Goal: Task Accomplishment & Management: Manage account settings

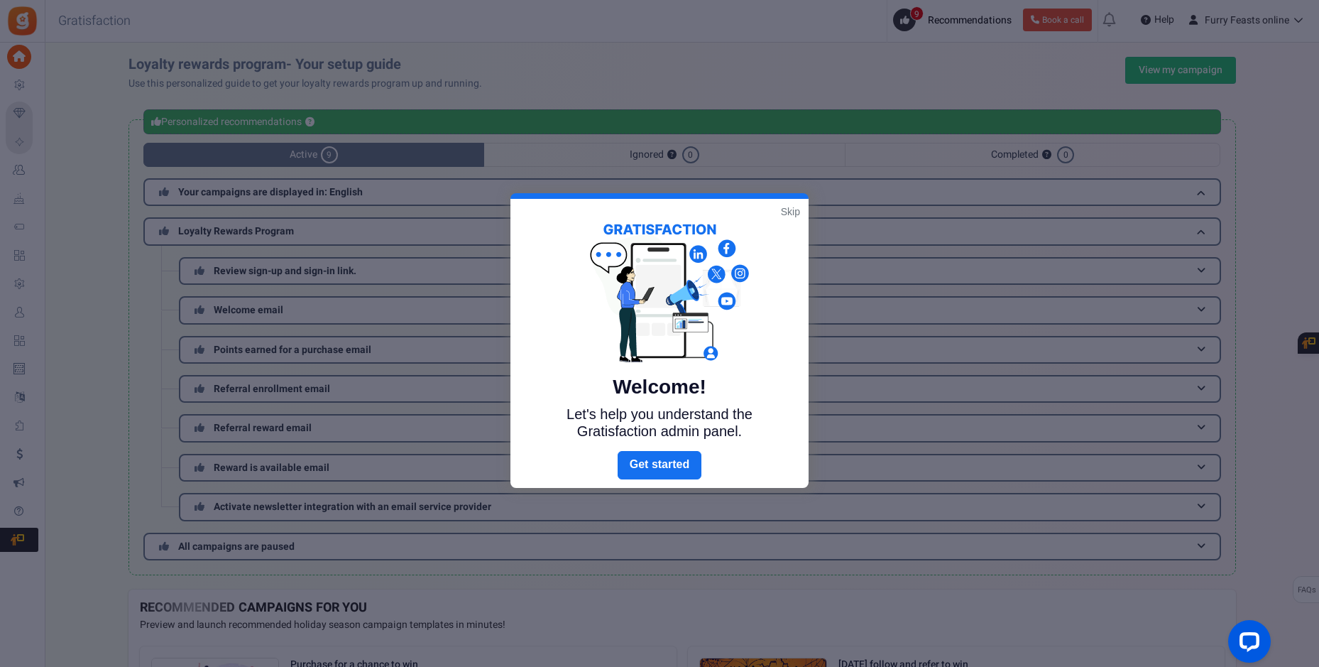
click at [790, 210] on link "Skip" at bounding box center [790, 211] width 19 height 14
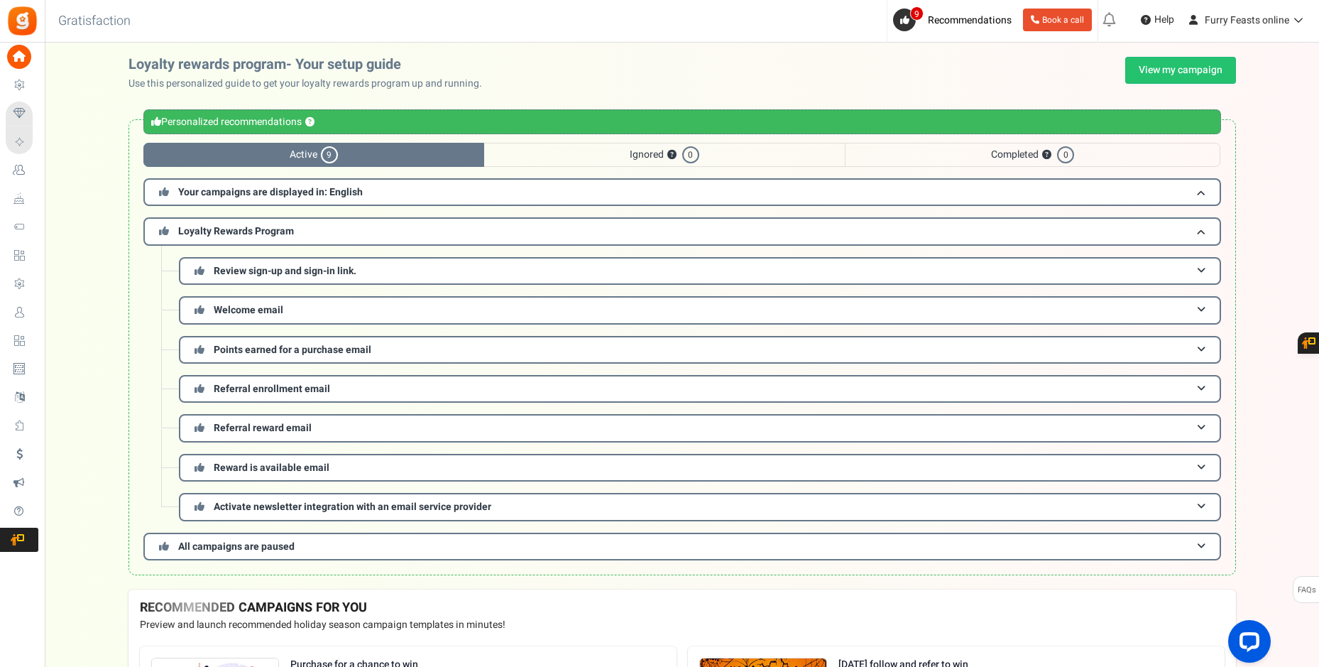
click at [170, 123] on div "Personalized recommendations ?" at bounding box center [682, 121] width 1078 height 25
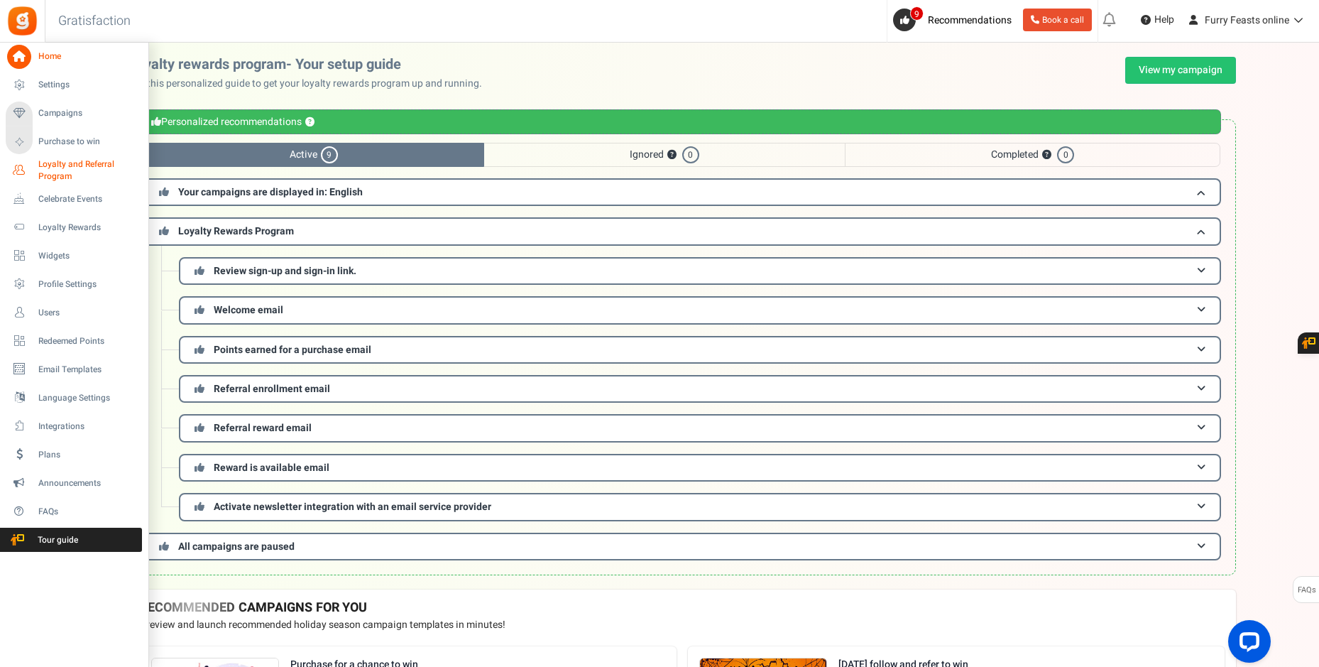
click at [57, 166] on span "Loyalty and Referral Program" at bounding box center [90, 170] width 104 height 24
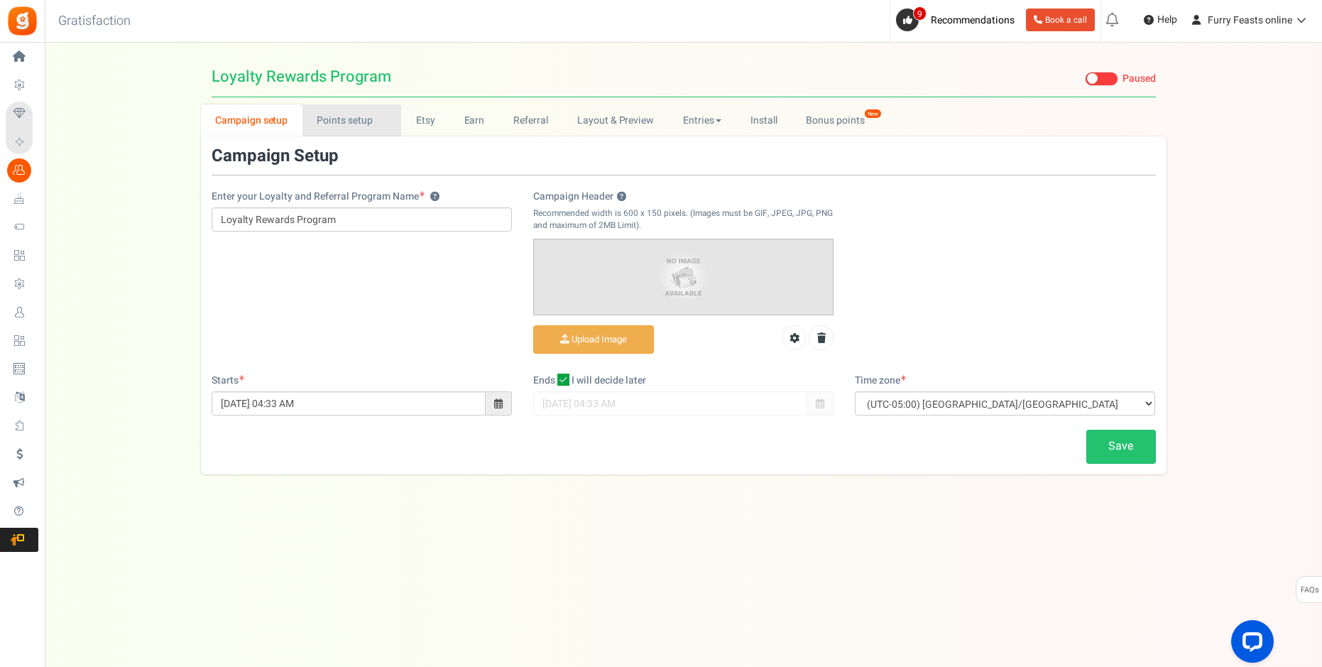
click at [358, 121] on link "Points setup New" at bounding box center [351, 120] width 99 height 32
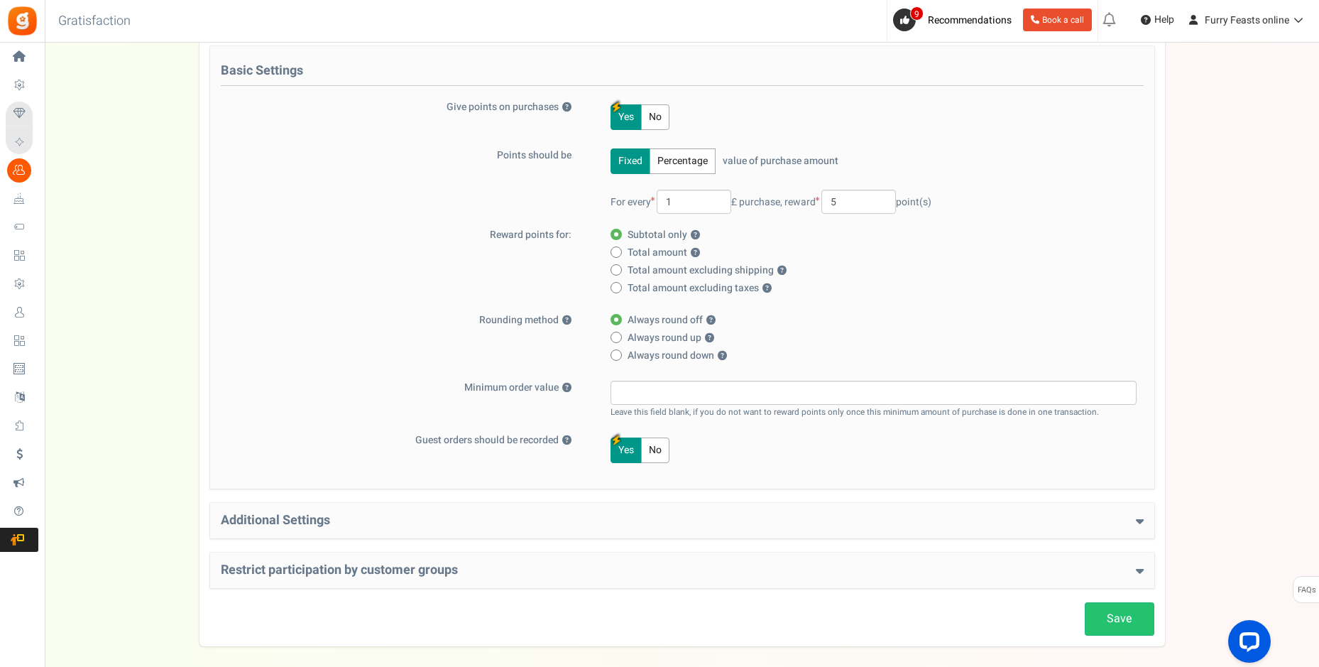
scroll to position [209, 0]
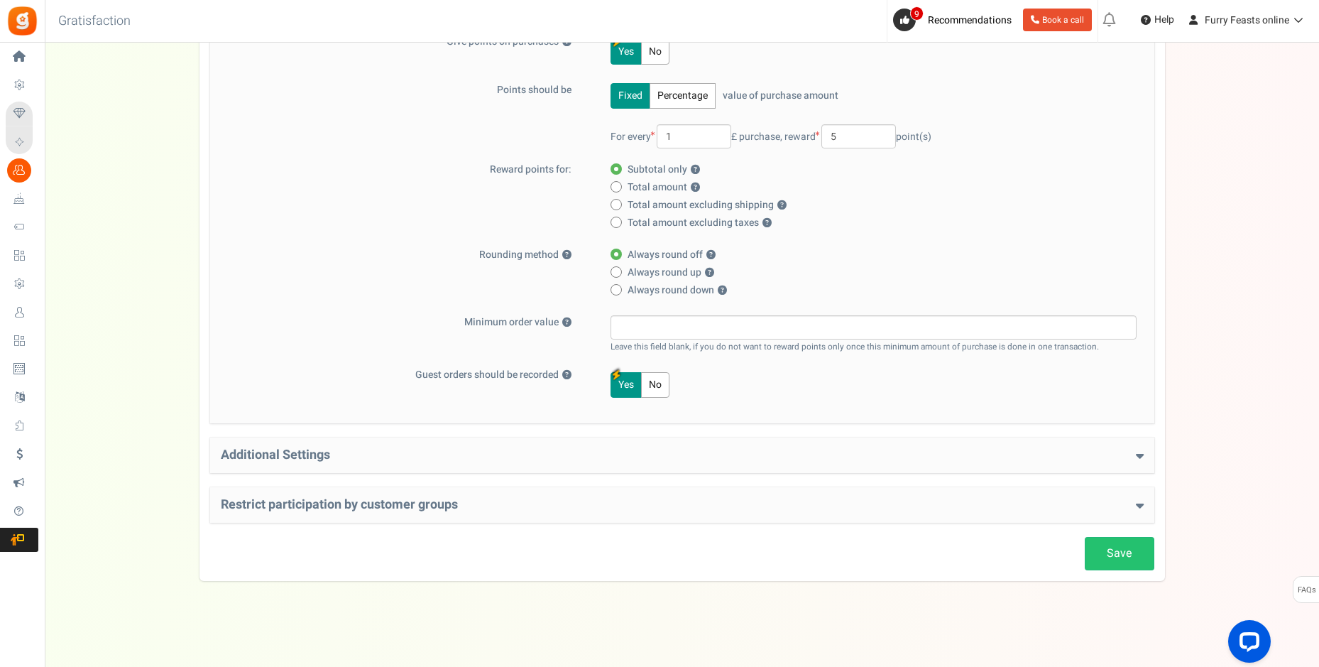
click at [745, 455] on h4 "Additional Settings" at bounding box center [682, 455] width 923 height 14
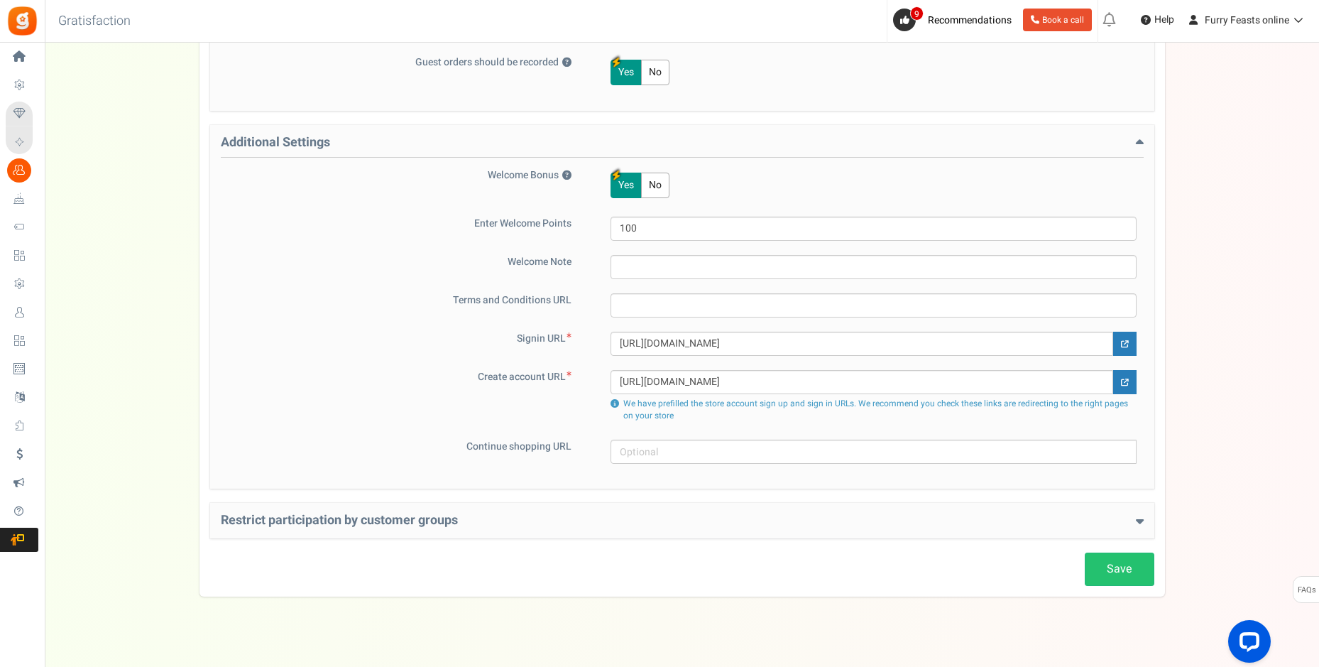
scroll to position [537, 0]
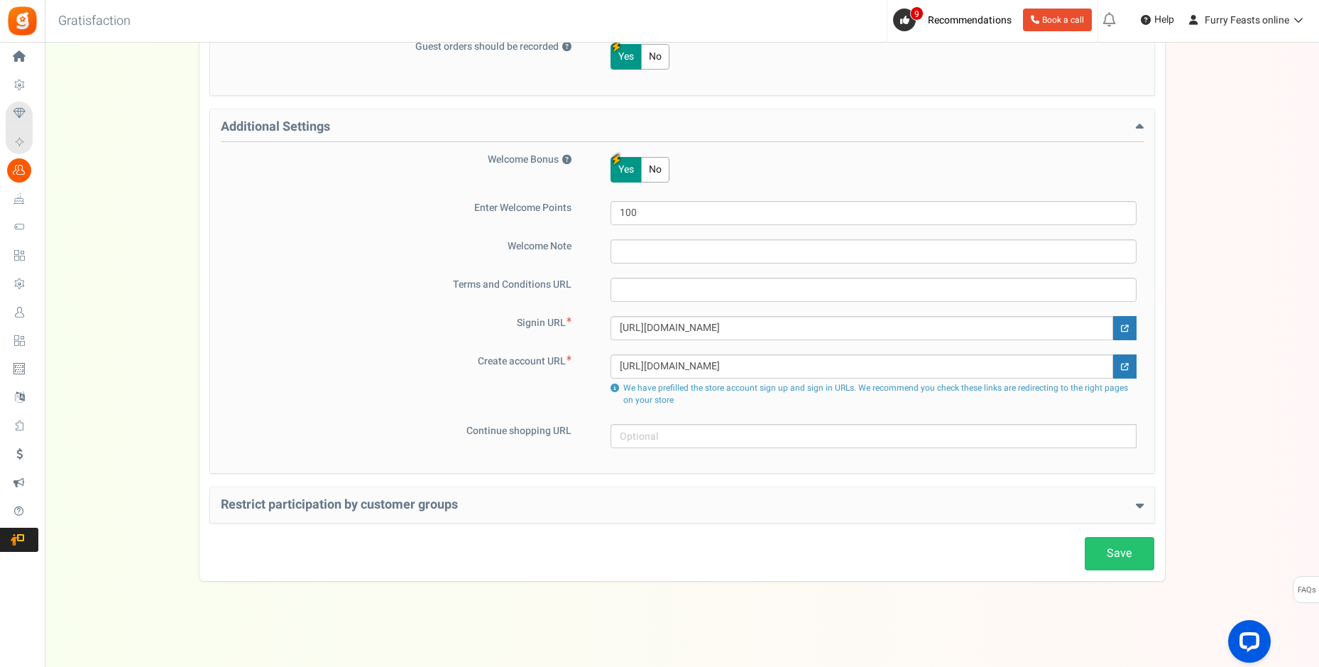
click at [1136, 508] on icon at bounding box center [1140, 504] width 8 height 13
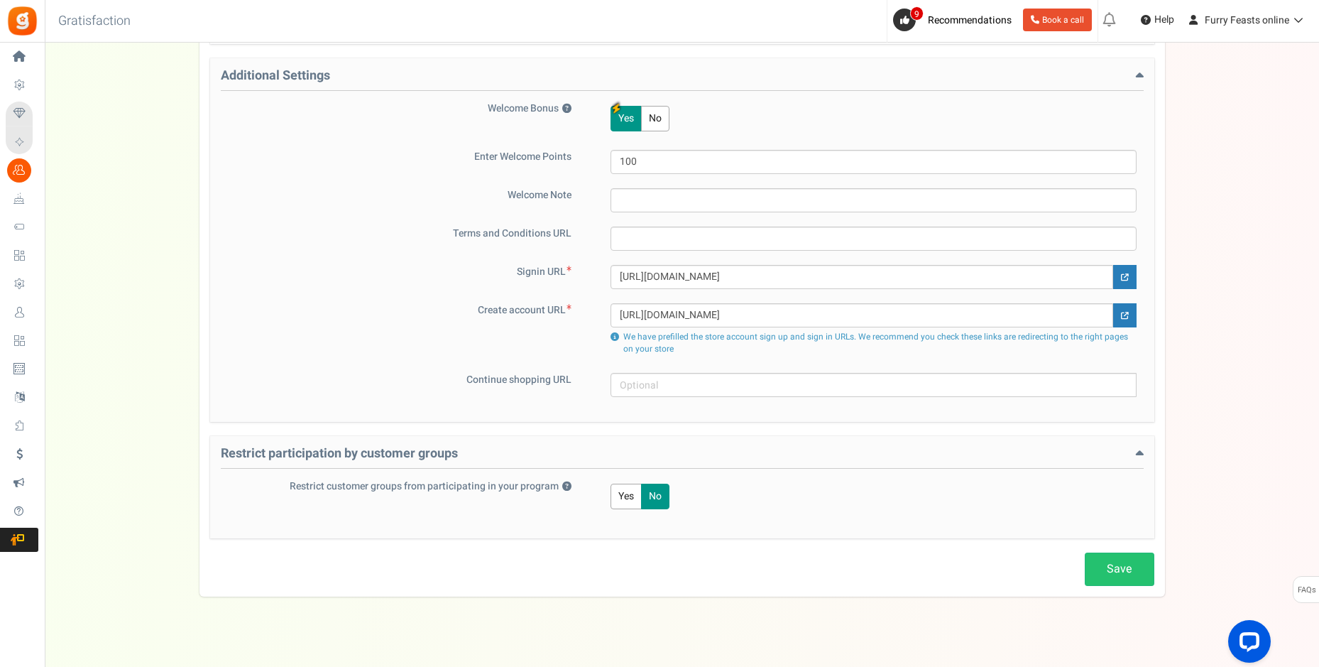
scroll to position [603, 0]
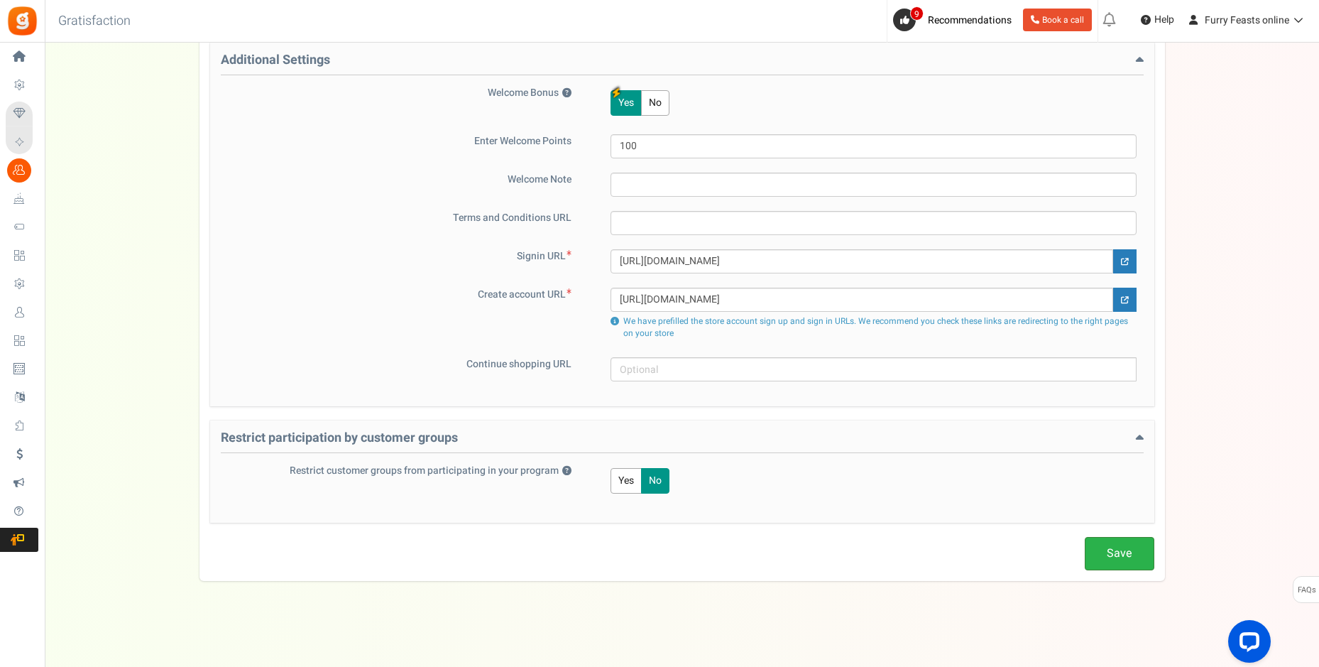
click at [1115, 548] on link "Save" at bounding box center [1120, 553] width 70 height 33
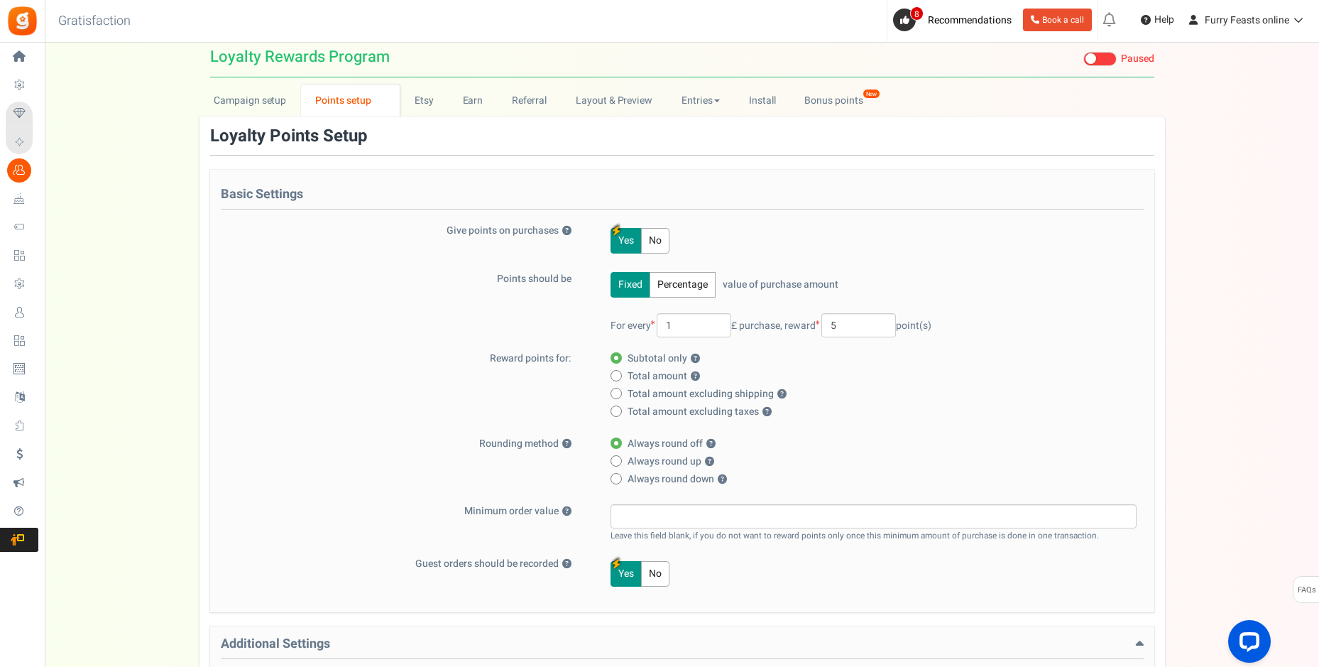
scroll to position [0, 0]
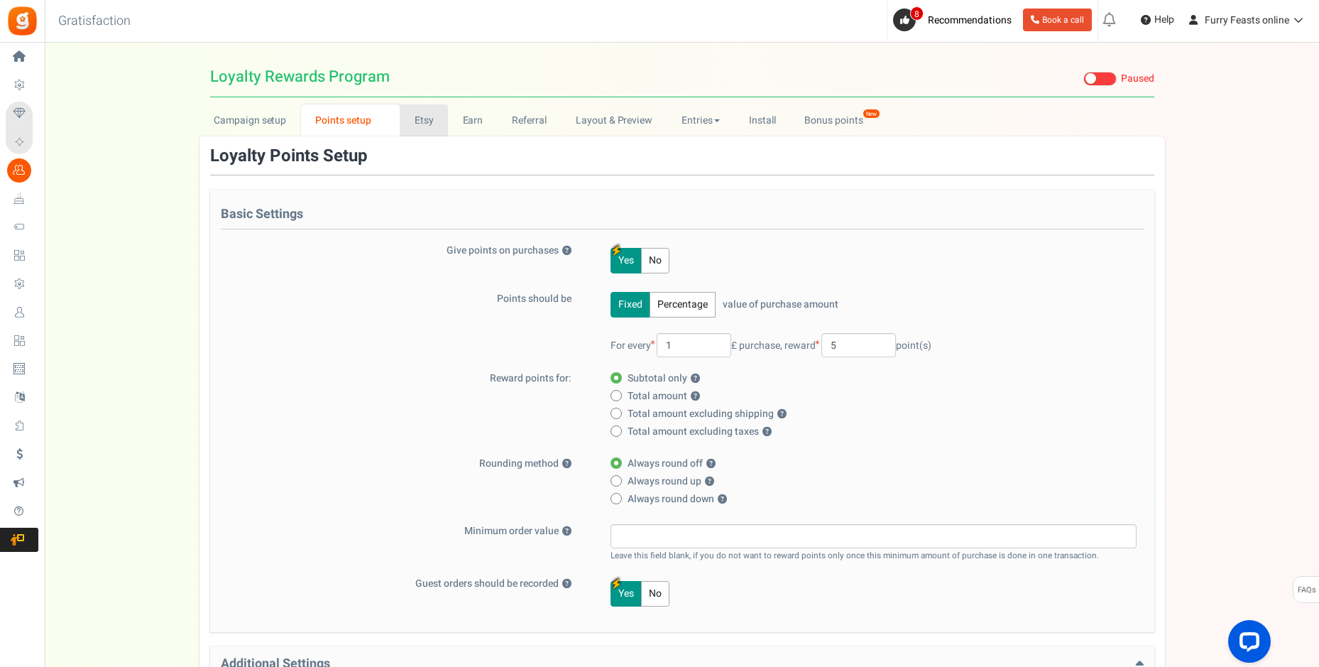
click at [433, 119] on link "Etsy" at bounding box center [424, 120] width 48 height 32
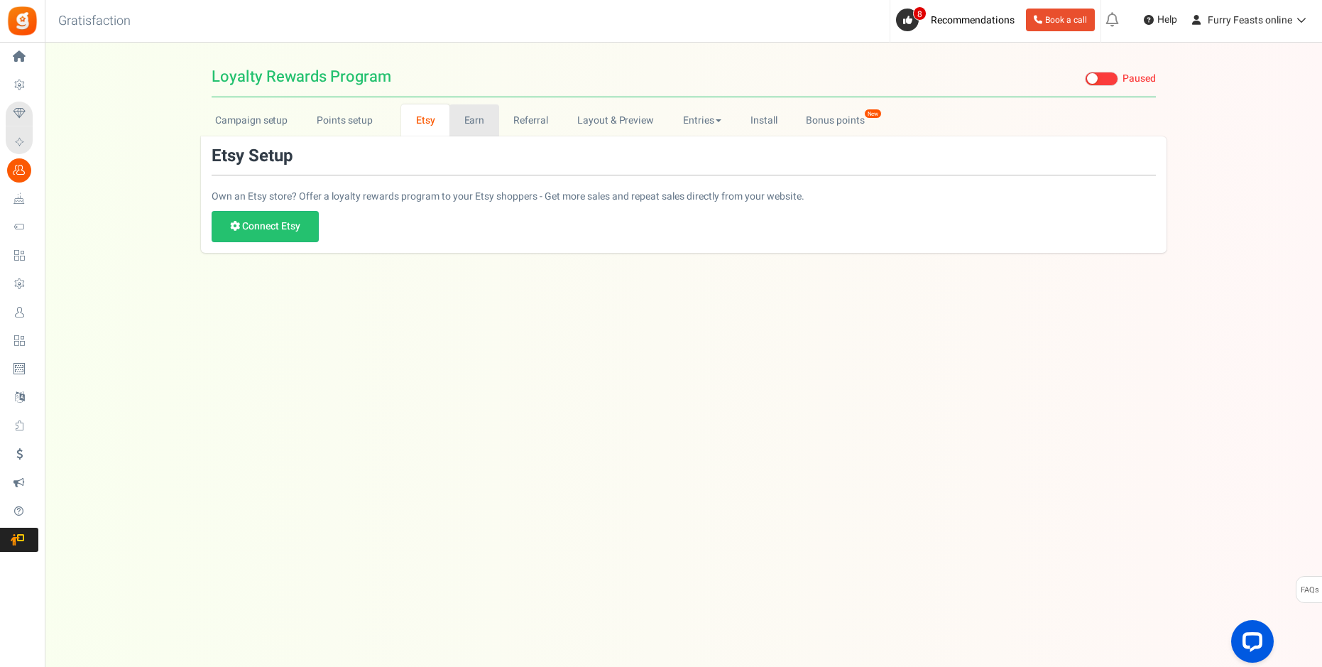
click at [470, 119] on link "Earn" at bounding box center [474, 120] width 50 height 32
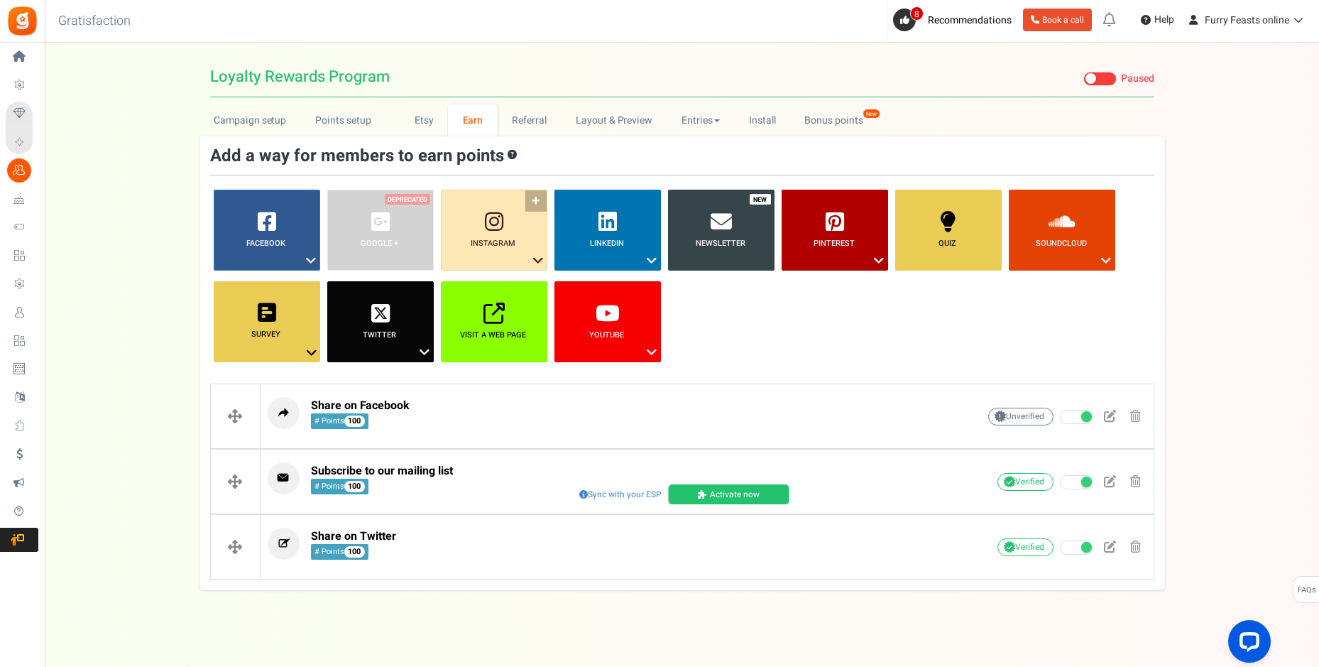
click at [533, 204] on link "Instagram ?" at bounding box center [494, 230] width 106 height 81
click at [535, 263] on icon at bounding box center [538, 260] width 17 height 18
click at [505, 215] on link "Instagram ?" at bounding box center [494, 230] width 106 height 81
click at [503, 287] on link "Follow on Instagram" at bounding box center [494, 287] width 114 height 18
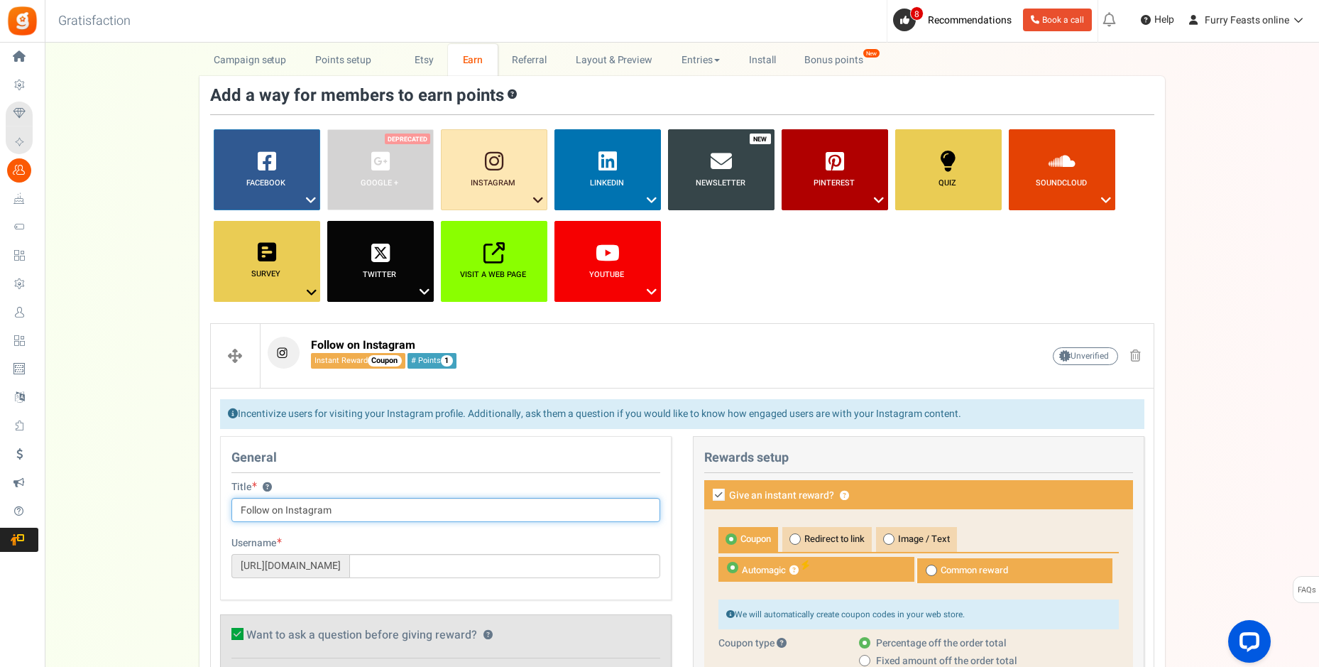
scroll to position [213, 0]
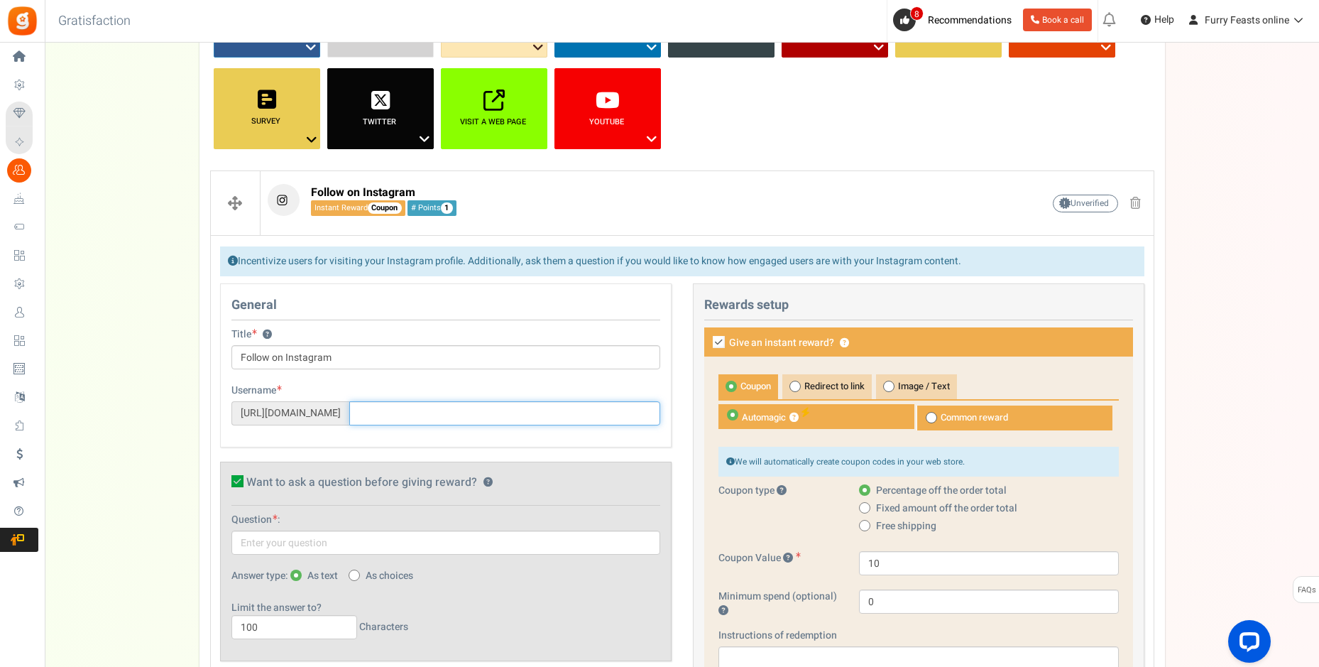
click at [425, 415] on input "text" at bounding box center [504, 413] width 311 height 24
click at [473, 417] on input "furryfeasts" at bounding box center [504, 413] width 311 height 24
type input "furryfeasts"
click at [454, 374] on div "Title ? Follow on Instagram Tip! Your title should show the huge savings & rewa…" at bounding box center [446, 355] width 450 height 56
click at [626, 390] on link "Visit Page" at bounding box center [637, 389] width 45 height 12
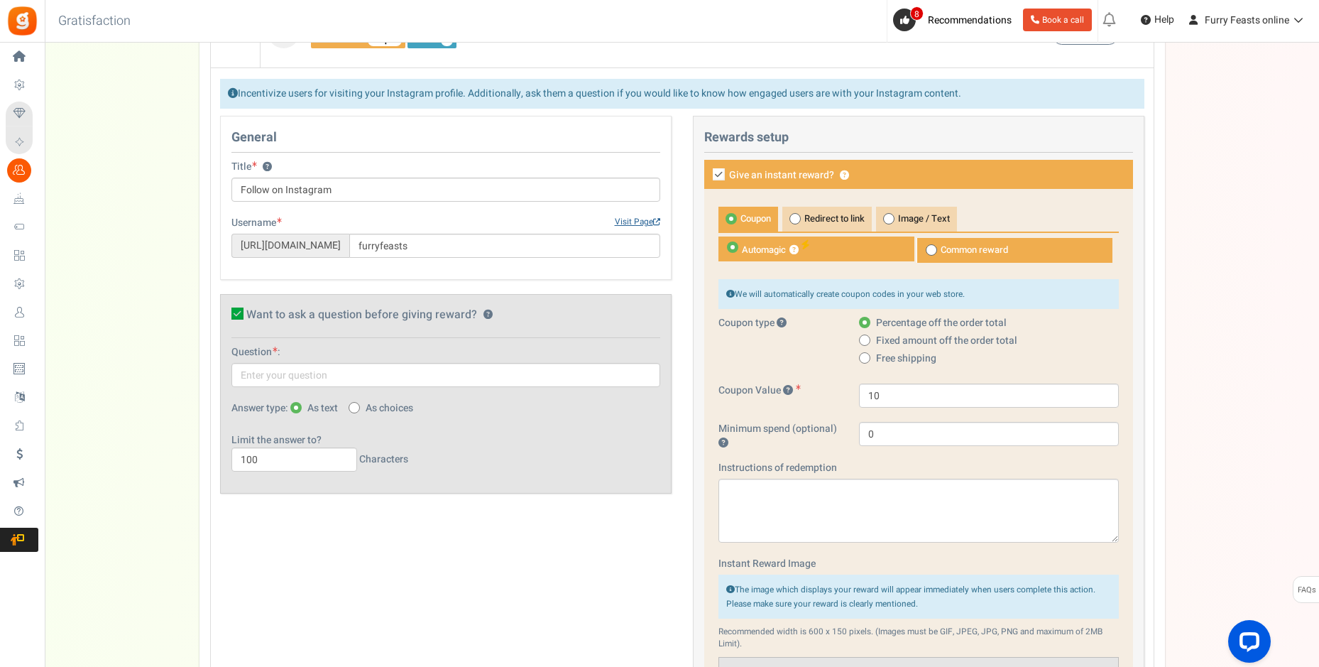
scroll to position [355, 0]
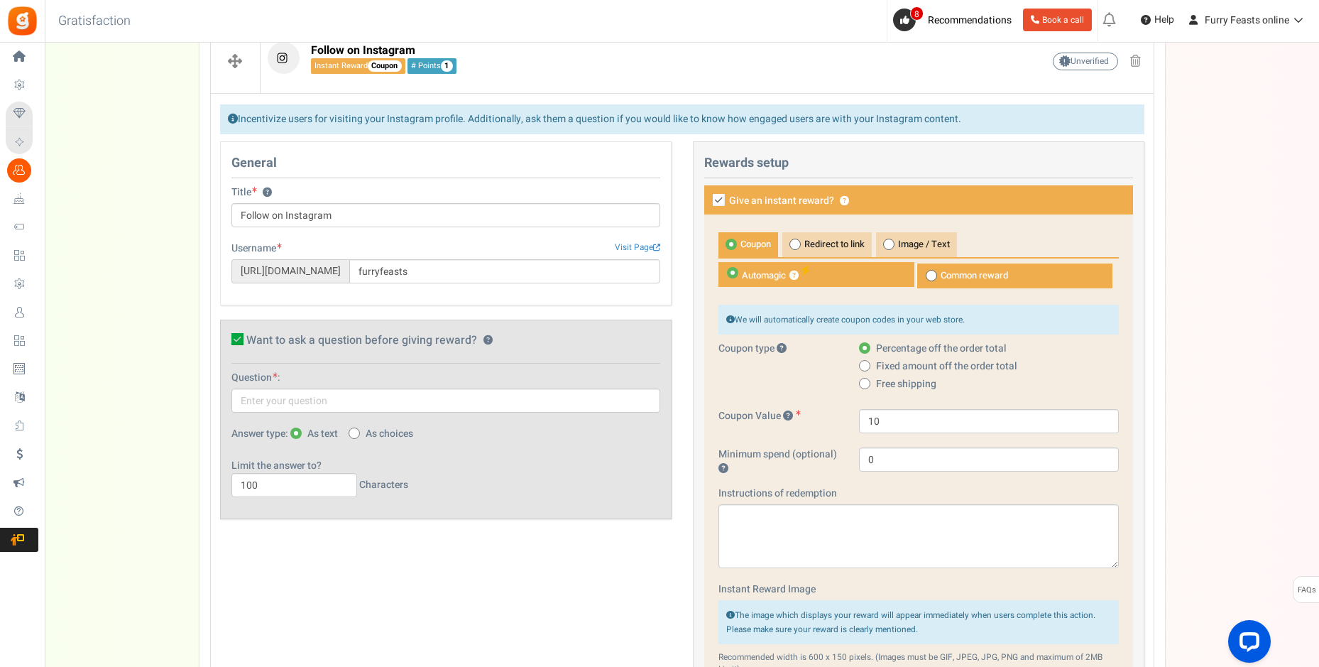
click at [244, 341] on label "Want to ask a question before giving reward? ?" at bounding box center [431, 341] width 400 height 14
click at [226, 341] on input "Want to ask a question before giving reward? ?" at bounding box center [221, 341] width 9 height 9
checkbox input "false"
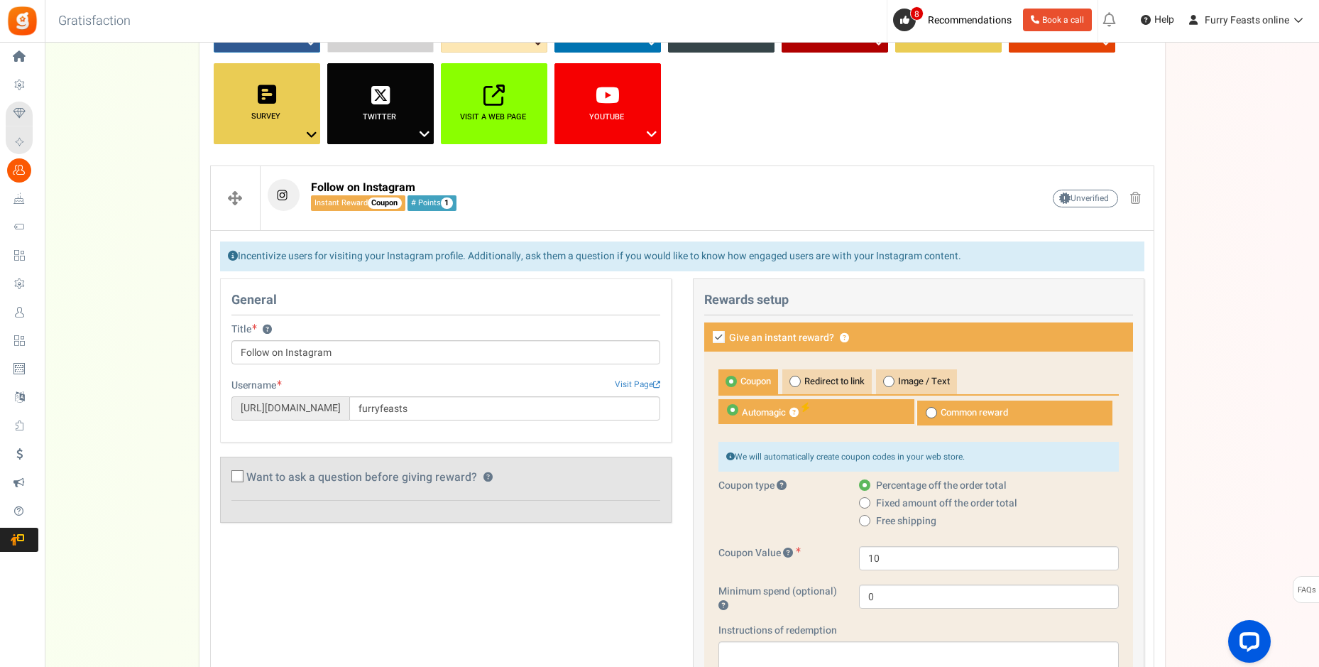
scroll to position [284, 0]
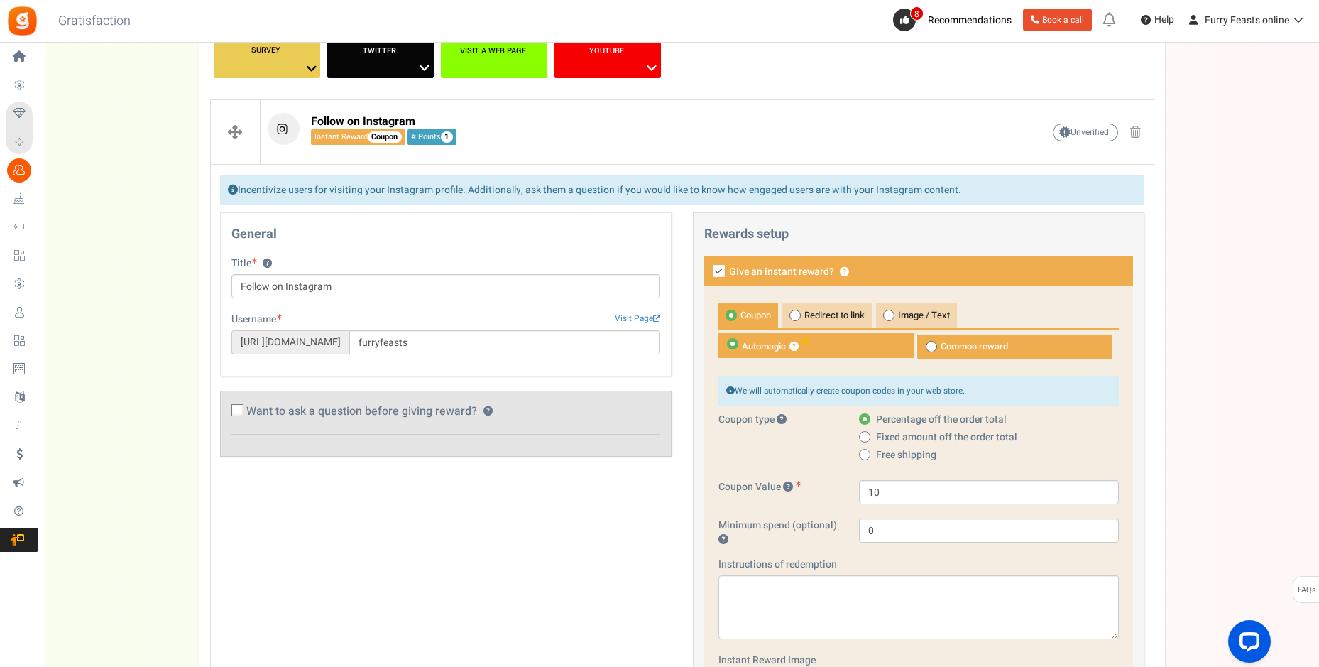
click at [721, 270] on icon at bounding box center [719, 271] width 12 height 12
click at [708, 270] on input "Give an instant reward? ?" at bounding box center [702, 272] width 9 height 9
checkbox input "false"
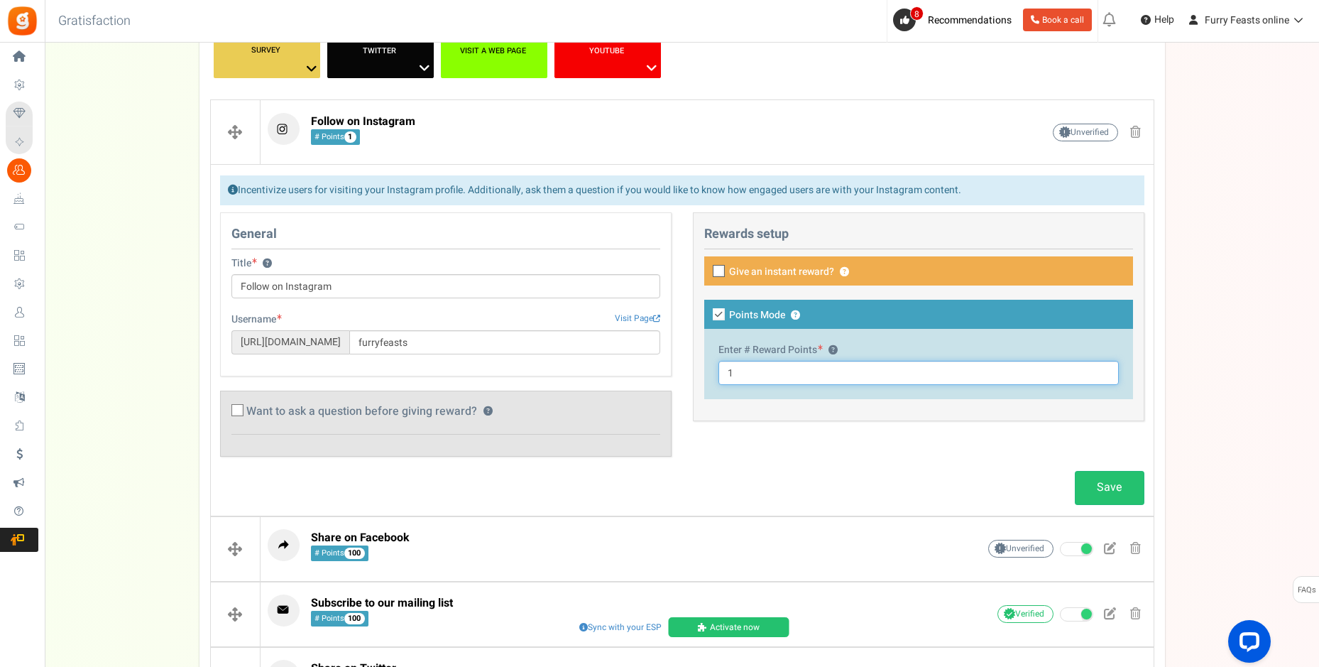
click at [755, 378] on input "1" at bounding box center [918, 373] width 400 height 24
type input "100"
click at [753, 465] on div "General Title ? Follow on Instagram Tip! Your title should show the huge saving…" at bounding box center [682, 341] width 946 height 258
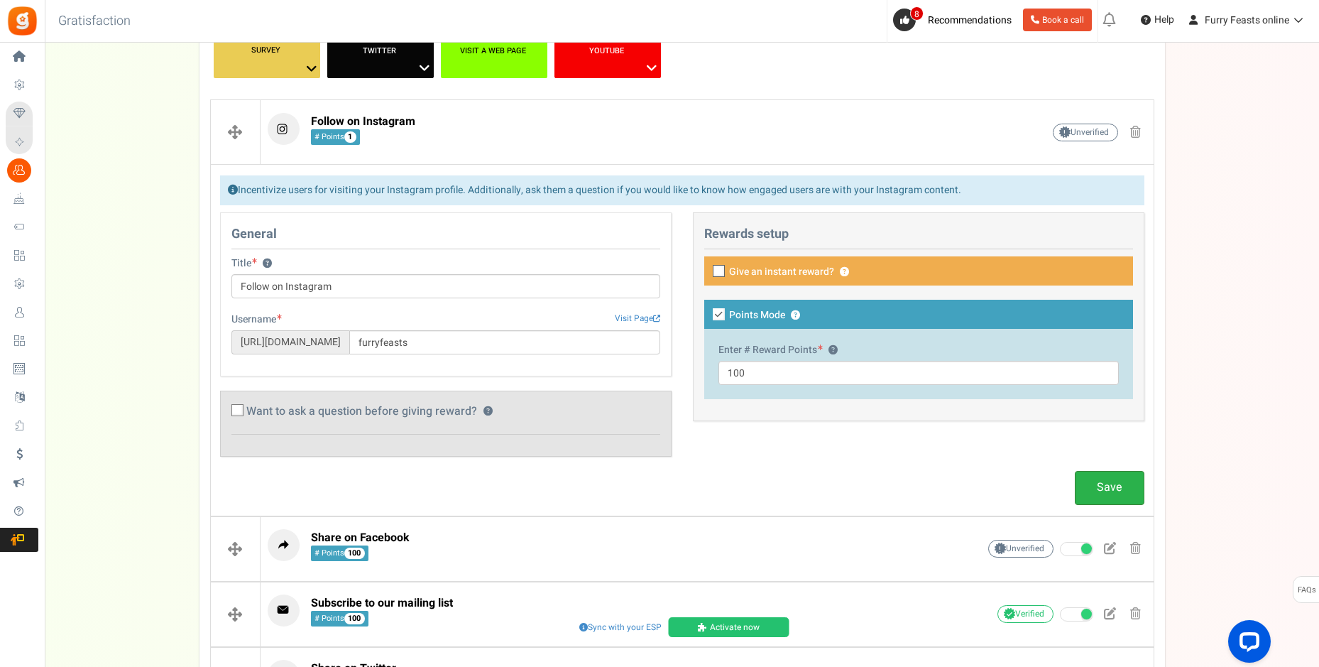
click at [1092, 485] on link "Save" at bounding box center [1110, 487] width 70 height 33
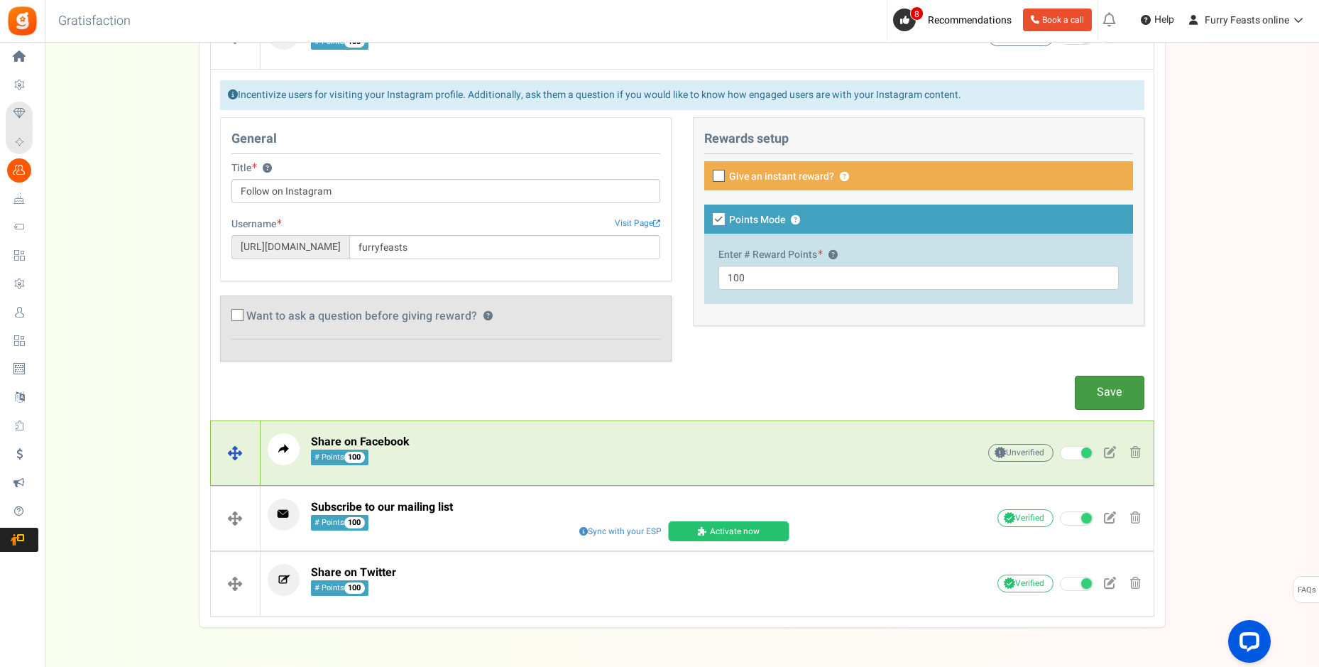
scroll to position [425, 0]
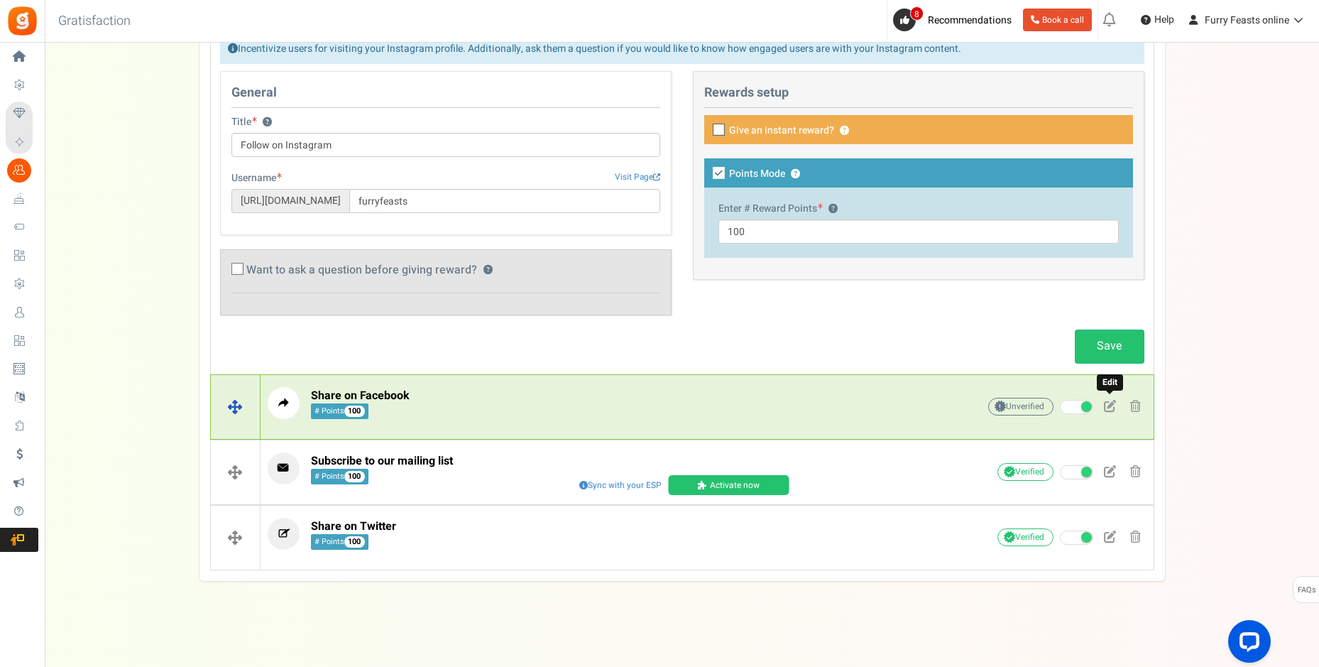
click at [1108, 407] on span at bounding box center [1110, 406] width 12 height 12
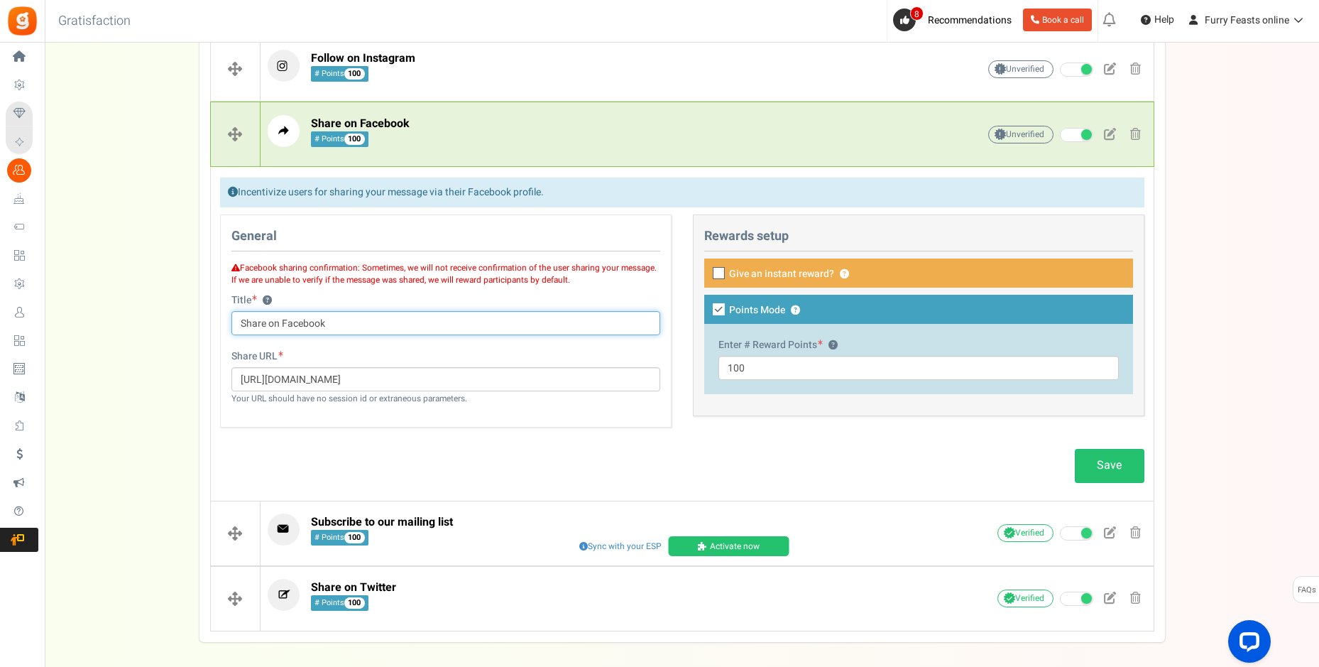
scroll to position [408, 0]
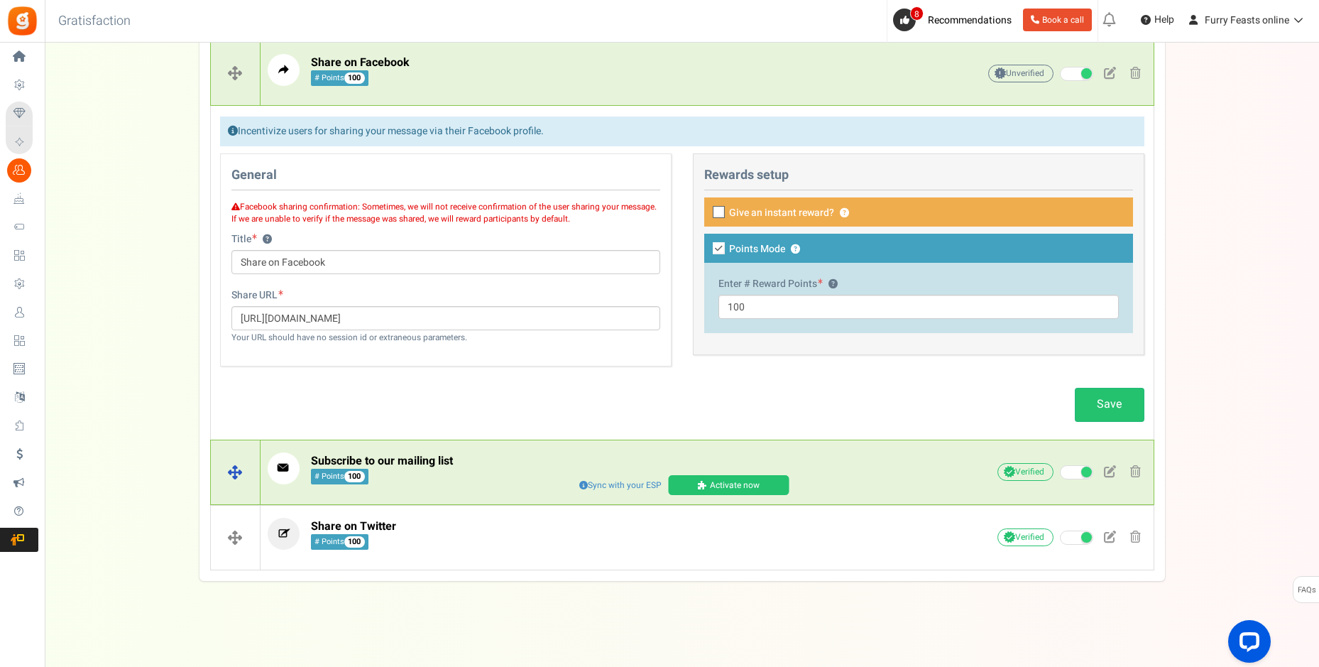
click at [731, 487] on link "Activate now" at bounding box center [728, 485] width 121 height 20
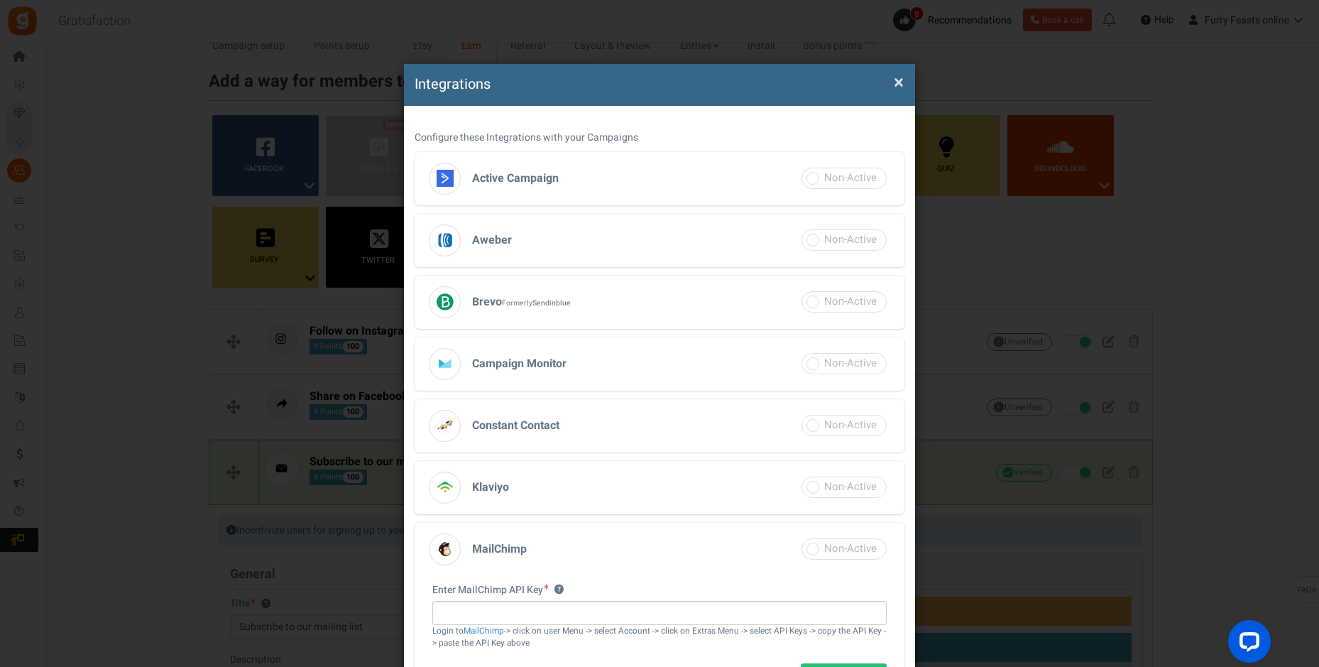
click at [811, 550] on span at bounding box center [843, 548] width 85 height 21
click at [585, 549] on h3 "MailChimp" at bounding box center [660, 548] width 490 height 53
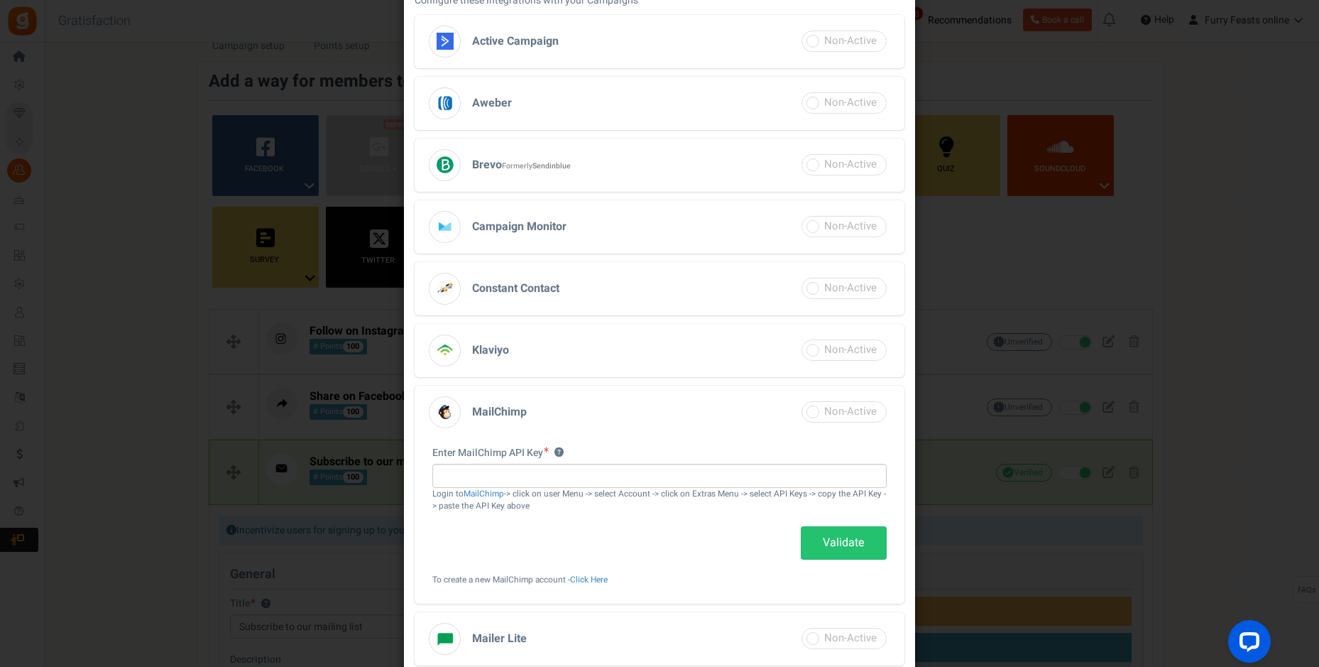
scroll to position [142, 0]
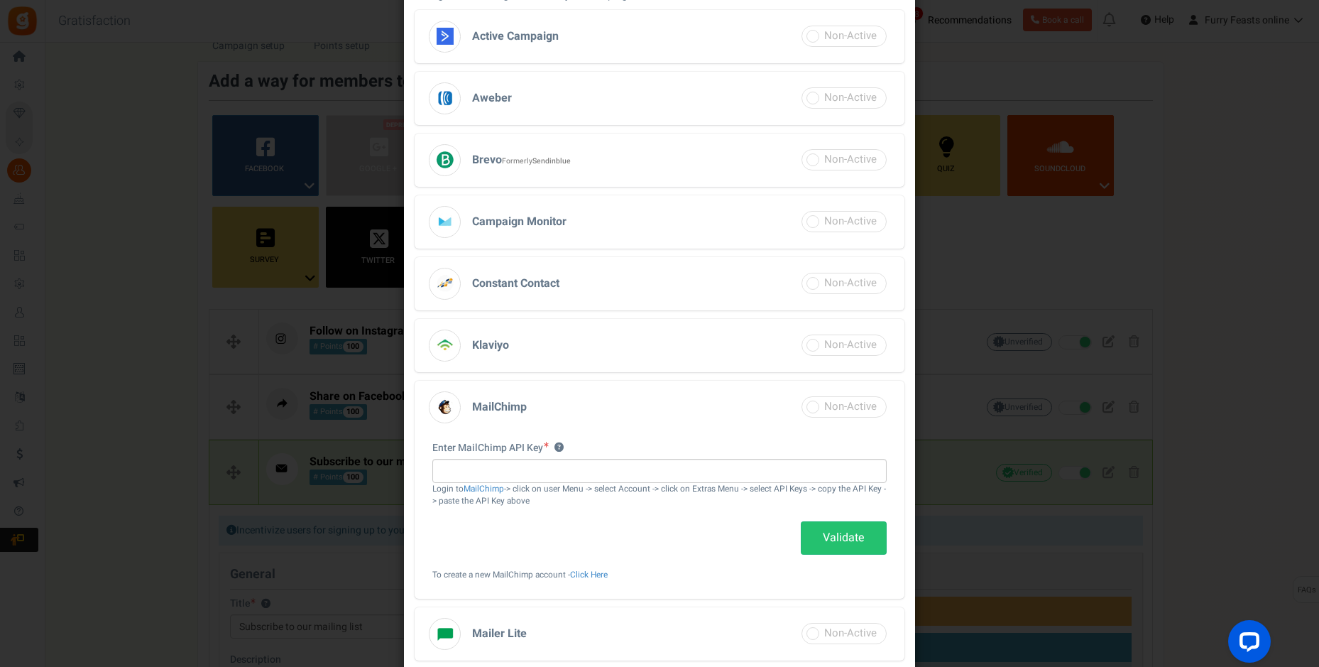
click at [1256, 87] on div "Integrations × Close Configure these Integrations with your Campaigns Active Ca…" at bounding box center [659, 333] width 1319 height 667
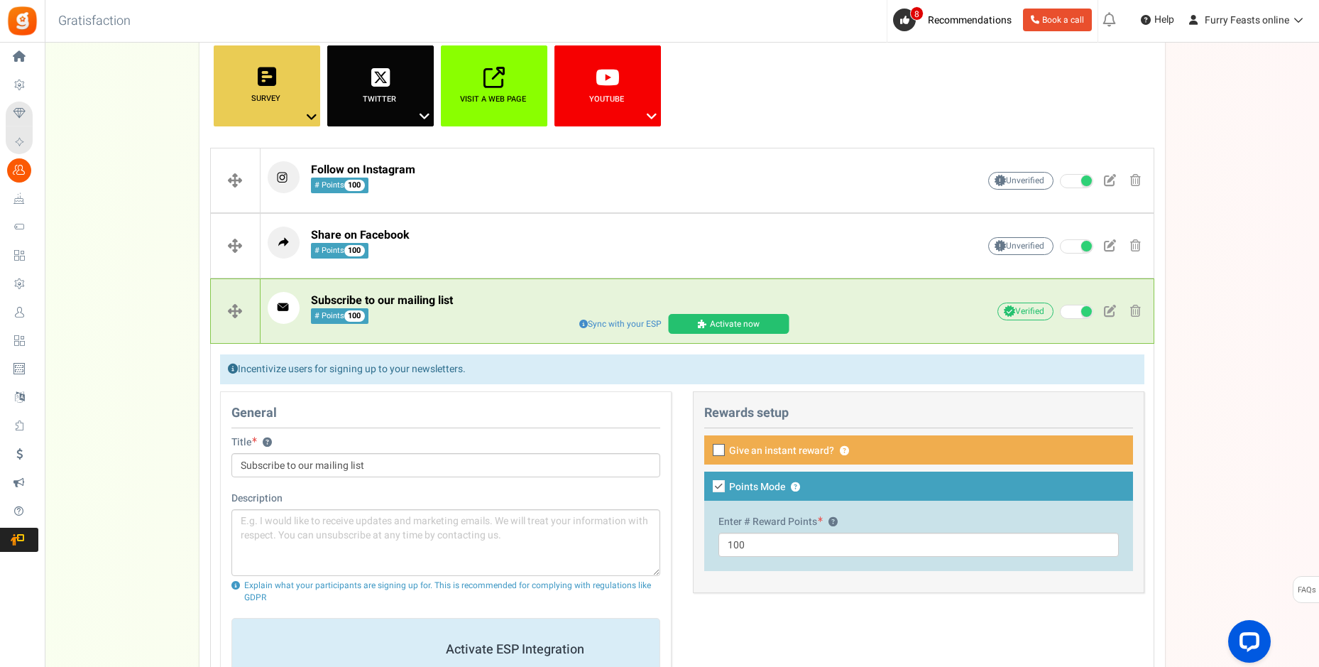
scroll to position [217, 0]
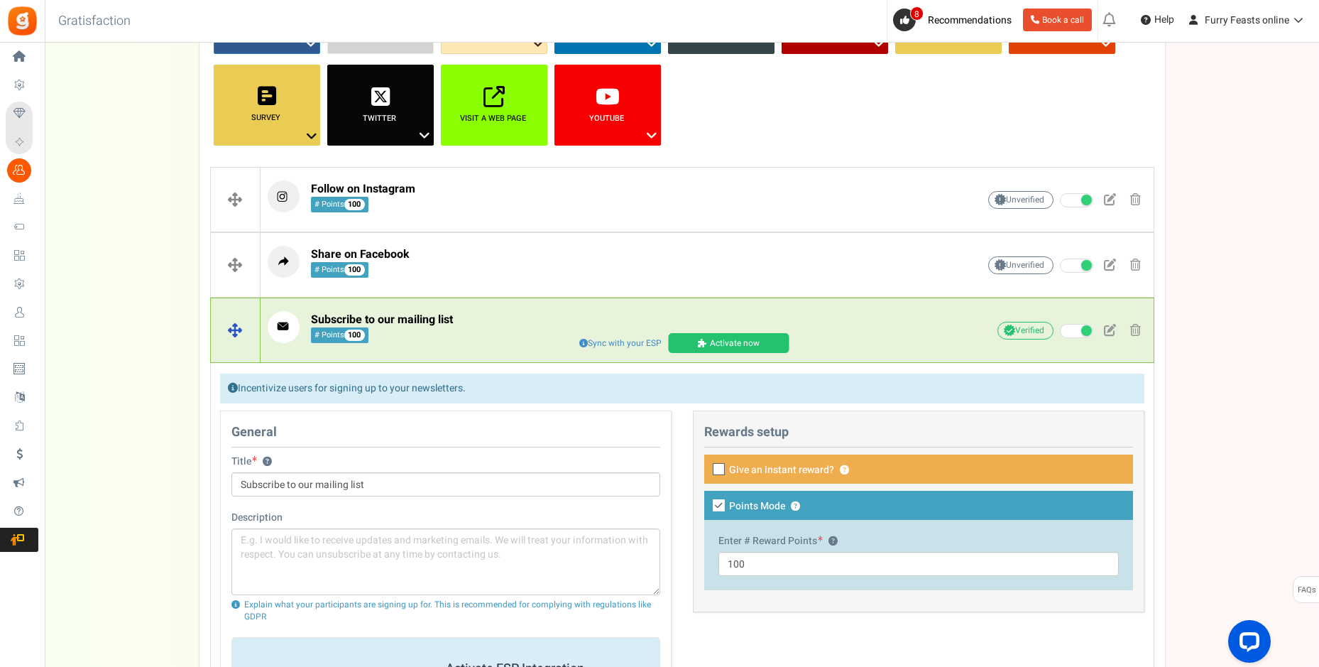
click at [632, 343] on span "Sync with your ESP" at bounding box center [620, 343] width 91 height 16
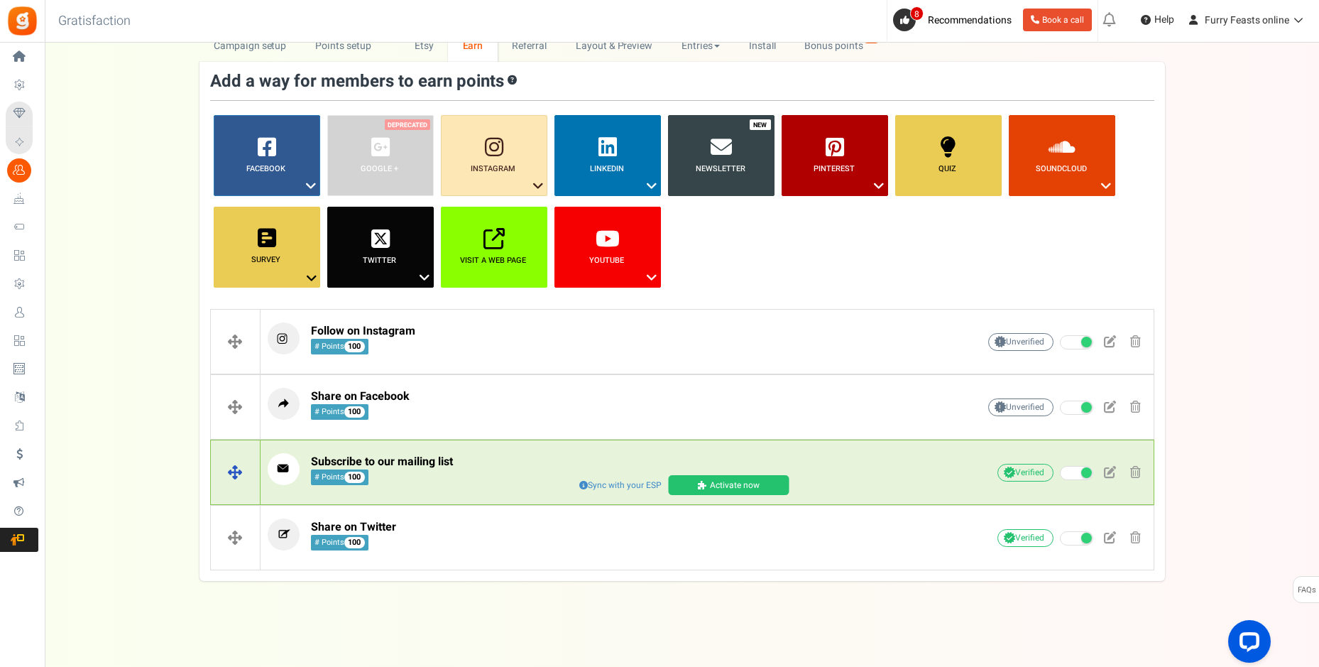
scroll to position [75, 0]
click at [605, 483] on span "Sync with your ESP" at bounding box center [620, 485] width 91 height 16
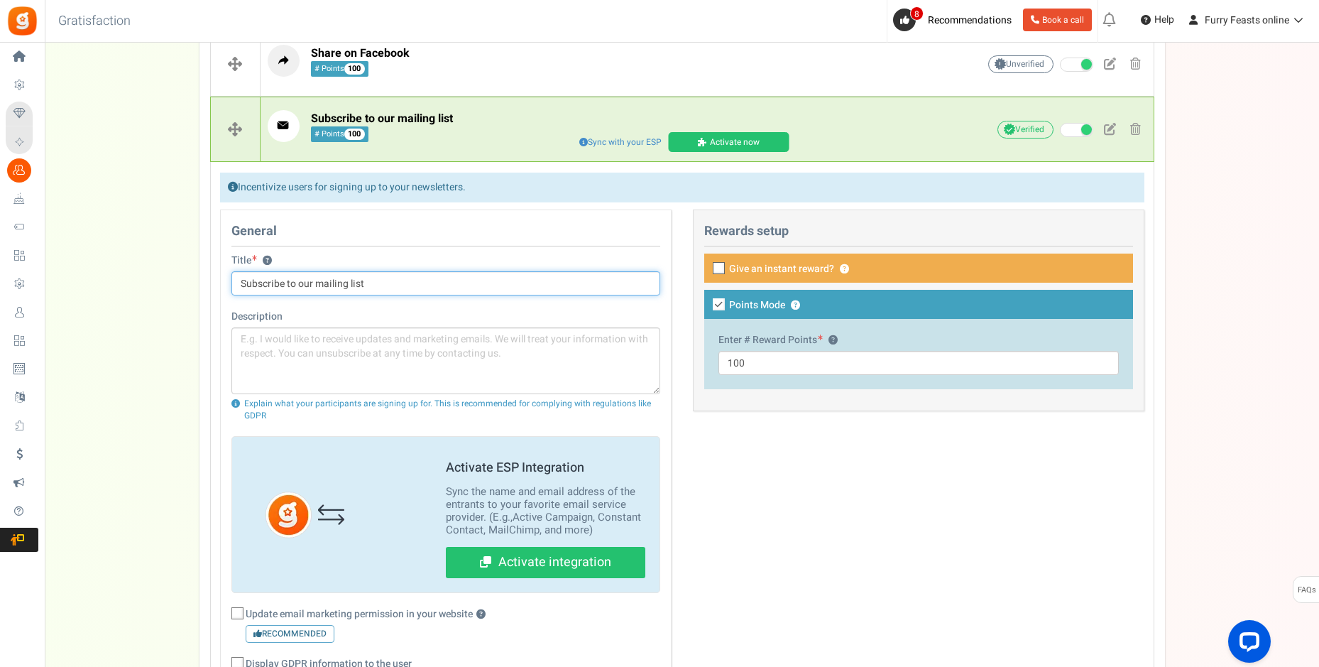
scroll to position [429, 0]
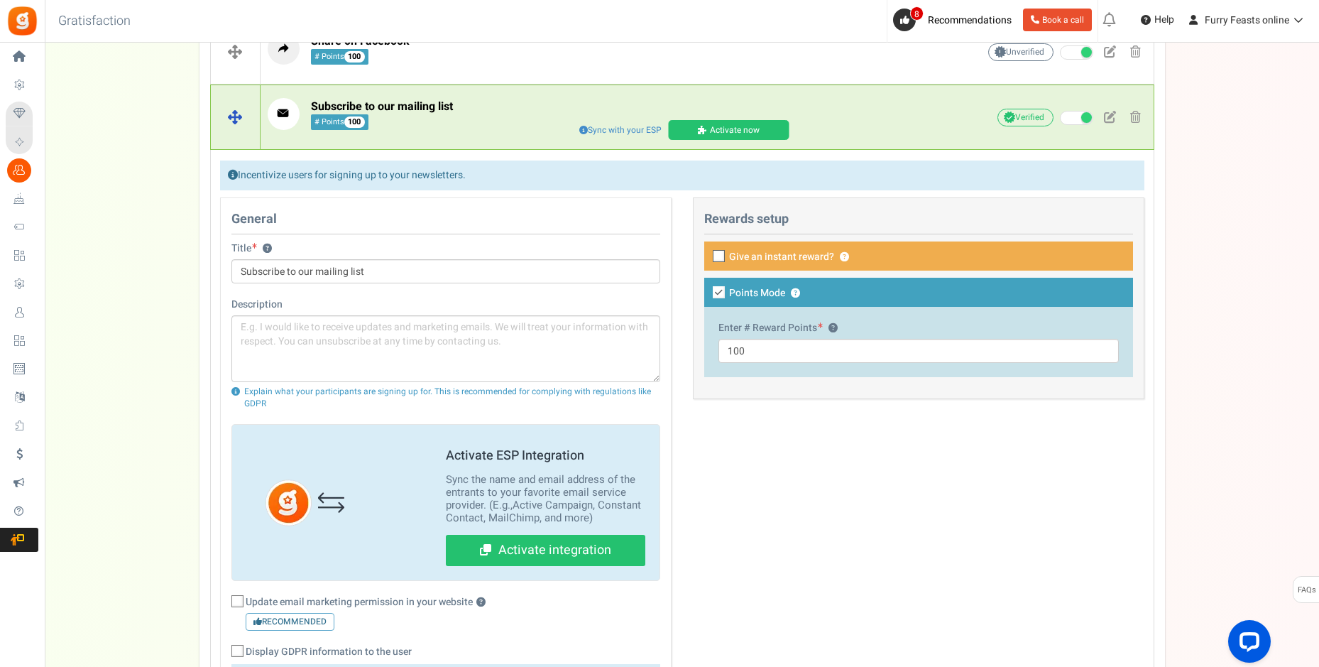
click at [642, 128] on span "Sync with your ESP" at bounding box center [620, 130] width 91 height 16
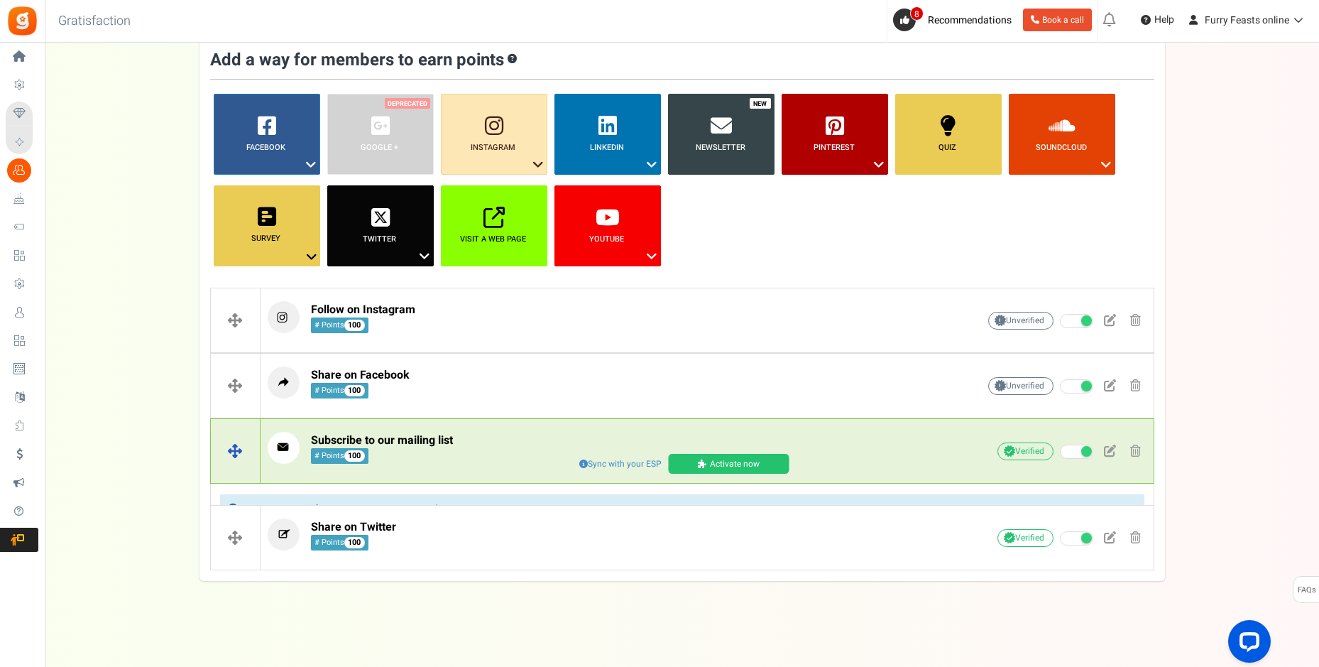
scroll to position [75, 0]
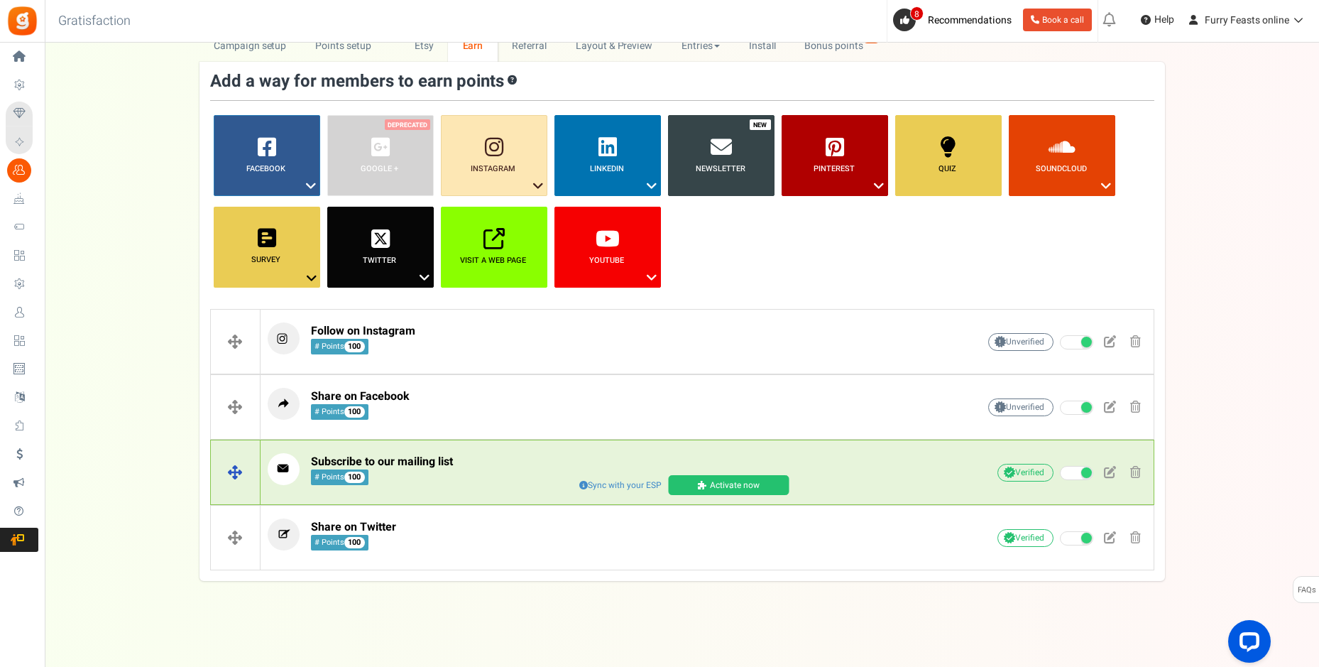
click at [624, 483] on span "Sync with your ESP" at bounding box center [620, 485] width 91 height 16
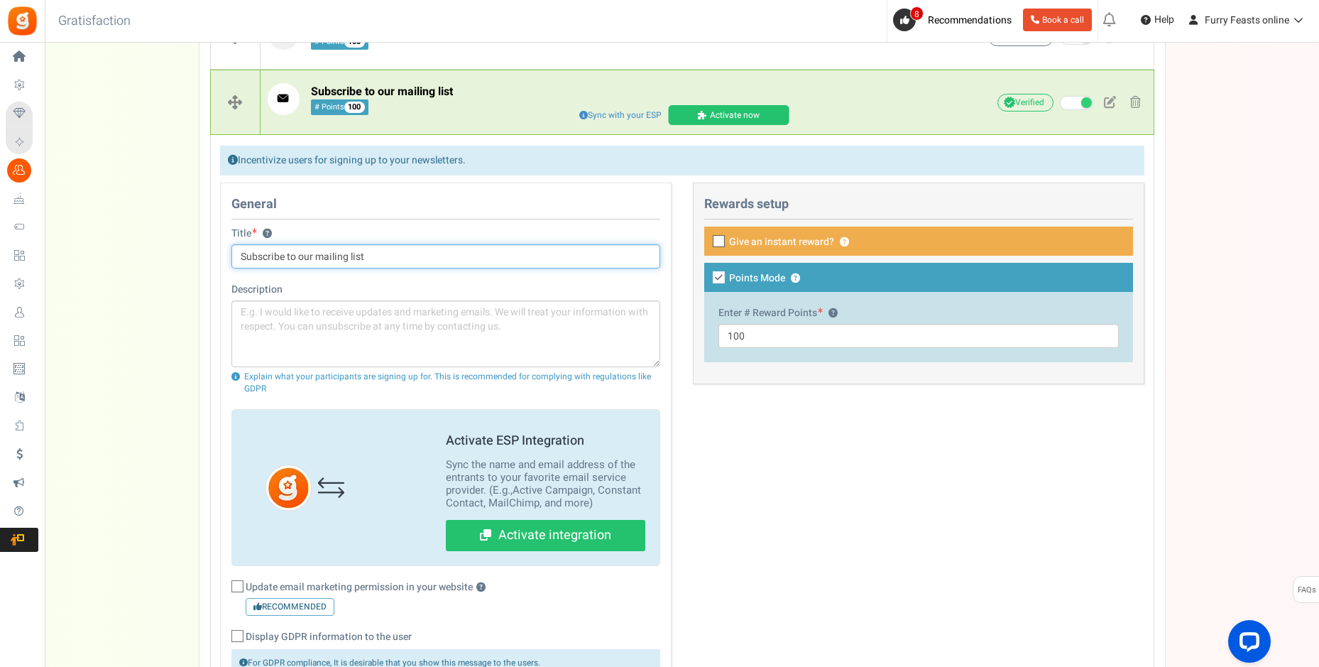
scroll to position [429, 0]
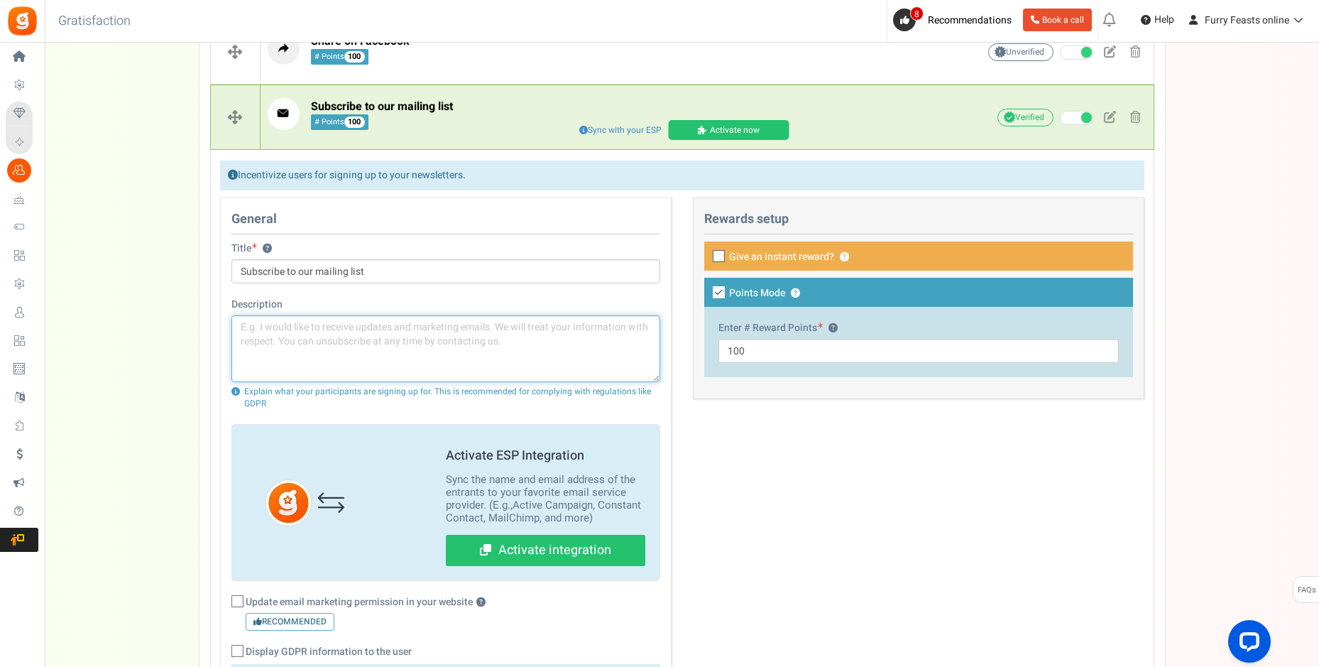
click at [395, 339] on textarea at bounding box center [445, 348] width 429 height 67
drag, startPoint x: 260, startPoint y: 327, endPoint x: 326, endPoint y: 332, distance: 66.2
click at [326, 332] on textarea at bounding box center [445, 348] width 429 height 67
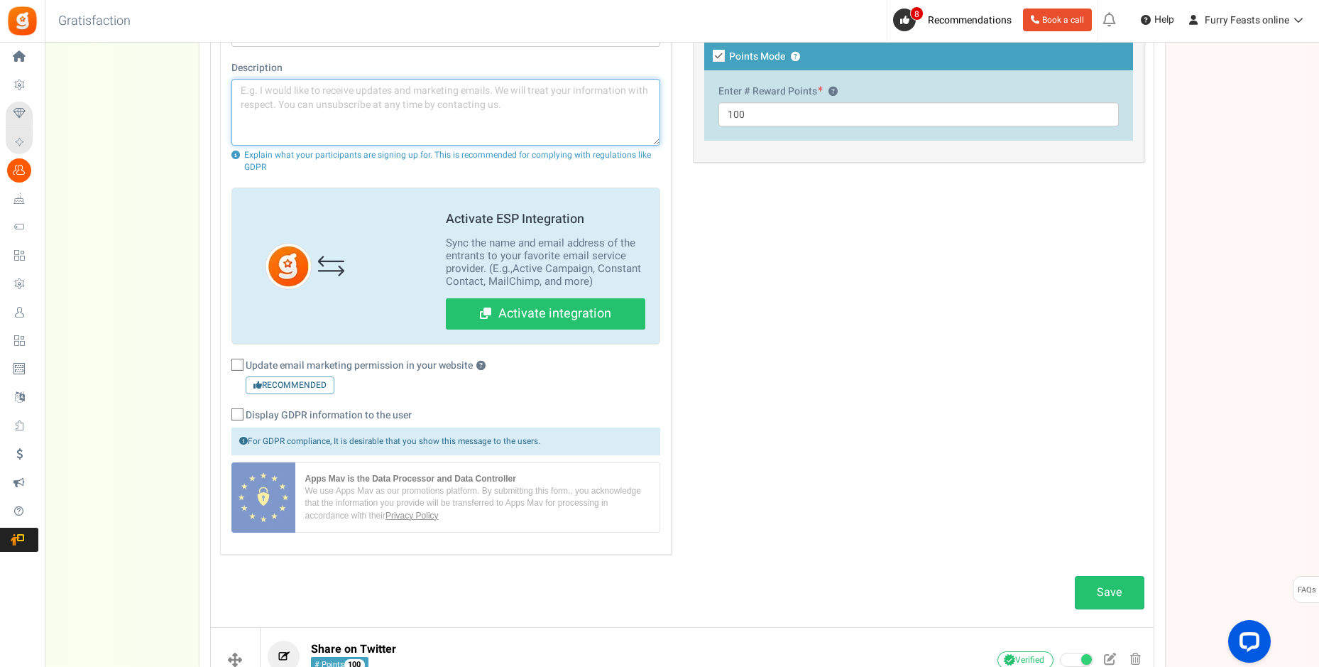
scroll to position [646, 0]
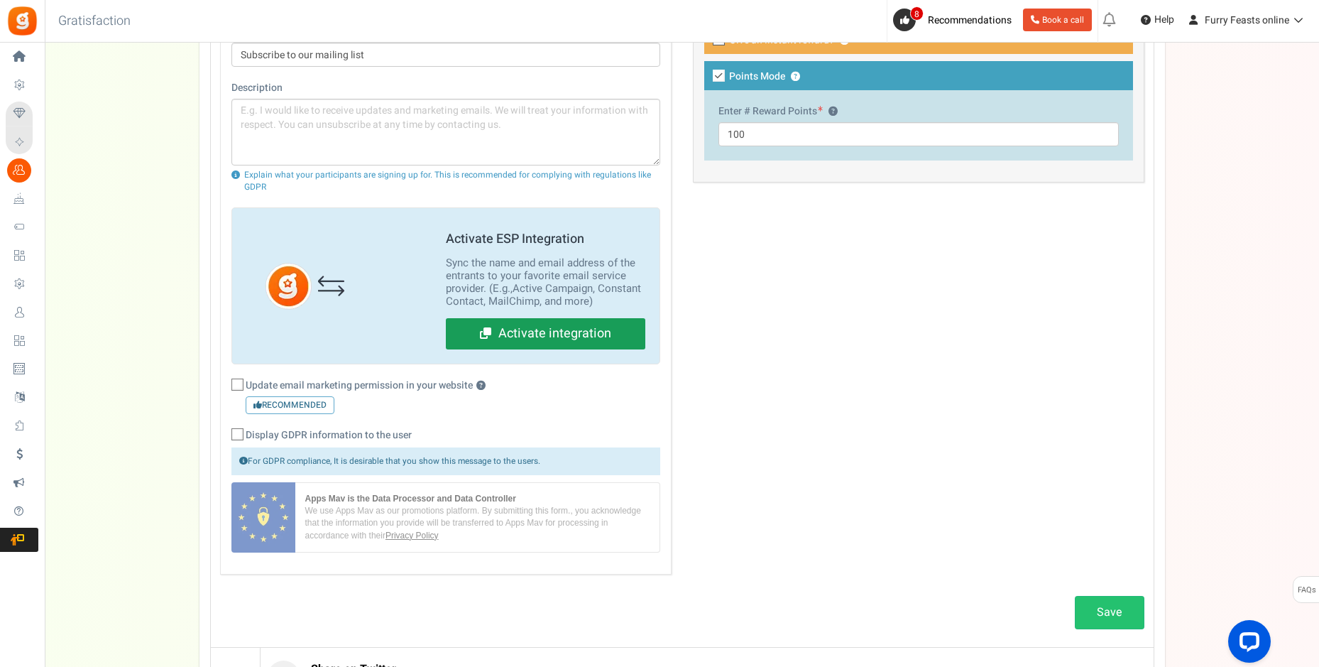
click at [569, 332] on link "Activate integration" at bounding box center [545, 333] width 199 height 31
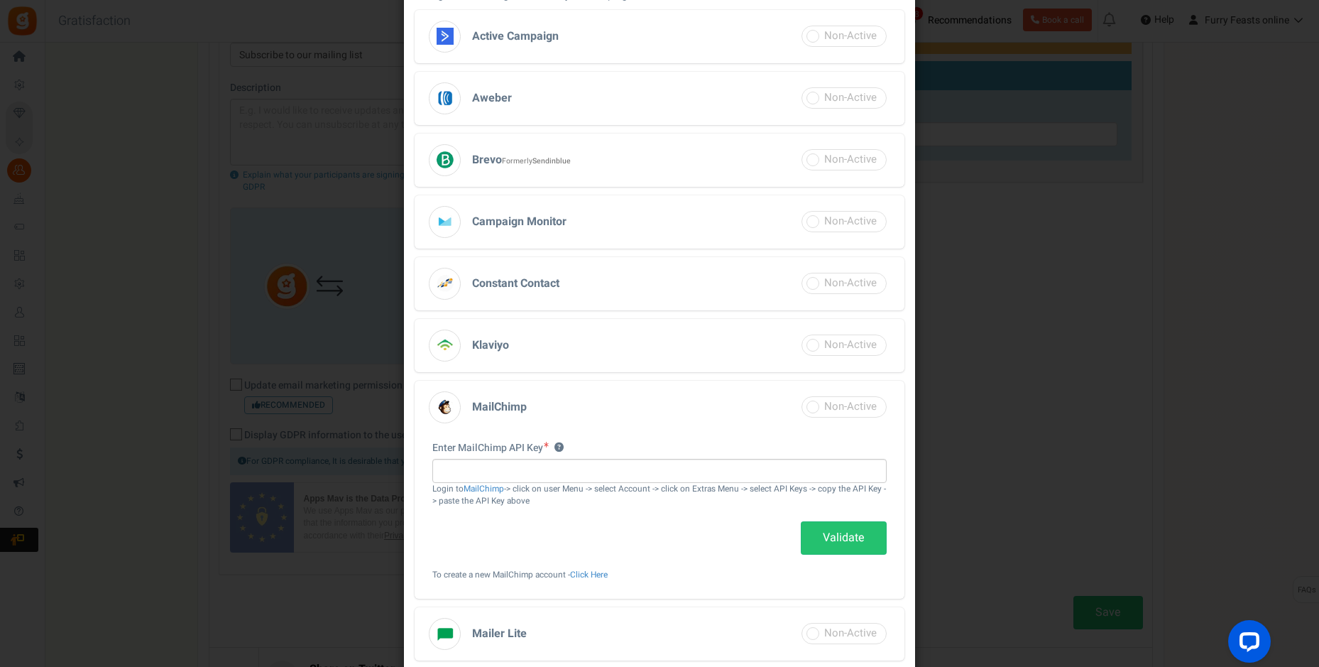
scroll to position [0, 0]
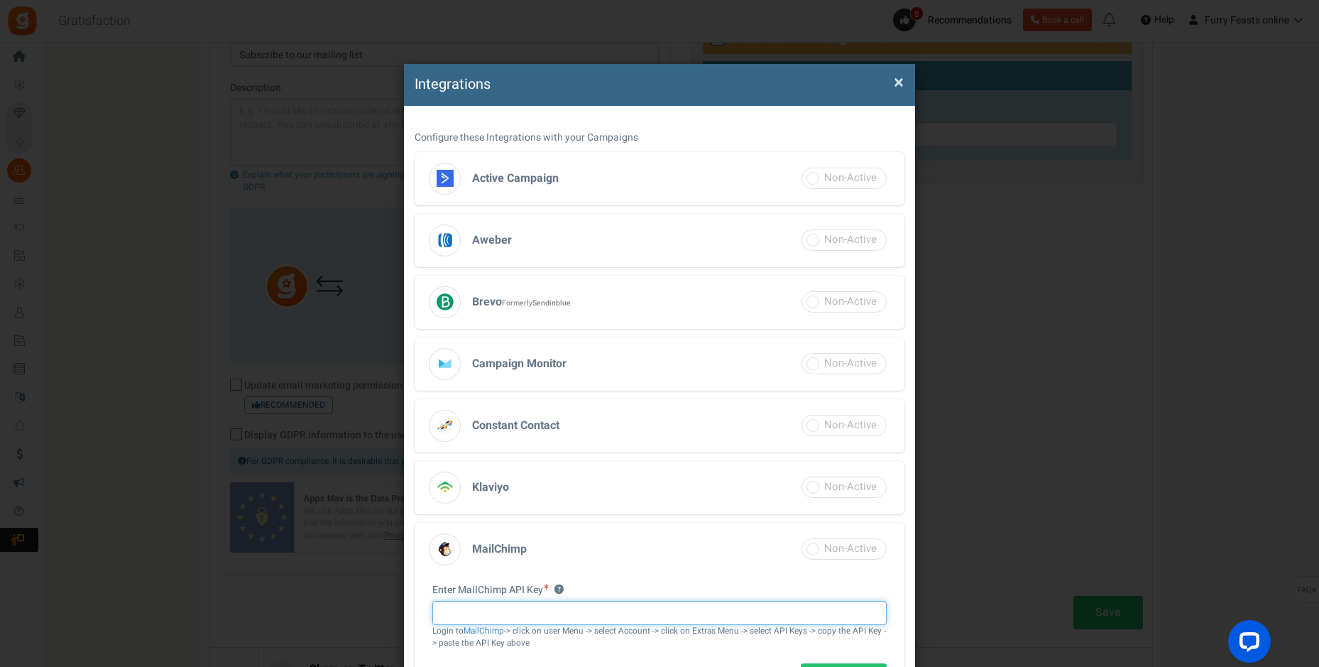
paste input "d02bea13bf78ac6e4c8a161bd599247c-us13"
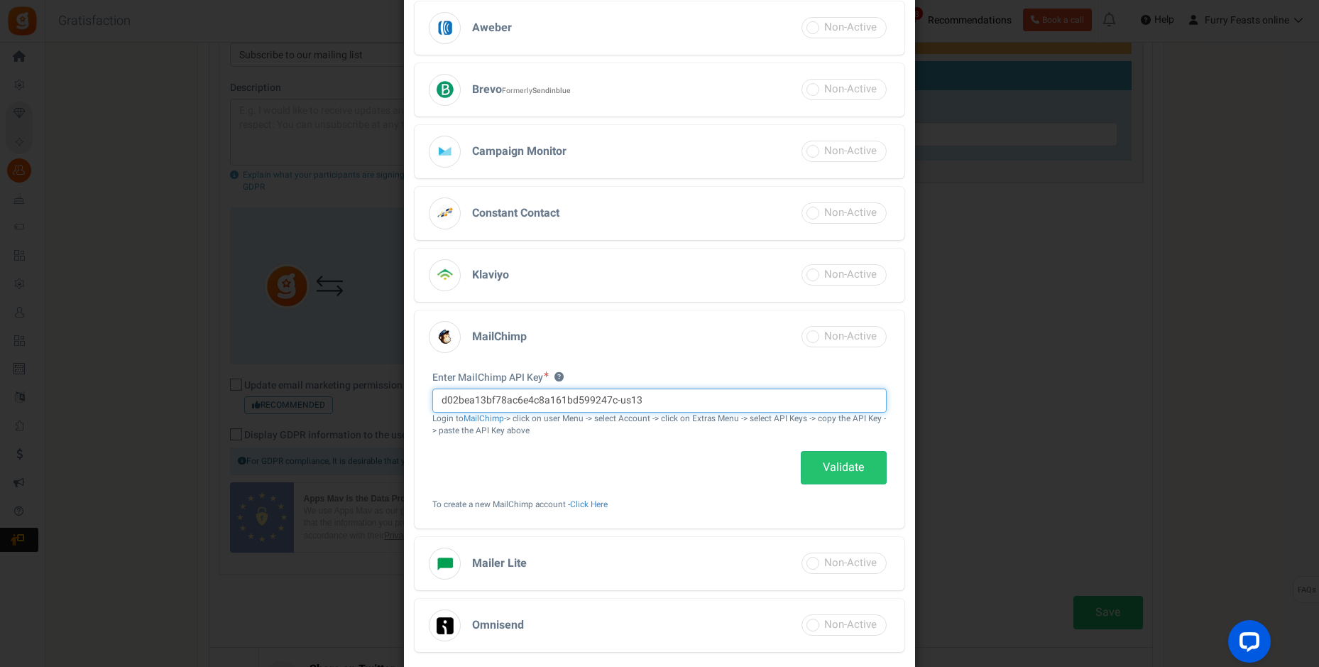
scroll to position [213, 0]
type input "d02bea13bf78ac6e4c8a161bd599247c-us13"
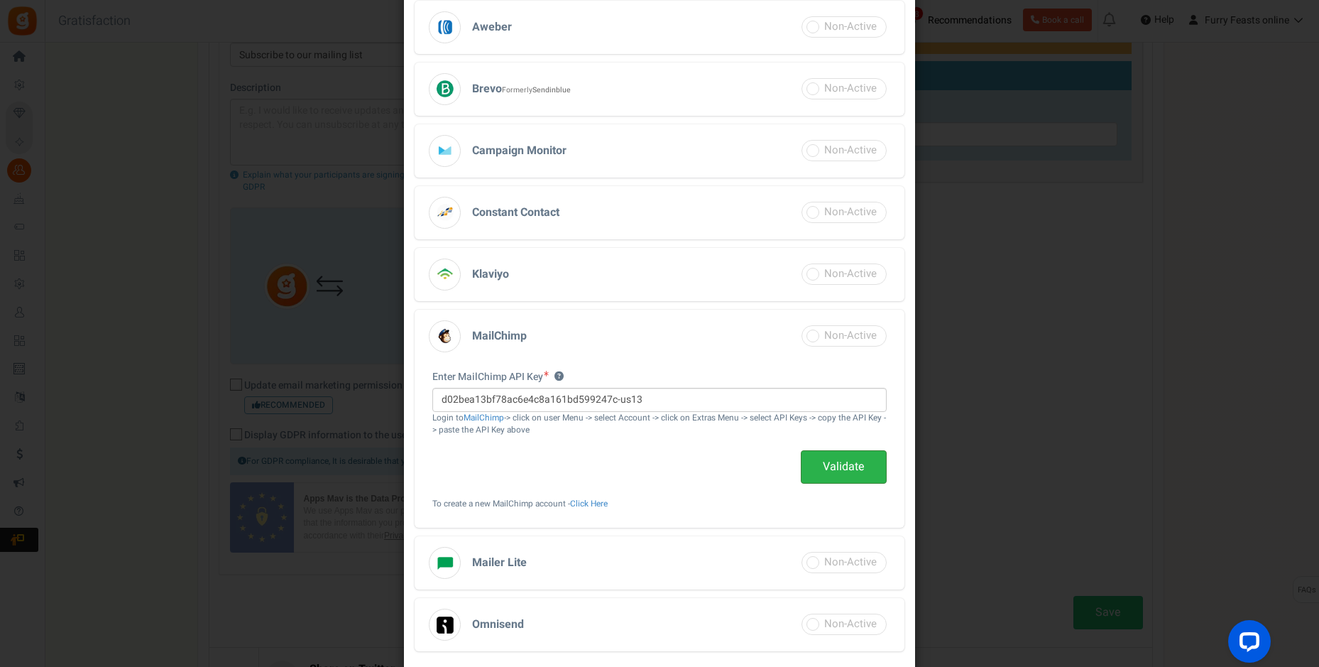
click at [831, 463] on link "Validate" at bounding box center [844, 466] width 86 height 33
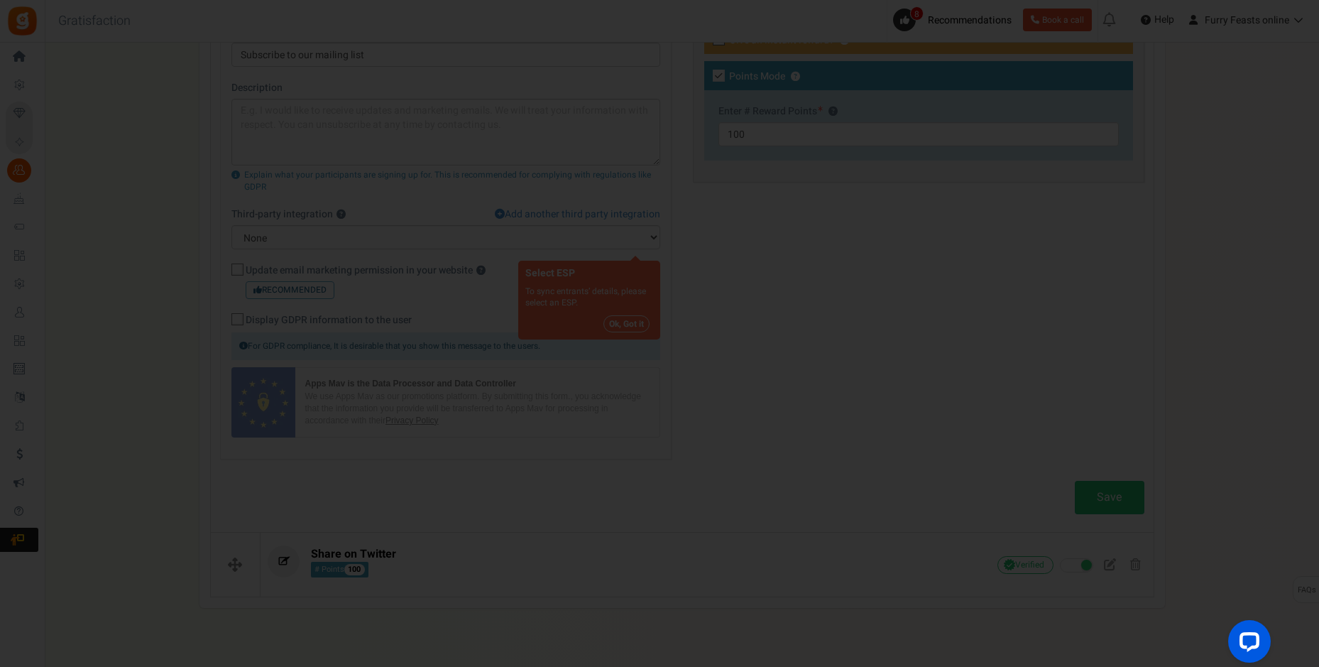
select select "3"
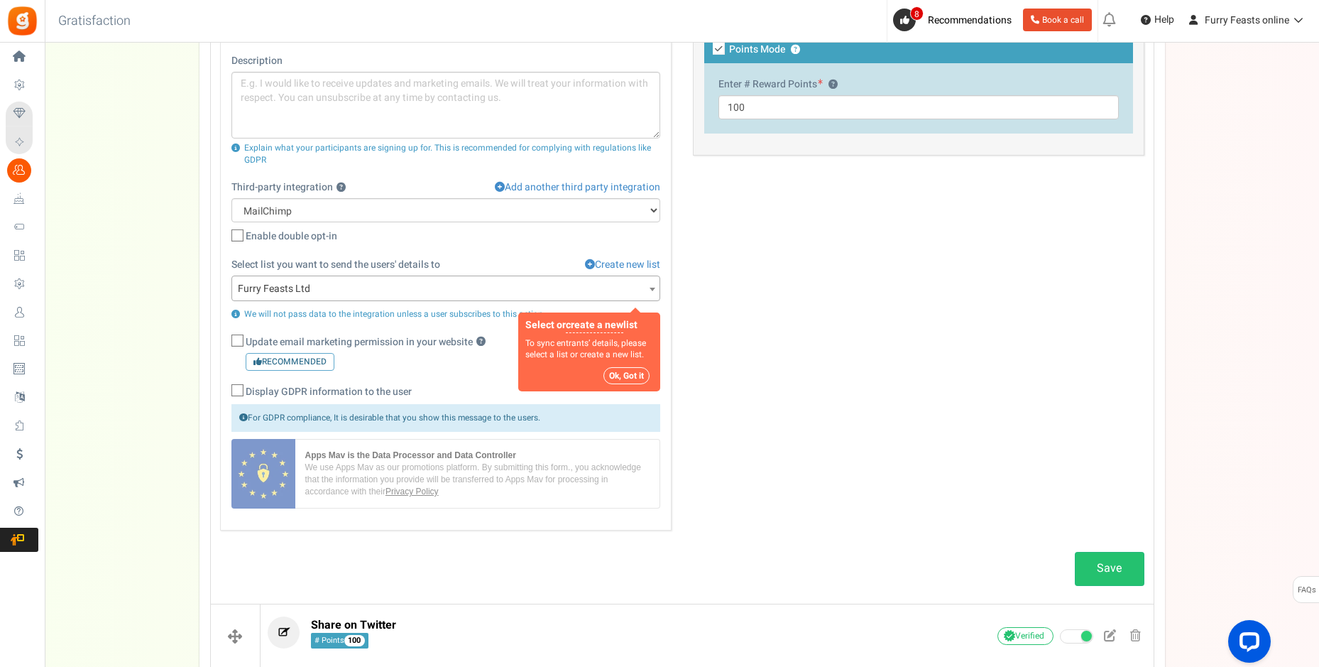
click at [236, 336] on span at bounding box center [237, 340] width 12 height 12
click at [226, 338] on input "Update email marketing permission in your website ? Recommended" at bounding box center [221, 342] width 9 height 9
checkbox input "true"
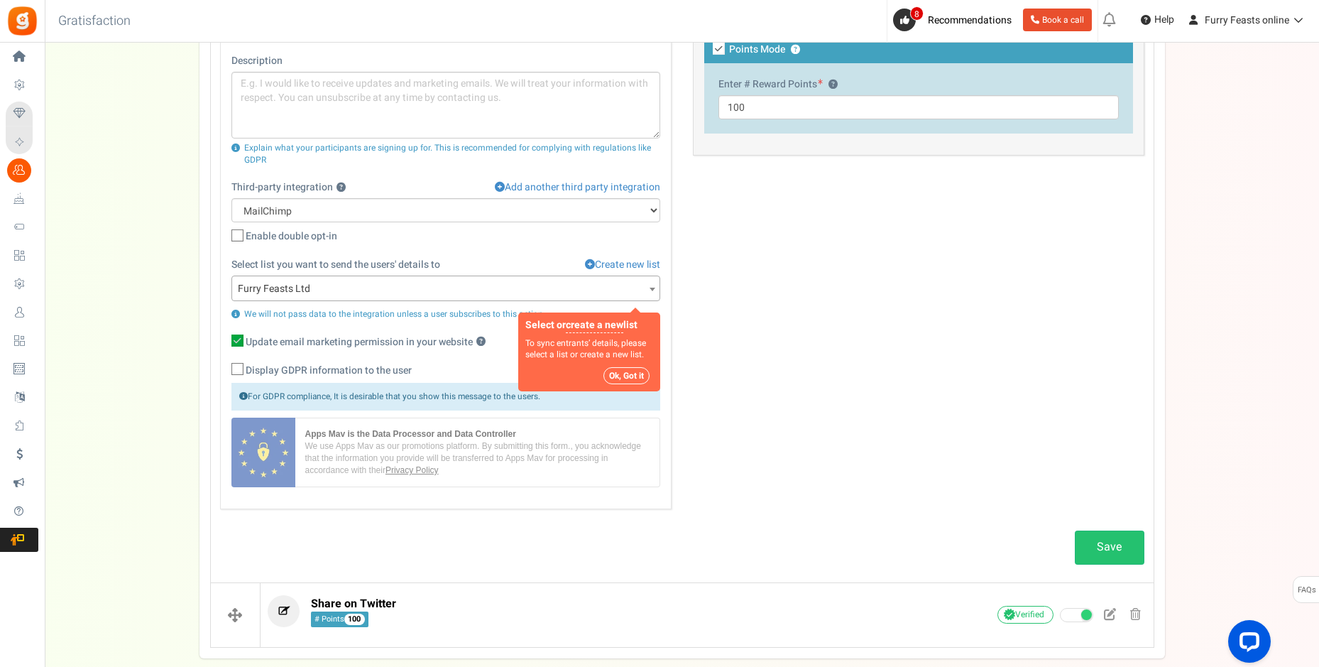
click at [243, 368] on span at bounding box center [237, 369] width 12 height 12
click at [226, 368] on input "Display GDPR information to the user" at bounding box center [221, 370] width 9 height 9
checkbox input "true"
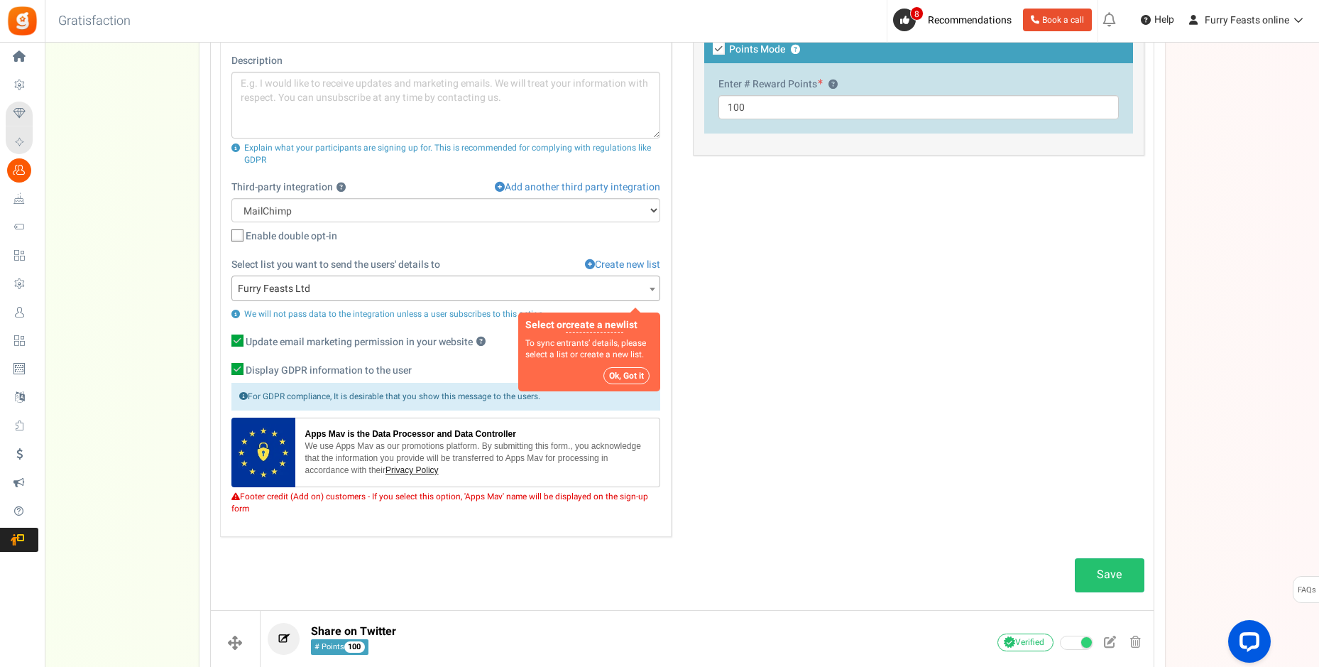
click at [623, 378] on button "Ok, Got it" at bounding box center [626, 375] width 46 height 17
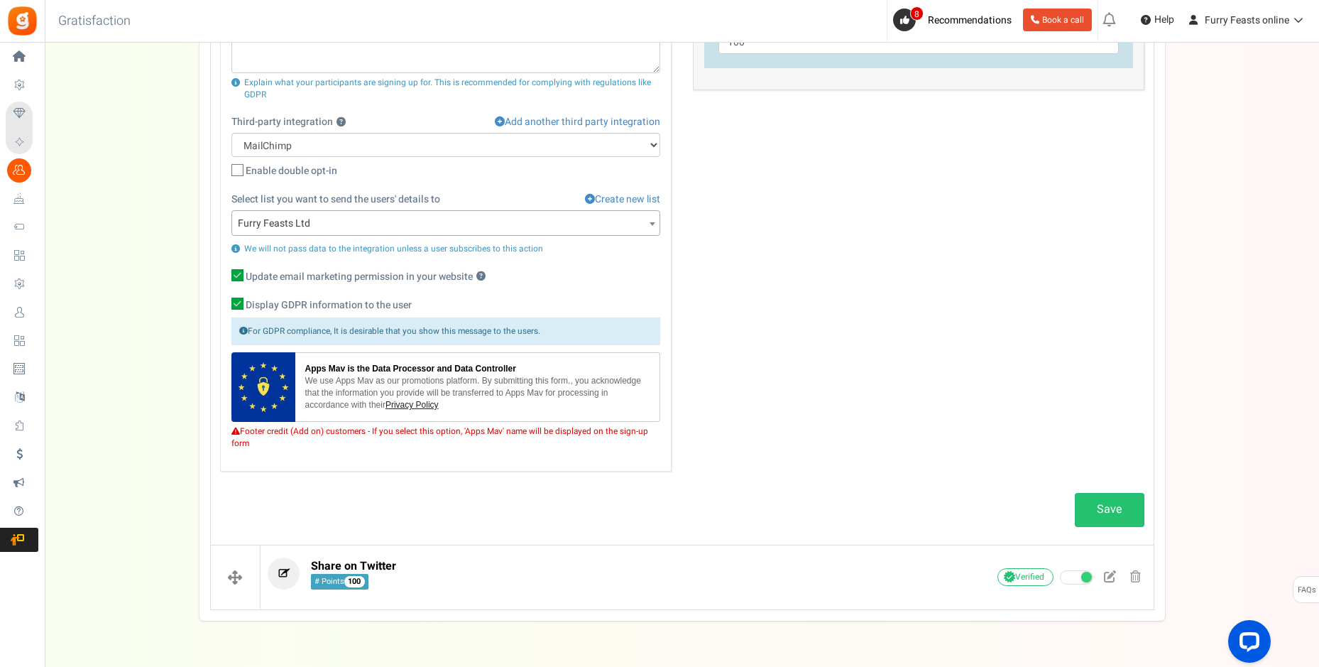
scroll to position [778, 0]
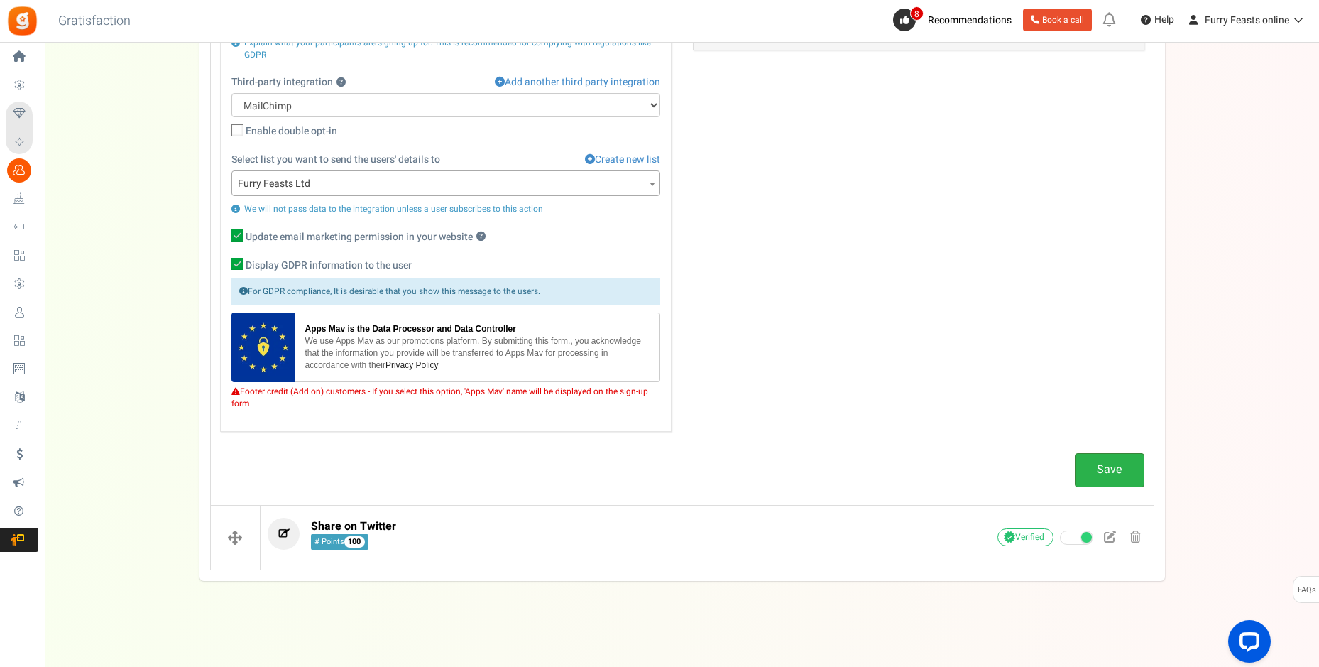
click at [1107, 469] on link "Save" at bounding box center [1110, 469] width 70 height 33
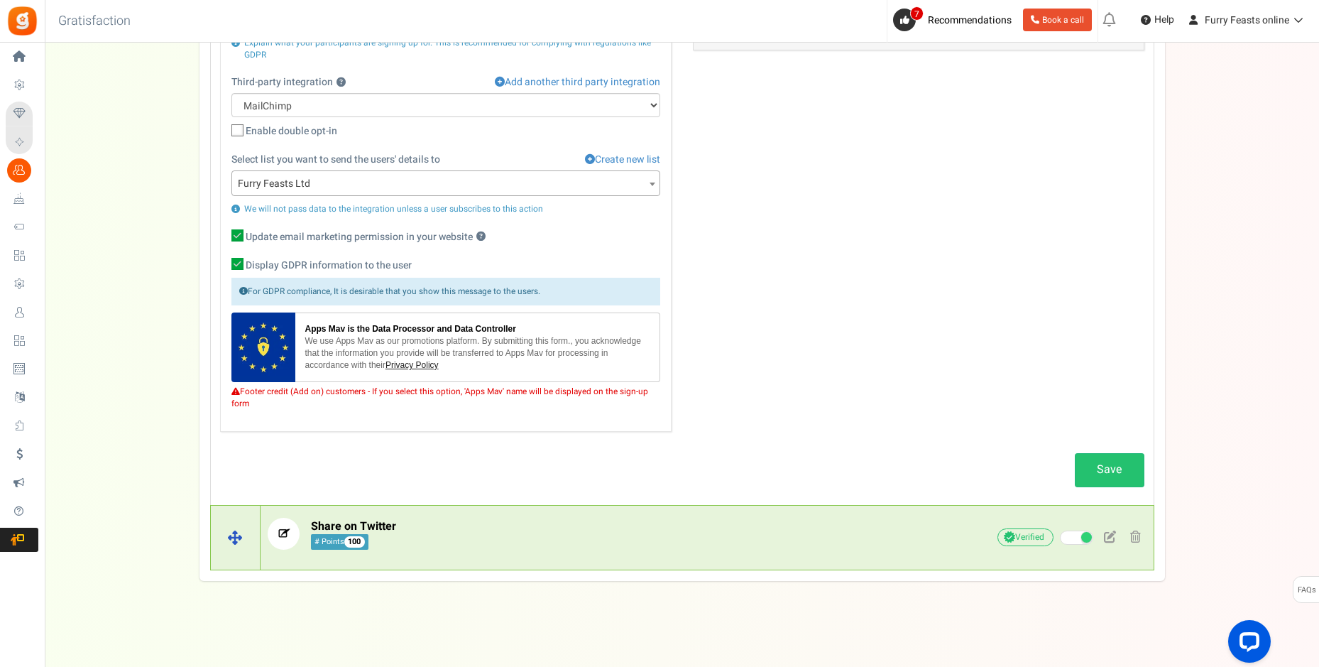
click at [818, 537] on p "Share on Twitter # Points 100" at bounding box center [601, 533] width 666 height 32
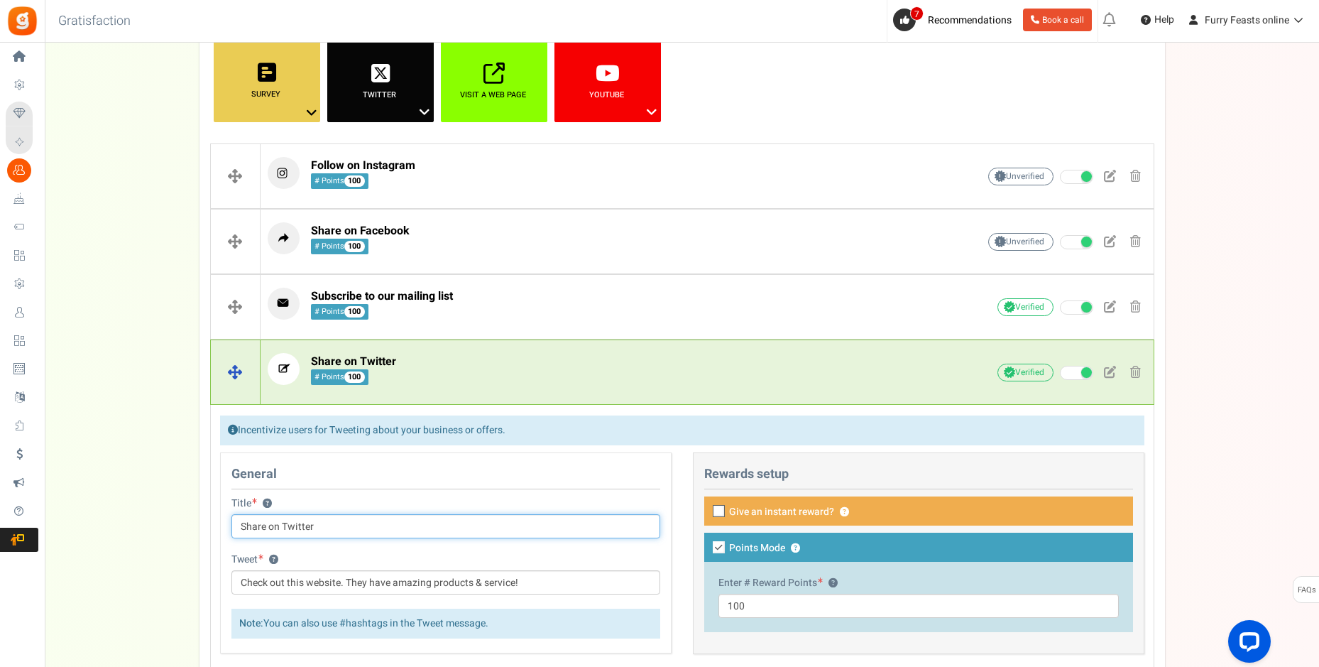
scroll to position [371, 0]
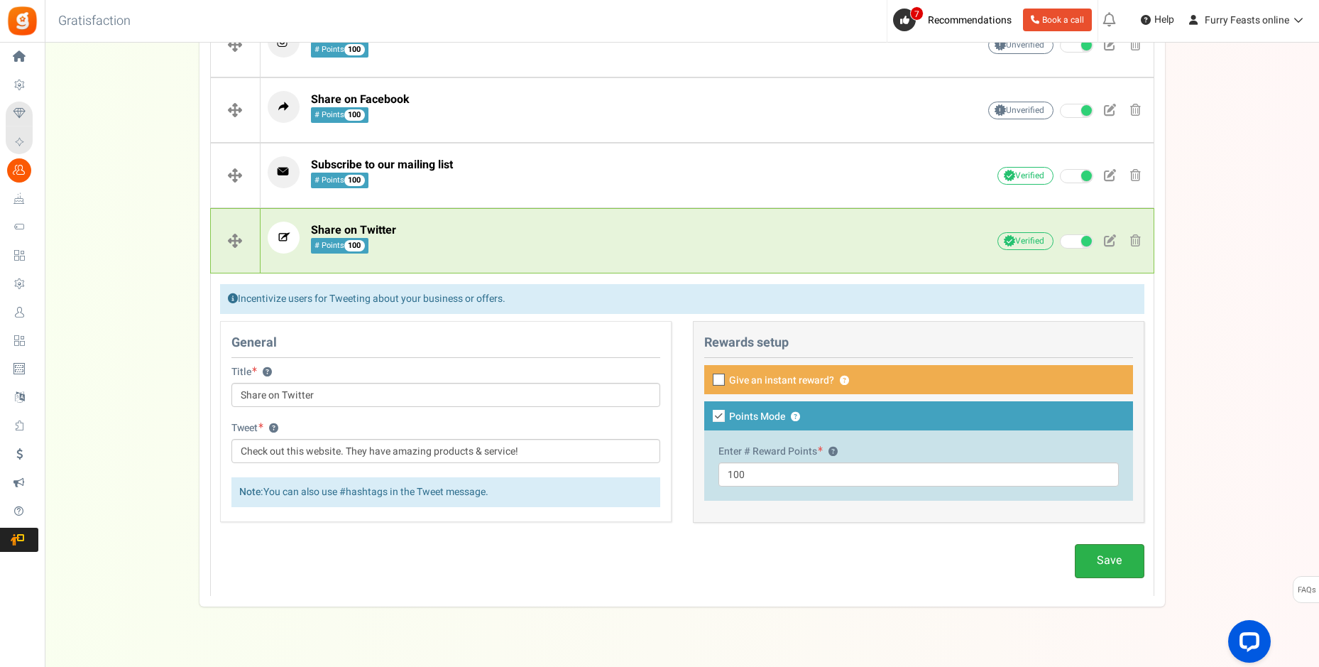
click at [1090, 563] on link "Save" at bounding box center [1110, 560] width 70 height 33
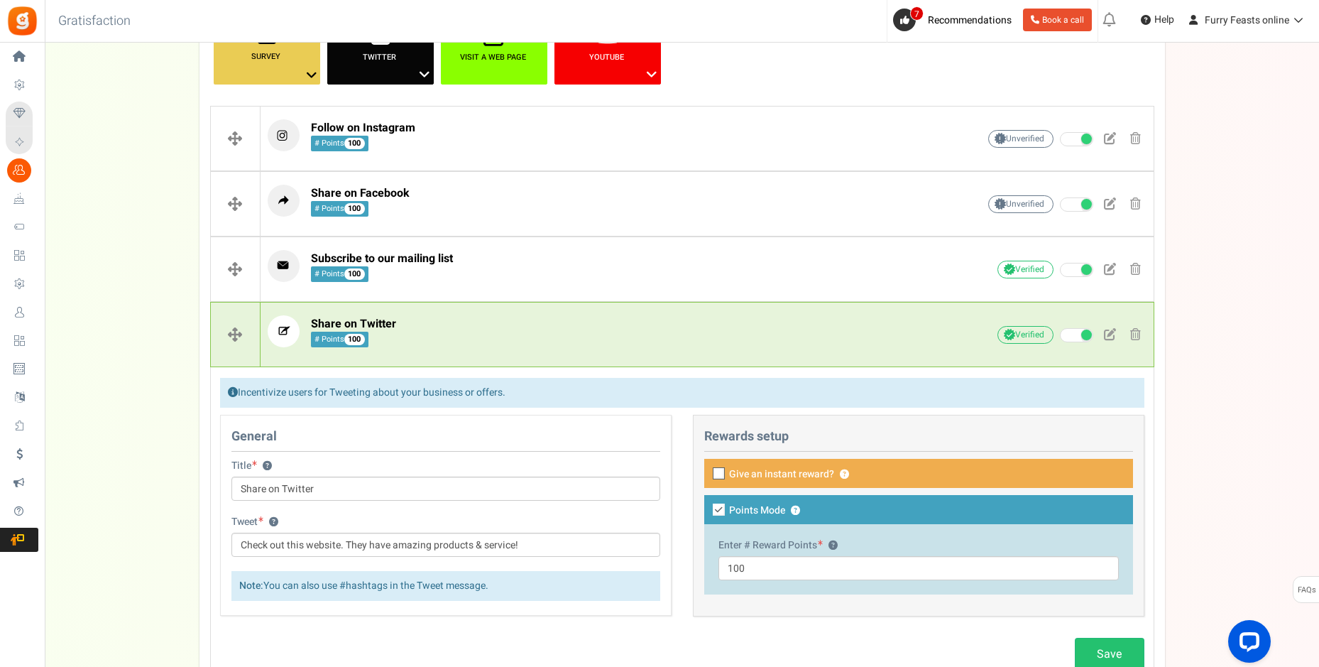
scroll to position [0, 0]
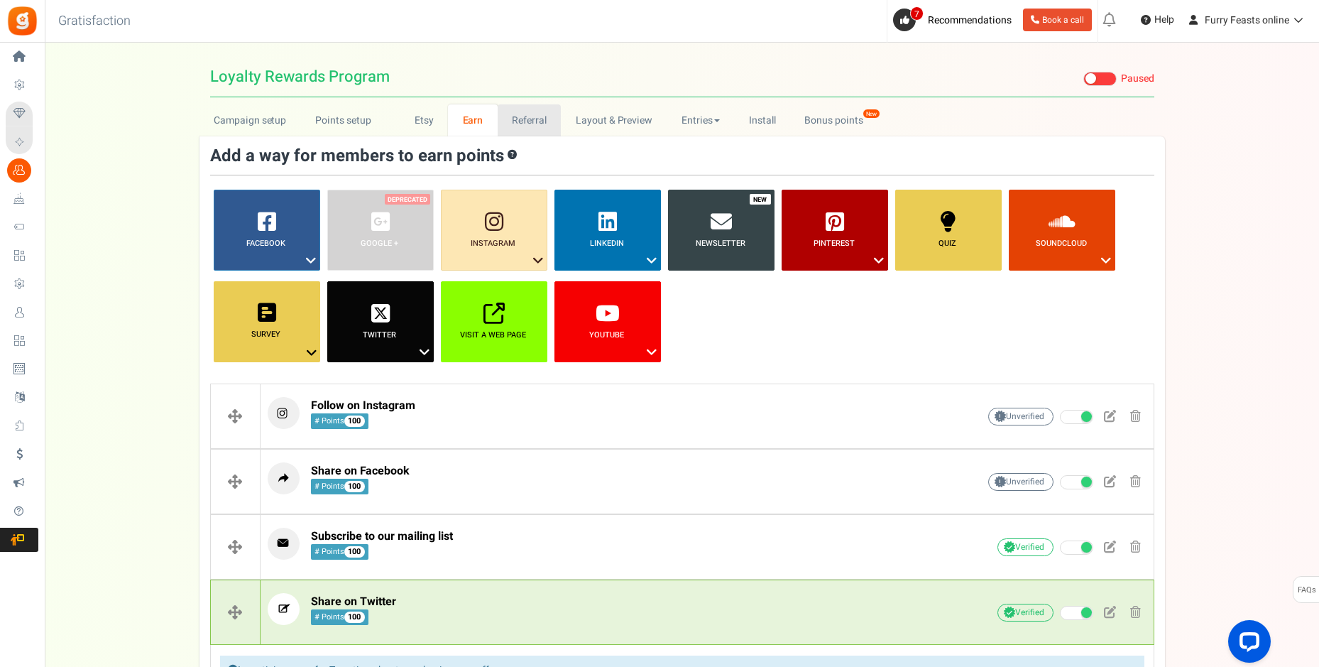
click at [534, 123] on link "Referral" at bounding box center [530, 120] width 64 height 32
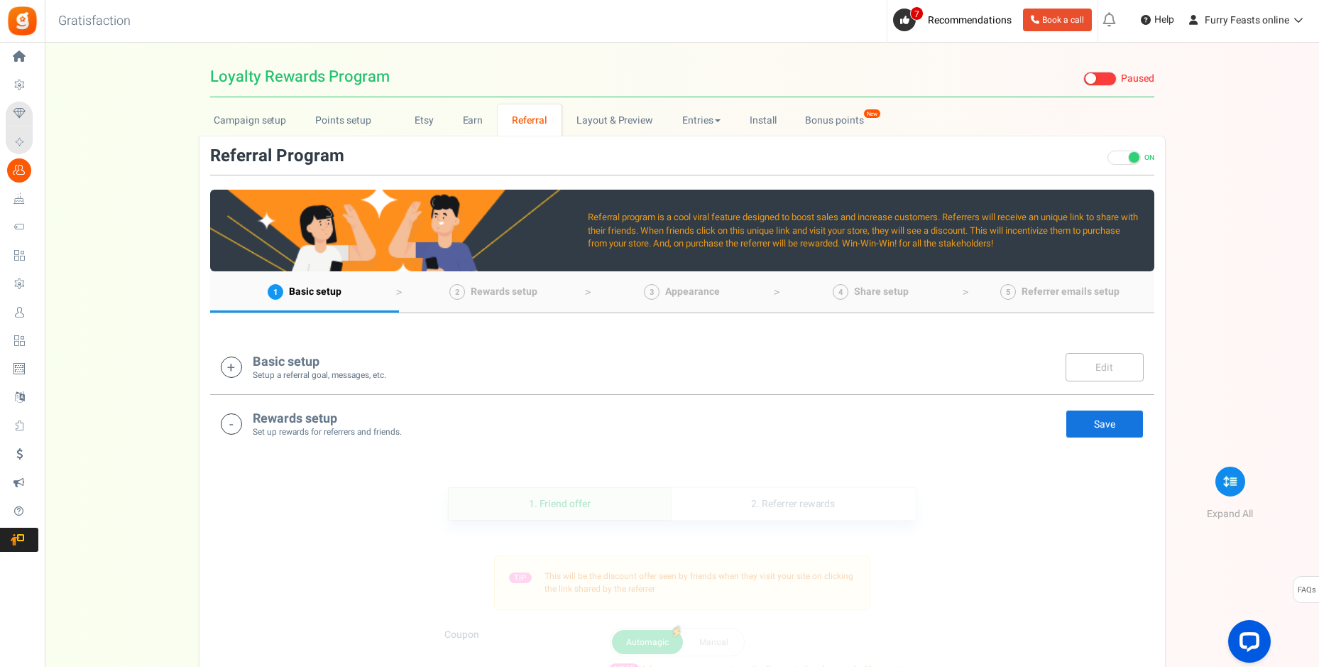
click at [233, 373] on icon at bounding box center [231, 366] width 21 height 21
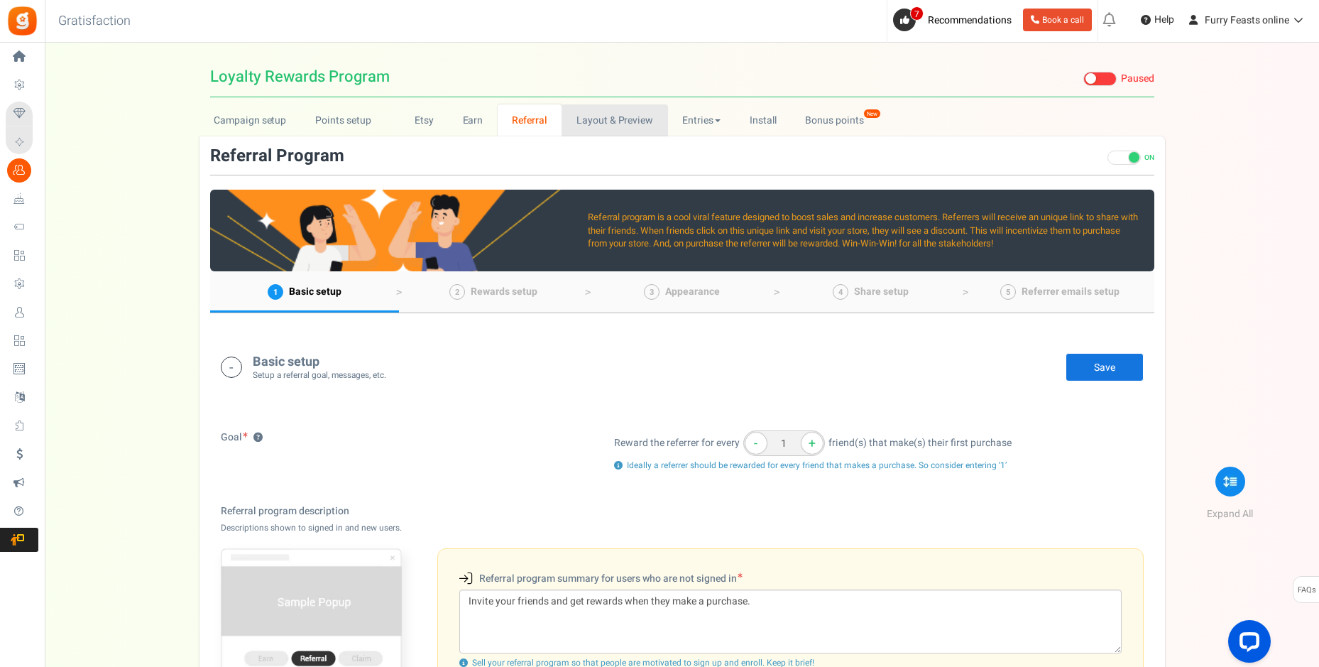
click at [638, 121] on link "Layout & Preview" at bounding box center [614, 120] width 106 height 32
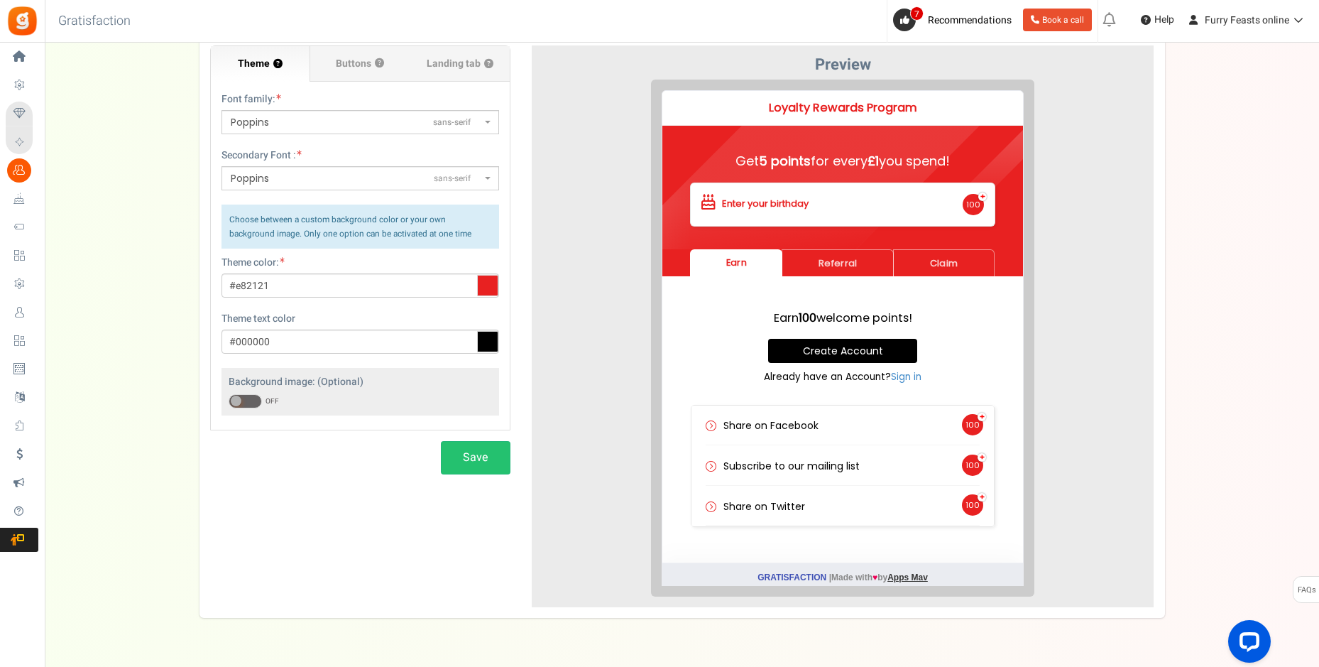
scroll to position [110, 0]
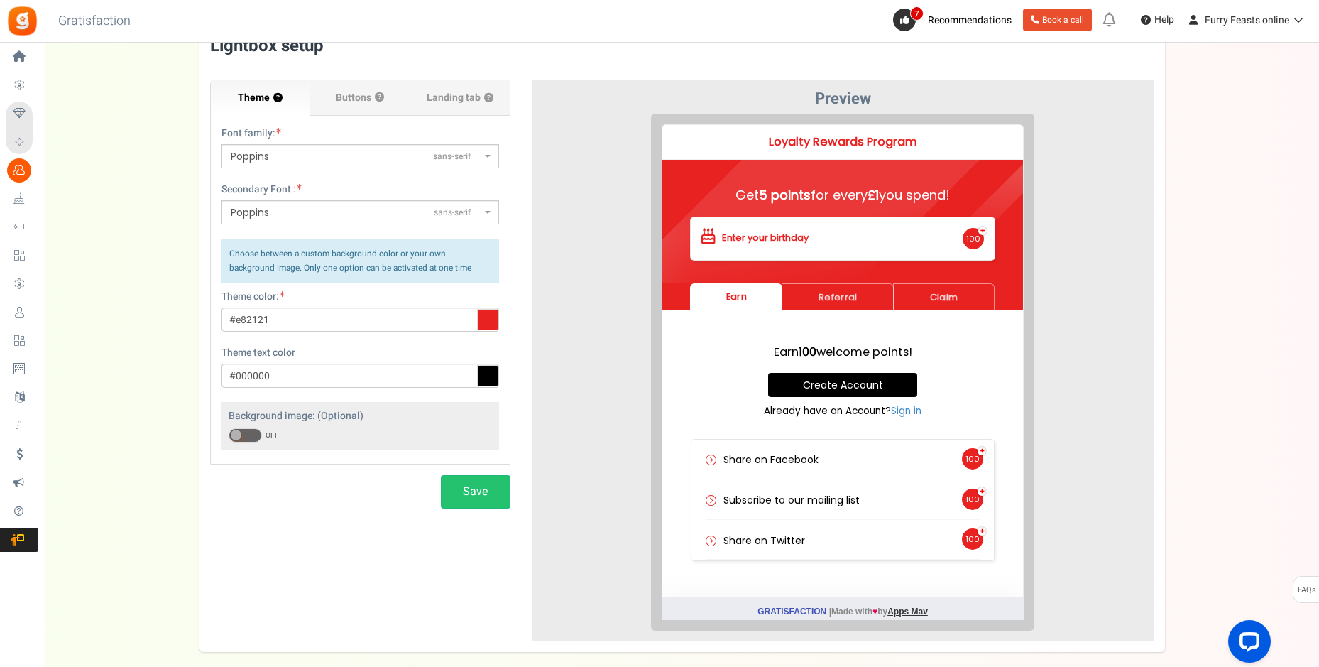
click at [253, 434] on span at bounding box center [245, 435] width 33 height 14
click at [229, 434] on input "ON OFF" at bounding box center [229, 435] width 0 height 9
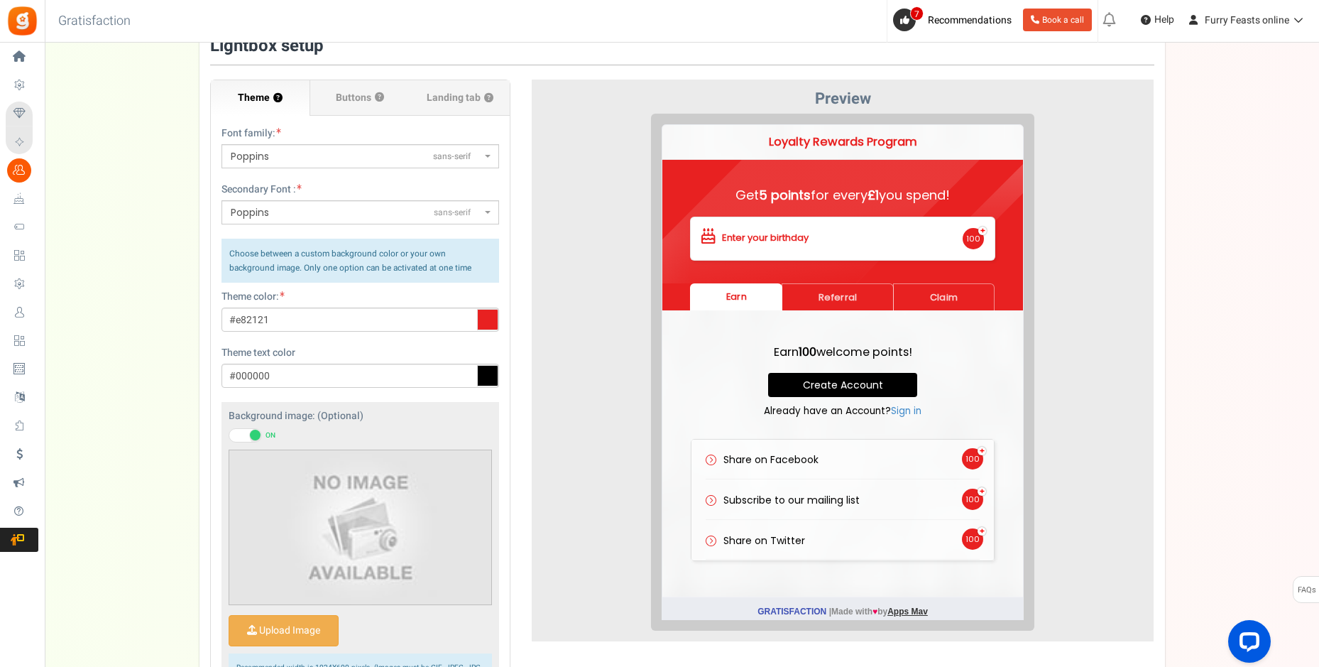
click at [234, 436] on span at bounding box center [245, 435] width 33 height 14
click at [229, 436] on input "ON OFF" at bounding box center [229, 435] width 0 height 9
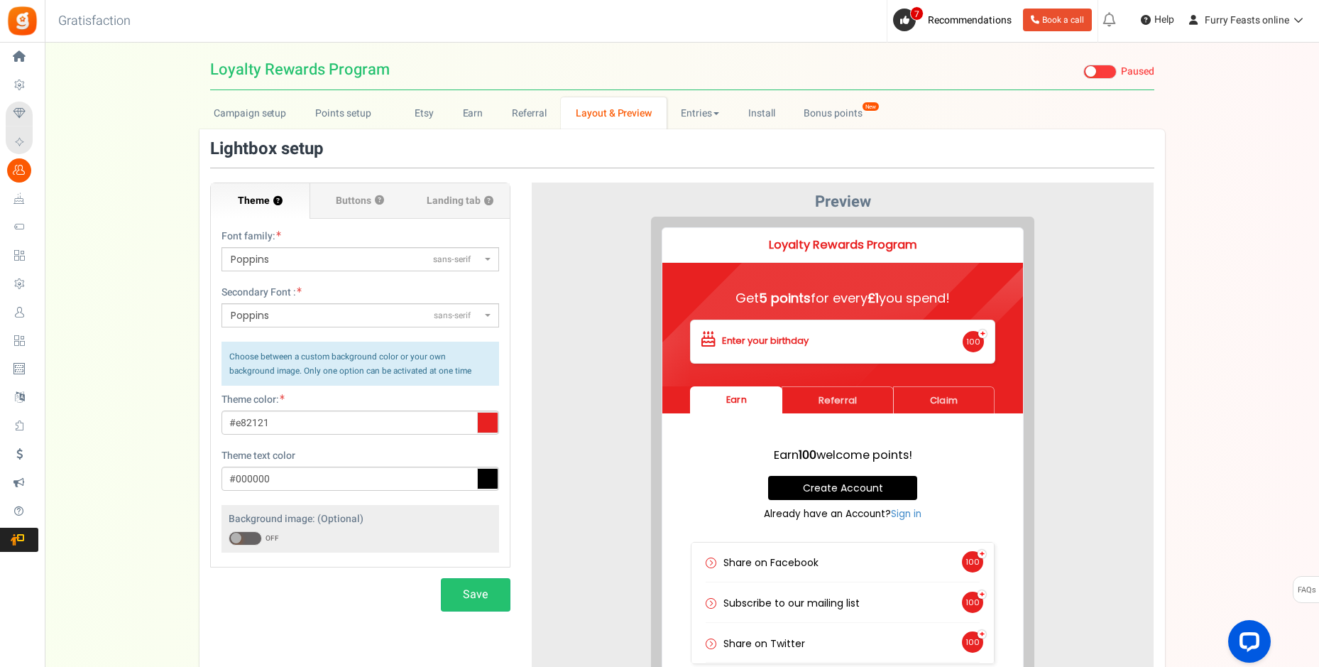
scroll to position [0, 0]
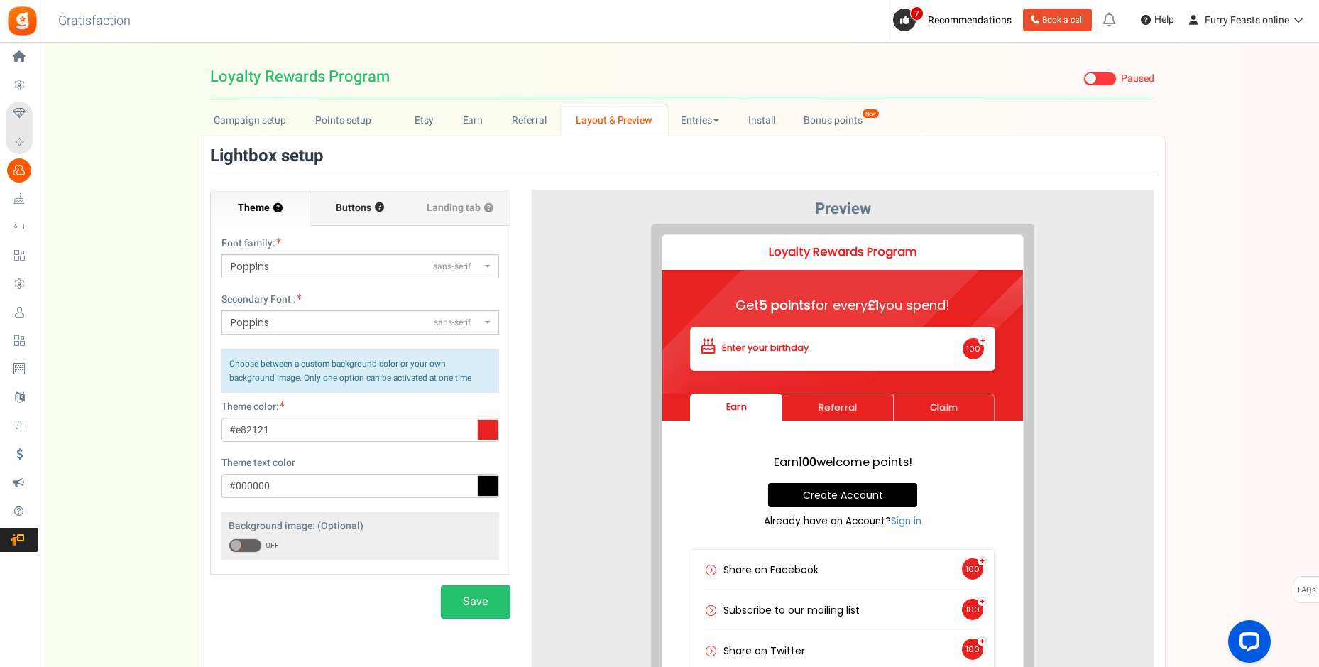
click at [339, 209] on span "Buttons" at bounding box center [353, 208] width 35 height 14
click at [0, 0] on input "Buttons ?" at bounding box center [0, 0] width 0 height 0
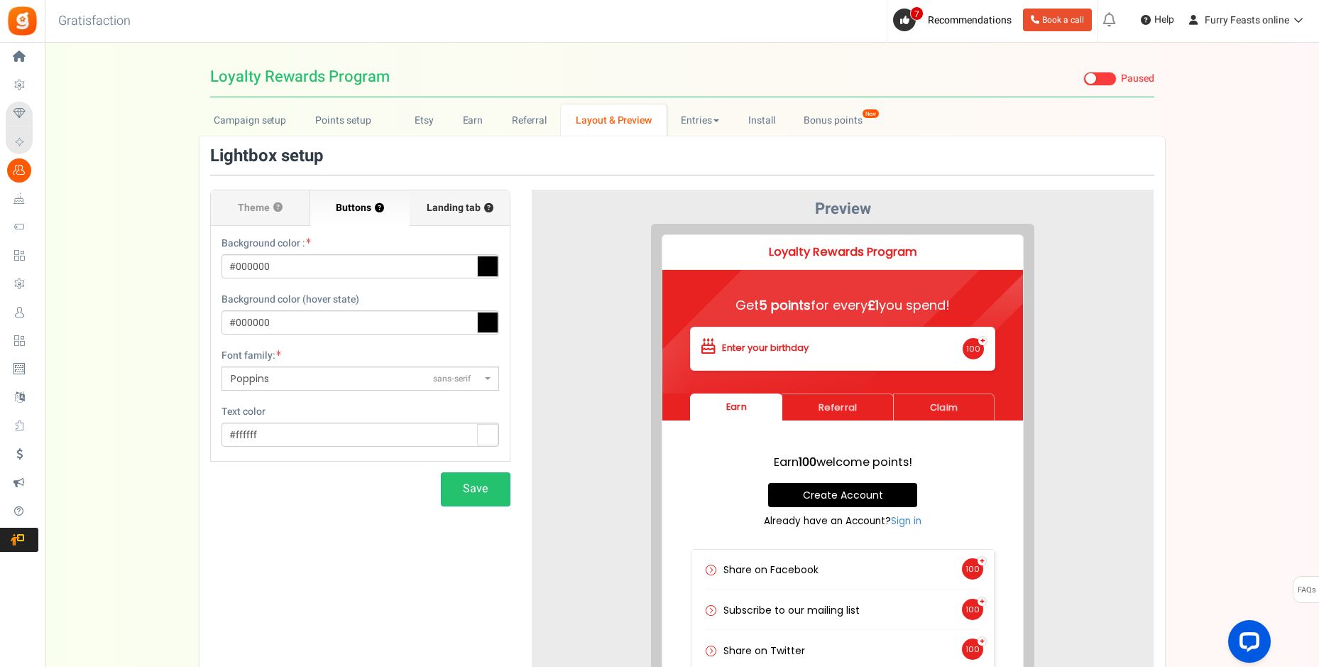
click at [434, 207] on span "Landing tab ?" at bounding box center [460, 208] width 67 height 14
click at [0, 0] on input "Landing tab ?" at bounding box center [0, 0] width 0 height 0
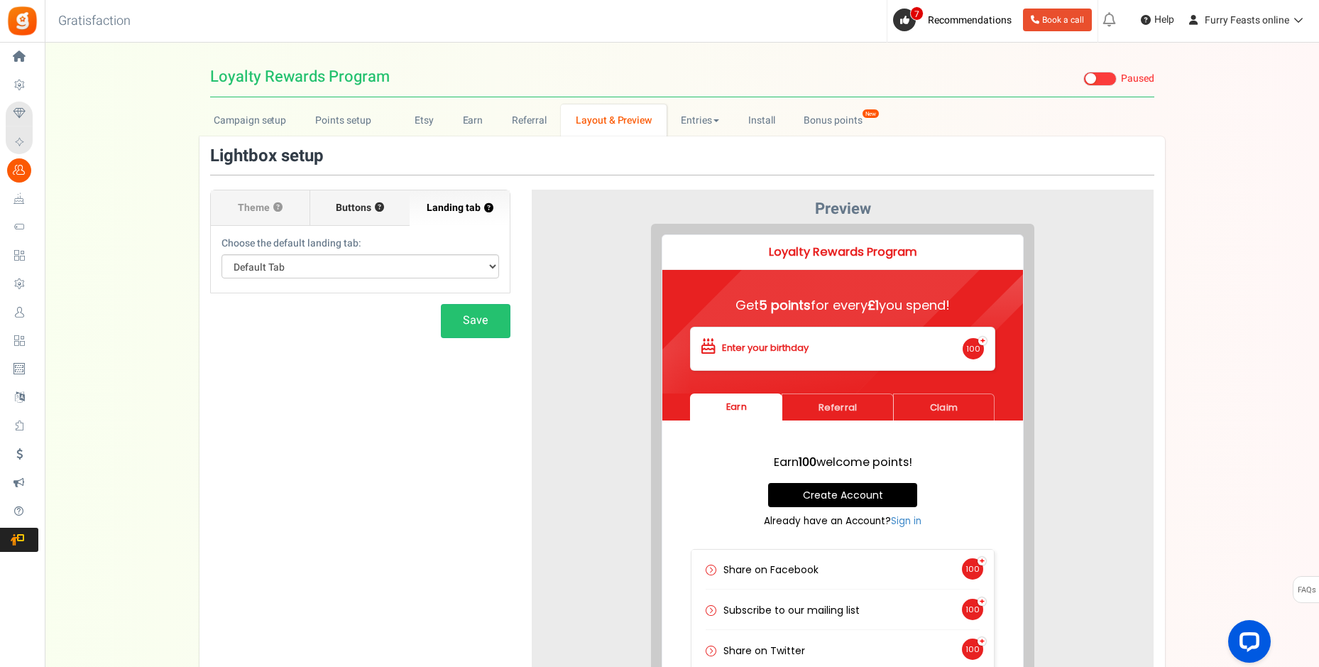
click at [334, 212] on label "Buttons ?" at bounding box center [359, 207] width 99 height 35
click at [0, 0] on input "Buttons ?" at bounding box center [0, 0] width 0 height 0
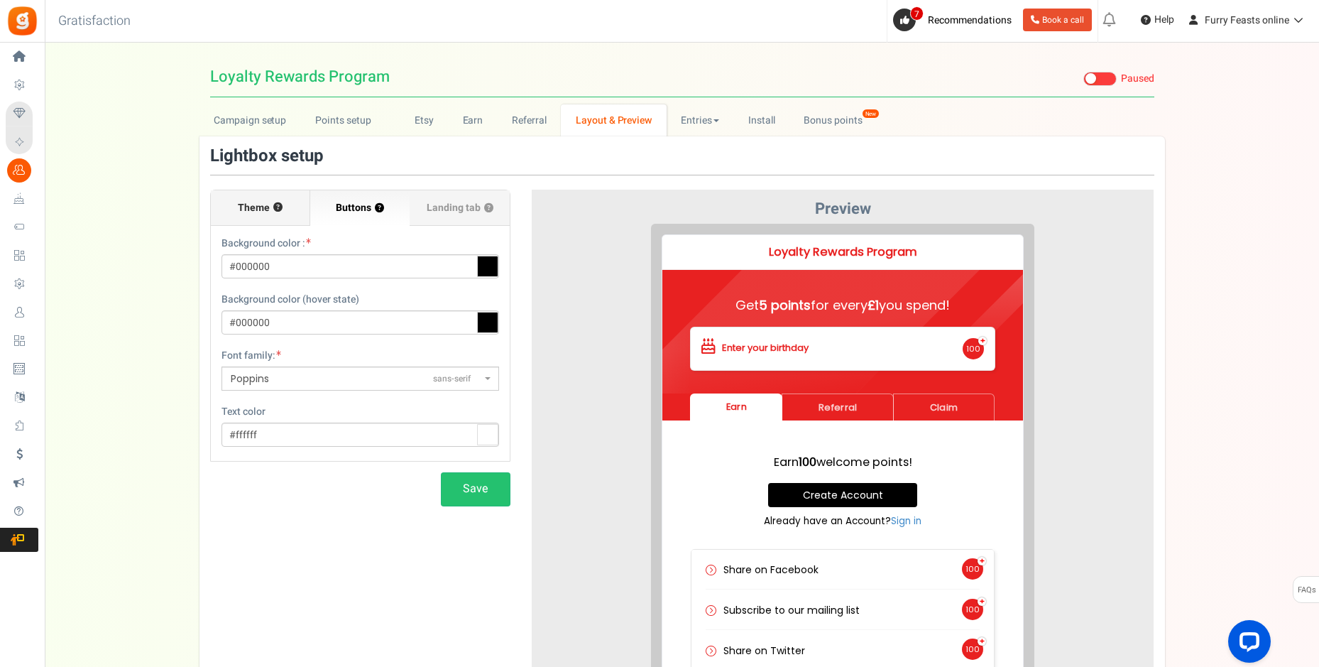
click at [258, 201] on span "Theme" at bounding box center [254, 208] width 32 height 14
click at [0, 0] on input "Theme ?" at bounding box center [0, 0] width 0 height 0
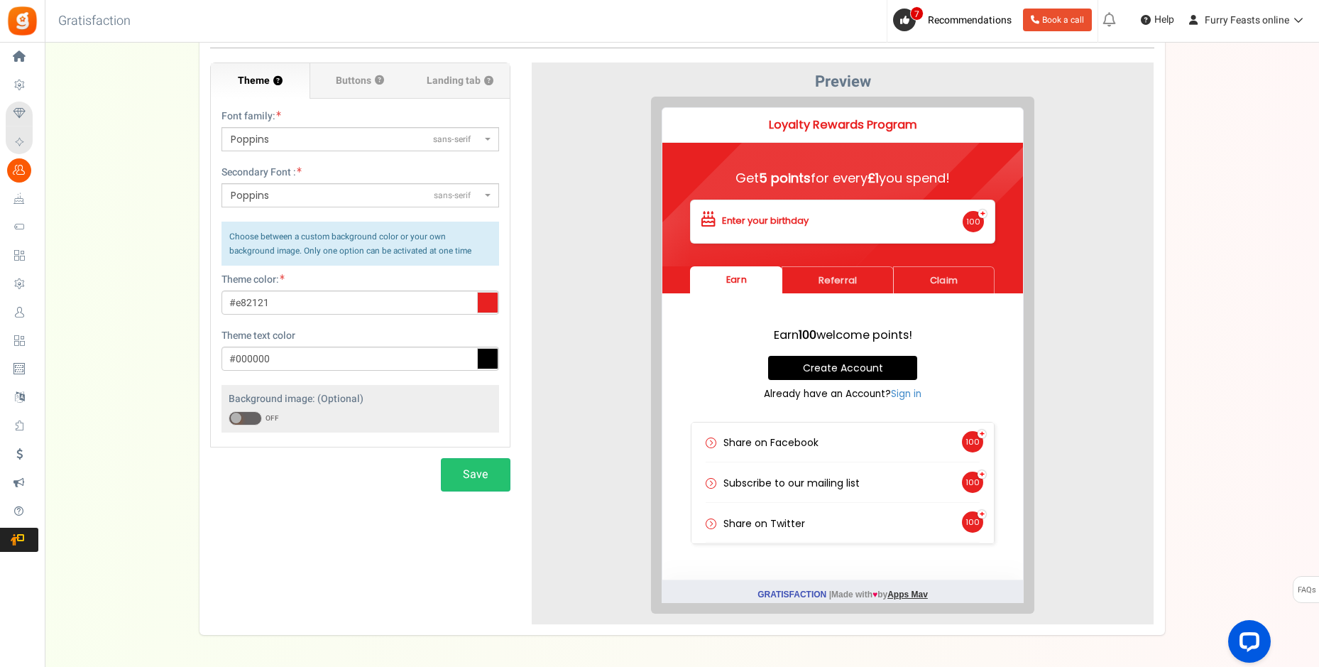
scroll to position [39, 0]
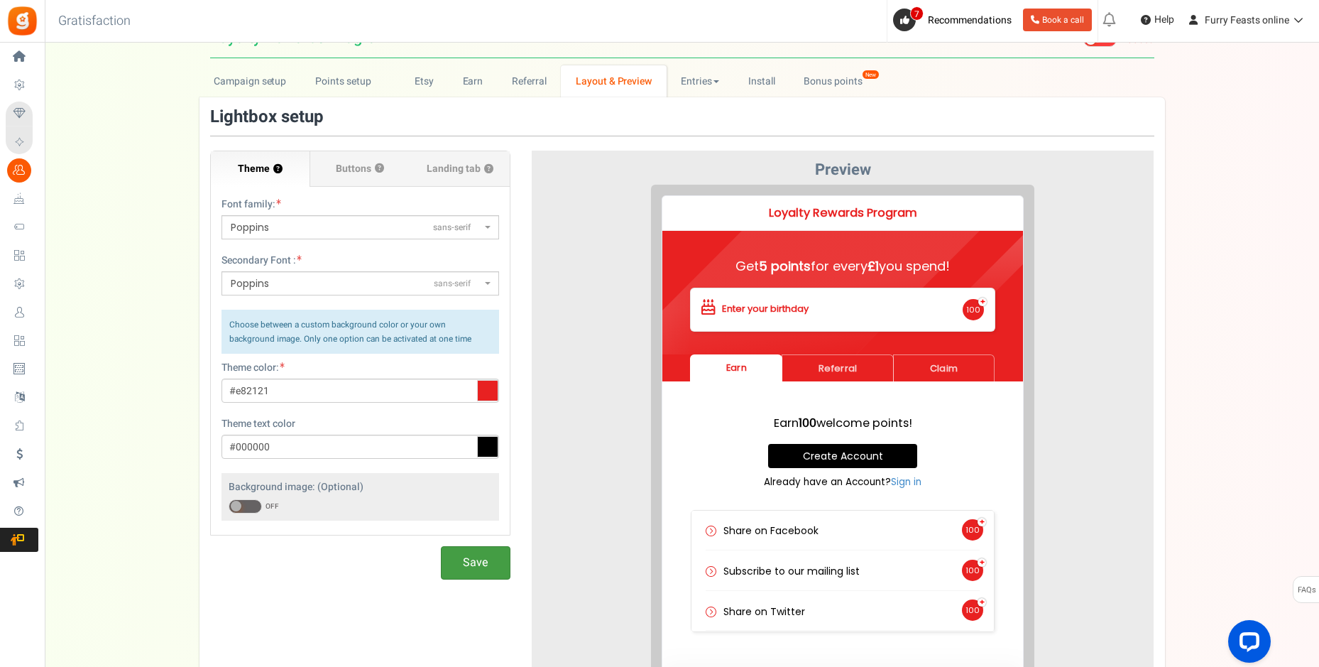
click at [497, 576] on button "Save" at bounding box center [476, 562] width 70 height 33
click at [708, 82] on link "Entries" at bounding box center [700, 81] width 67 height 32
click at [762, 84] on link "Install" at bounding box center [761, 81] width 56 height 32
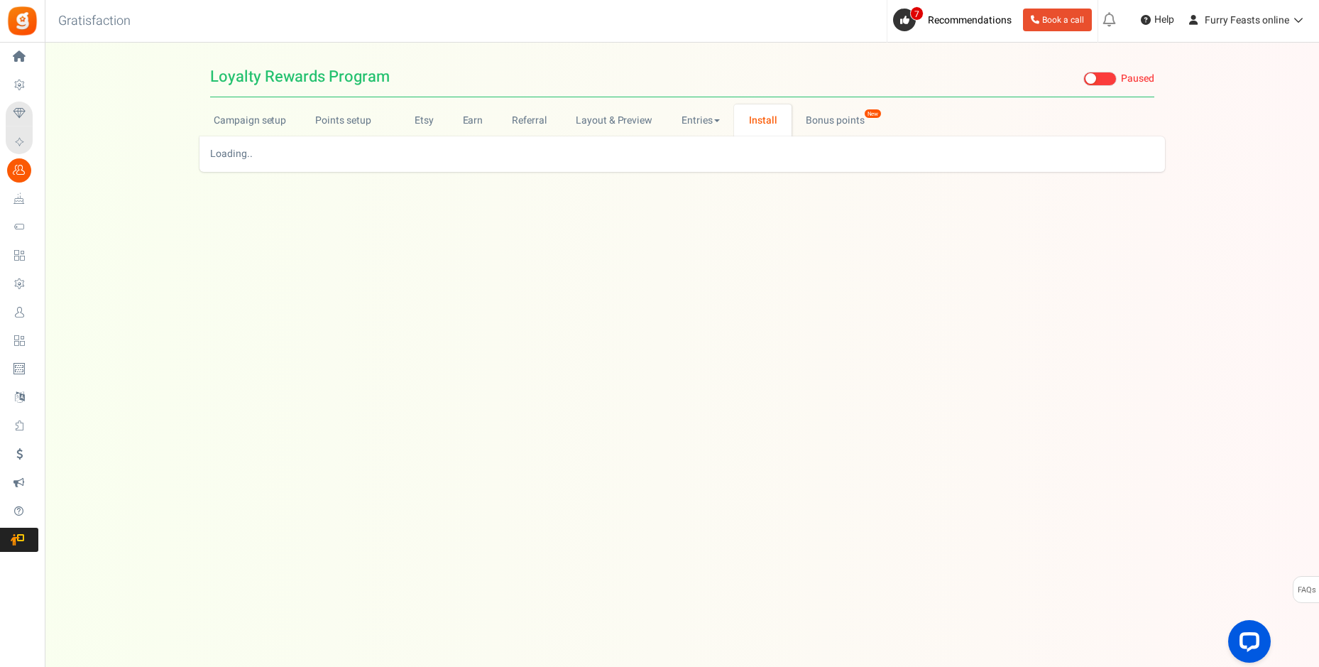
scroll to position [0, 0]
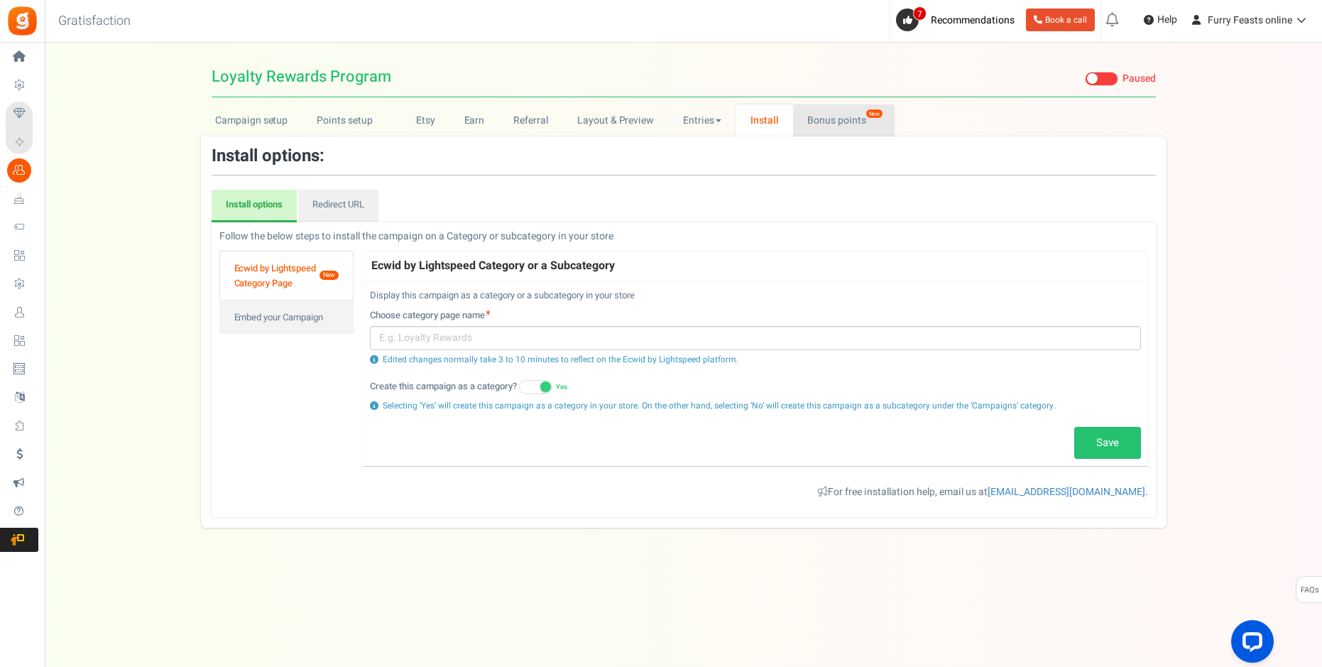
click at [820, 119] on link "Bonus points New" at bounding box center [844, 120] width 102 height 32
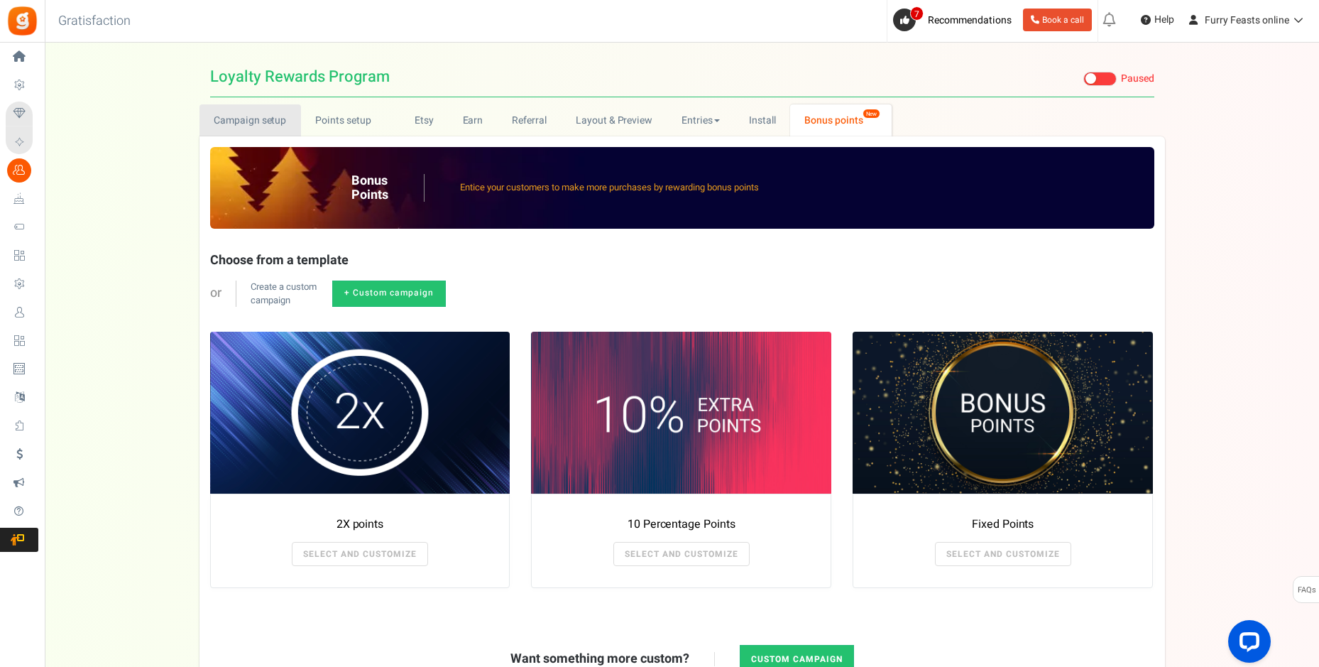
click at [267, 120] on link "Campaign setup" at bounding box center [250, 120] width 102 height 32
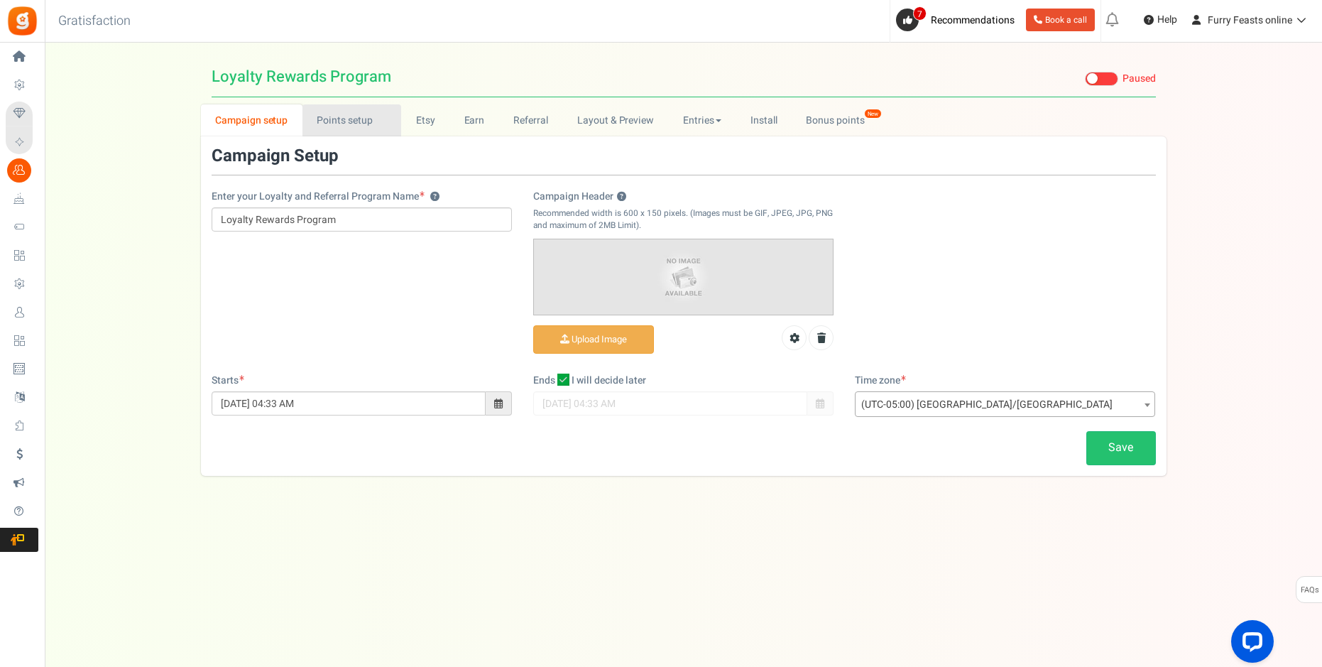
click at [353, 125] on link "Points setup New" at bounding box center [351, 120] width 99 height 32
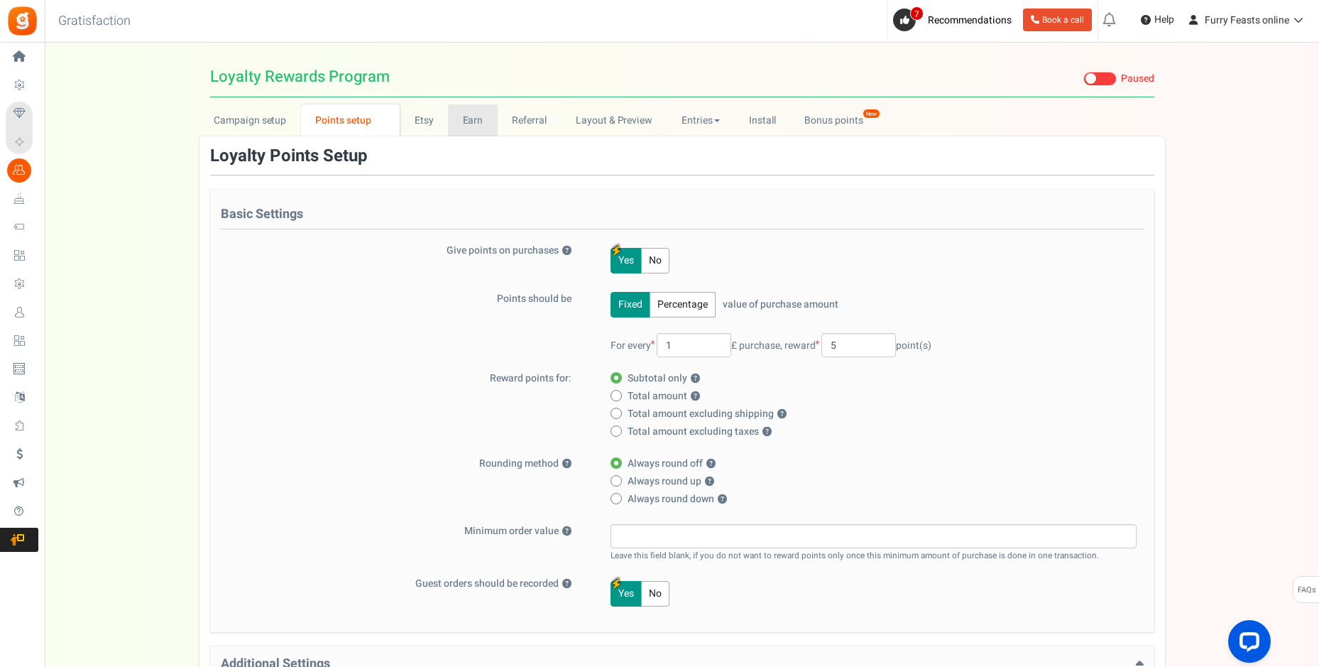
click at [473, 118] on link "Earn" at bounding box center [473, 120] width 50 height 32
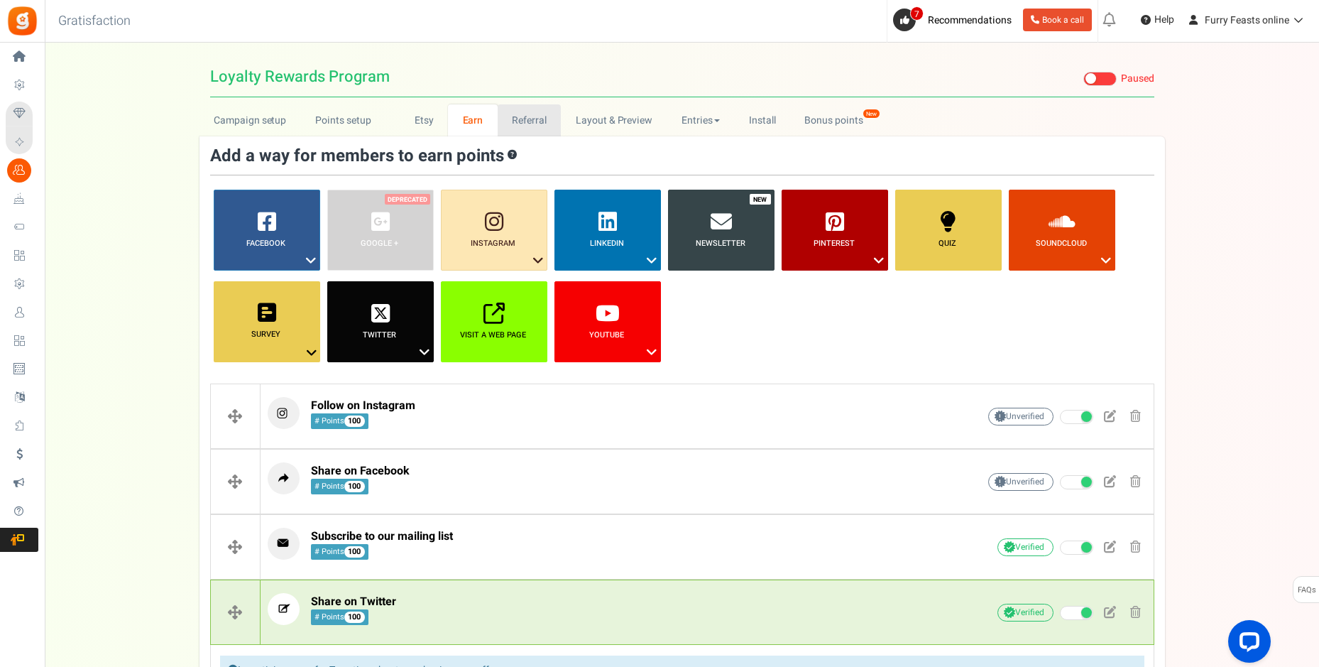
click at [524, 119] on link "Referral" at bounding box center [530, 120] width 64 height 32
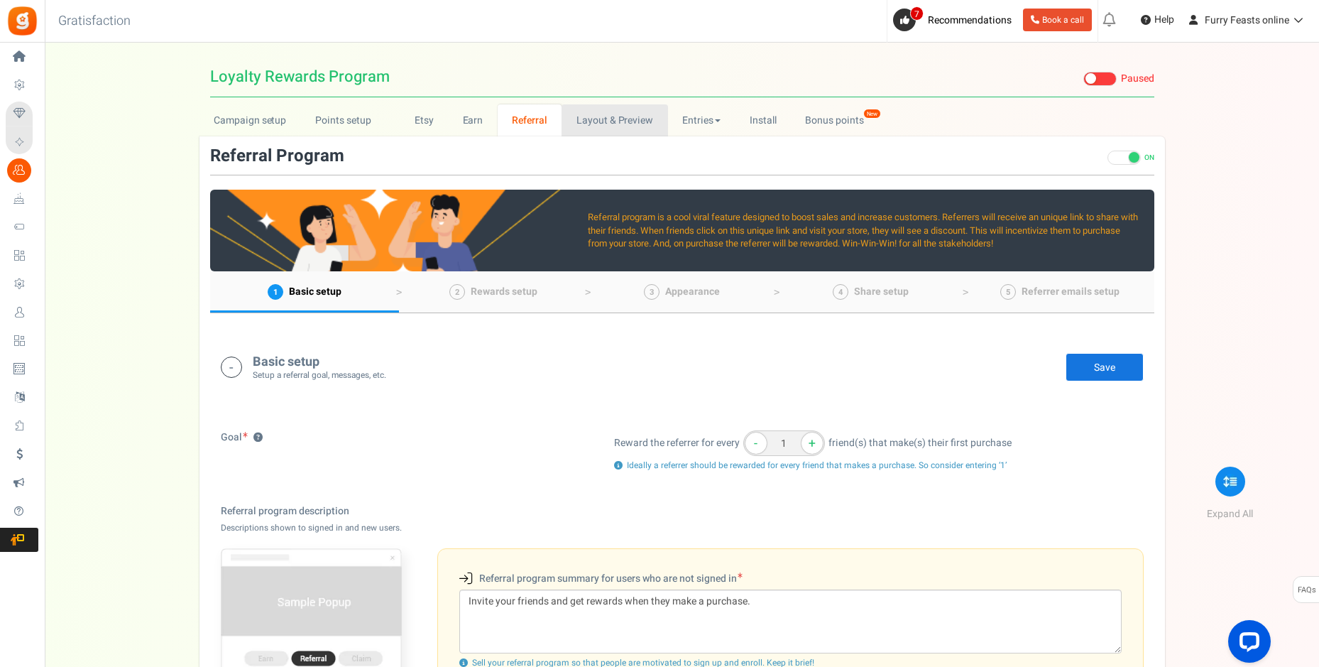
click at [607, 125] on link "Layout & Preview" at bounding box center [614, 120] width 106 height 32
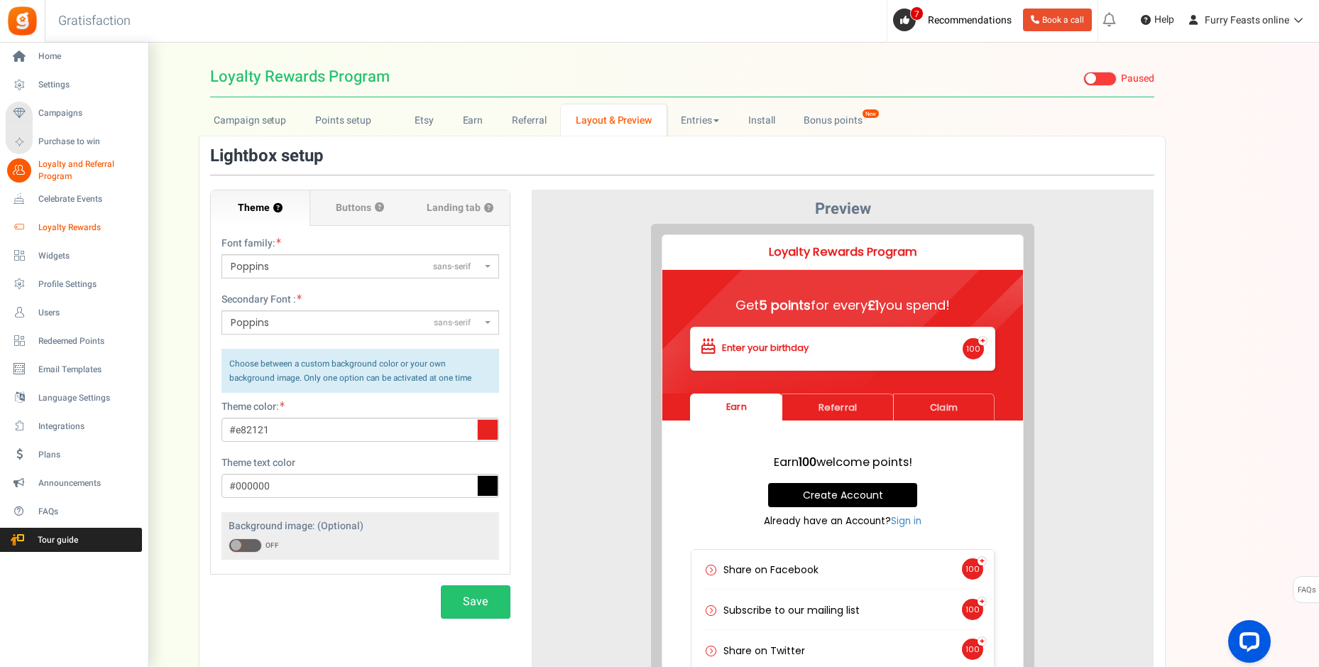
click at [53, 228] on span "Loyalty Rewards" at bounding box center [87, 227] width 99 height 12
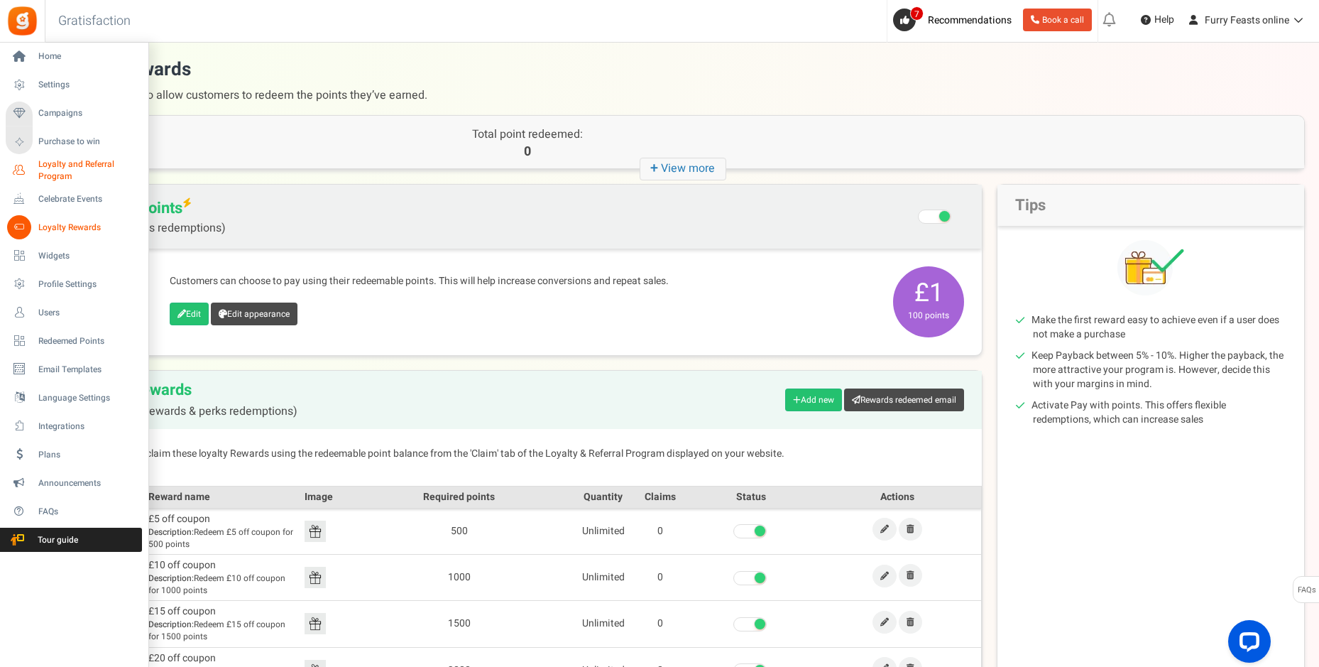
click at [20, 164] on icon at bounding box center [19, 170] width 24 height 24
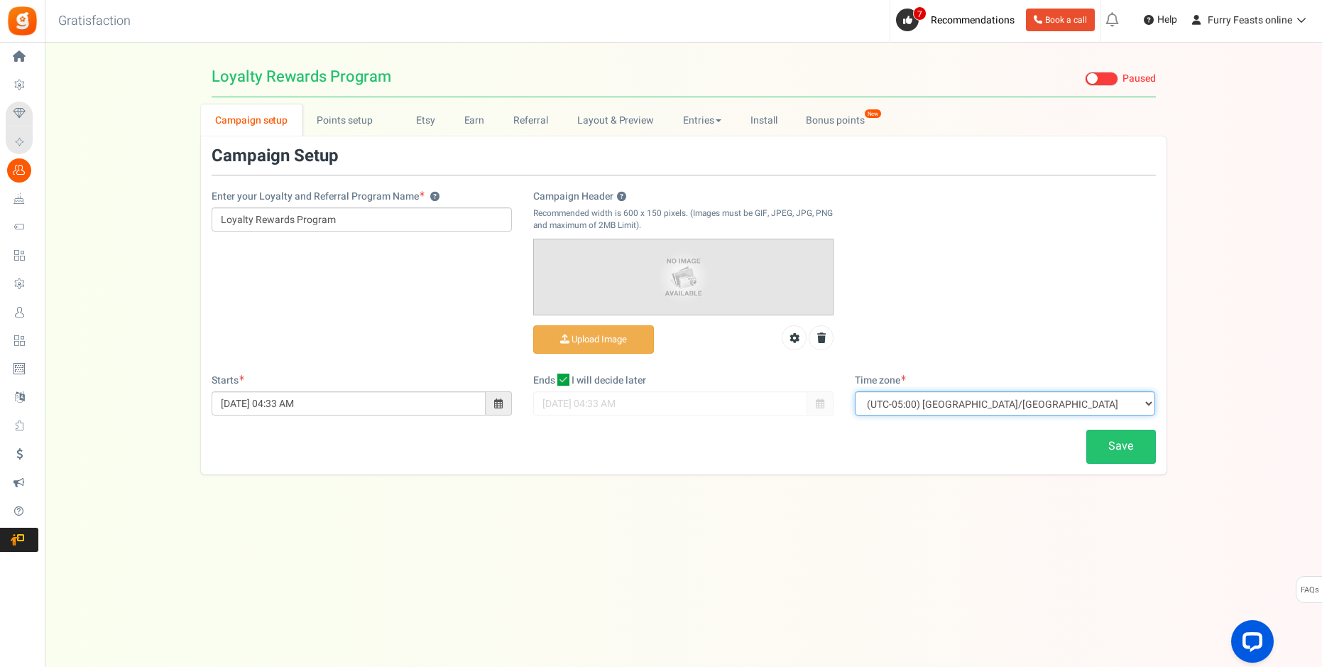
click at [1134, 394] on select "(UTC-11:00) Pacific/[GEOGRAPHIC_DATA] (UTC-11:00) [GEOGRAPHIC_DATA]/[GEOGRAPHIC…" at bounding box center [1005, 403] width 300 height 24
click at [966, 407] on select "(UTC-11:00) Pacific/[GEOGRAPHIC_DATA] (UTC-11:00) [GEOGRAPHIC_DATA]/[GEOGRAPHIC…" at bounding box center [1005, 403] width 300 height 24
click at [970, 402] on select "(UTC-11:00) Pacific/[GEOGRAPHIC_DATA] (UTC-11:00) [GEOGRAPHIC_DATA]/[GEOGRAPHIC…" at bounding box center [1005, 403] width 300 height 24
click at [855, 391] on select "(UTC-11:00) Pacific/[GEOGRAPHIC_DATA] (UTC-11:00) [GEOGRAPHIC_DATA]/[GEOGRAPHIC…" at bounding box center [1005, 403] width 300 height 24
click at [983, 402] on select "(UTC-11:00) Pacific/[GEOGRAPHIC_DATA] (UTC-11:00) [GEOGRAPHIC_DATA]/[GEOGRAPHIC…" at bounding box center [1005, 403] width 300 height 24
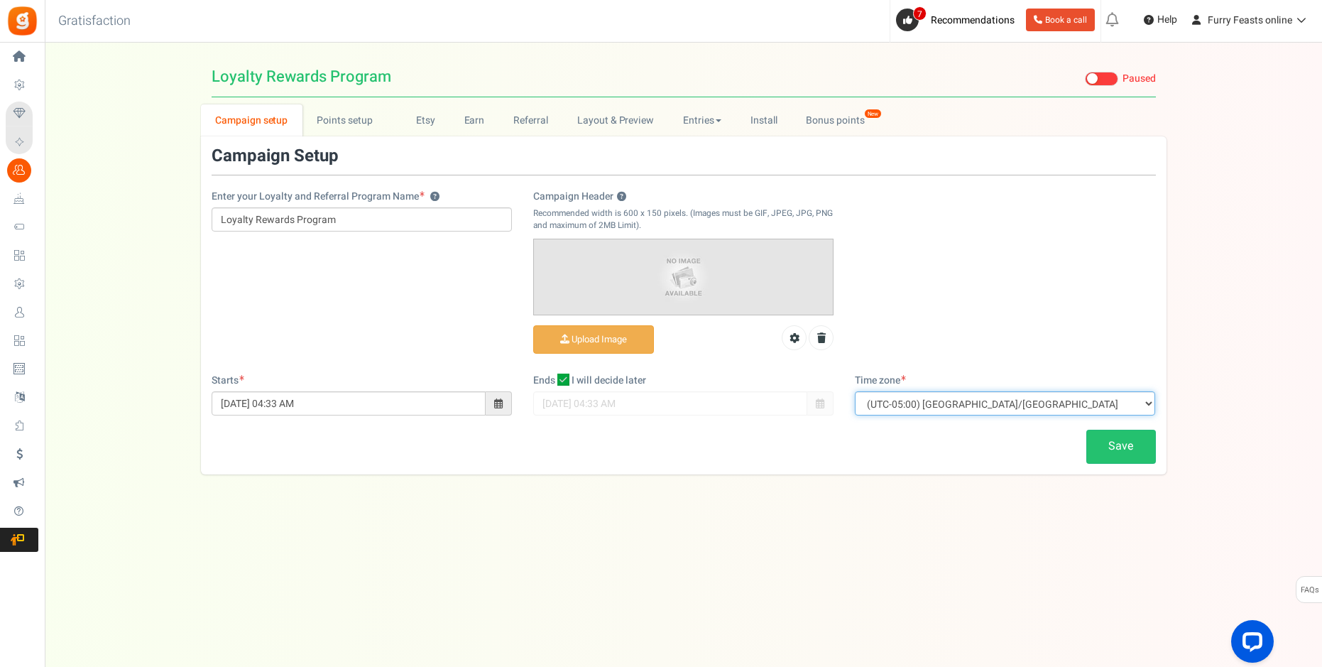
select select "Europe/[GEOGRAPHIC_DATA]"
click at [855, 391] on select "(UTC-11:00) Pacific/[GEOGRAPHIC_DATA] (UTC-11:00) [GEOGRAPHIC_DATA]/[GEOGRAPHIC…" at bounding box center [1005, 403] width 300 height 24
click at [1116, 447] on link "Save" at bounding box center [1121, 445] width 70 height 33
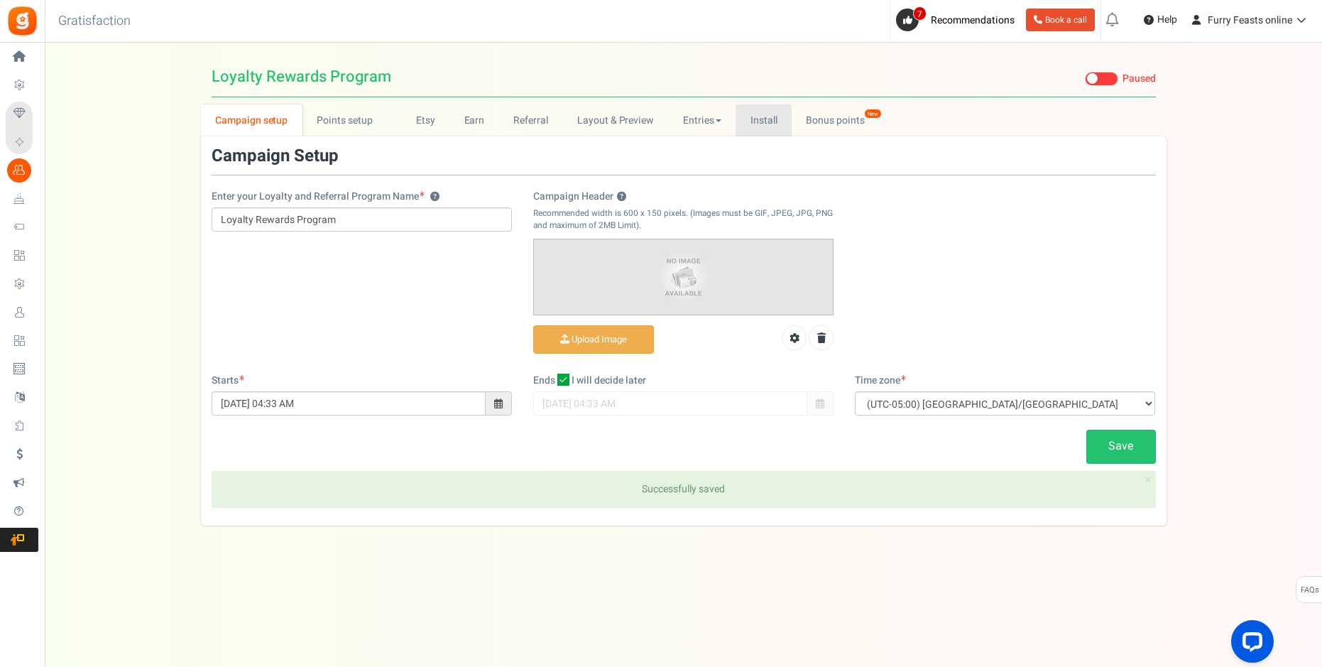
click at [757, 119] on link "Install" at bounding box center [763, 120] width 56 height 32
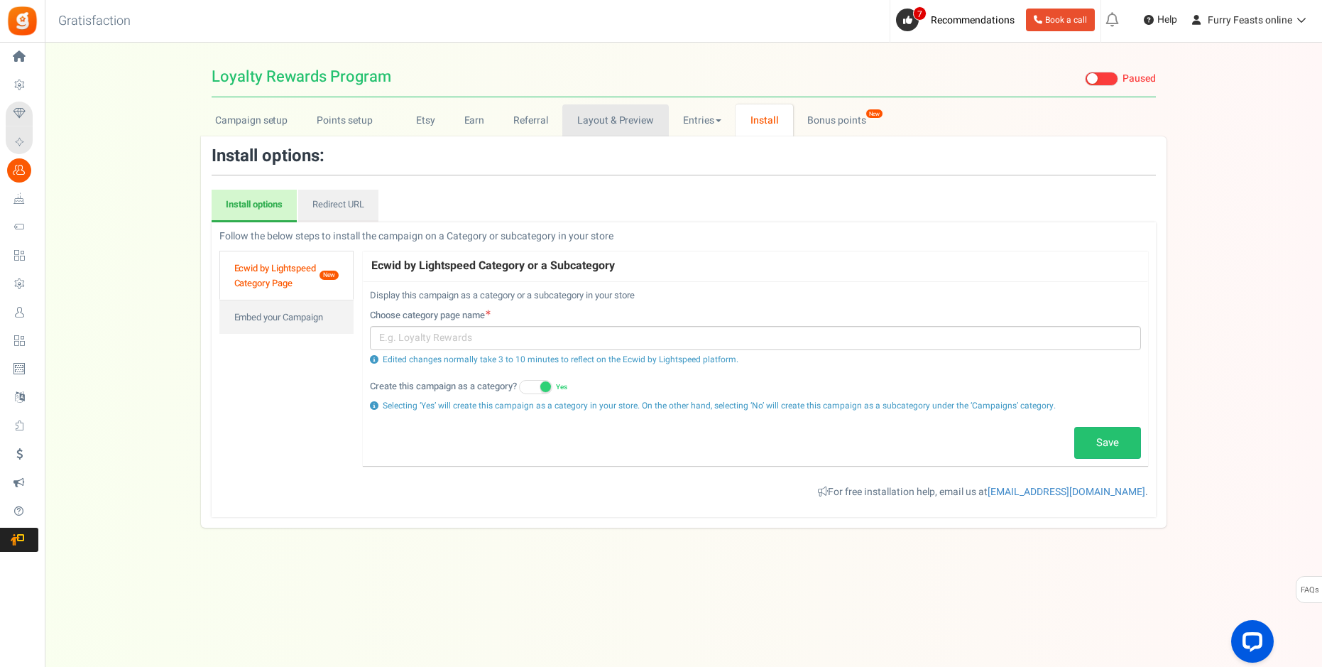
click at [627, 124] on link "Layout & Preview" at bounding box center [615, 120] width 106 height 32
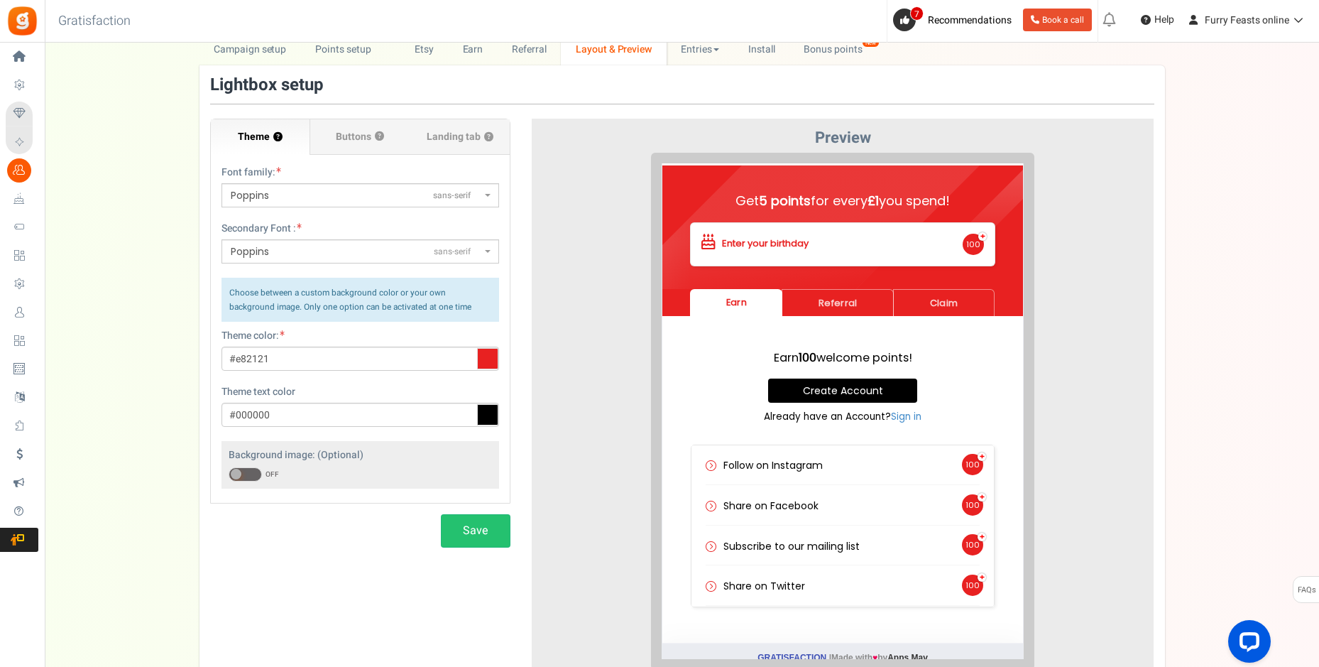
scroll to position [49, 0]
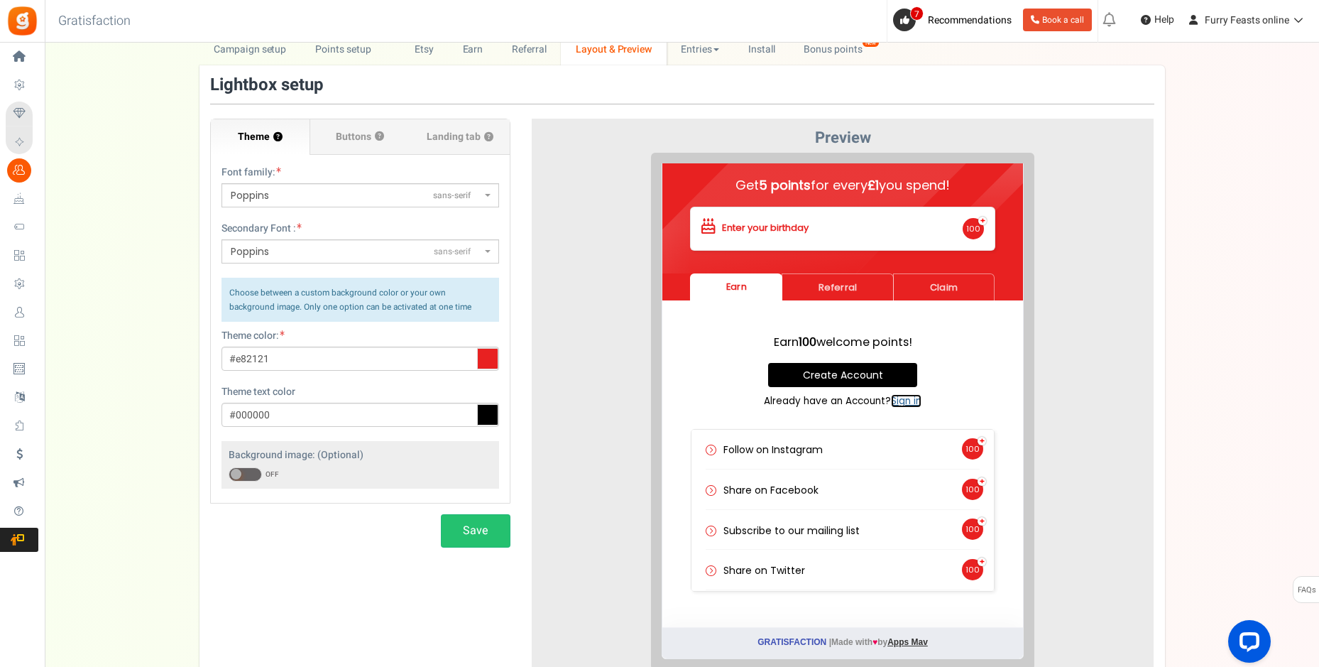
click at [890, 390] on link "Sign in" at bounding box center [895, 389] width 31 height 13
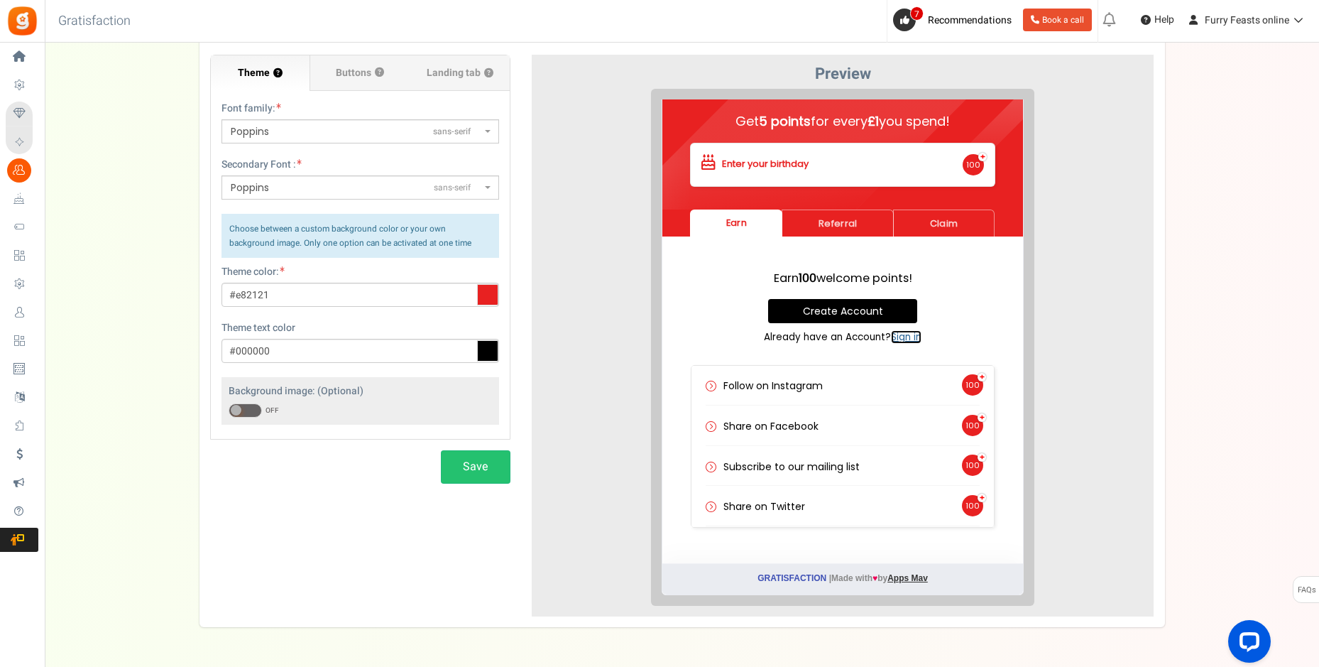
scroll to position [110, 0]
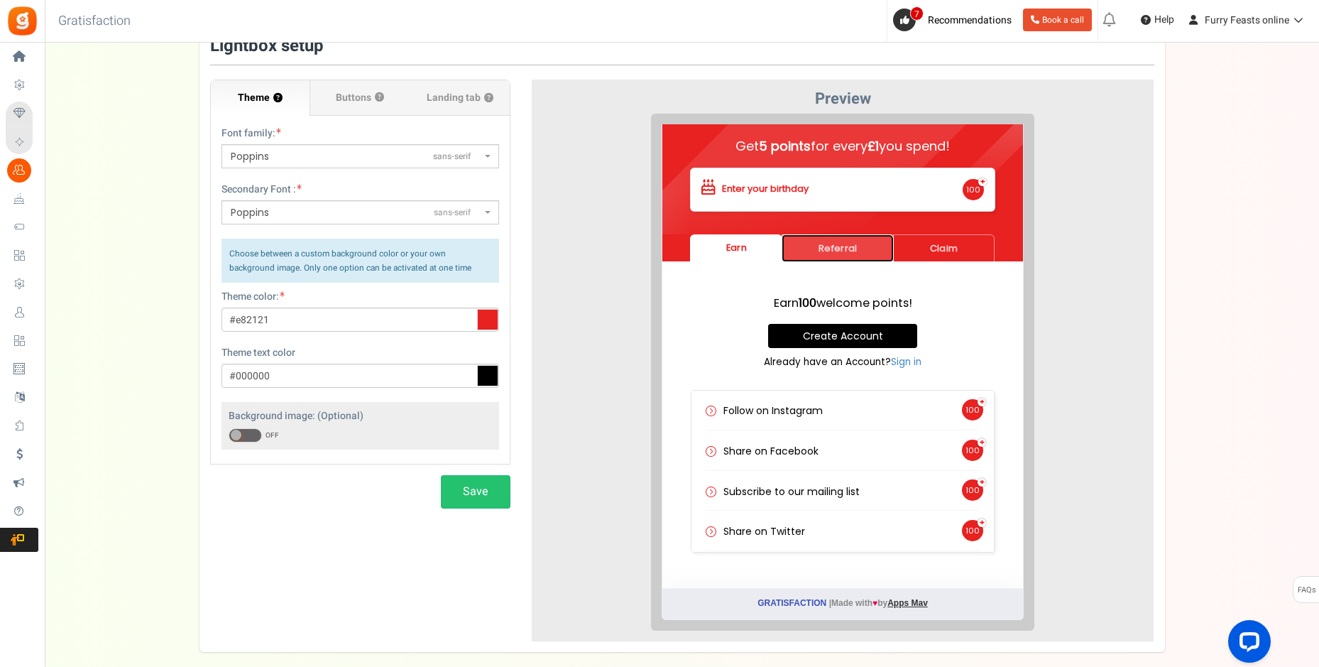
click at [826, 231] on link "Referral" at bounding box center [827, 237] width 112 height 28
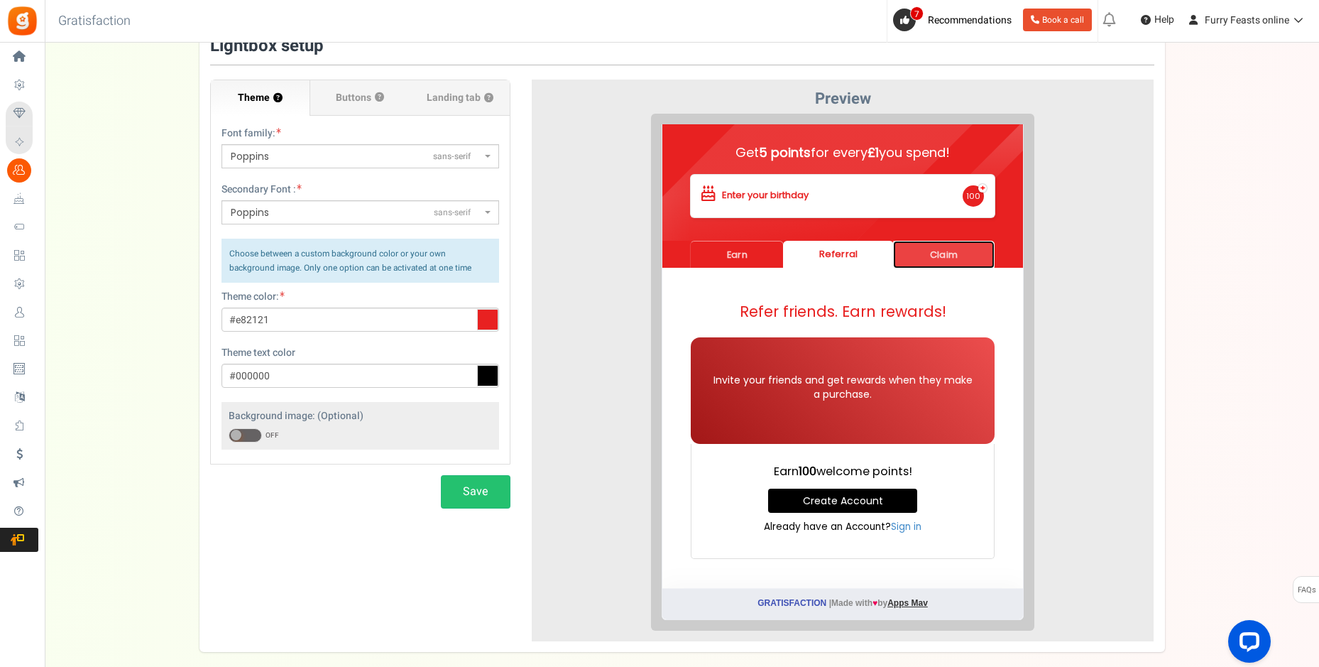
click at [941, 244] on link "Claim" at bounding box center [933, 243] width 102 height 28
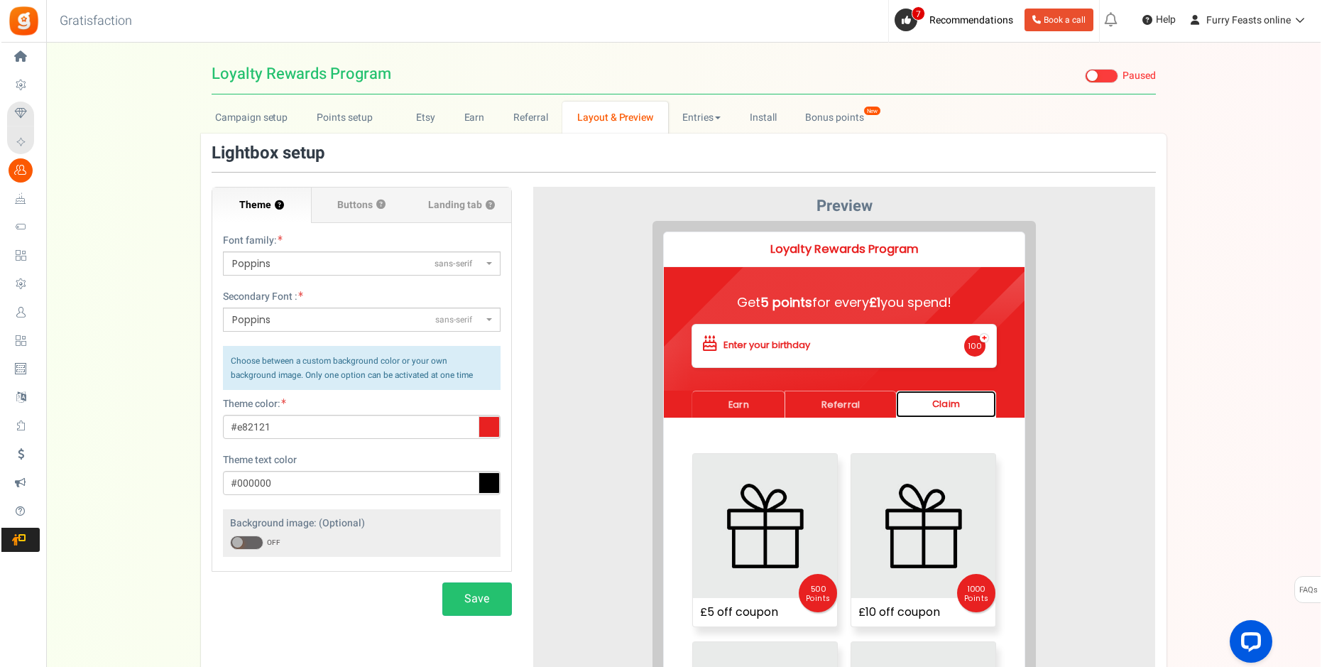
scroll to position [0, 0]
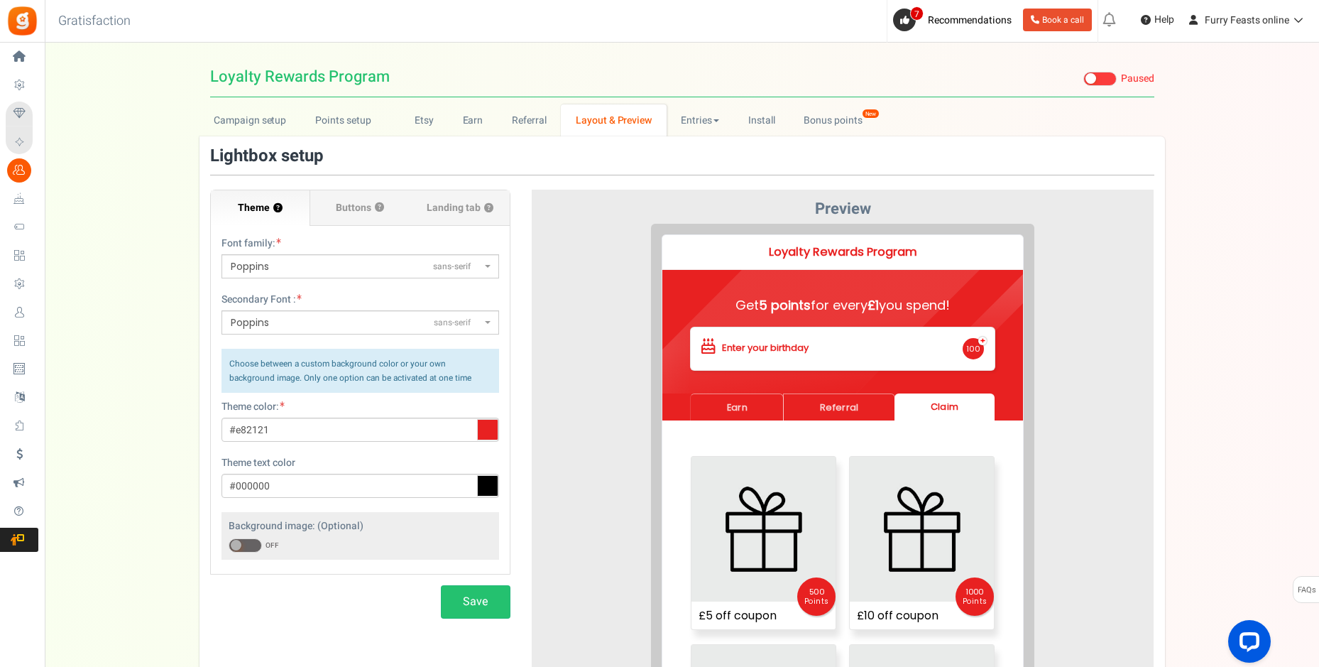
click at [1103, 80] on span at bounding box center [1099, 79] width 33 height 14
click at [1083, 80] on input "Live Paused" at bounding box center [1083, 79] width 0 height 9
click at [1241, 24] on span "Furry Feasts online" at bounding box center [1247, 20] width 84 height 15
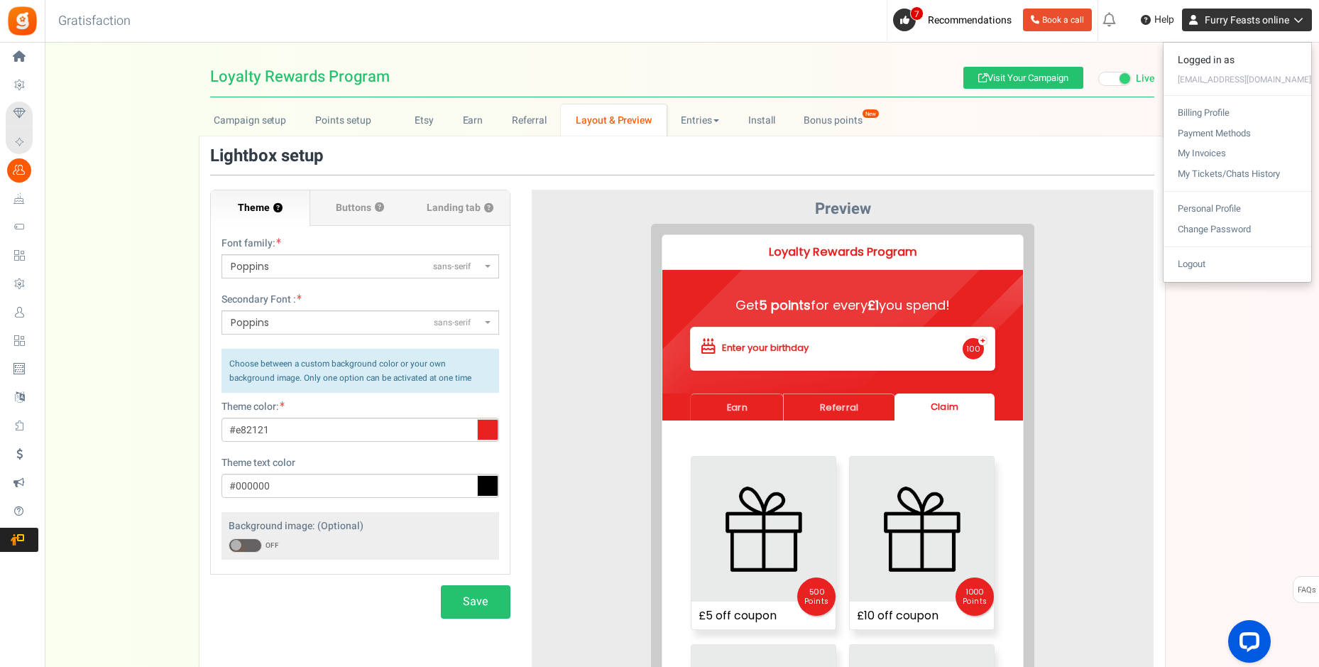
click at [1241, 24] on span "Furry Feasts online" at bounding box center [1247, 20] width 84 height 15
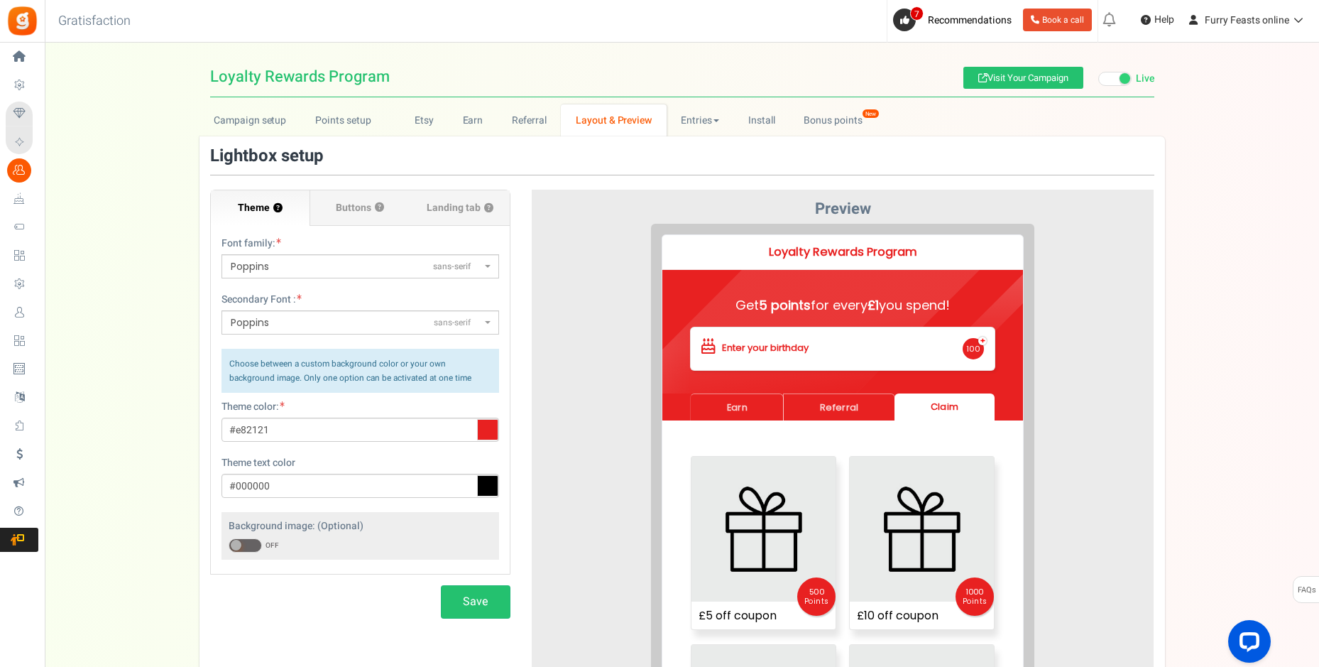
click at [1208, 70] on div "Loyalty Rewards Program Loyalty Rewards Program Visit Your Campaign Live Paused…" at bounding box center [682, 409] width 1274 height 705
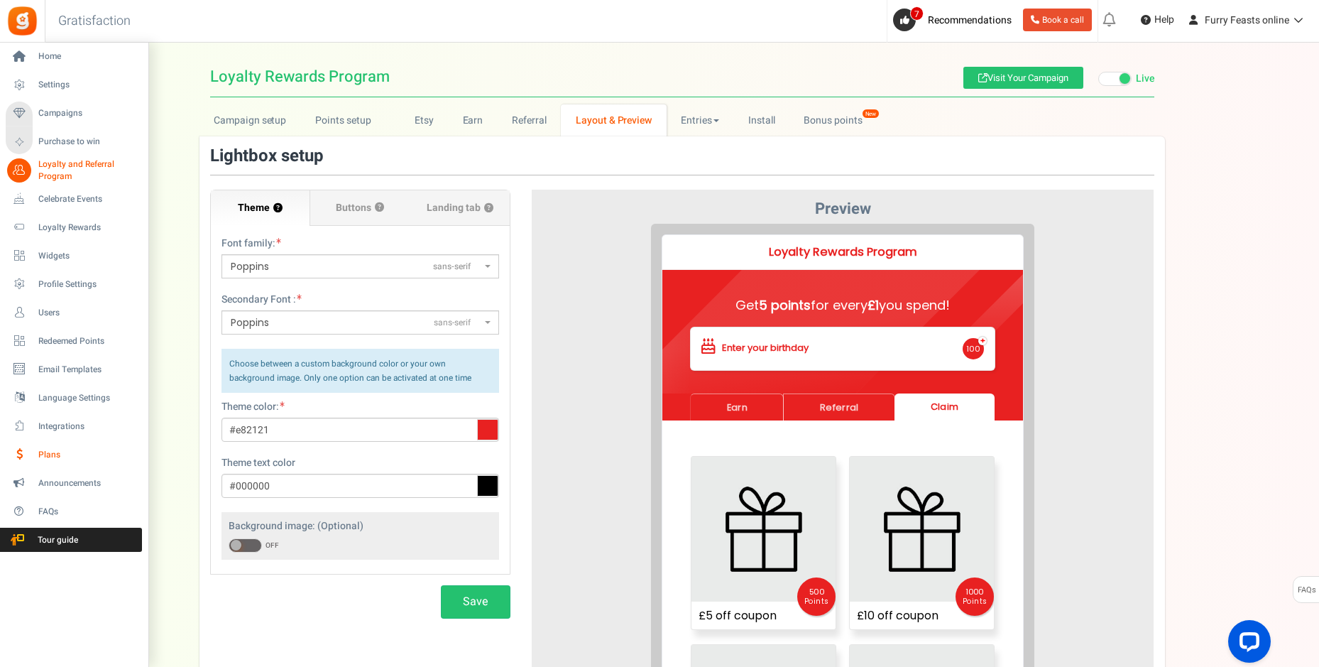
click at [52, 453] on span "Plans" at bounding box center [87, 455] width 99 height 12
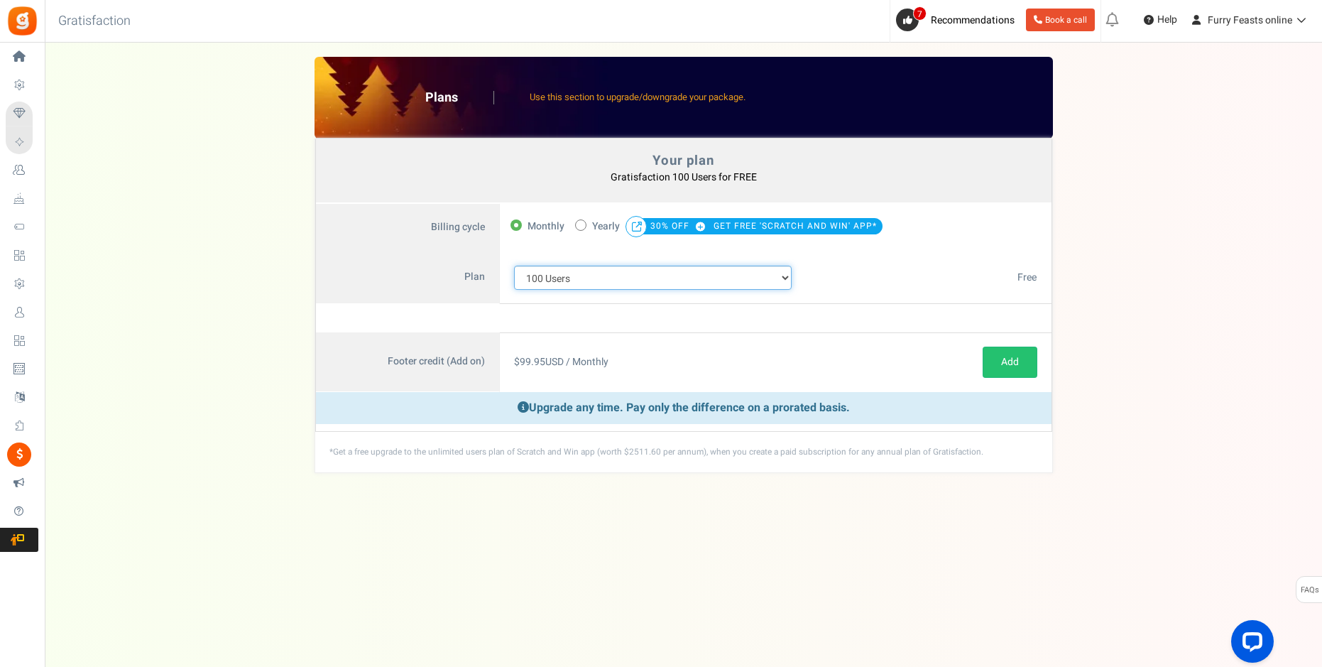
click at [777, 277] on select "100 Users 200 Users 500 Users 1000 Users 2000 Users 3000 Users 4000 Users 5000 …" at bounding box center [653, 277] width 278 height 24
click at [514, 265] on select "100 Users 200 Users 500 Users 1000 Users 2000 Users 3000 Users 4000 Users 5000 …" at bounding box center [653, 277] width 278 height 24
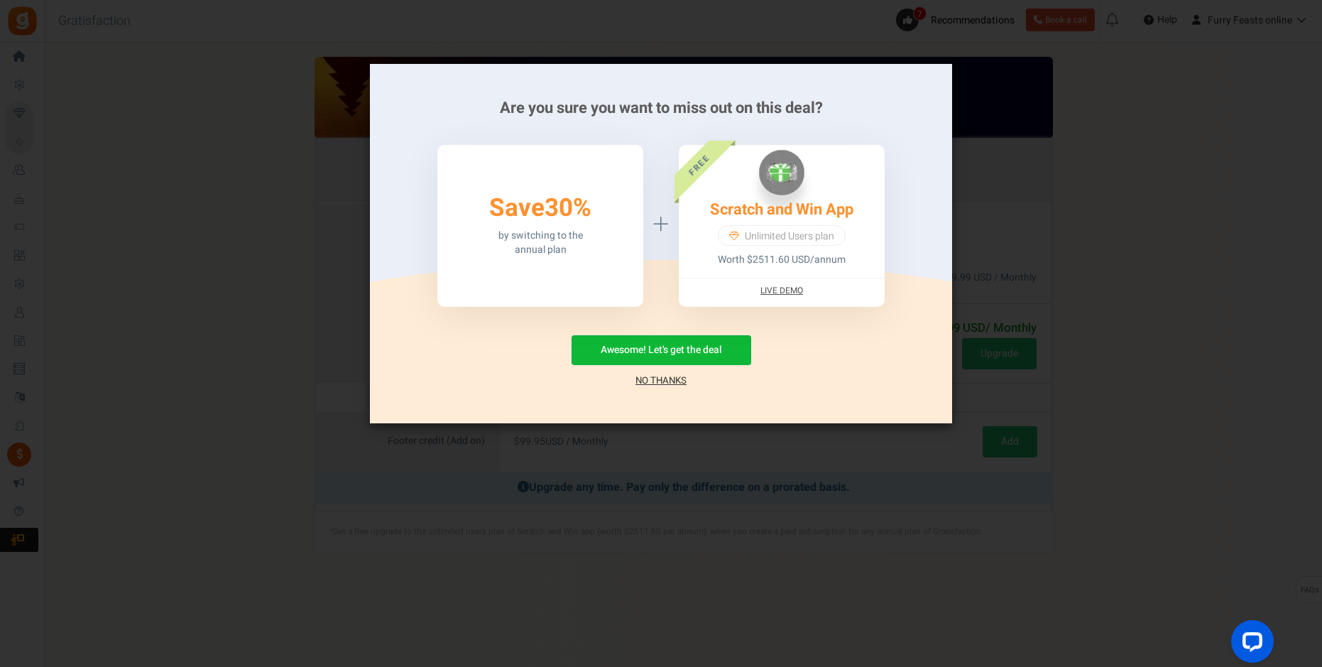
click at [677, 381] on link "No Thanks" at bounding box center [660, 380] width 51 height 14
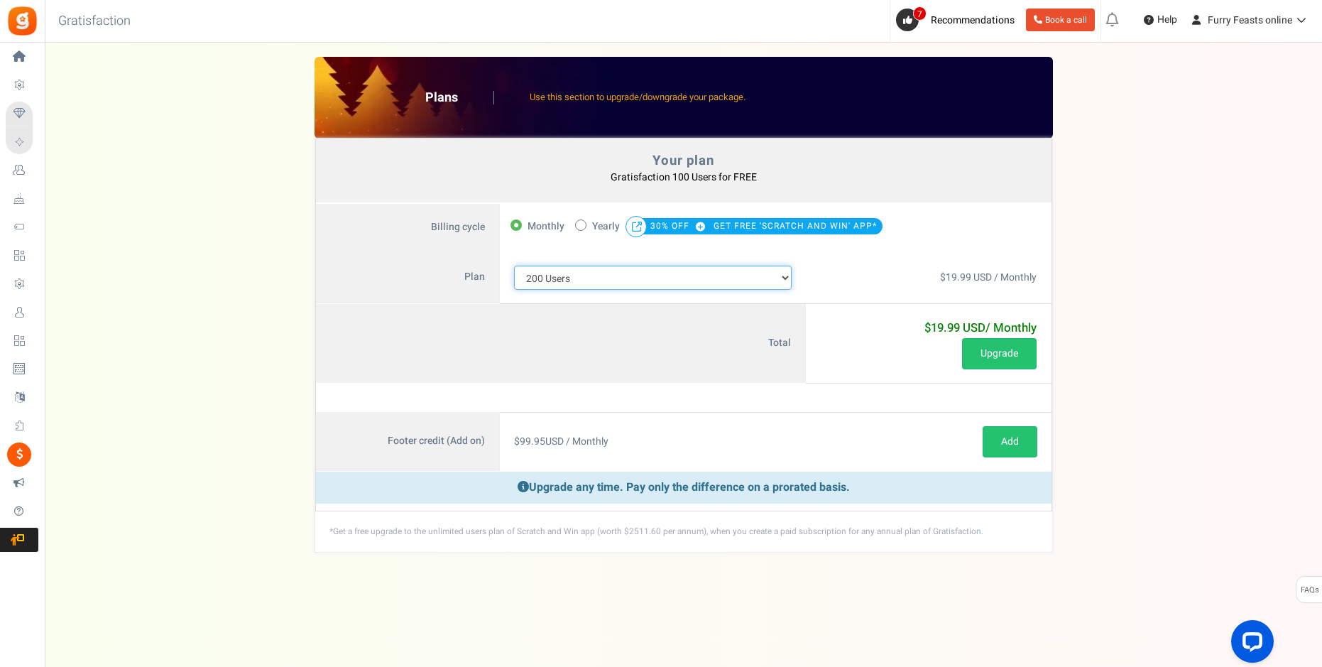
click at [787, 276] on select "100 Users 200 Users 500 Users 1000 Users 2000 Users 3000 Users 4000 Users 5000 …" at bounding box center [653, 277] width 278 height 24
select select "710"
click at [514, 265] on select "100 Users 200 Users 500 Users 1000 Users 2000 Users 3000 Users 4000 Users 5000 …" at bounding box center [653, 277] width 278 height 24
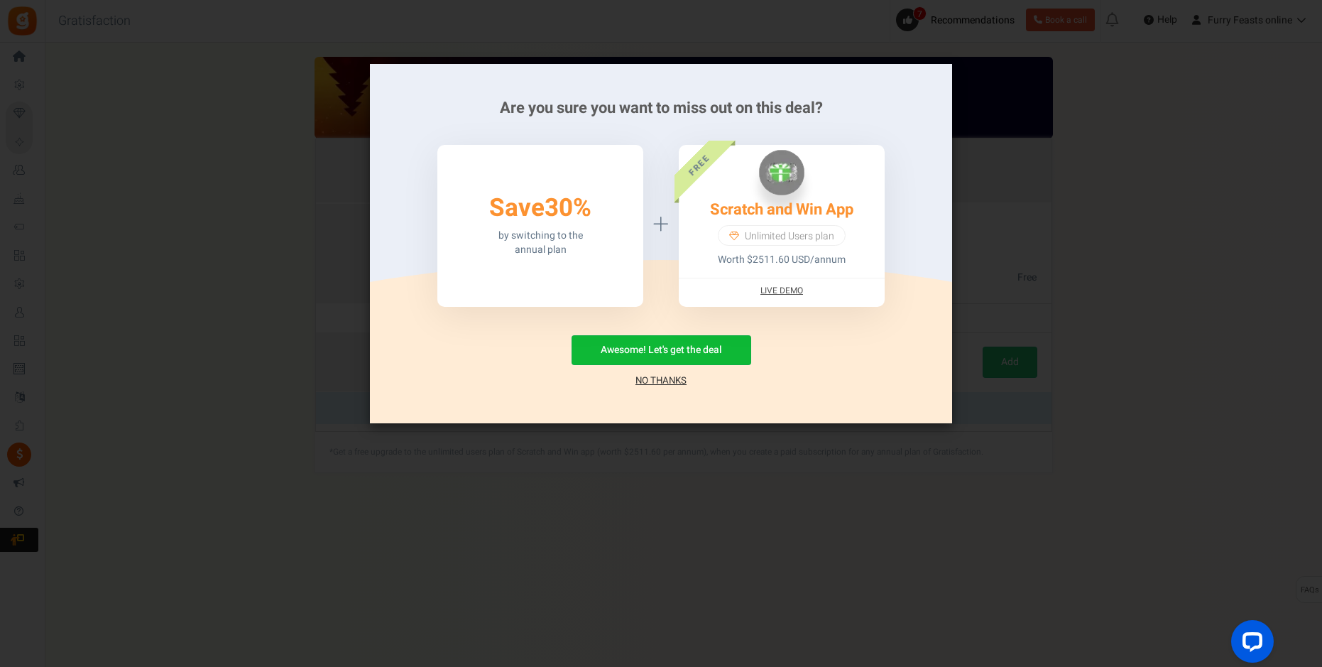
click at [669, 378] on link "No Thanks" at bounding box center [660, 380] width 51 height 14
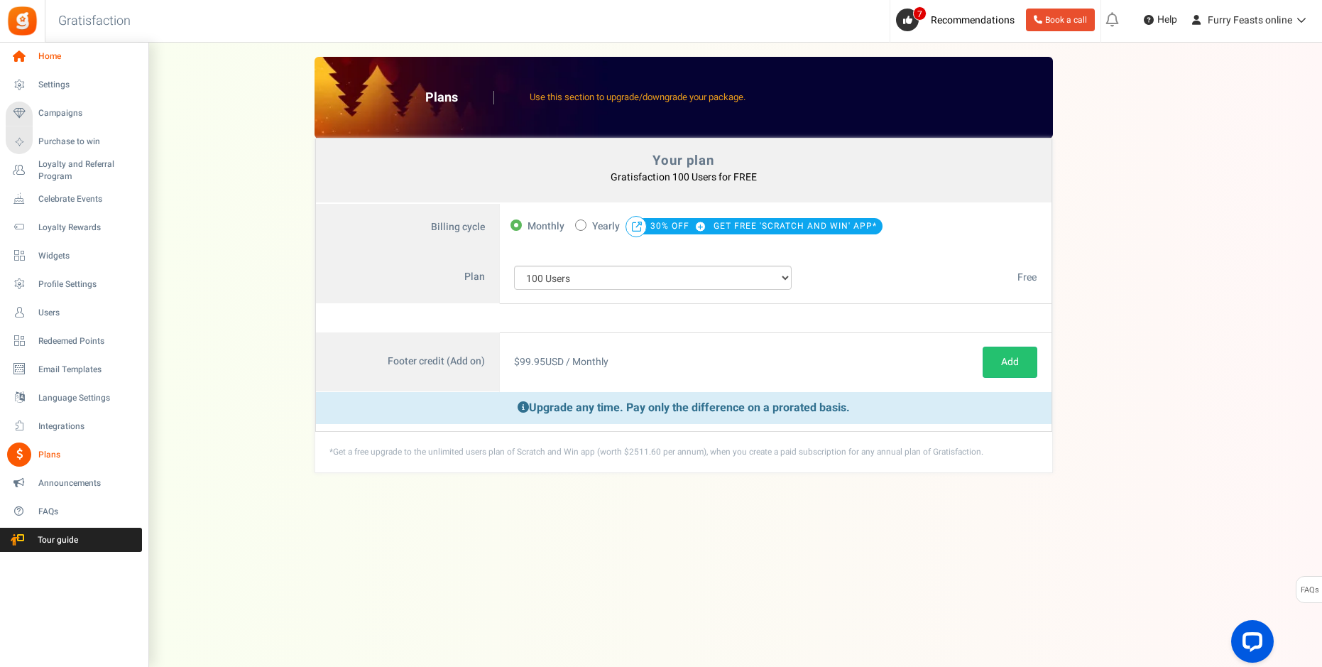
click at [42, 52] on span "Home" at bounding box center [87, 56] width 99 height 12
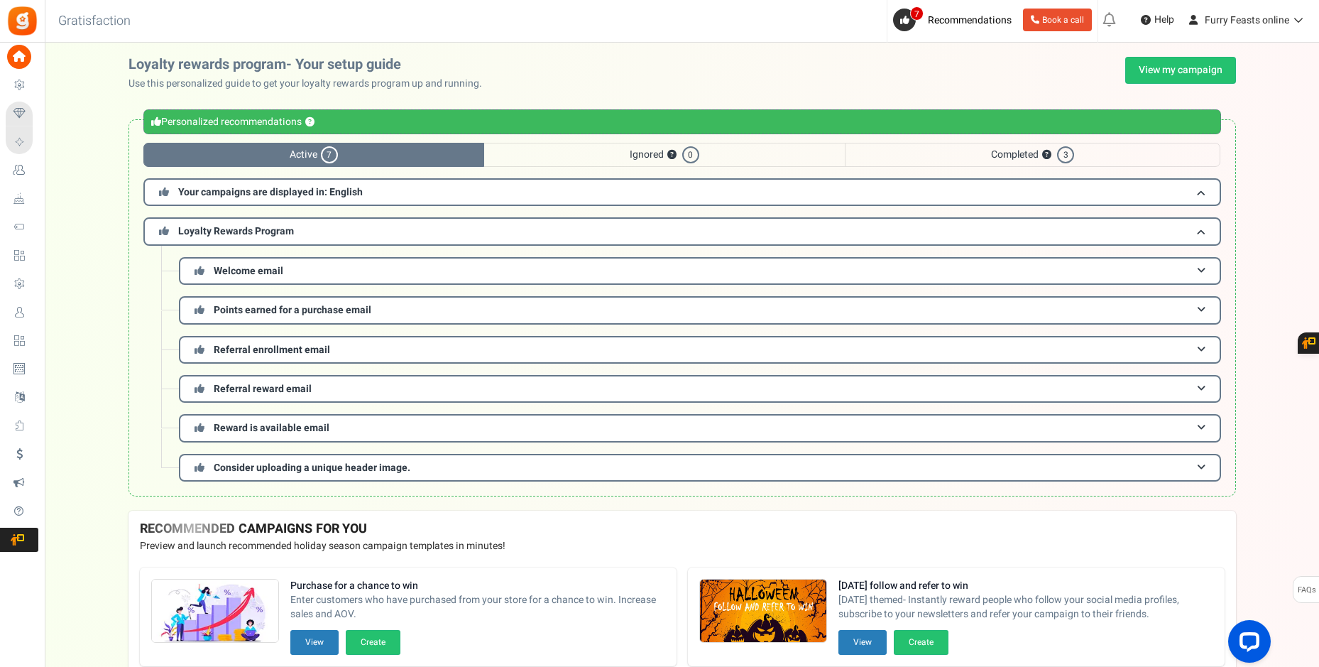
click at [307, 154] on span "Active 7" at bounding box center [313, 155] width 341 height 24
click at [591, 155] on span "Ignored ? 0" at bounding box center [664, 155] width 361 height 24
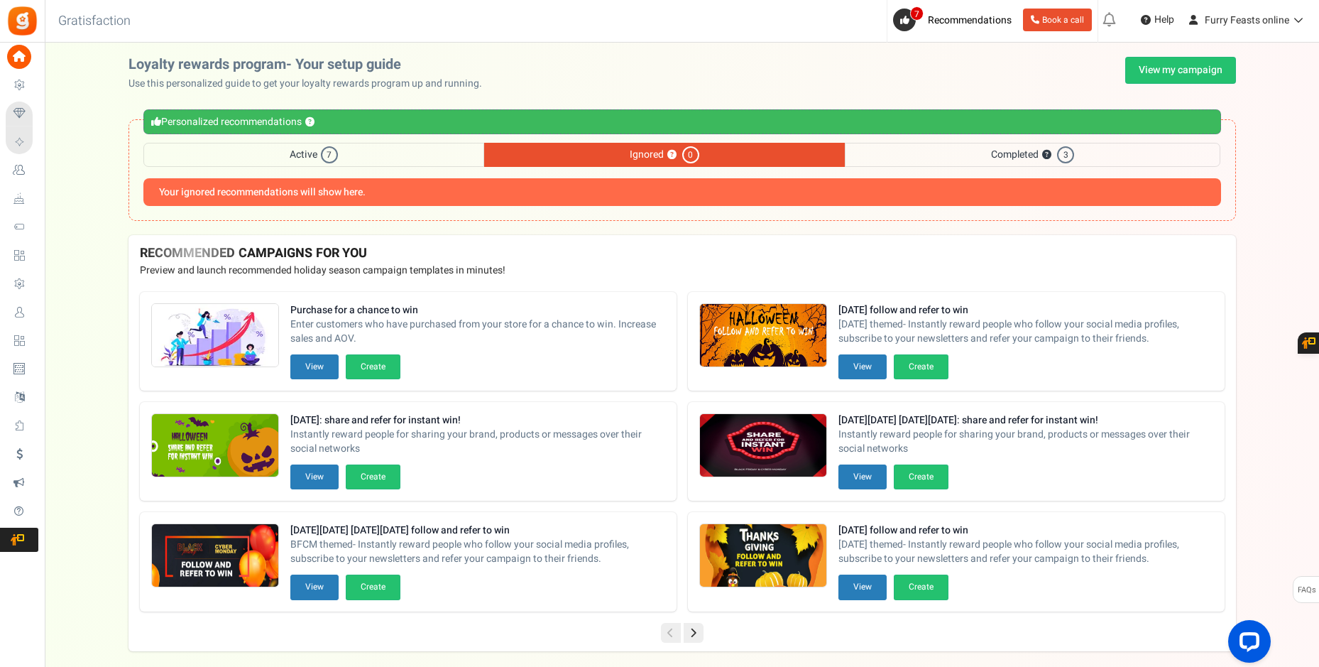
click at [408, 154] on span "Active 7" at bounding box center [313, 155] width 341 height 24
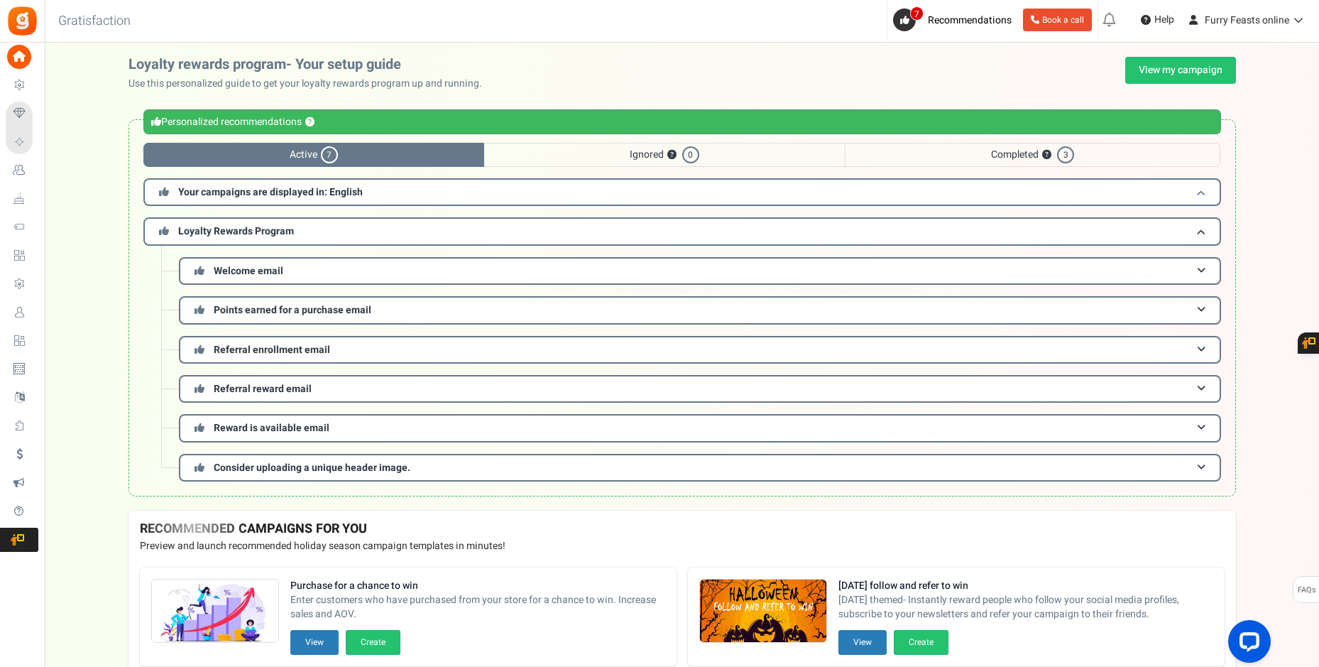
click at [1202, 188] on span at bounding box center [1201, 192] width 9 height 11
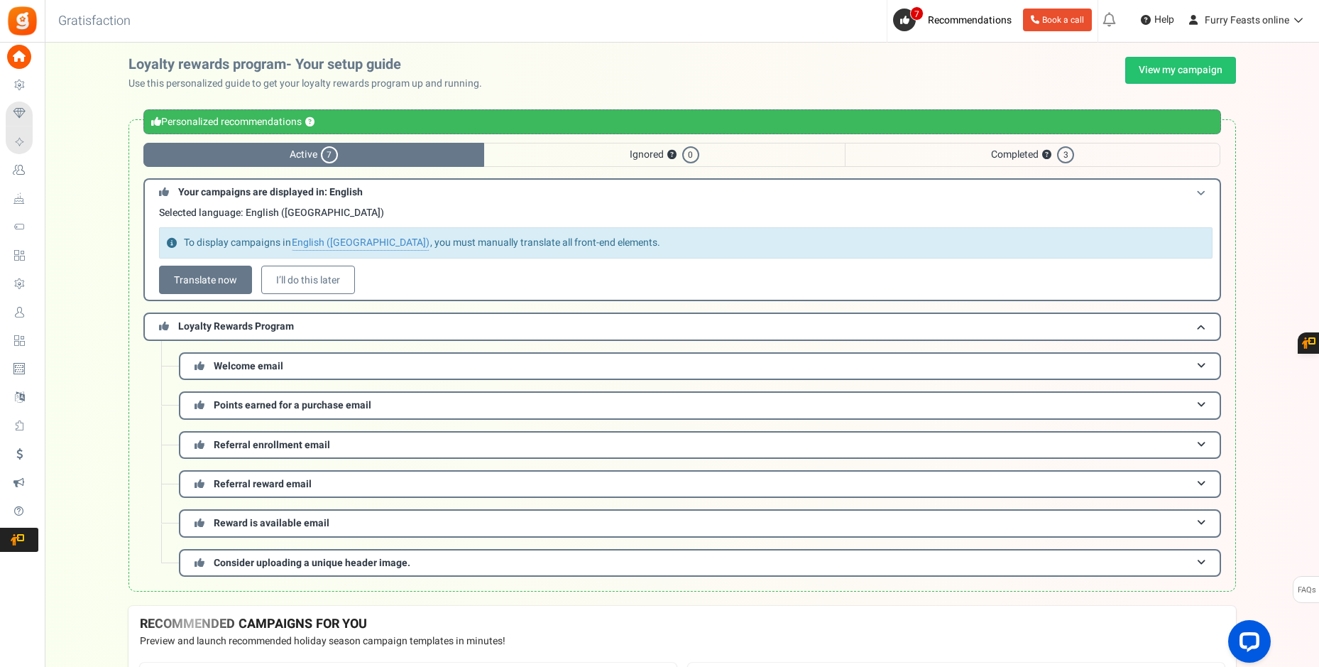
click at [1202, 188] on span at bounding box center [1201, 192] width 9 height 11
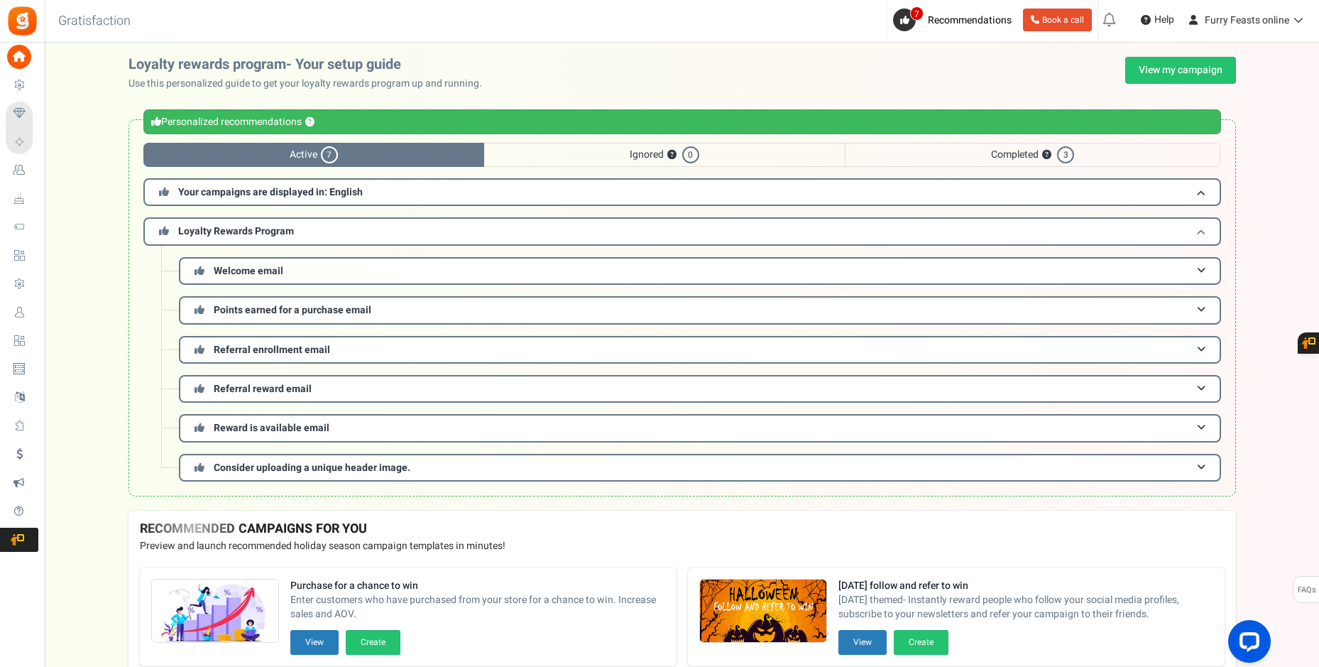
click at [1201, 234] on span at bounding box center [1201, 231] width 9 height 11
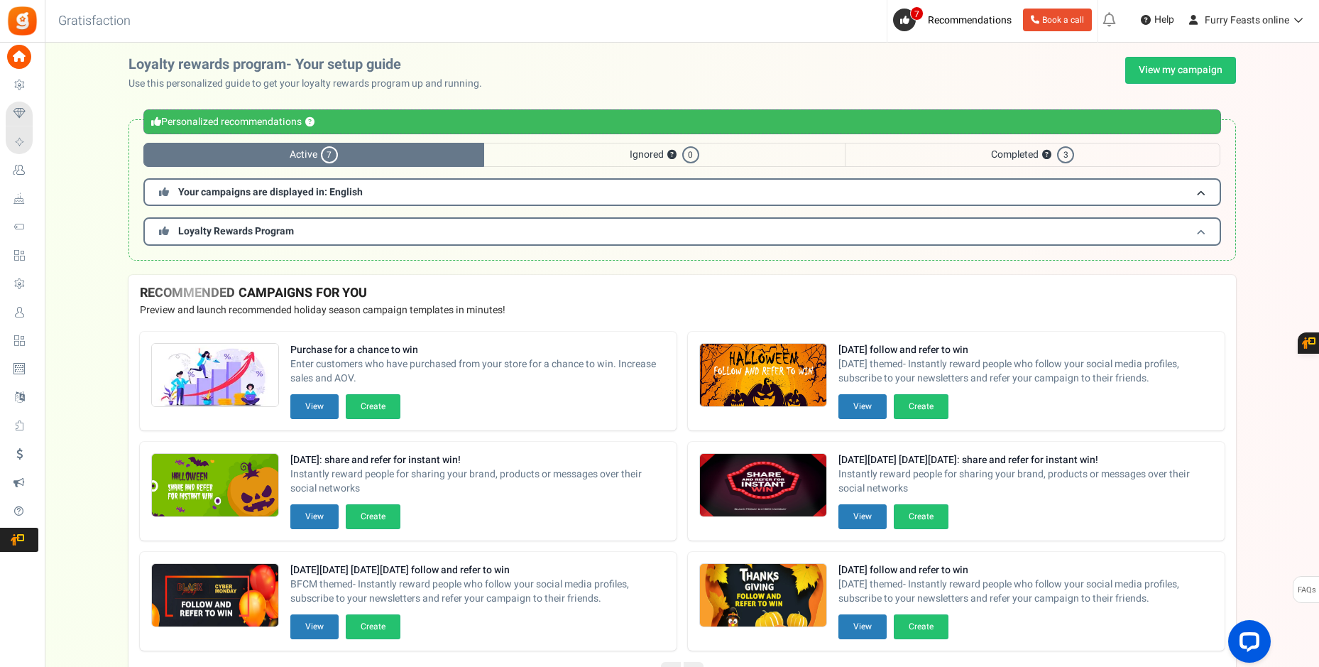
click at [1201, 234] on span at bounding box center [1201, 231] width 9 height 11
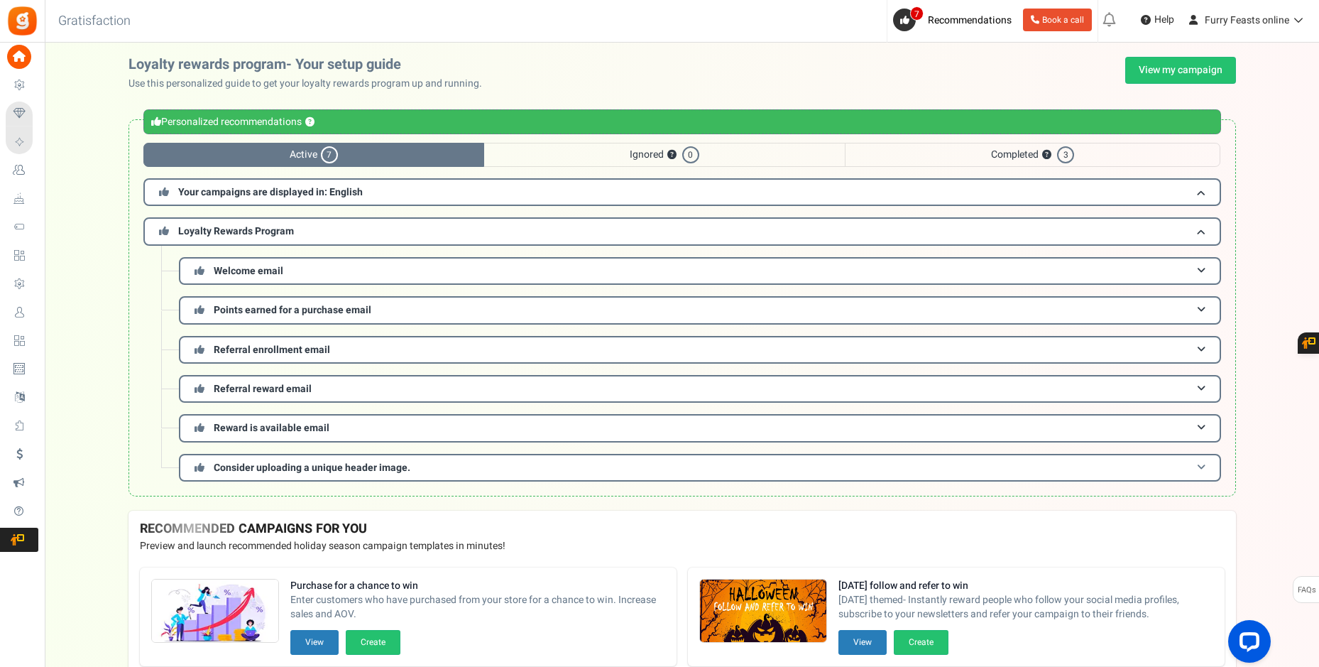
click at [1202, 462] on span at bounding box center [1201, 467] width 9 height 11
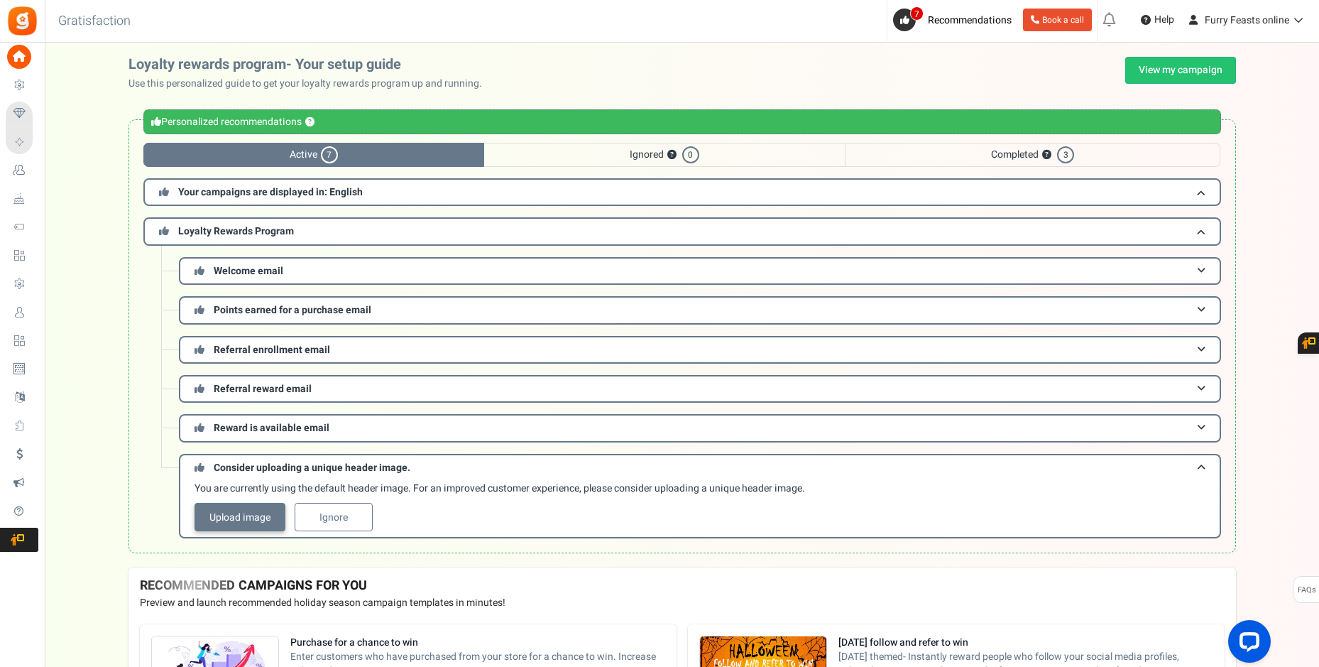
click at [253, 517] on link "Upload image" at bounding box center [239, 517] width 91 height 28
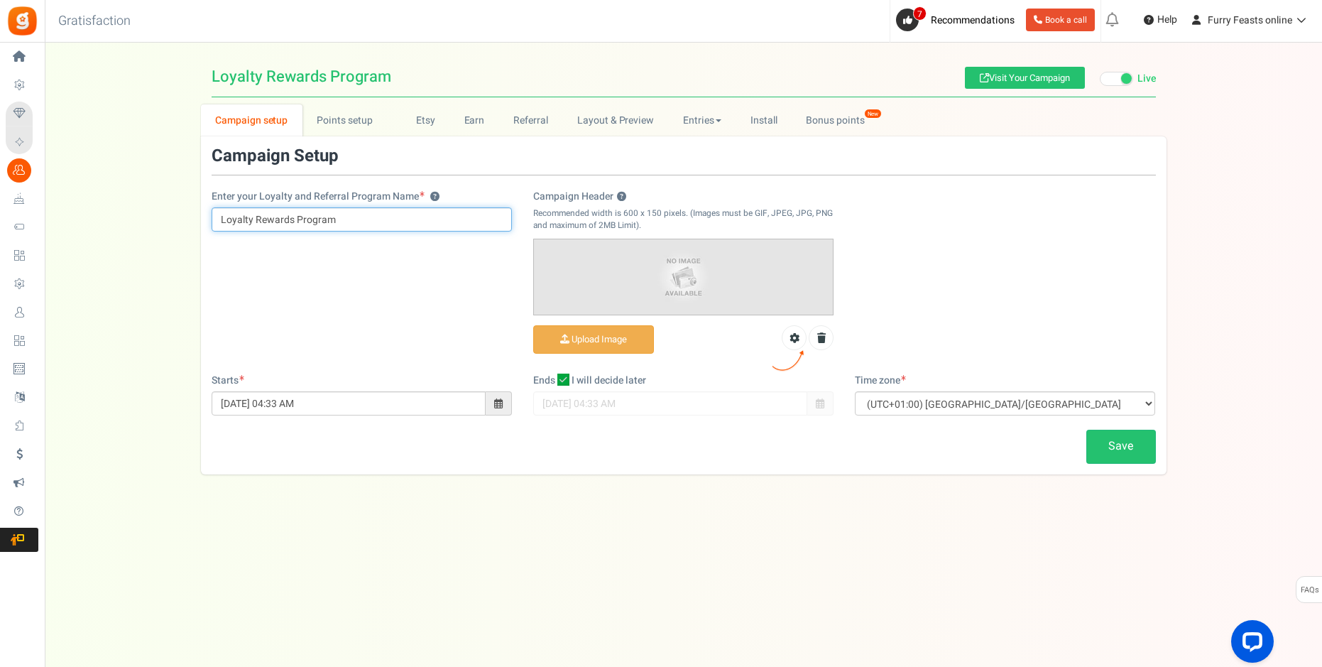
click at [386, 219] on input "Loyalty Rewards Program" at bounding box center [362, 219] width 300 height 24
type input "Loyalty Rewards"
click at [391, 366] on div "Enter your Loyalty and Referral Program Name ? Loyalty Rewards Campaign Header …" at bounding box center [683, 260] width 965 height 226
click at [602, 342] on input "Campaign Header ?" at bounding box center [593, 340] width 119 height 28
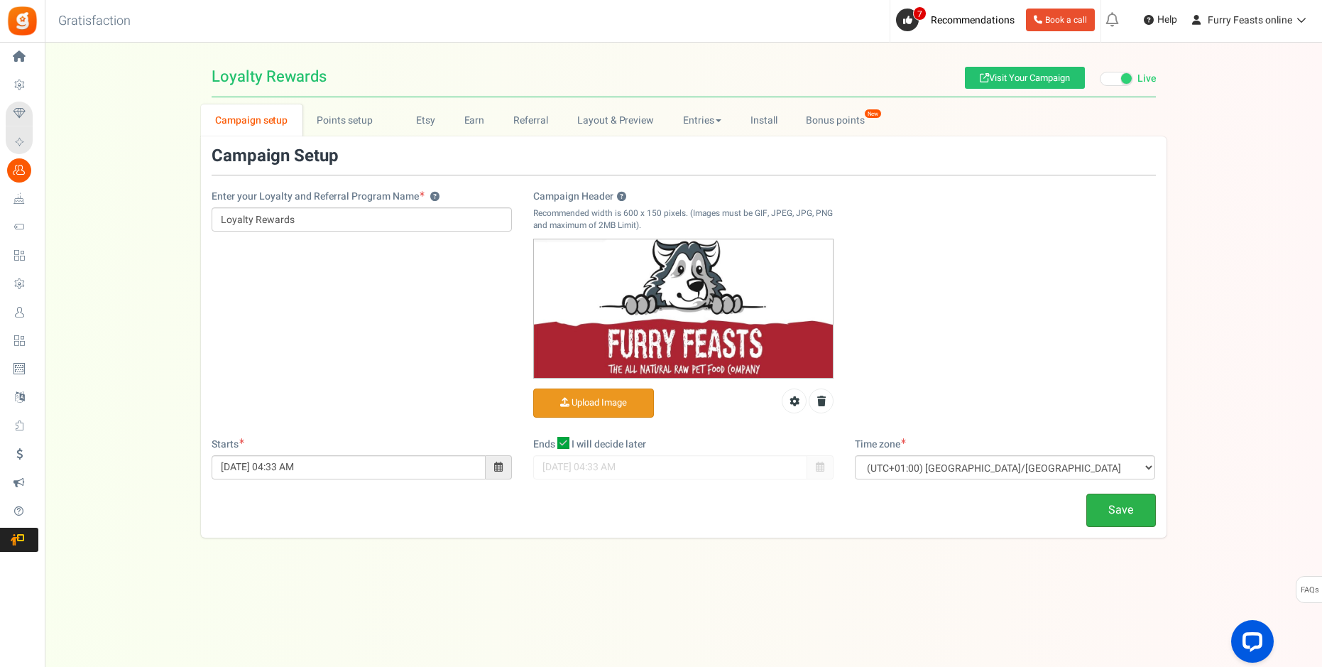
click at [1136, 517] on link "Save" at bounding box center [1121, 509] width 70 height 33
click at [326, 119] on link "Points setup New" at bounding box center [351, 120] width 99 height 32
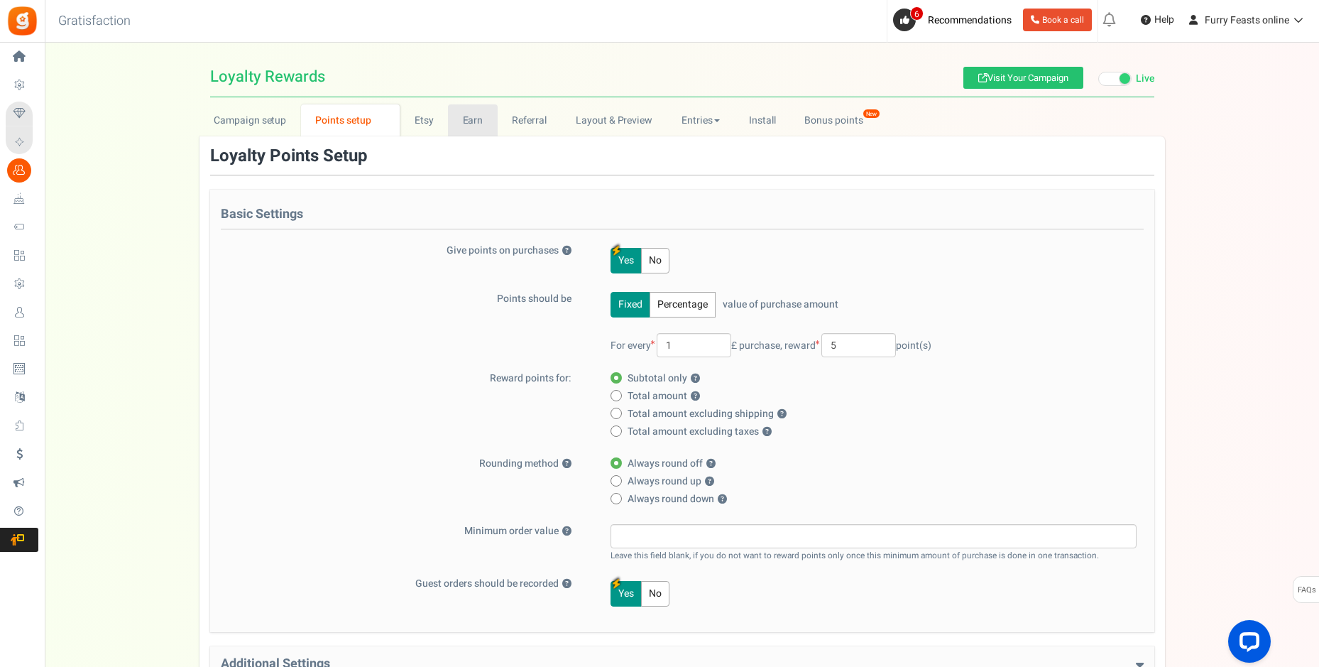
click at [462, 119] on link "Earn" at bounding box center [473, 120] width 50 height 32
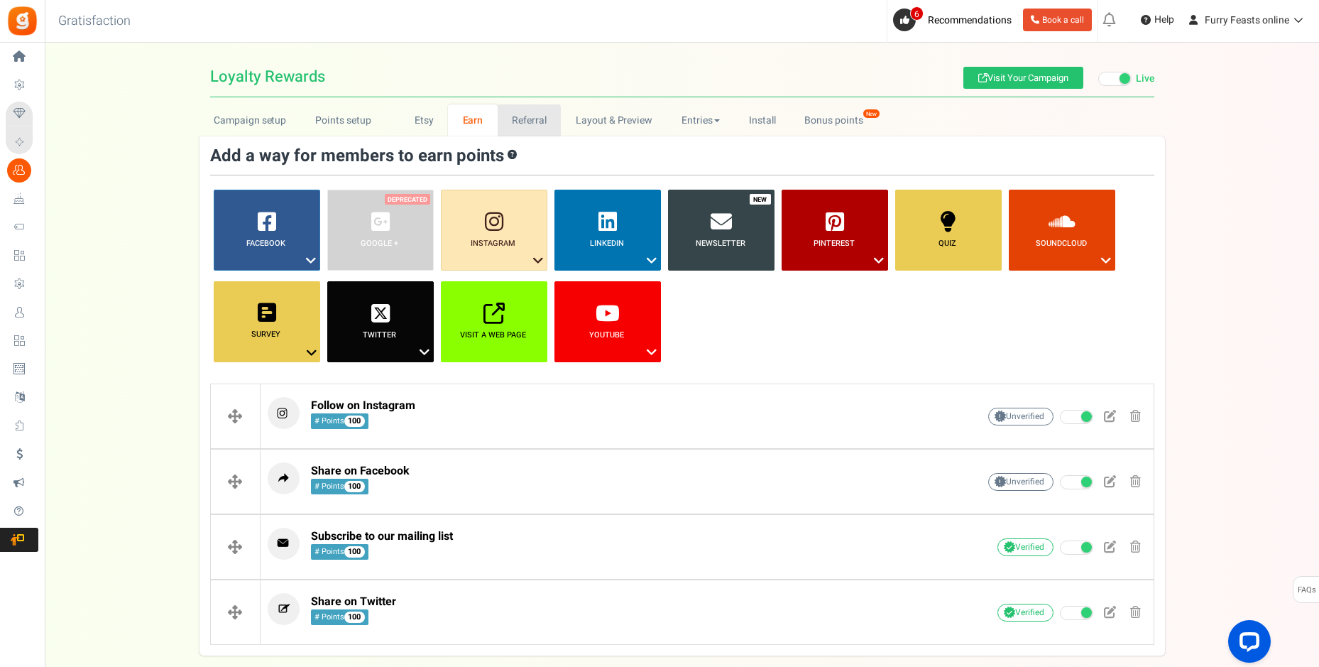
click at [532, 114] on link "Referral" at bounding box center [530, 120] width 64 height 32
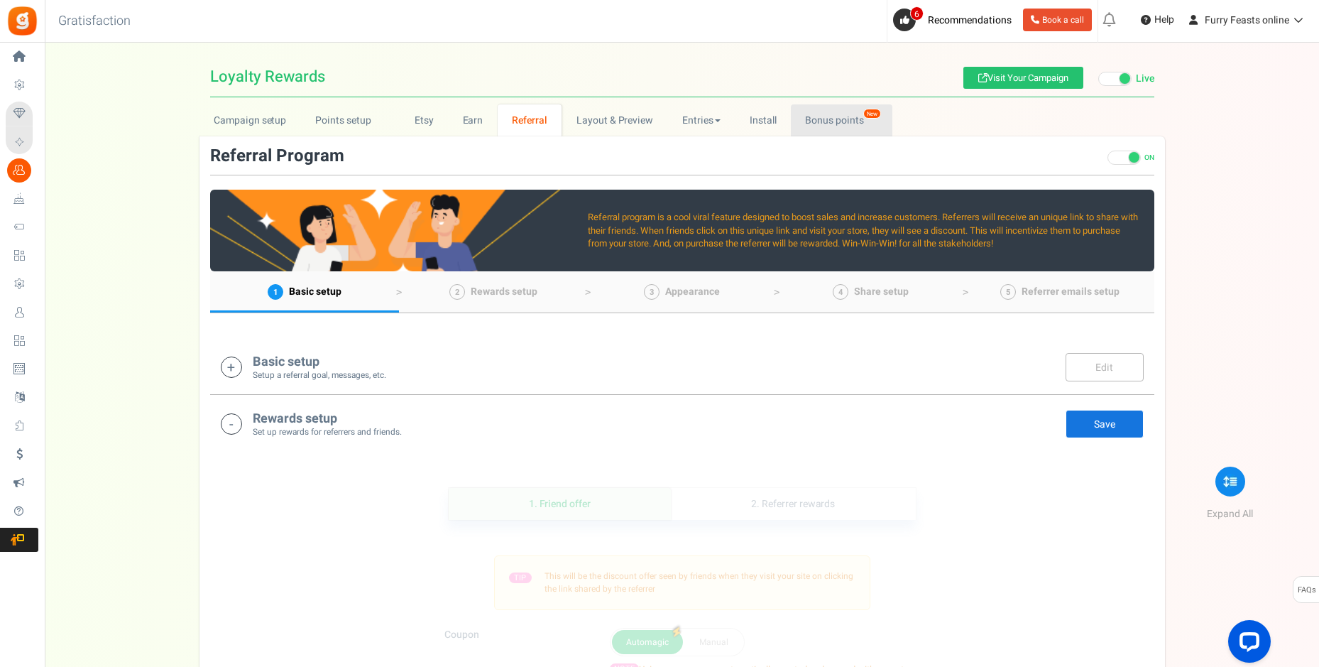
click at [842, 116] on link "Bonus points New" at bounding box center [842, 120] width 102 height 32
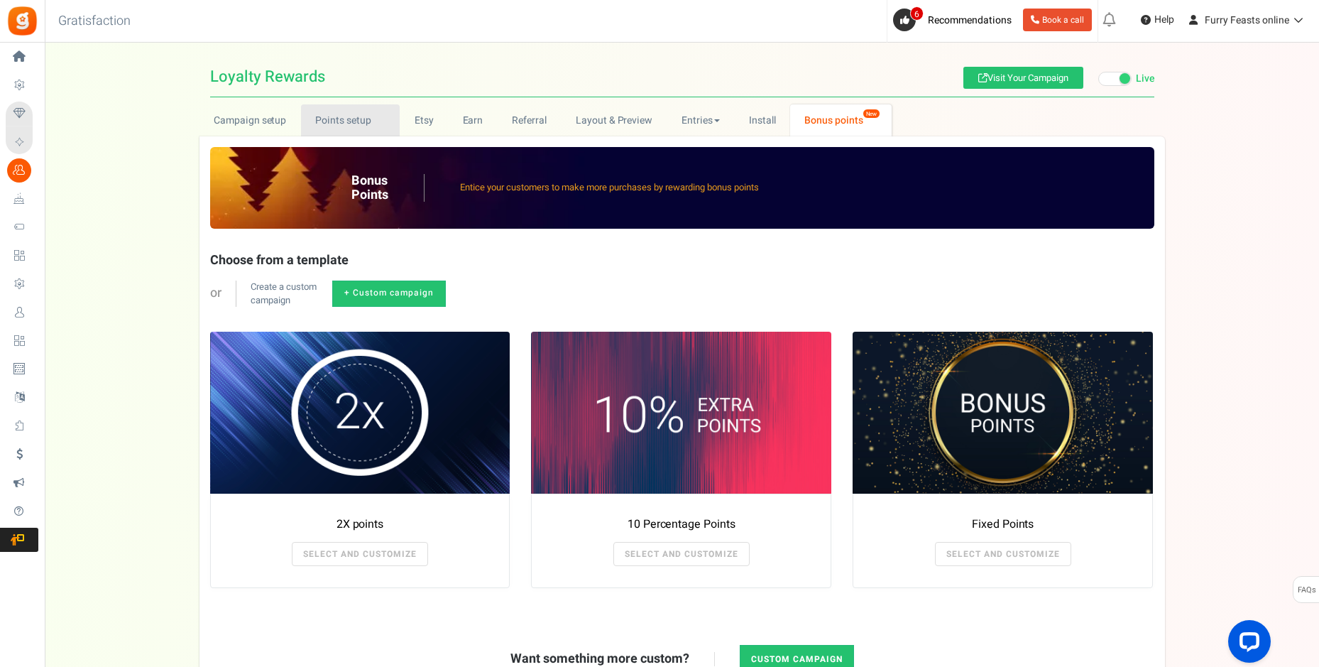
click at [358, 114] on link "Points setup New" at bounding box center [350, 120] width 99 height 32
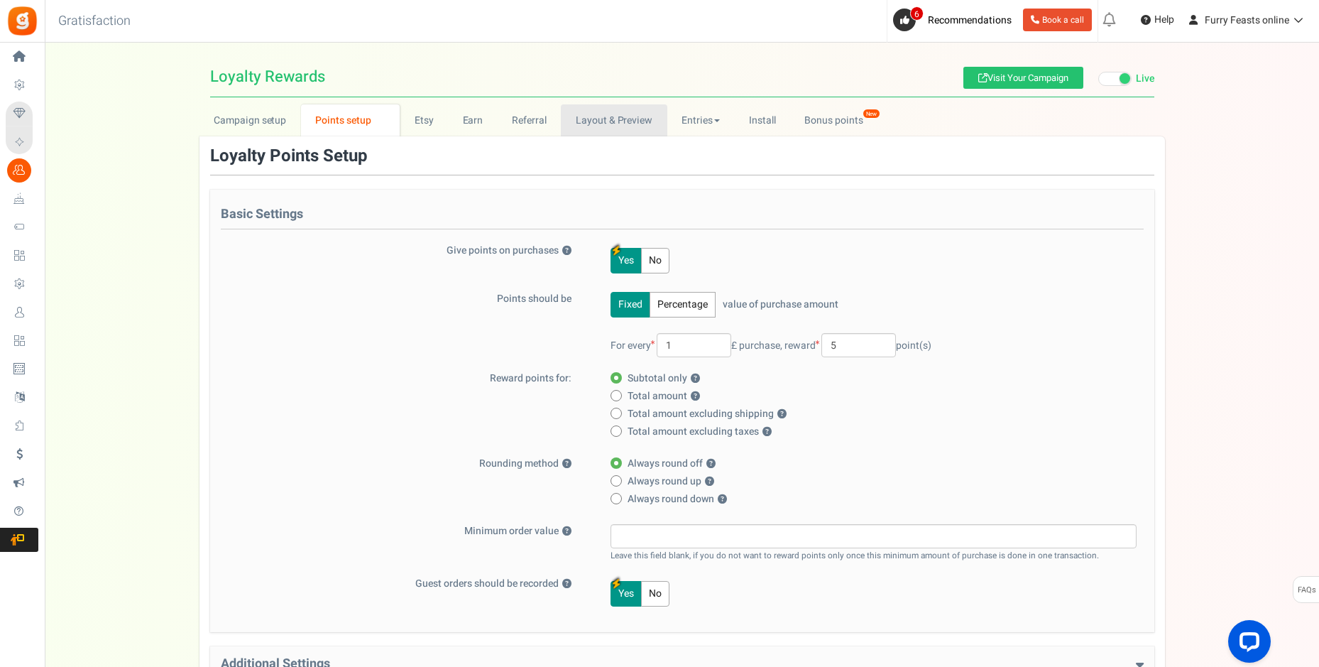
click at [591, 121] on link "Layout & Preview" at bounding box center [614, 120] width 106 height 32
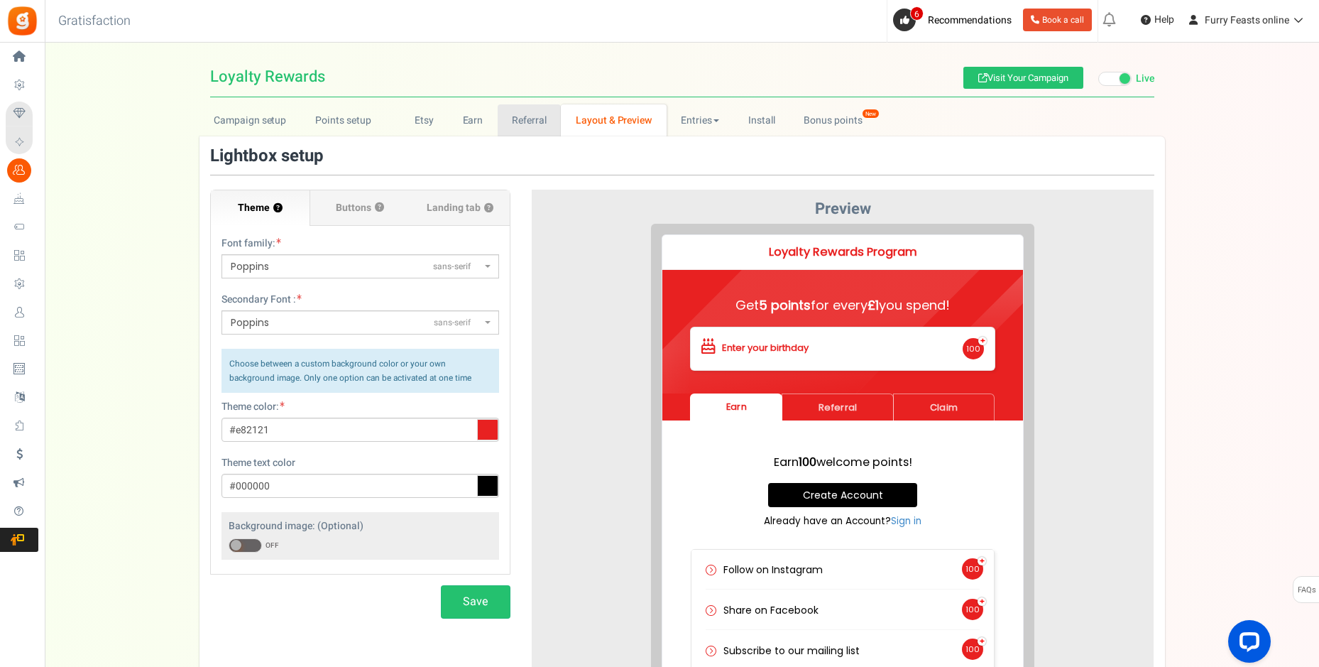
click at [541, 121] on link "Referral" at bounding box center [530, 120] width 64 height 32
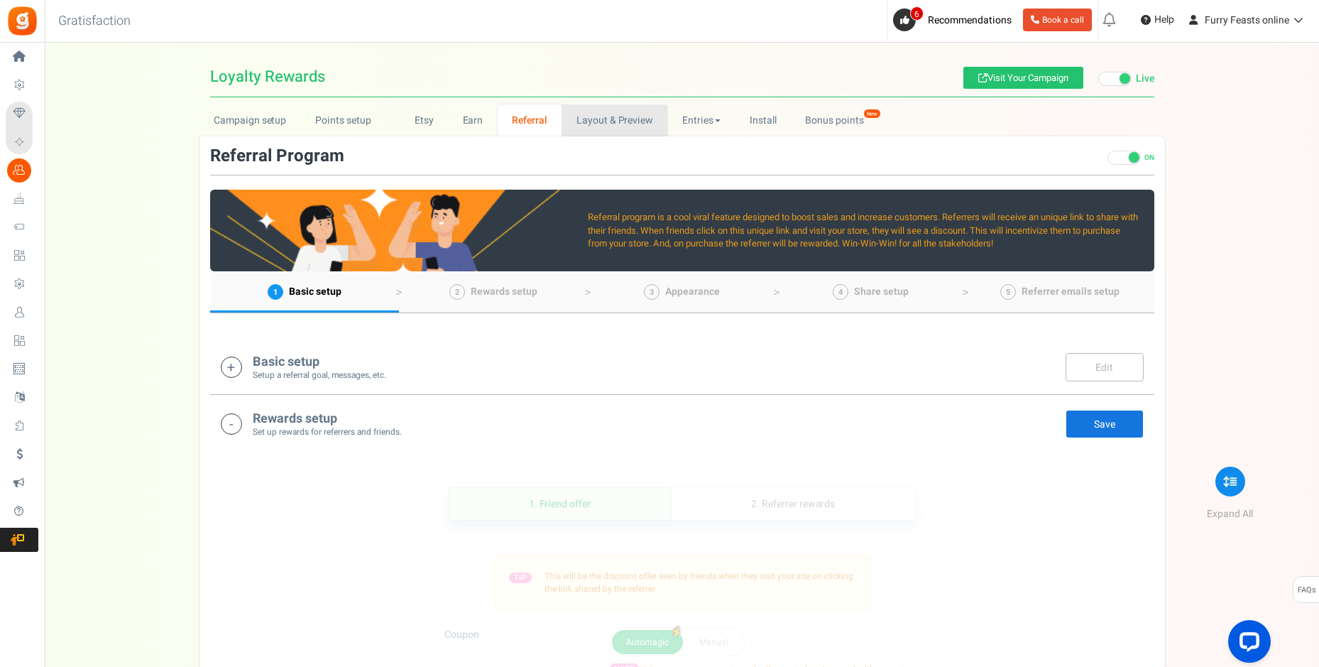
click at [597, 123] on link "Layout & Preview" at bounding box center [614, 120] width 106 height 32
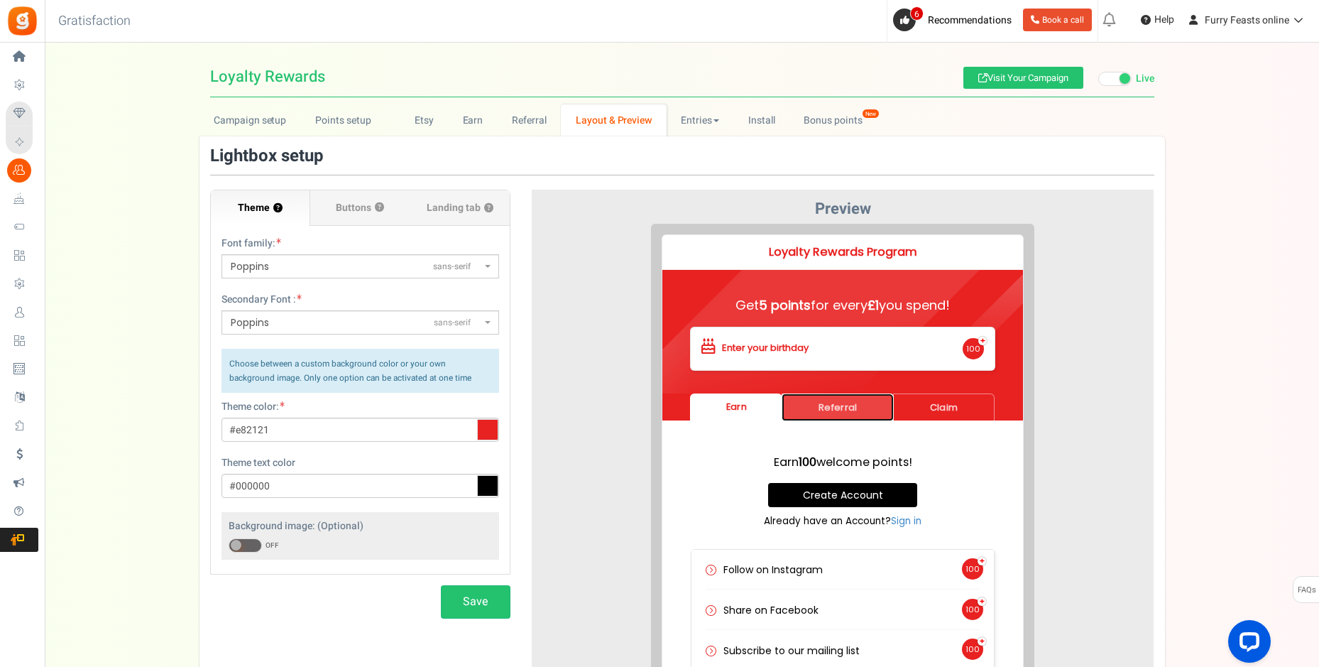
click at [848, 393] on link "Referral" at bounding box center [827, 396] width 112 height 28
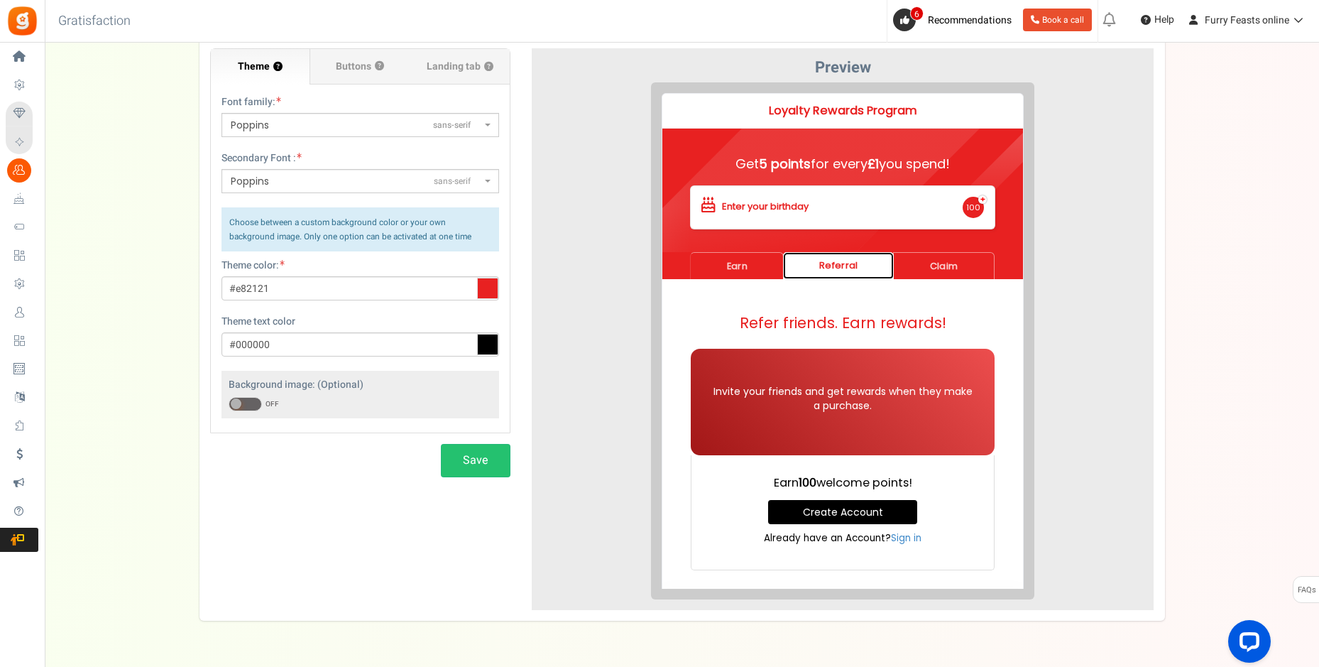
scroll to position [142, 0]
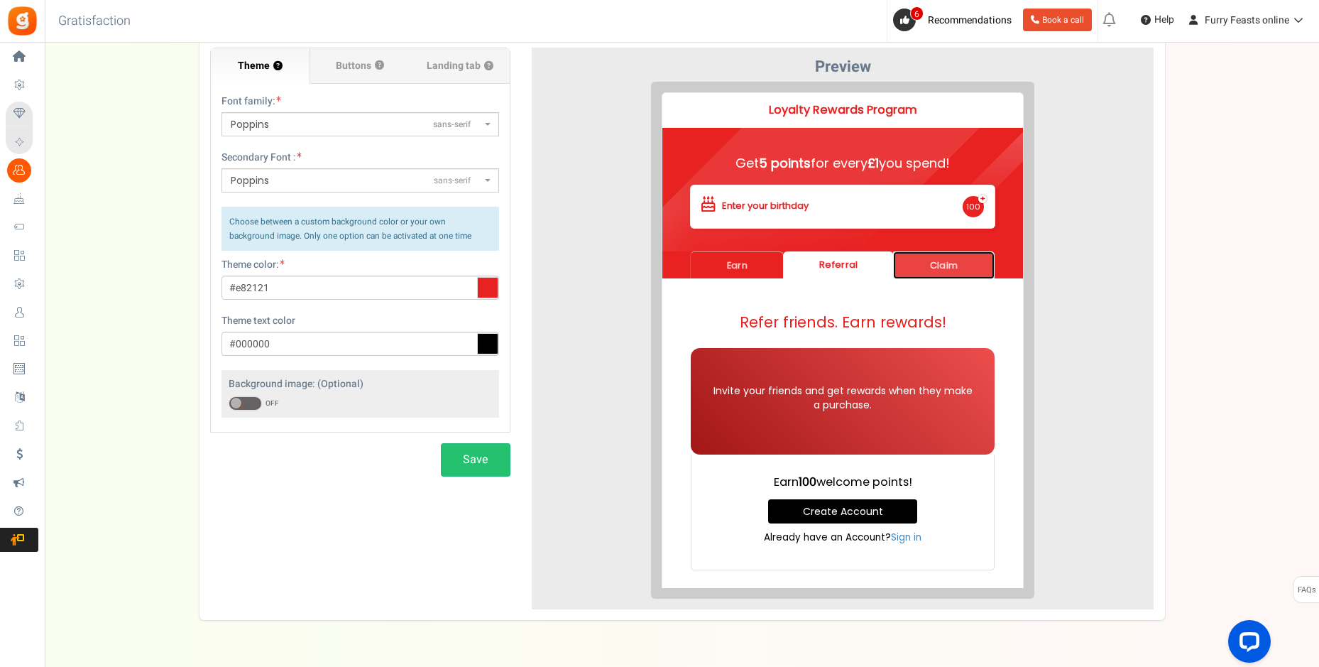
click at [938, 256] on link "Claim" at bounding box center [933, 254] width 102 height 28
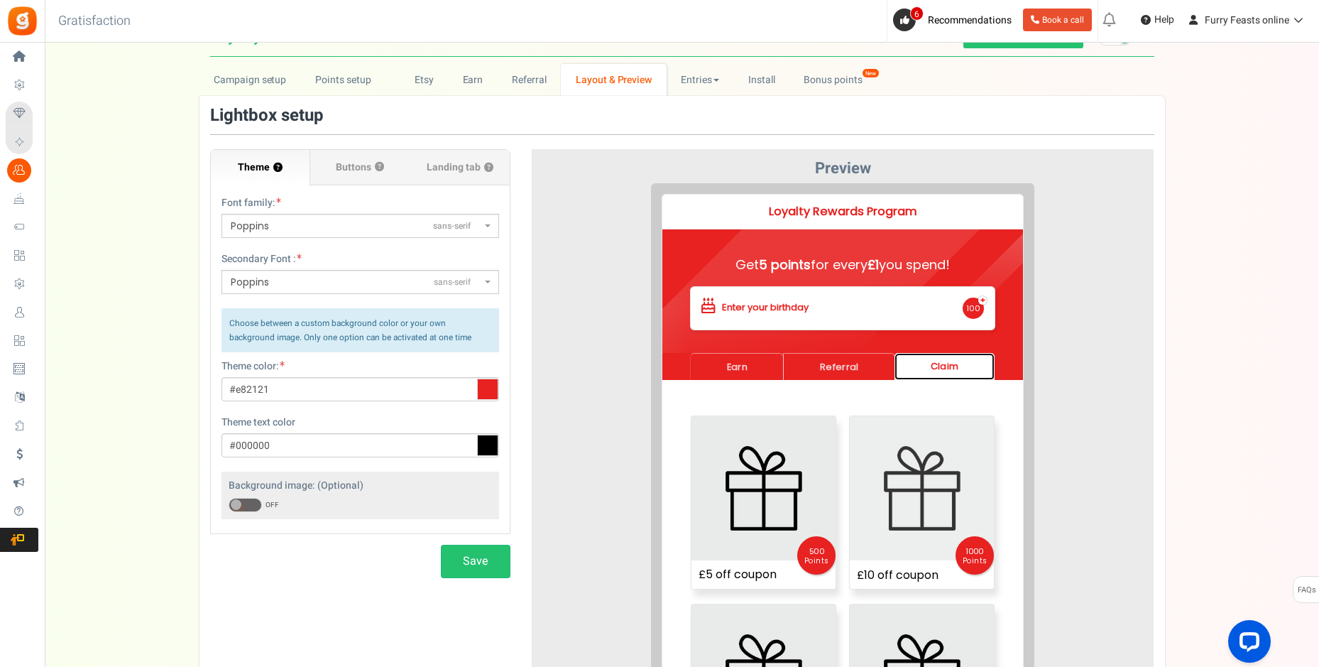
scroll to position [39, 0]
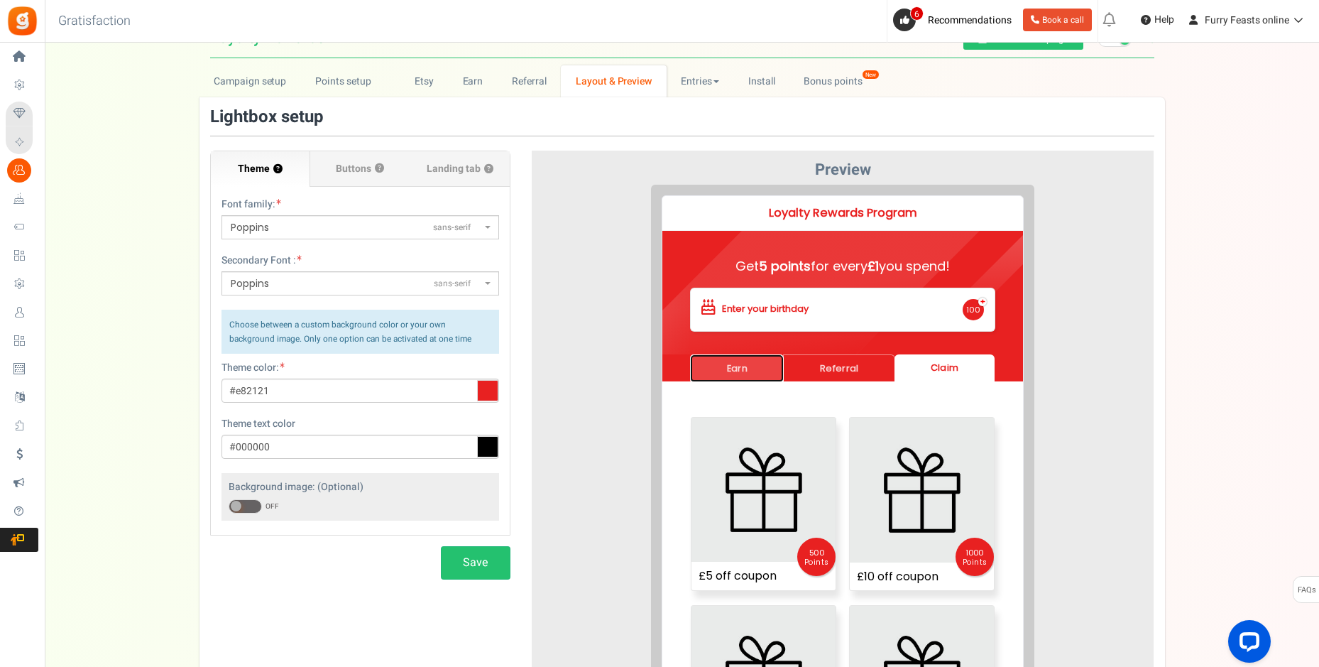
click at [745, 358] on link "Earn" at bounding box center [726, 357] width 94 height 28
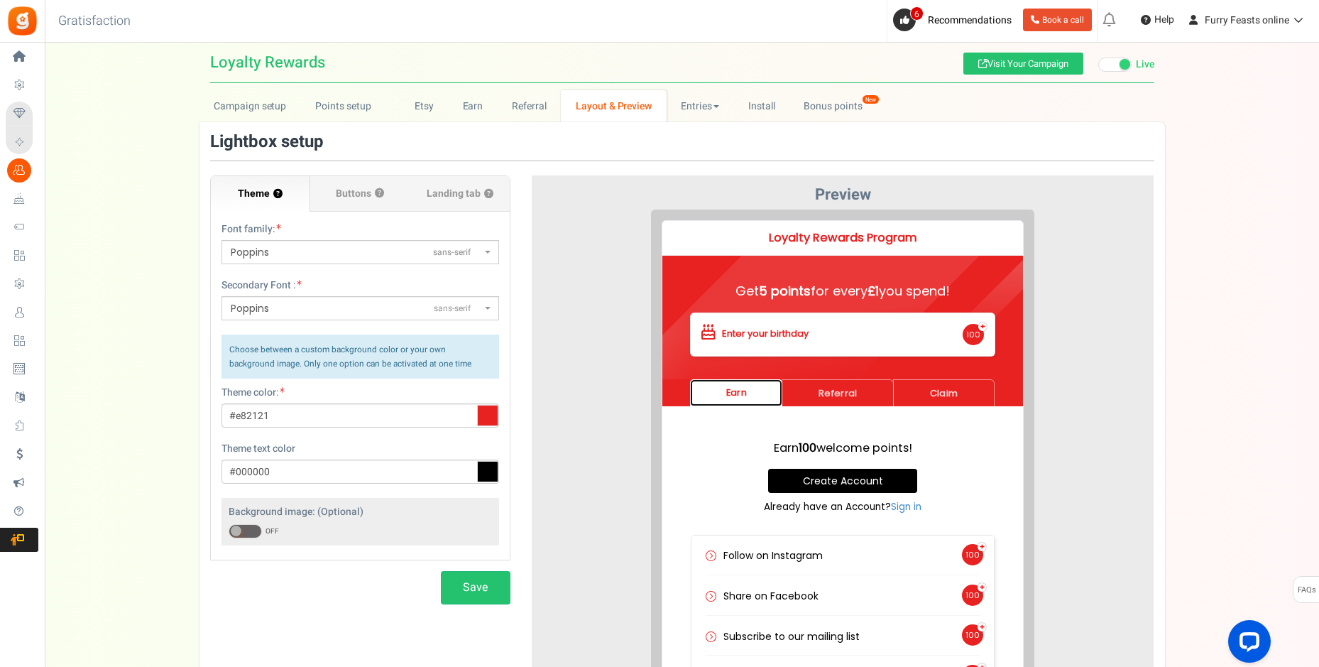
scroll to position [0, 0]
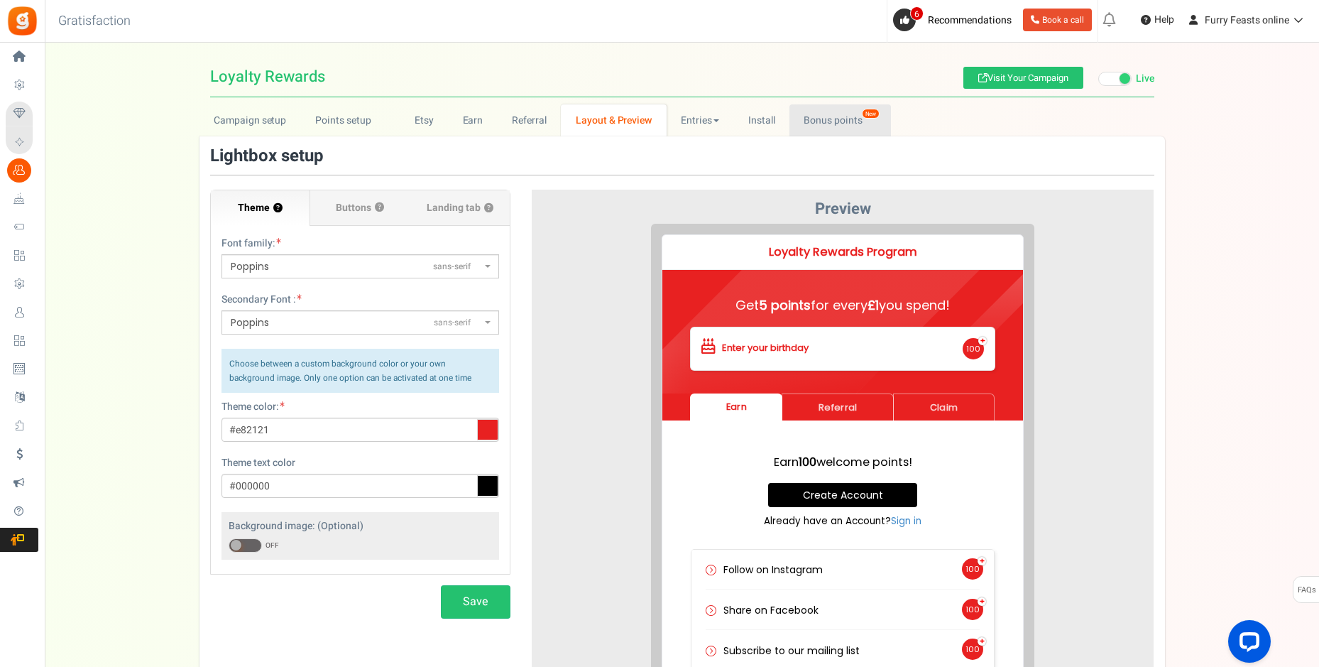
click at [838, 119] on link "Bonus points New" at bounding box center [840, 120] width 102 height 32
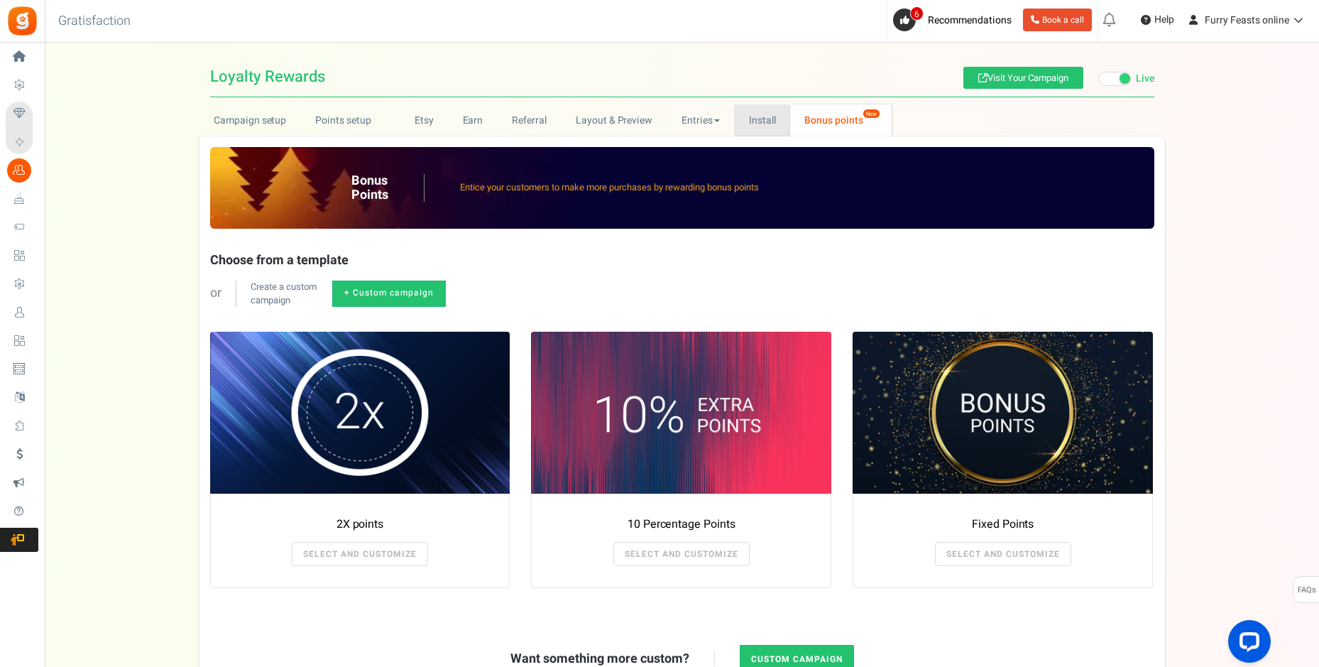
click at [747, 121] on link "Install" at bounding box center [762, 120] width 56 height 32
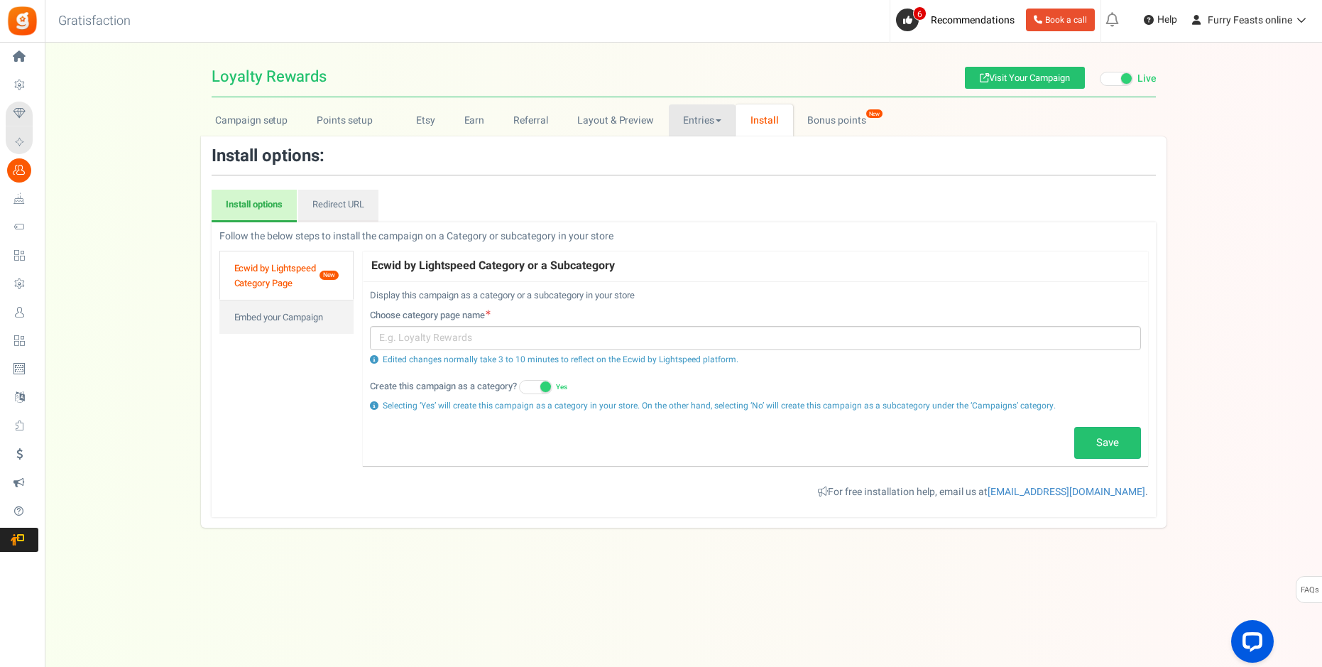
click at [689, 119] on link "Entries" at bounding box center [702, 120] width 67 height 32
click at [950, 124] on ul "Campaign setup Points setup New Etsy Earn Referral Reward reviews WOO LOOX [DOM…" at bounding box center [683, 120] width 965 height 32
click at [261, 116] on link "Campaign setup" at bounding box center [252, 120] width 102 height 32
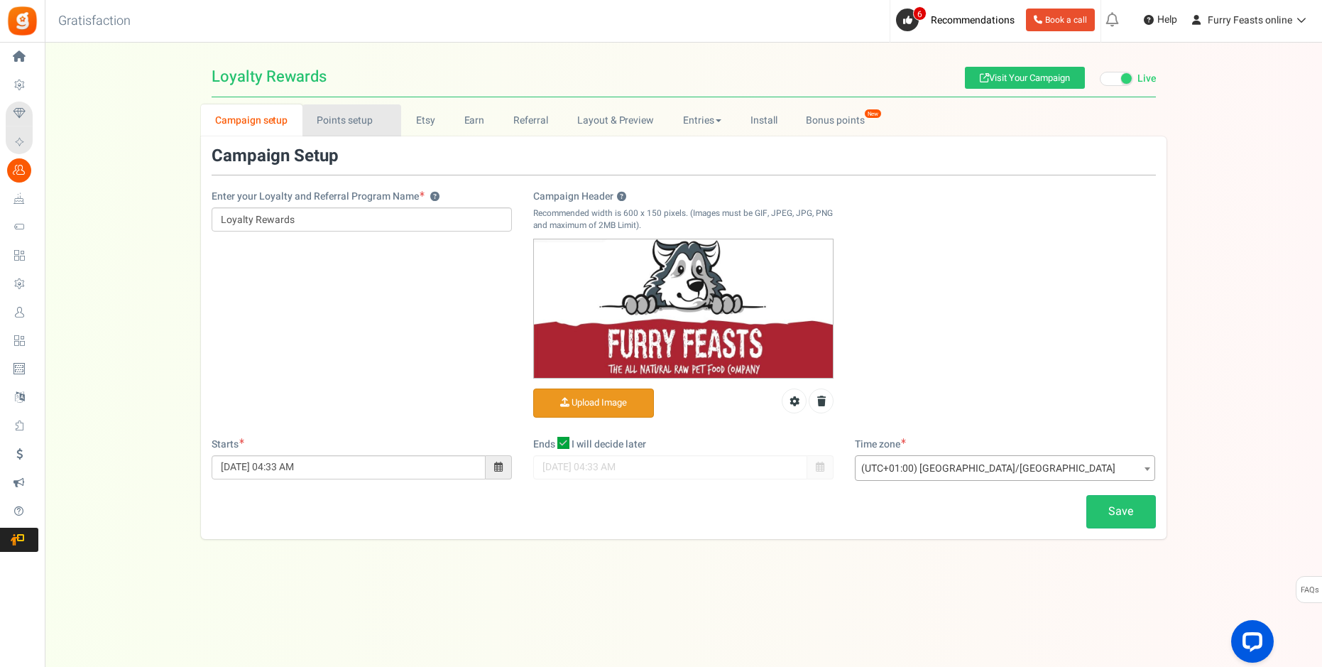
click at [339, 122] on link "Points setup New" at bounding box center [351, 120] width 99 height 32
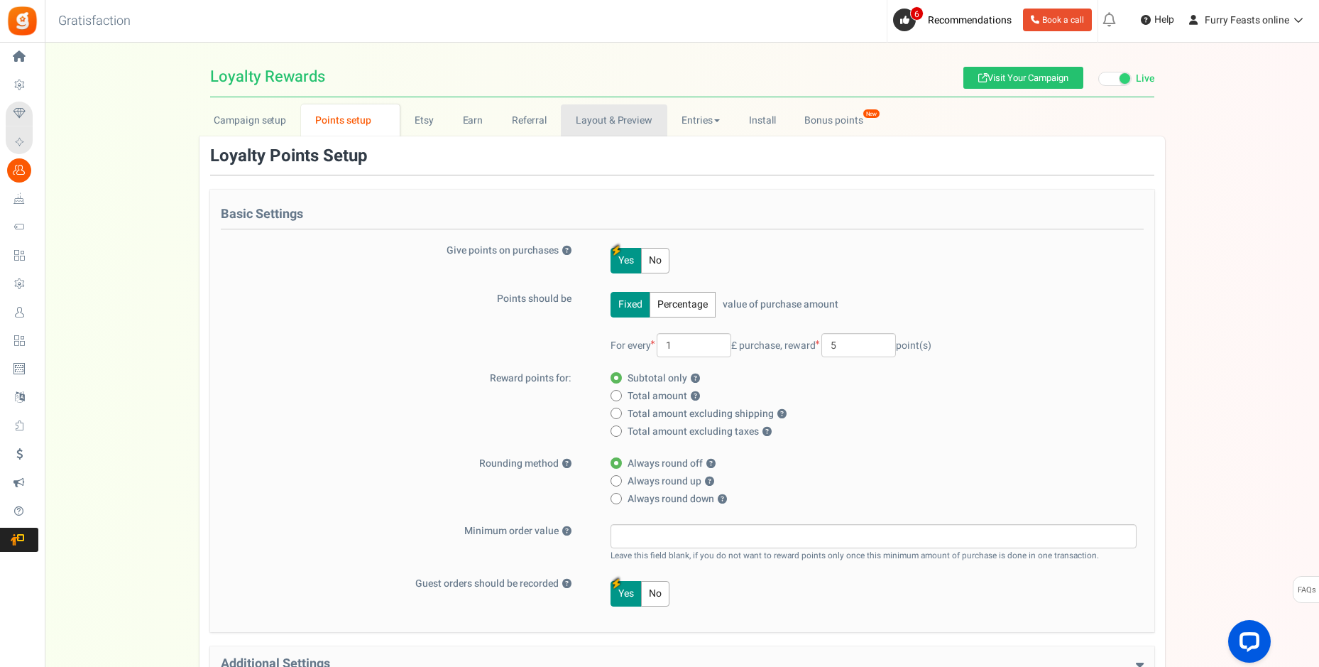
click at [612, 124] on link "Layout & Preview" at bounding box center [614, 120] width 106 height 32
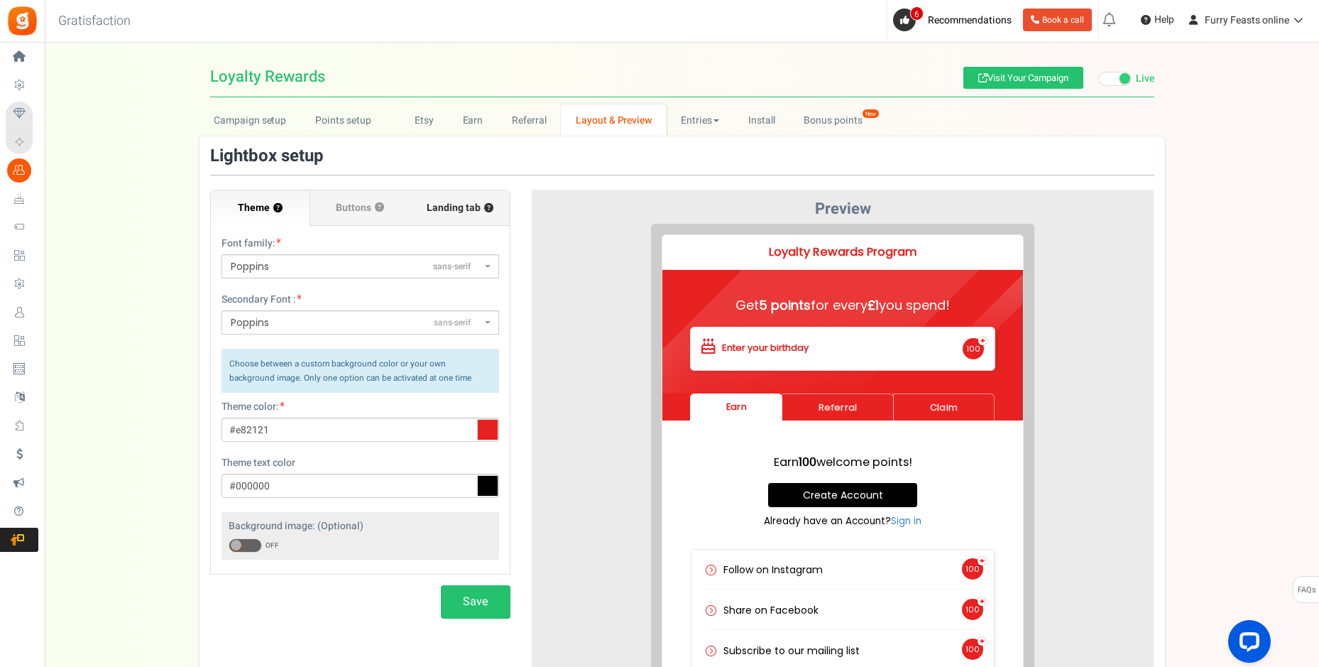
click at [452, 206] on span "Landing tab ?" at bounding box center [460, 208] width 67 height 14
click at [0, 0] on input "Landing tab ?" at bounding box center [0, 0] width 0 height 0
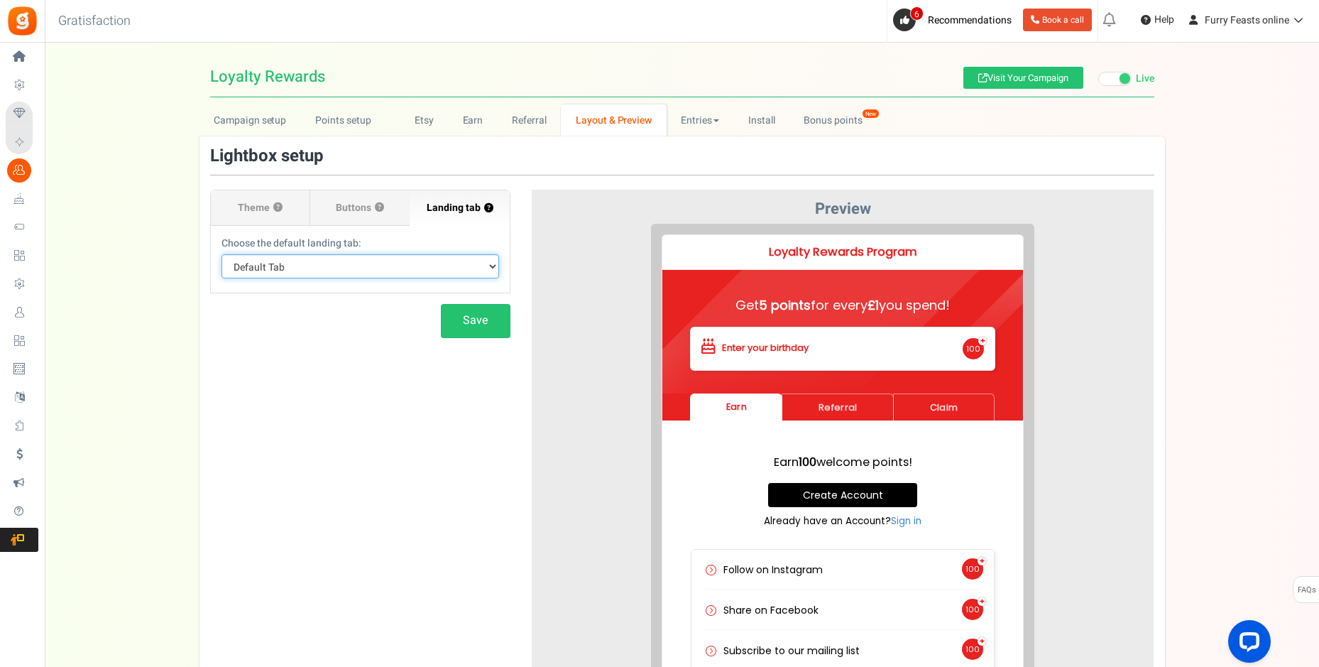
click at [489, 265] on select "Default Tab Earn Referral Claim" at bounding box center [360, 266] width 278 height 24
drag, startPoint x: 510, startPoint y: 291, endPoint x: 493, endPoint y: 379, distance: 89.8
click at [531, 351] on div "Theme ? Font family: ABeeZeesans-serif [PERSON_NAME] Displaydisplay AR One Sans…" at bounding box center [681, 449] width 965 height 604
click at [799, 451] on strong "100" at bounding box center [797, 450] width 18 height 16
click at [765, 119] on link "Install" at bounding box center [761, 120] width 56 height 32
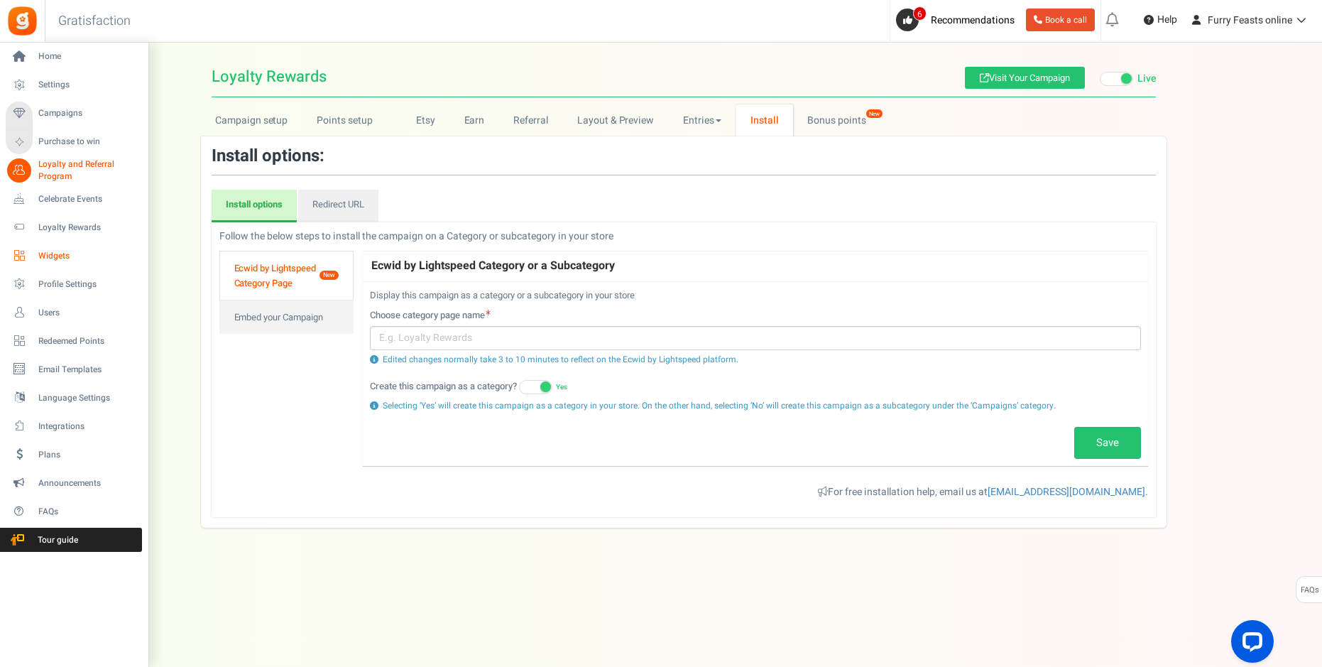
click at [48, 256] on span "Widgets" at bounding box center [87, 256] width 99 height 12
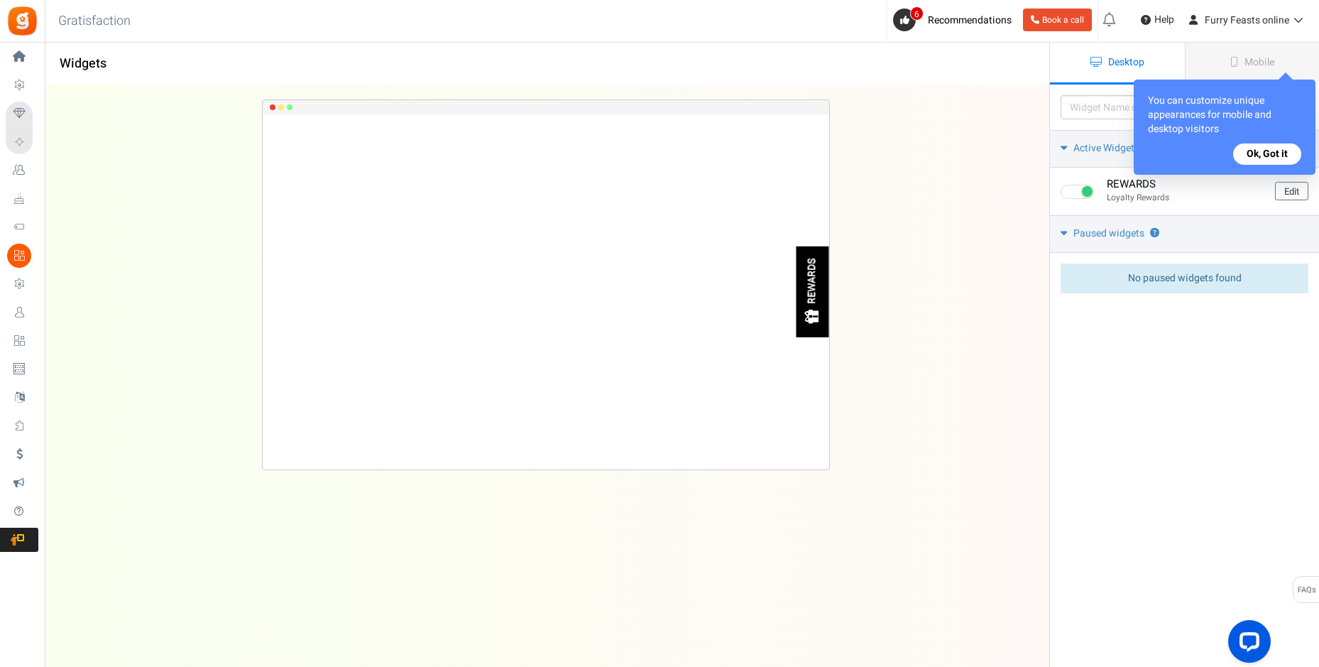
click at [1257, 146] on button "Ok, Got it" at bounding box center [1267, 153] width 68 height 21
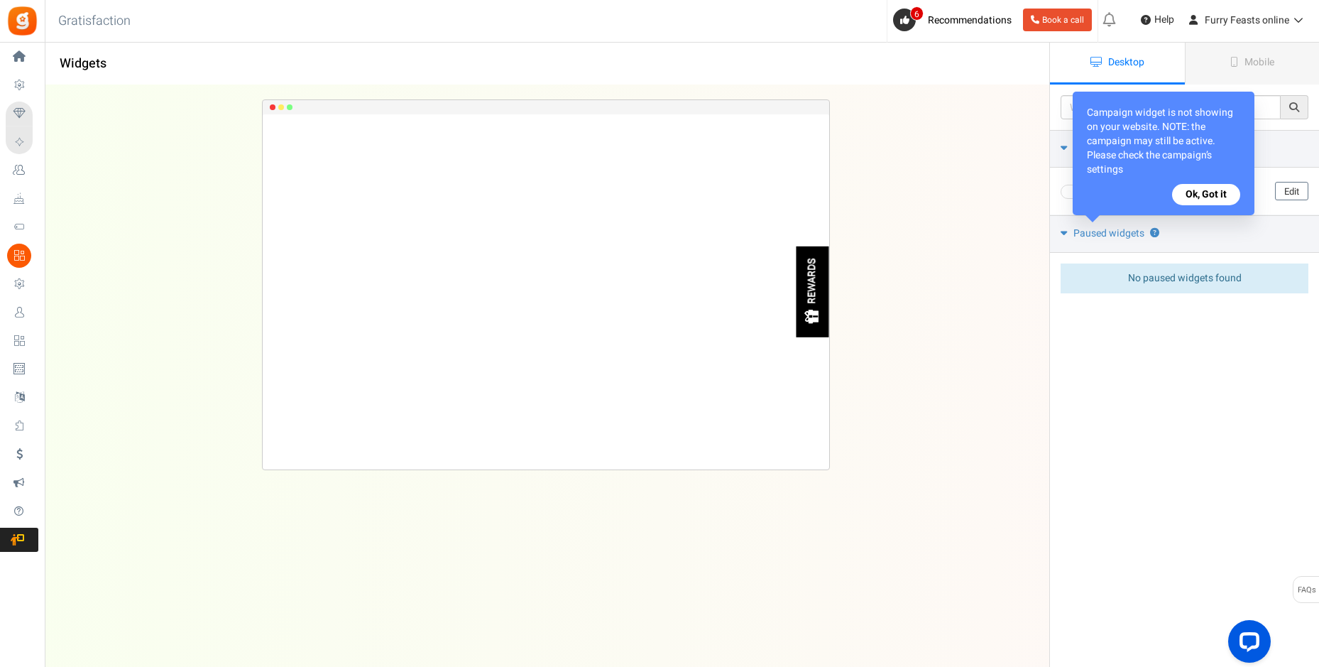
click at [990, 256] on div "REWARDS Loading.. × To configure LightBox layout please Click here" at bounding box center [545, 347] width 1049 height 525
click at [1188, 194] on button "Ok, Got it" at bounding box center [1206, 194] width 68 height 21
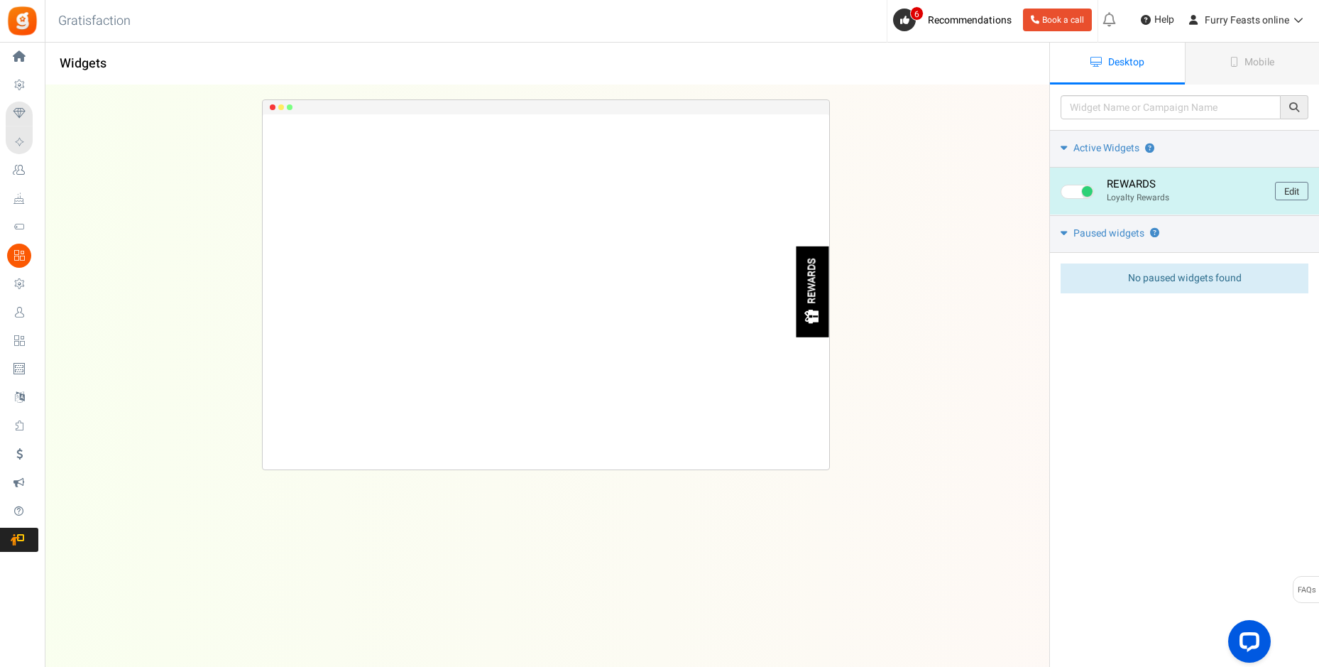
click at [816, 282] on div "REWARDS" at bounding box center [813, 280] width 12 height 45
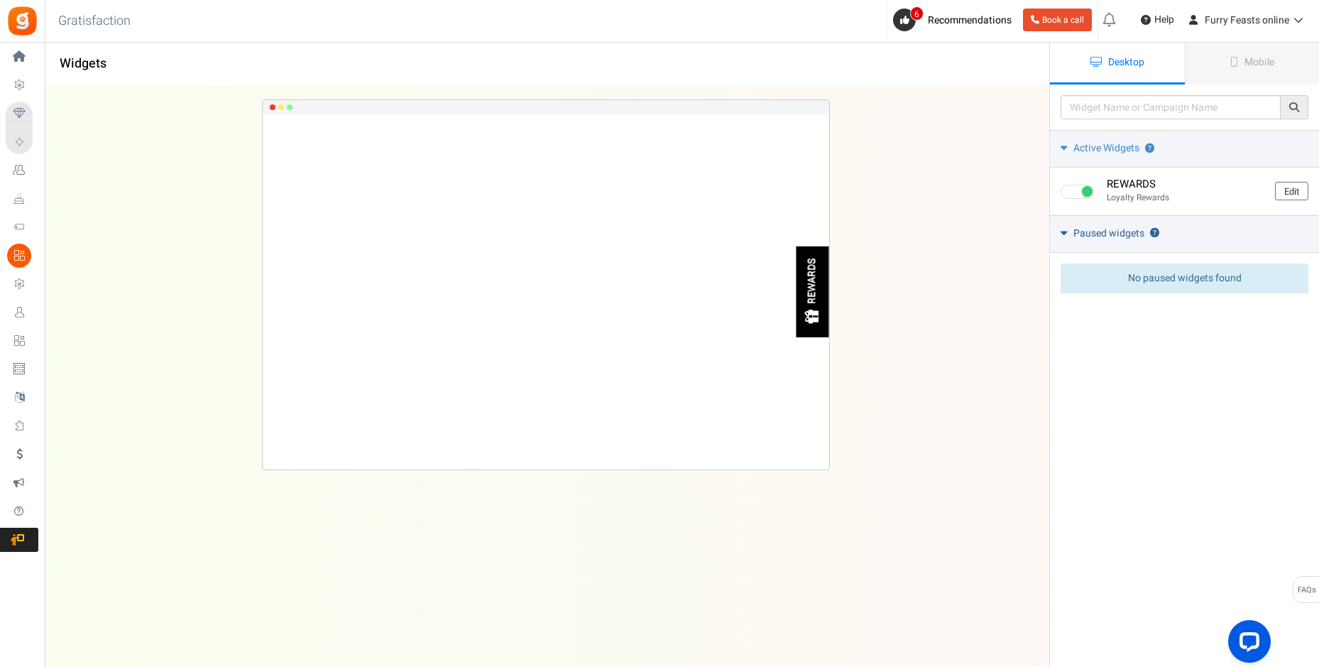
click at [1061, 232] on icon at bounding box center [1064, 232] width 6 height 11
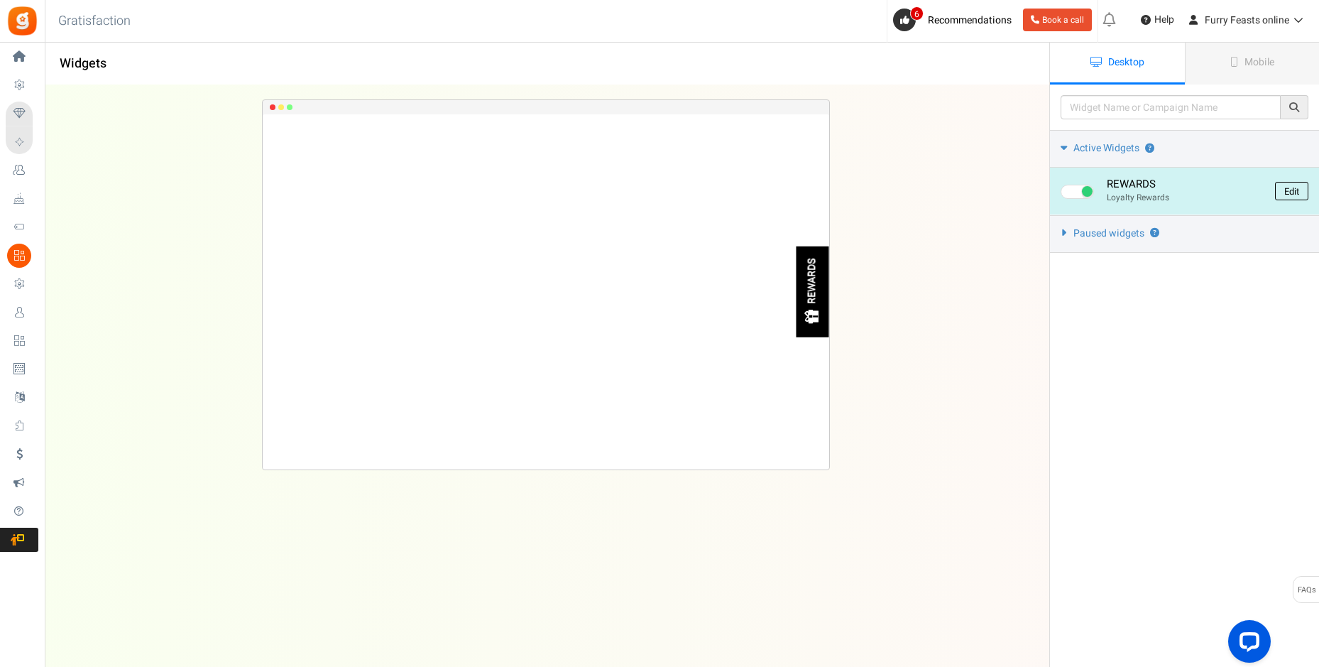
click at [1293, 192] on link "Edit" at bounding box center [1291, 191] width 33 height 18
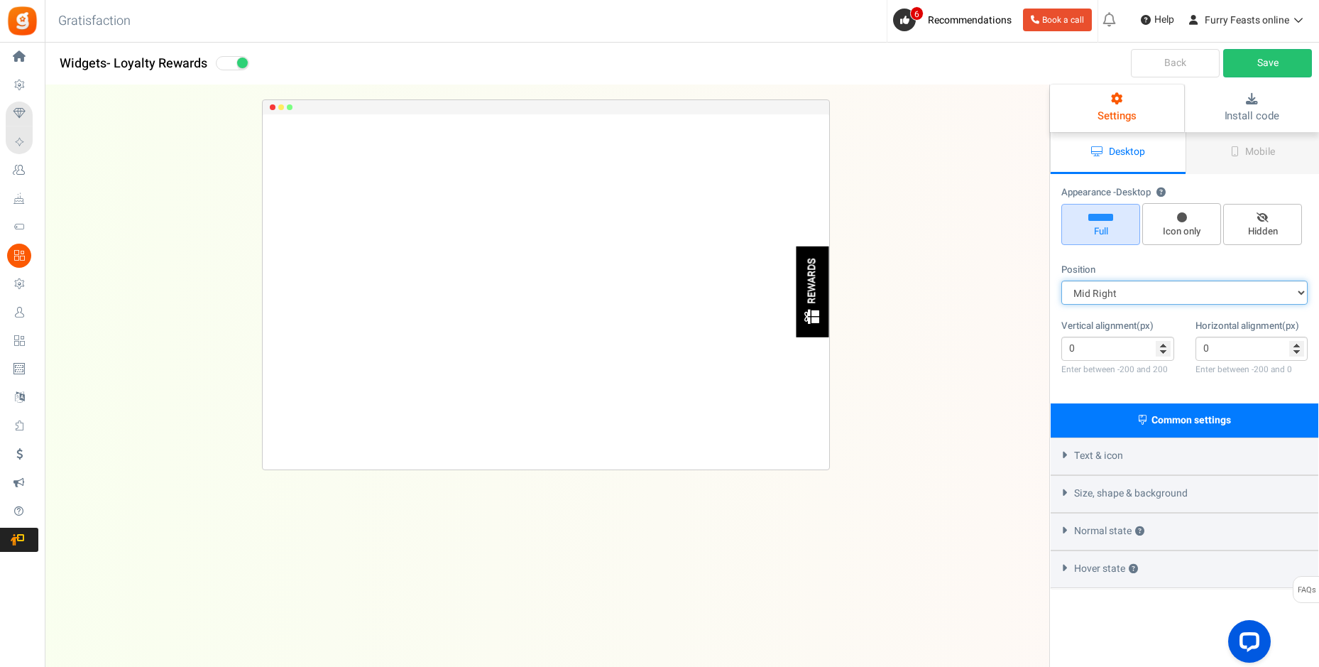
click at [1295, 291] on select "Mid Right Mid Left Top Bar Top Left Top Right Top Center Bottom Bar Bottom Left…" at bounding box center [1184, 292] width 246 height 24
click at [1315, 491] on div "Size, shape & background" at bounding box center [1185, 494] width 268 height 38
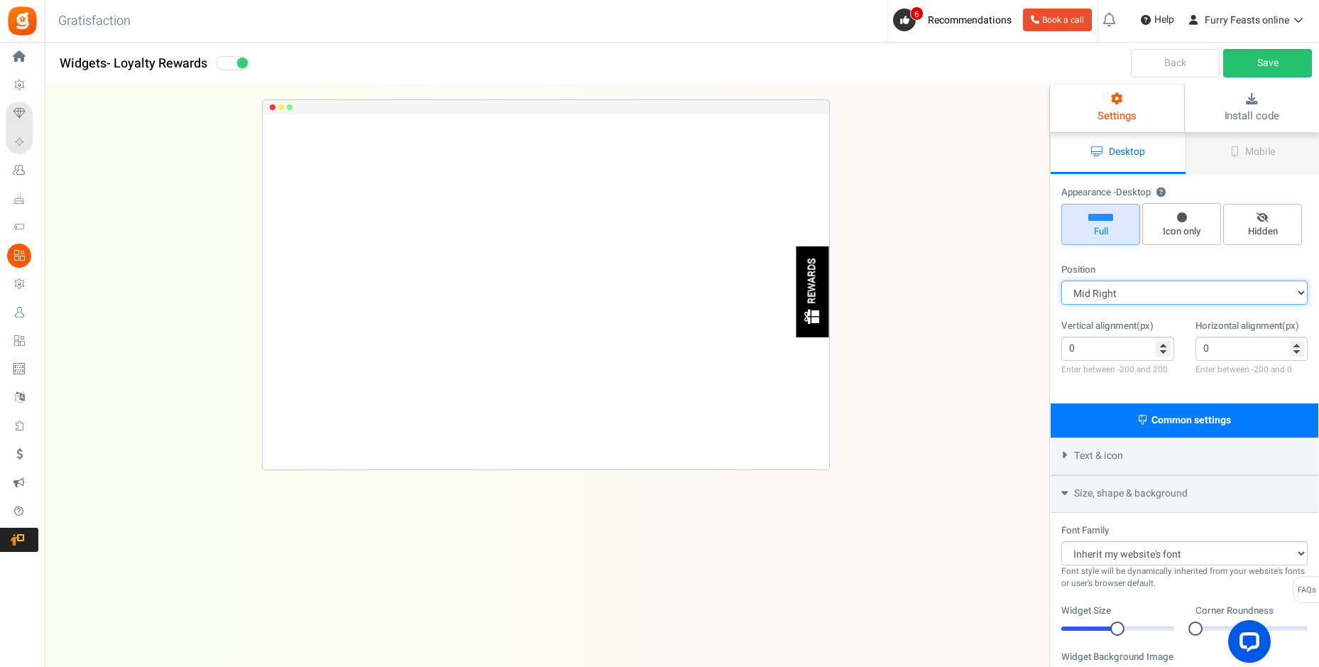
click at [1269, 290] on select "Mid Right Mid Left Top Bar Top Left Top Right Top Center Bottom Bar Bottom Left…" at bounding box center [1184, 292] width 246 height 24
select select "mid-top-bar"
click at [1061, 280] on select "Mid Right Mid Left Top Bar Top Left Top Right Top Center Bottom Bar Bottom Left…" at bounding box center [1184, 292] width 246 height 24
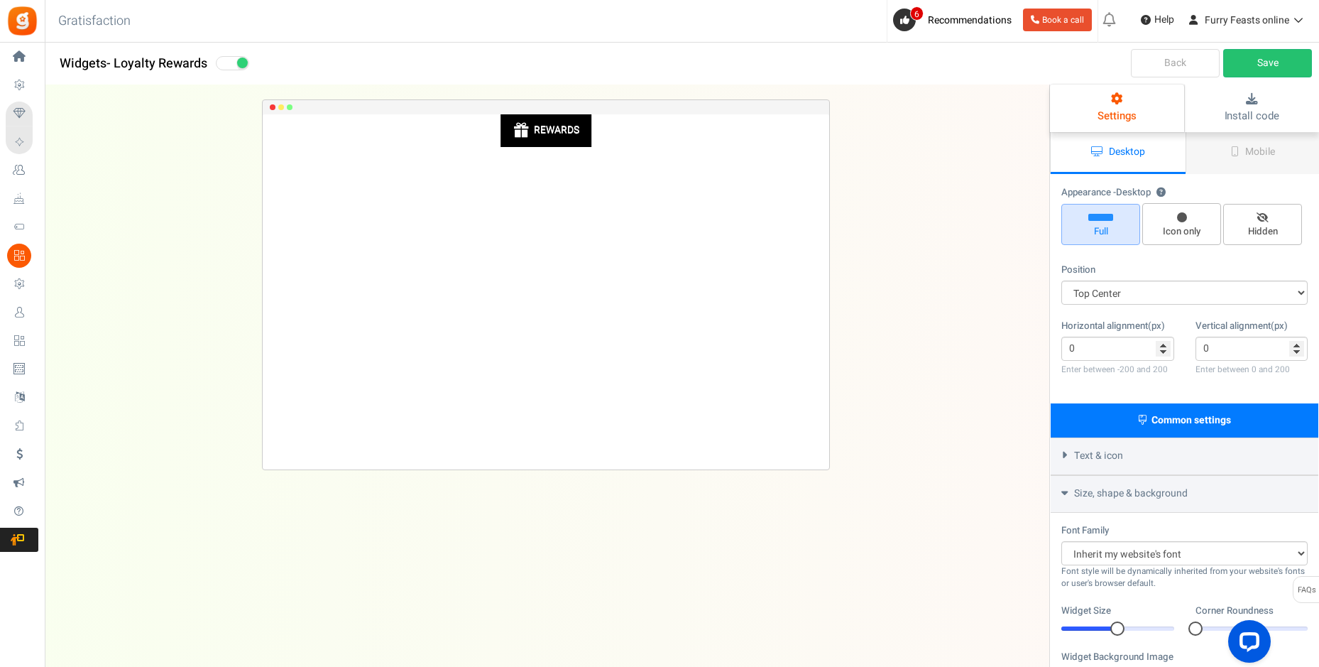
click at [1129, 452] on div "Text & icon" at bounding box center [1185, 456] width 268 height 38
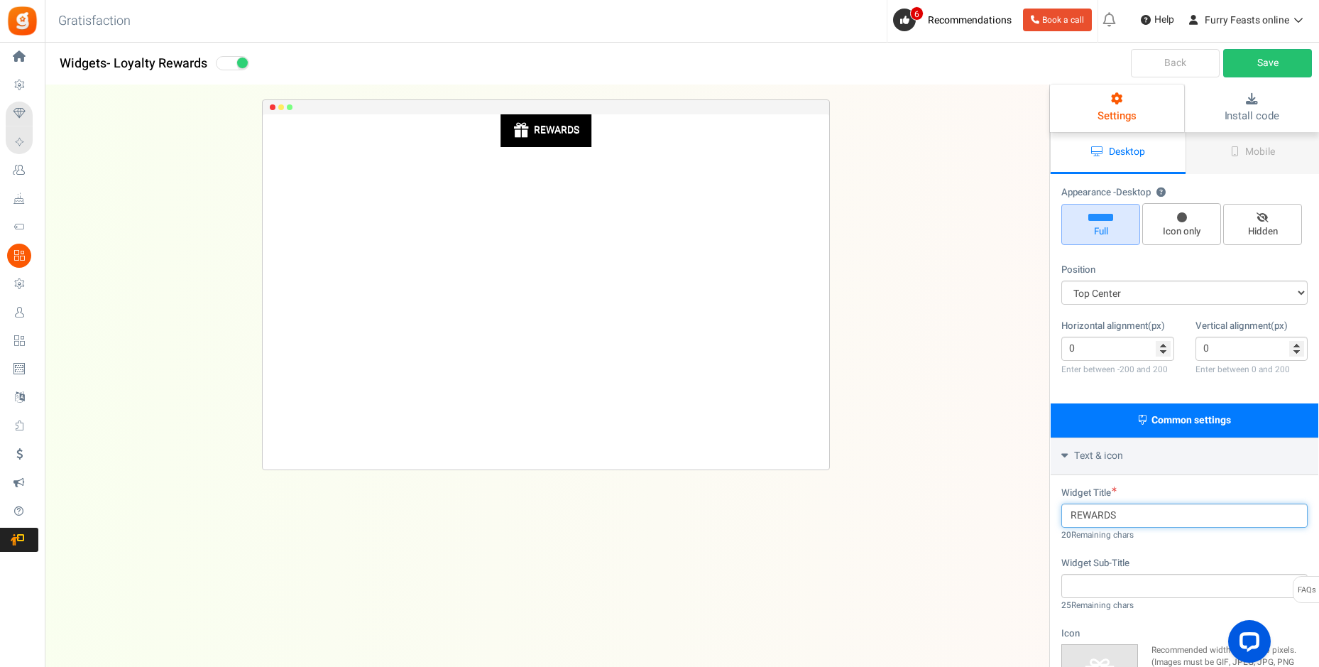
click at [1068, 515] on input "REWARDS" at bounding box center [1184, 515] width 246 height 24
click at [1119, 517] on input "REWARDS" at bounding box center [1184, 515] width 246 height 24
type input "R"
type input "j"
type input "J"
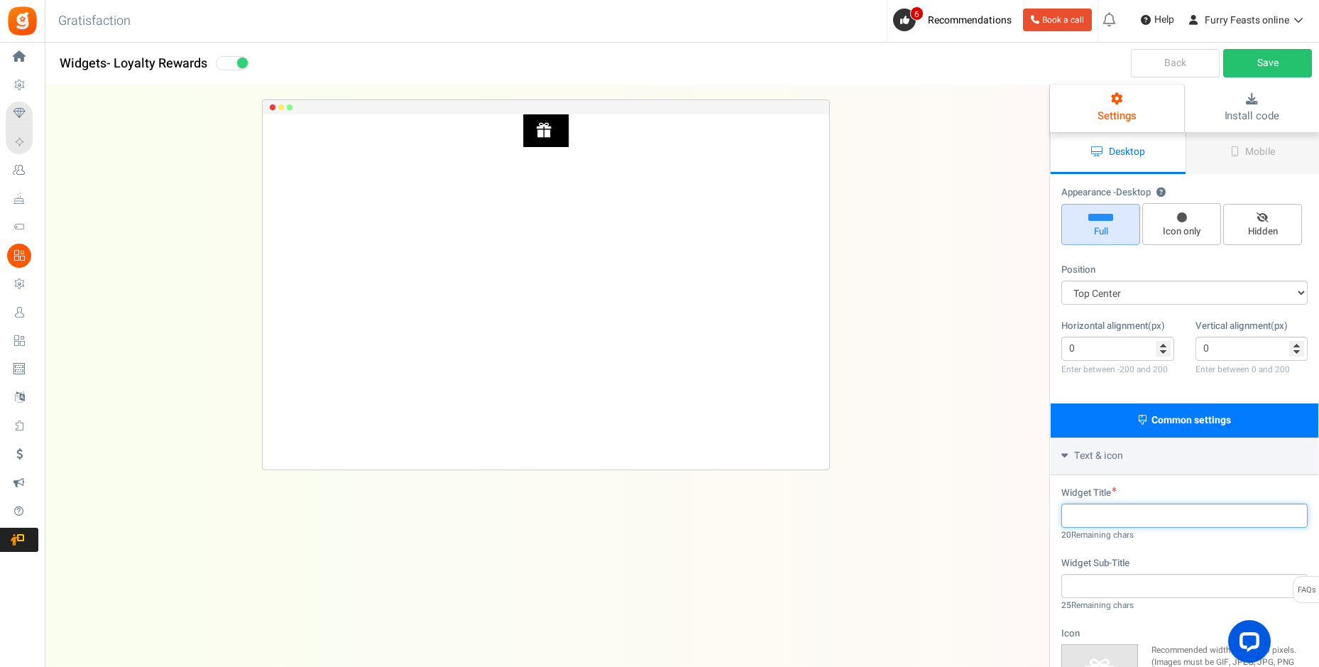
type input "J"
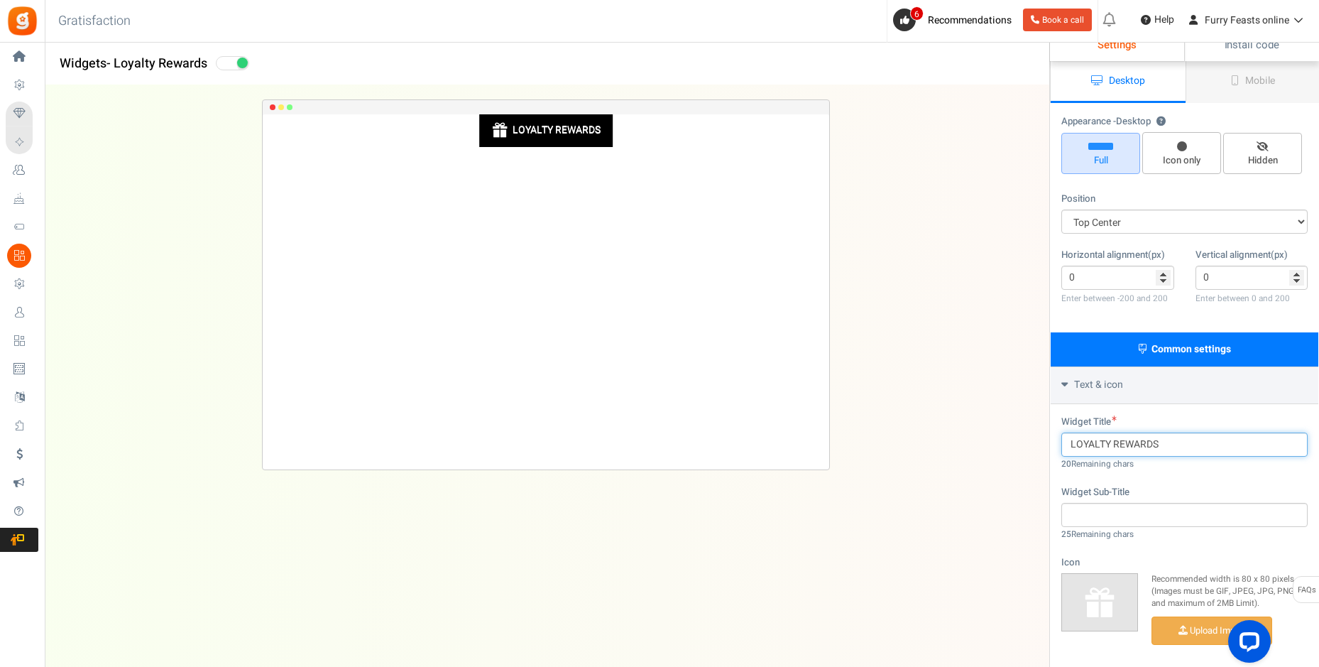
type input "LOYALTY REWARDS"
click at [1136, 515] on input "text" at bounding box center [1184, 515] width 246 height 24
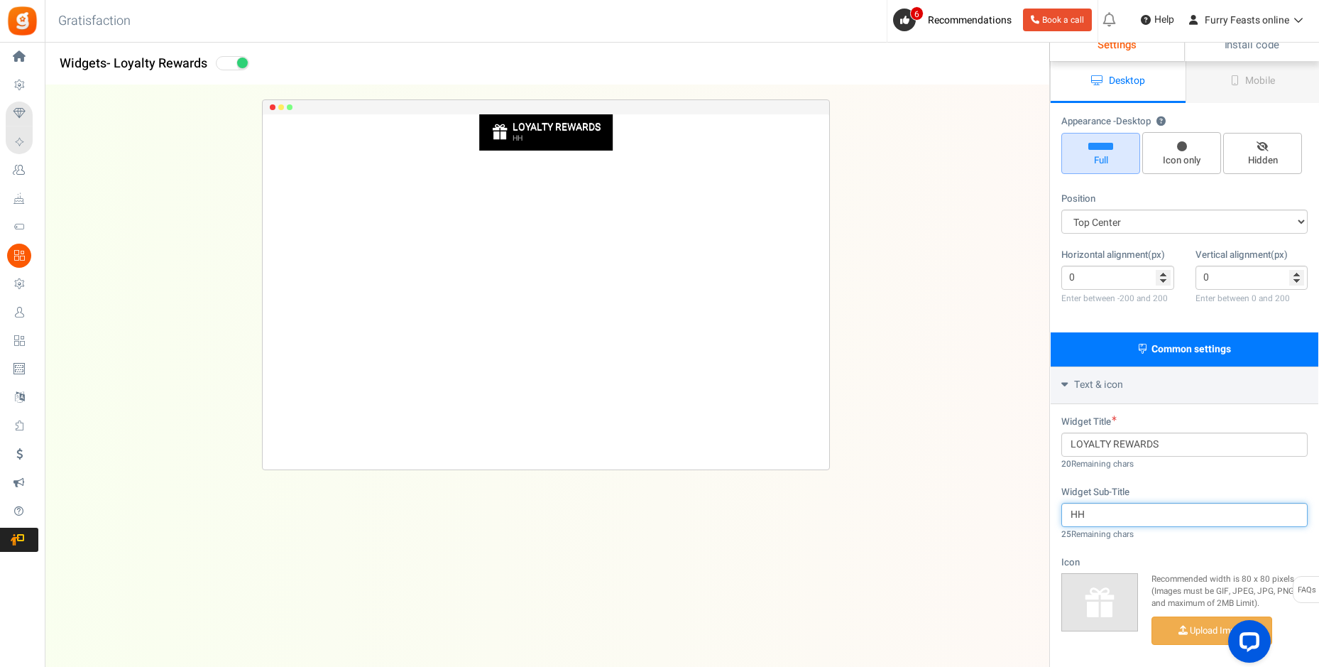
type input "H"
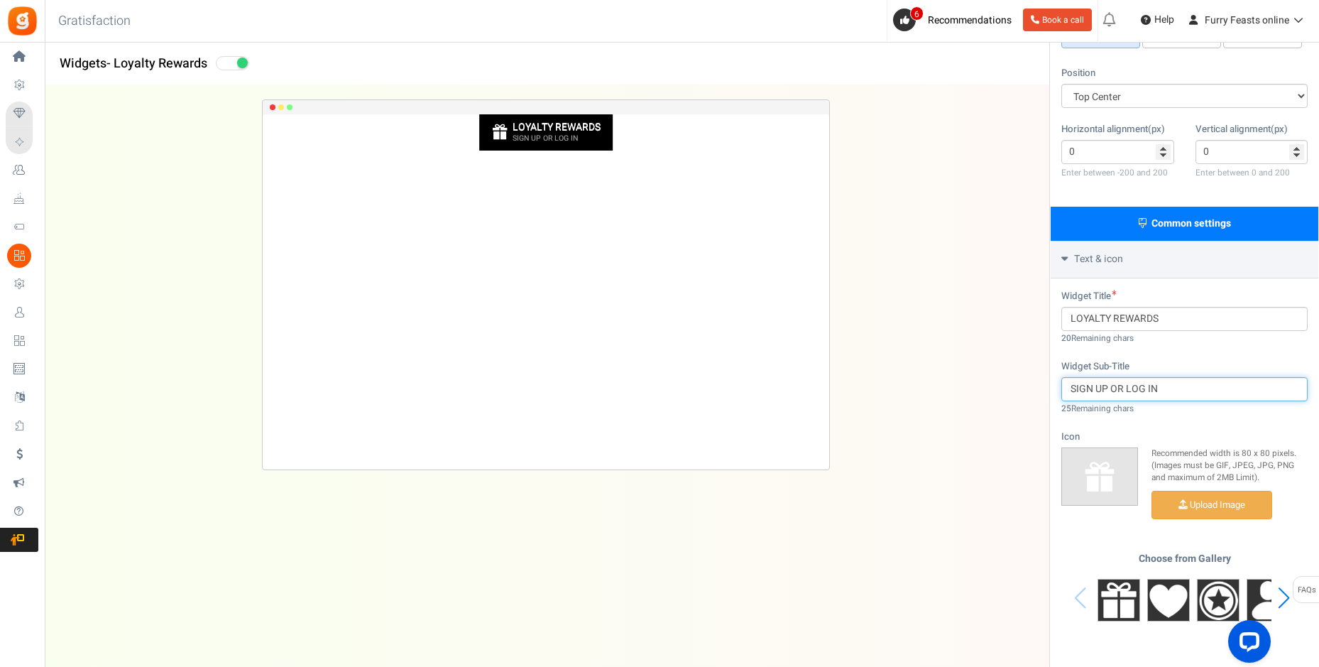
scroll to position [284, 0]
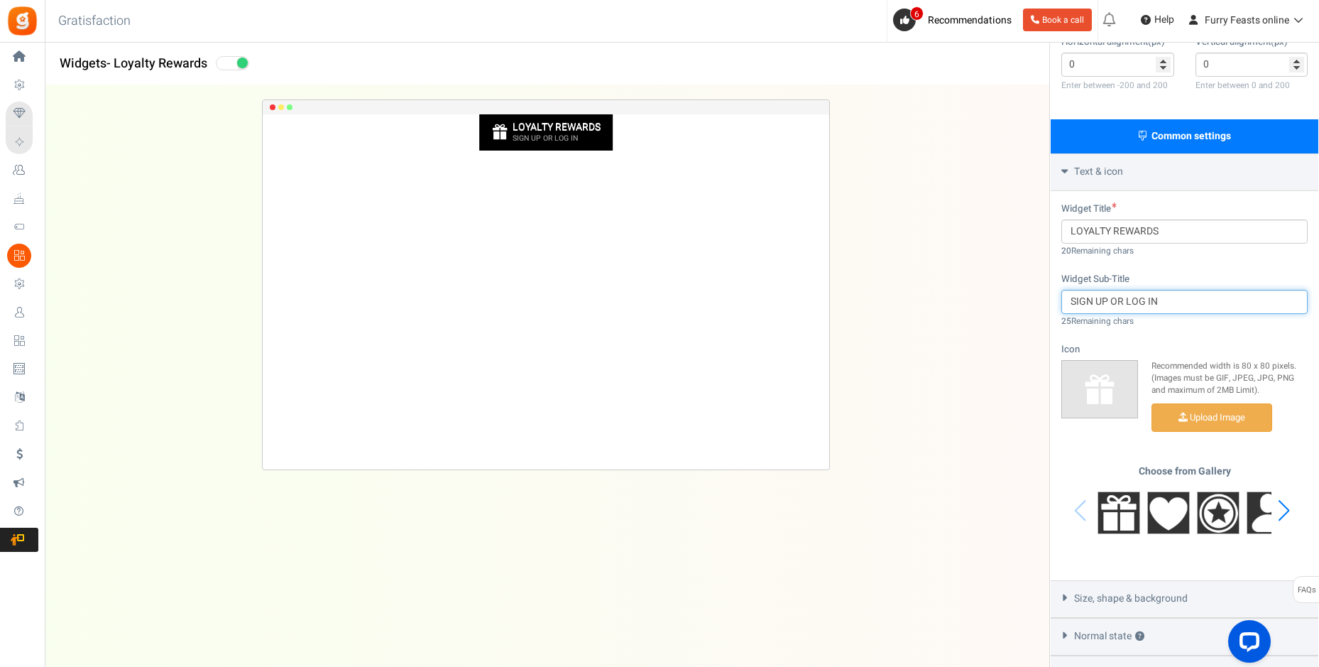
type input "SIGN UP OR LOG IN"
click at [1285, 510] on div "Next slide" at bounding box center [1283, 510] width 19 height 43
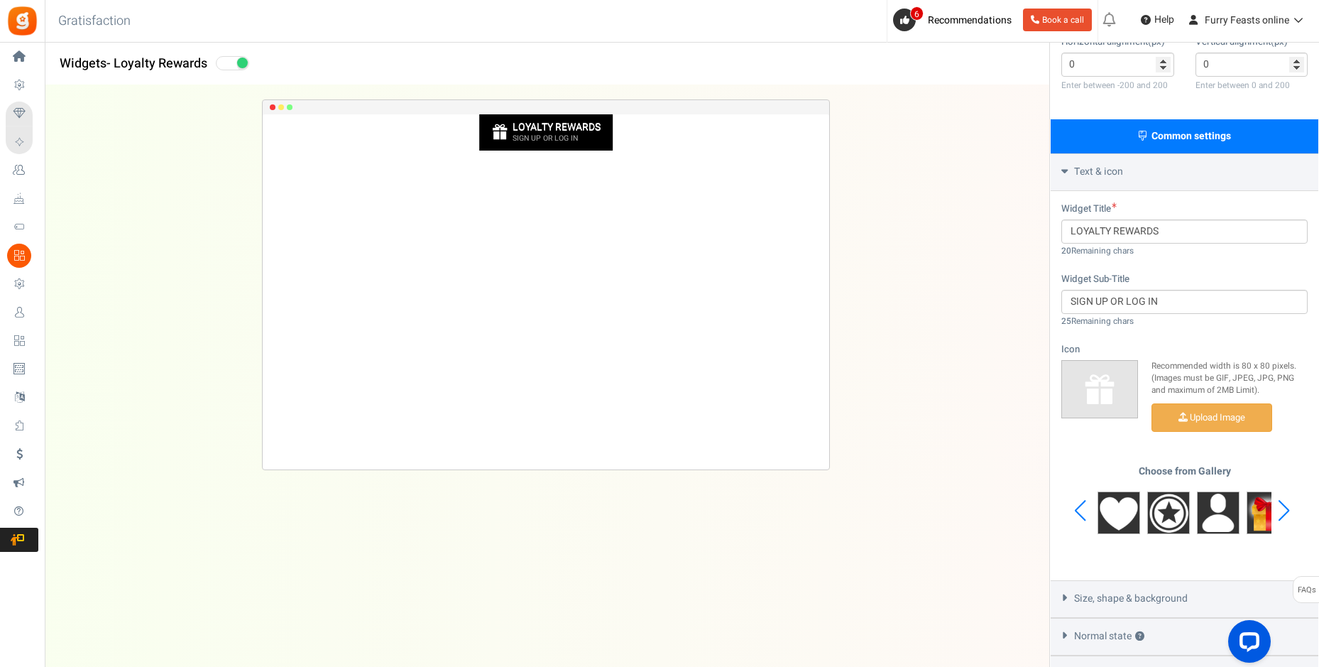
click at [1285, 510] on div "Next slide" at bounding box center [1283, 510] width 19 height 43
click at [1285, 510] on div "Choose from Gallery" at bounding box center [1184, 510] width 246 height 89
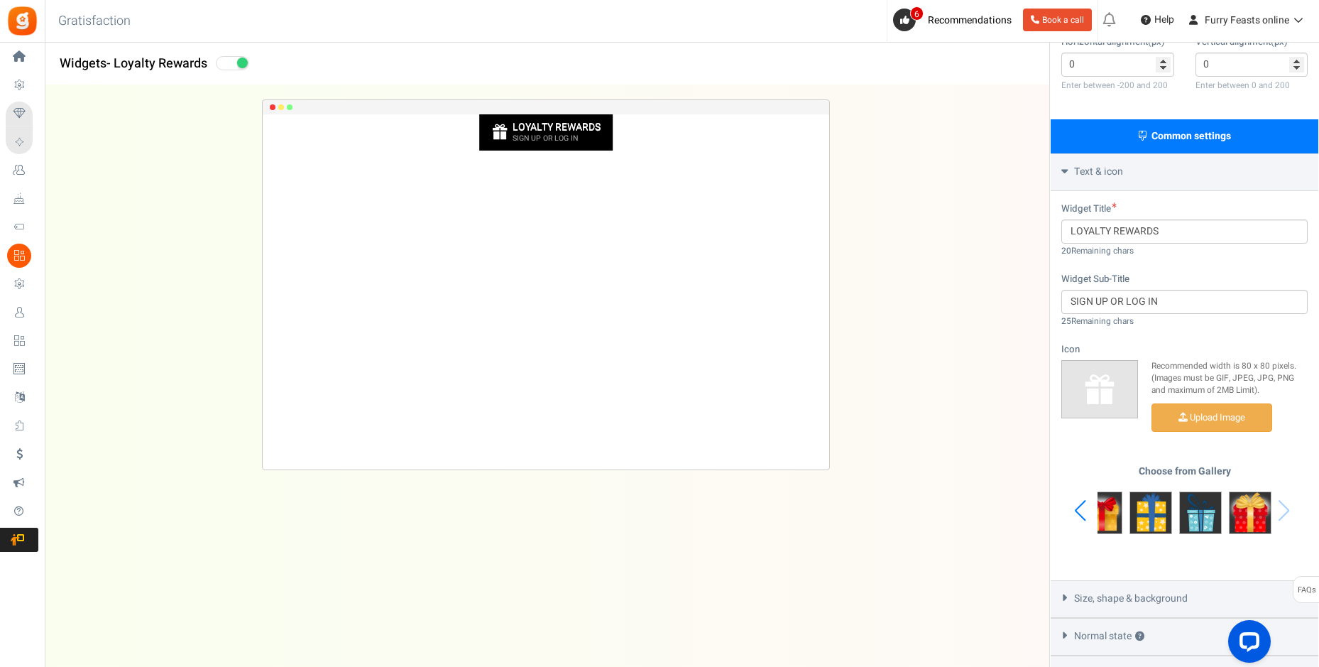
click at [1285, 510] on div "Choose from Gallery" at bounding box center [1184, 510] width 246 height 89
click at [1262, 512] on img at bounding box center [1250, 512] width 43 height 43
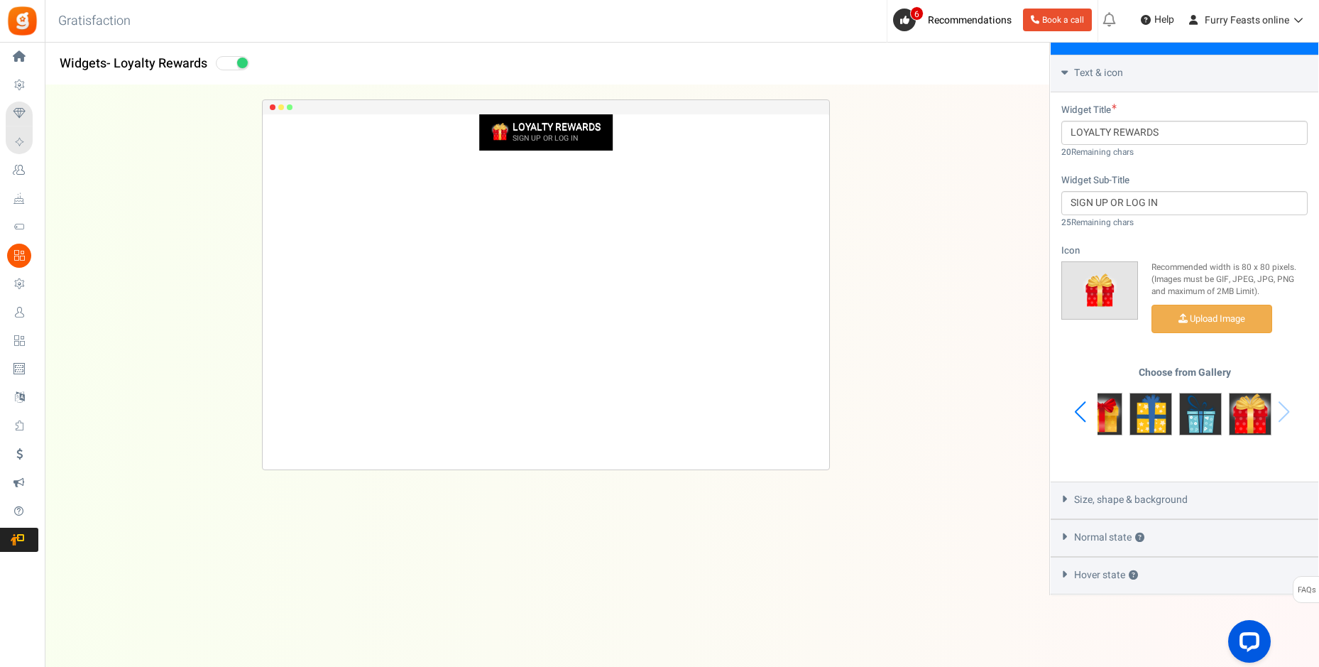
click at [1161, 500] on span "Size, shape & background" at bounding box center [1131, 500] width 114 height 14
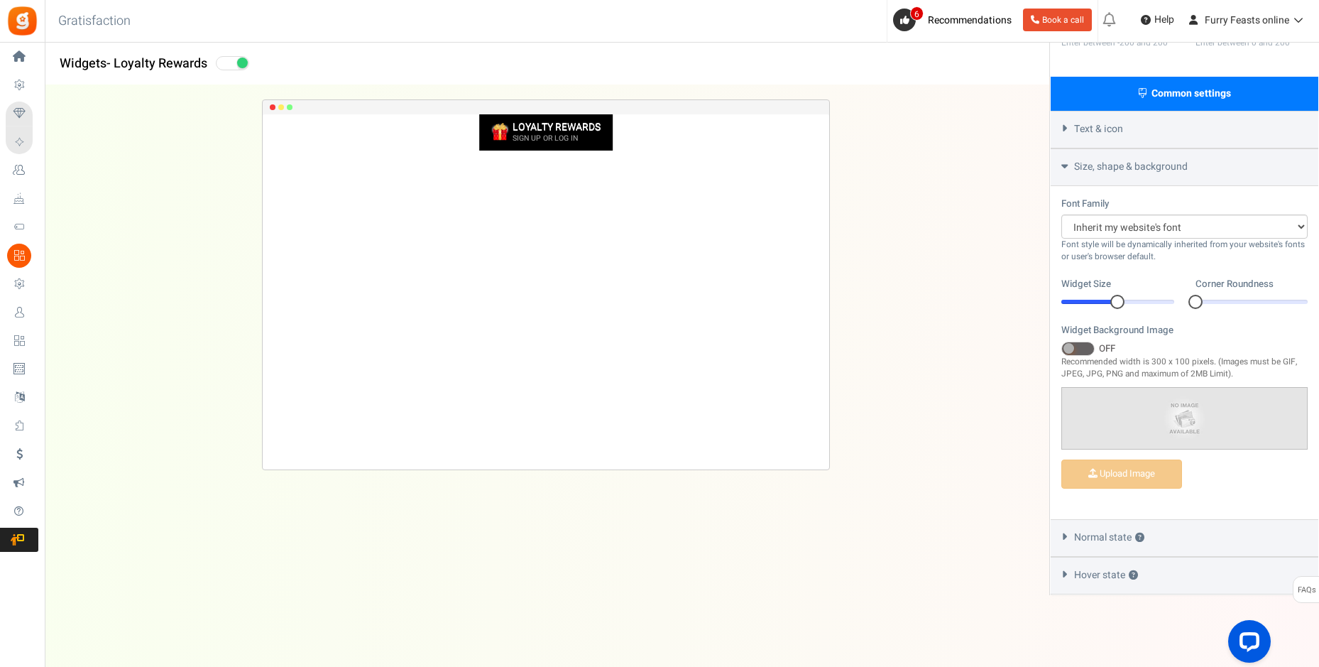
scroll to position [327, 0]
drag, startPoint x: 1117, startPoint y: 302, endPoint x: 1156, endPoint y: 307, distance: 39.4
click at [1156, 307] on div at bounding box center [1155, 302] width 14 height 14
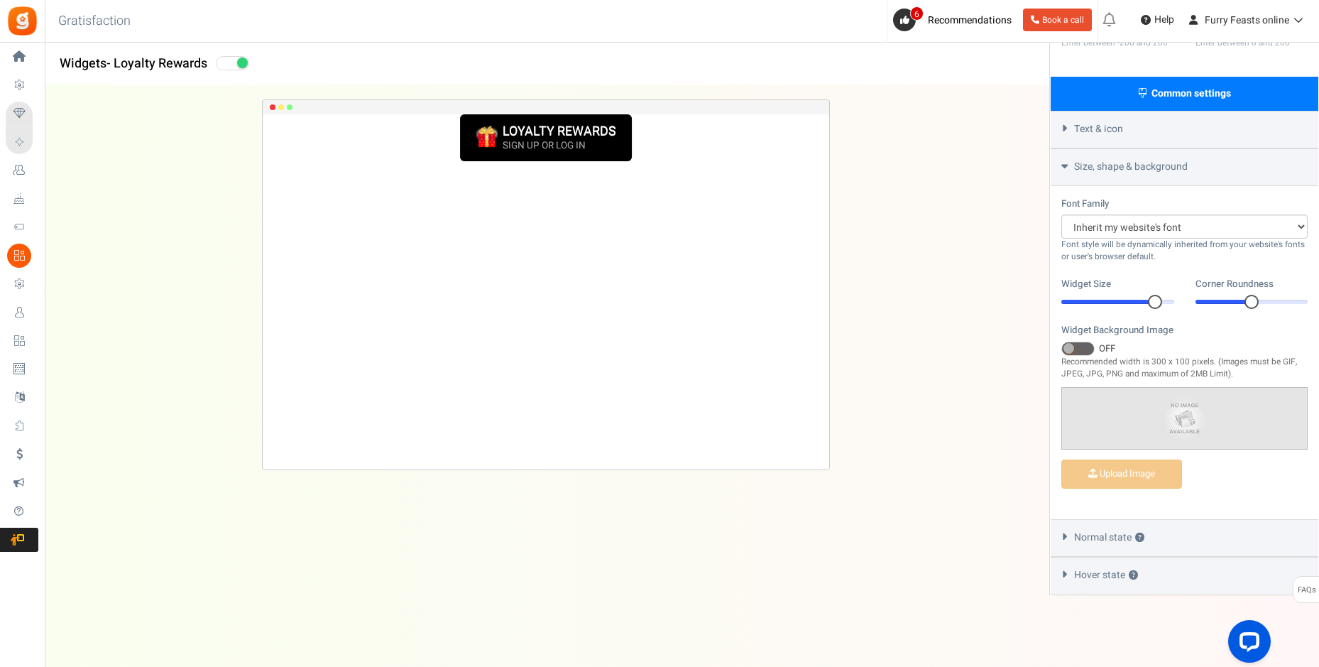
drag, startPoint x: 1198, startPoint y: 300, endPoint x: 1225, endPoint y: 300, distance: 27.0
click at [1225, 300] on div at bounding box center [1251, 302] width 113 height 4
click at [1296, 224] on select "Arial BARIOLREGULAR_0 Comic Sans MS [PERSON_NAME] New [US_STATE] Inherit my web…" at bounding box center [1184, 226] width 246 height 24
click at [1100, 535] on span "Normal state ?" at bounding box center [1109, 537] width 70 height 14
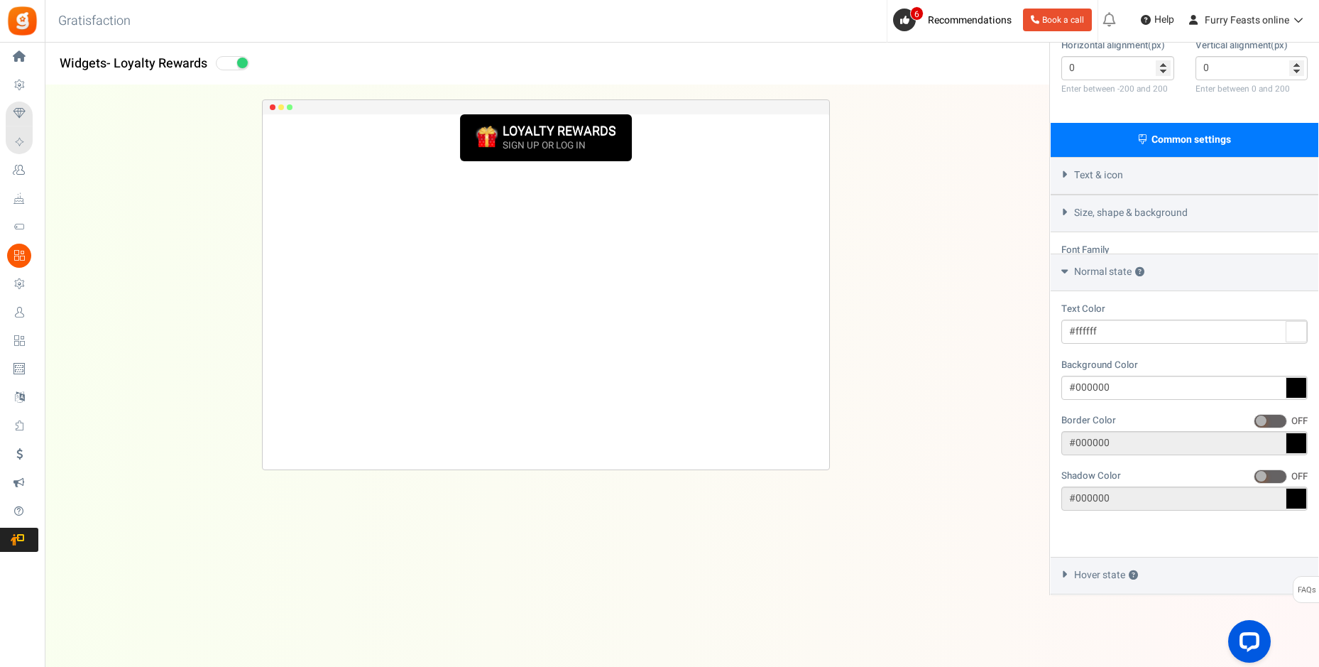
scroll to position [238, 0]
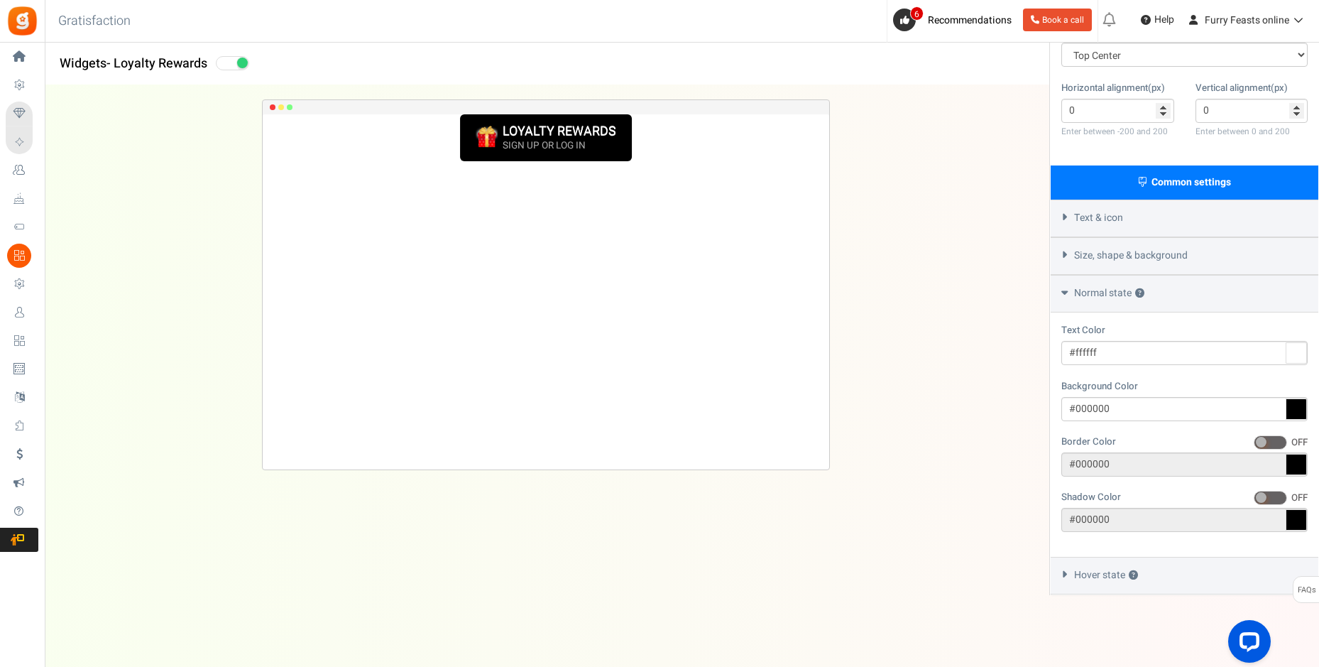
click at [1096, 576] on span "Hover state ?" at bounding box center [1106, 575] width 64 height 14
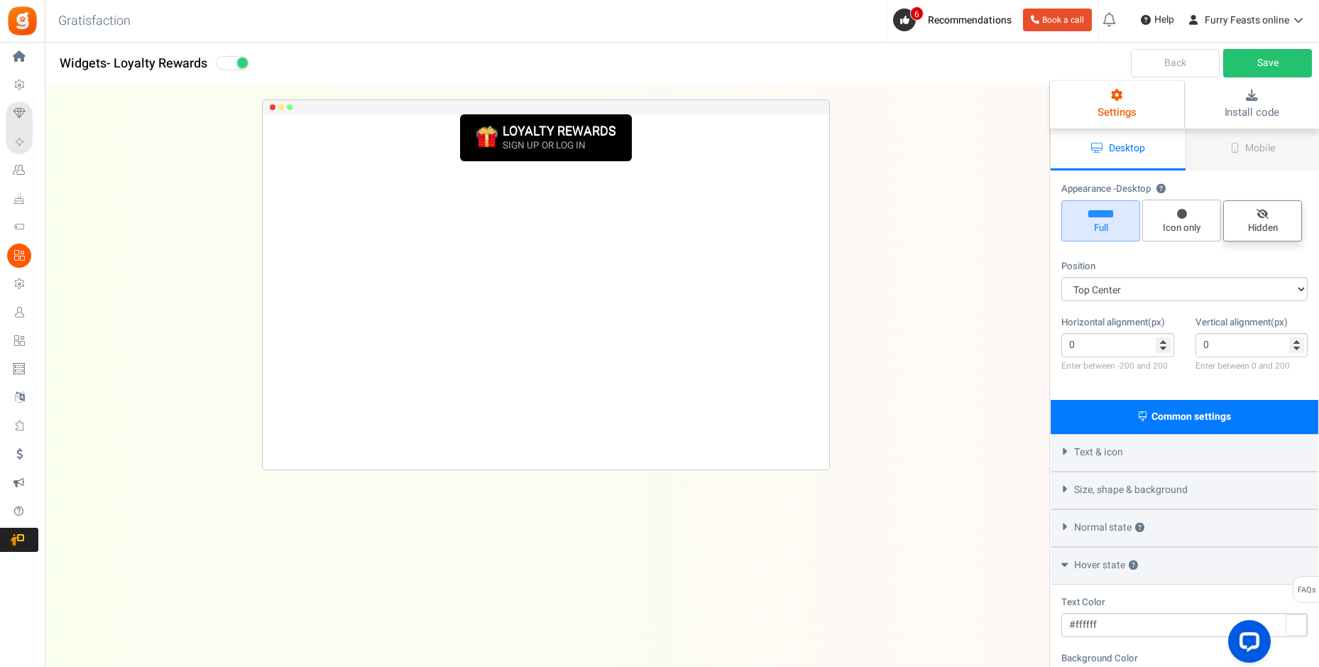
scroll to position [0, 0]
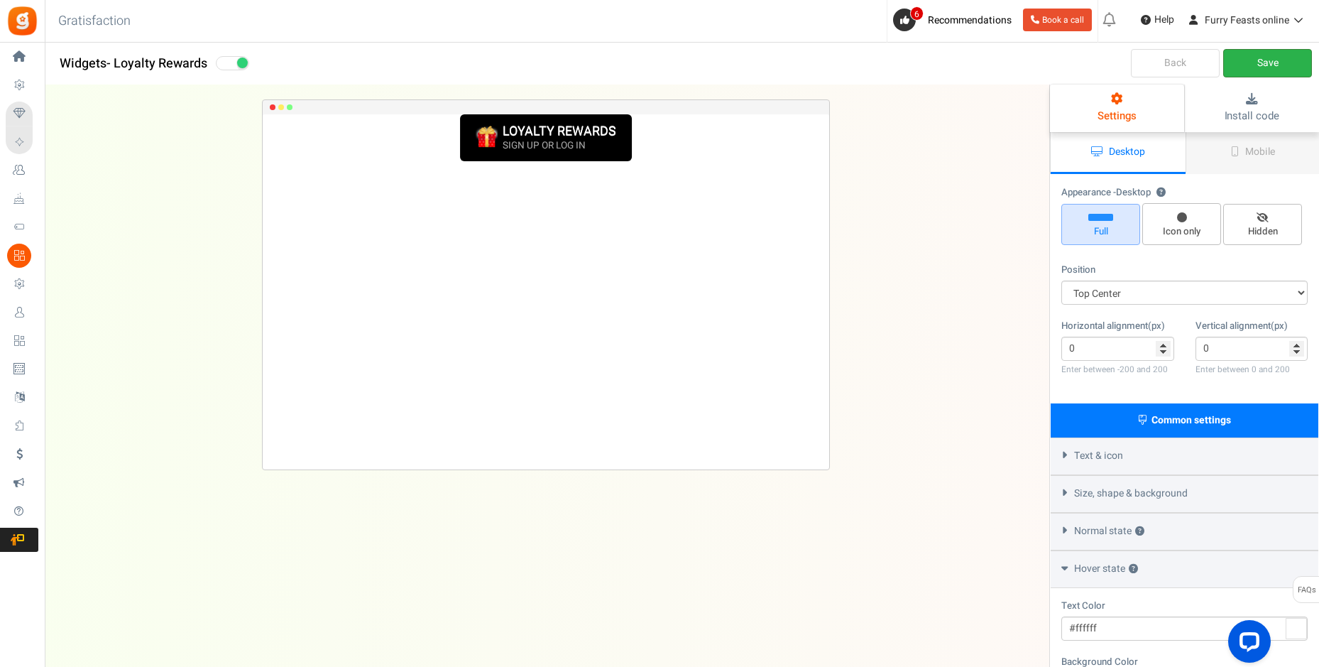
click at [1257, 63] on link "Save" at bounding box center [1267, 63] width 89 height 28
click at [1275, 289] on select "Mid Right Mid Left Top Bar Top Left Top Right Top Center Bottom Bar Bottom Left…" at bounding box center [1184, 292] width 246 height 24
select select "top-right-corner"
click at [1061, 280] on select "Mid Right Mid Left Top Bar Top Left Top Right Top Center Bottom Bar Bottom Left…" at bounding box center [1184, 292] width 246 height 24
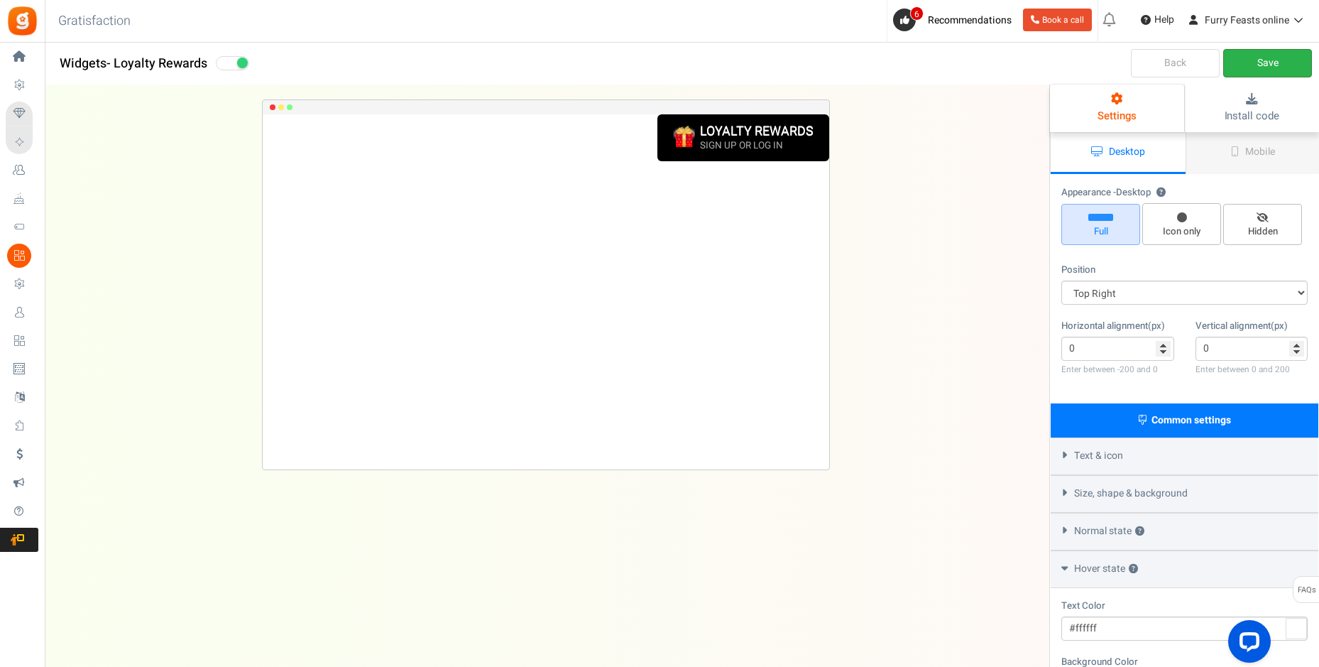
click at [1273, 57] on link "Save" at bounding box center [1267, 63] width 89 height 28
click at [1265, 65] on link "Save" at bounding box center [1267, 63] width 89 height 28
drag, startPoint x: 801, startPoint y: 150, endPoint x: 710, endPoint y: 237, distance: 126.5
click at [710, 237] on div "LOYALTY REWARDS SIGN UP OR LOG IN Loading.. × To configure LightBox layout plea…" at bounding box center [546, 291] width 566 height 355
drag, startPoint x: 710, startPoint y: 237, endPoint x: 682, endPoint y: 231, distance: 28.3
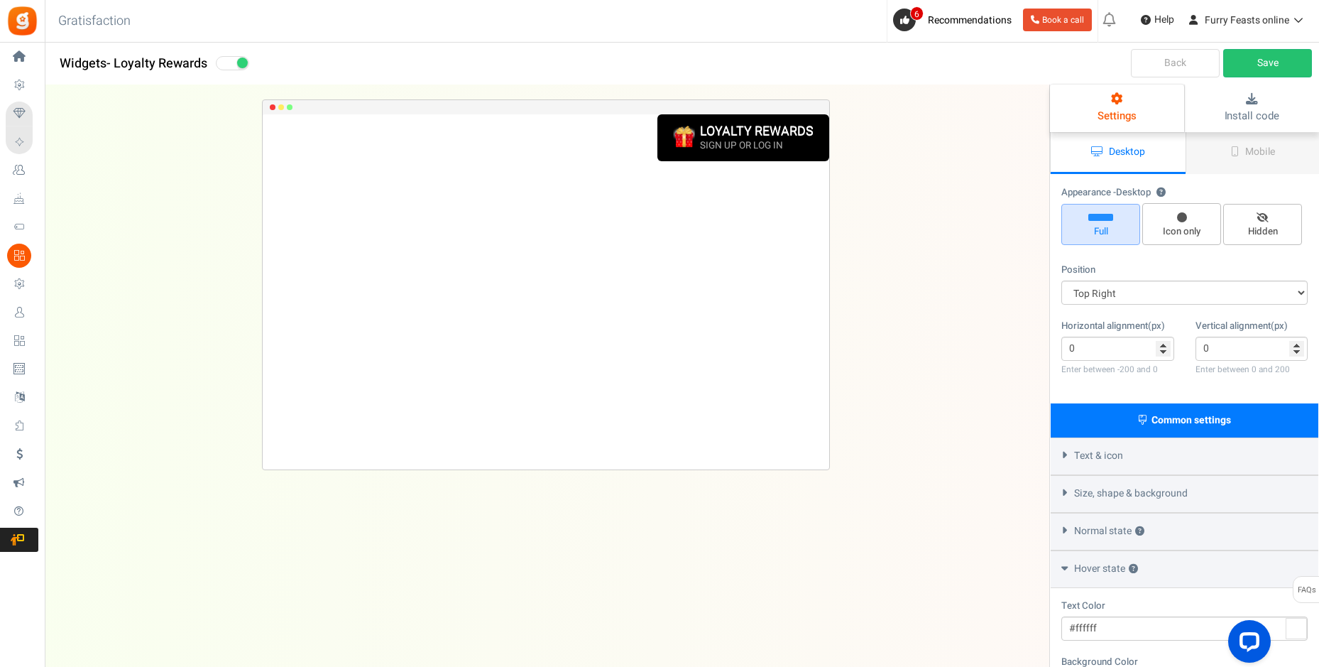
click at [682, 231] on div "LOYALTY REWARDS SIGN UP OR LOG IN Loading.. × To configure LightBox layout plea…" at bounding box center [546, 291] width 566 height 355
click at [1244, 155] on link "Mobile" at bounding box center [1252, 153] width 135 height 42
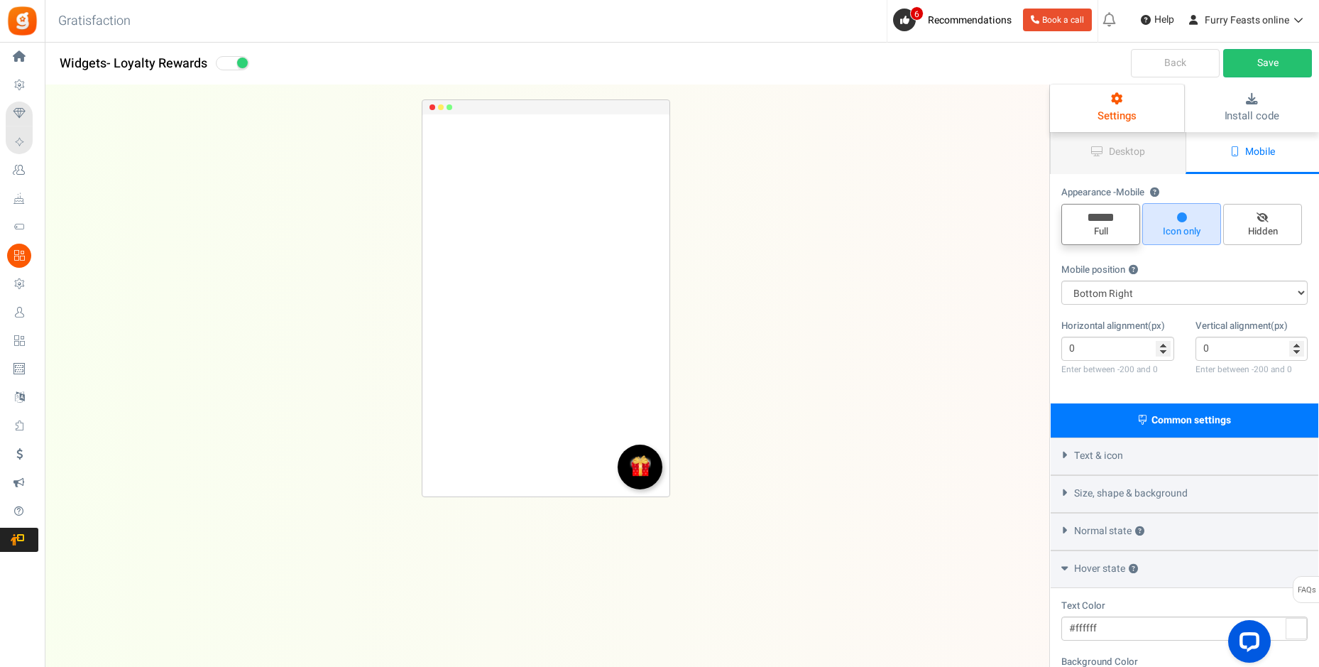
click at [1099, 227] on span "Full" at bounding box center [1101, 231] width 66 height 13
click at [1101, 216] on input "Full" at bounding box center [1105, 211] width 9 height 9
radio input "true"
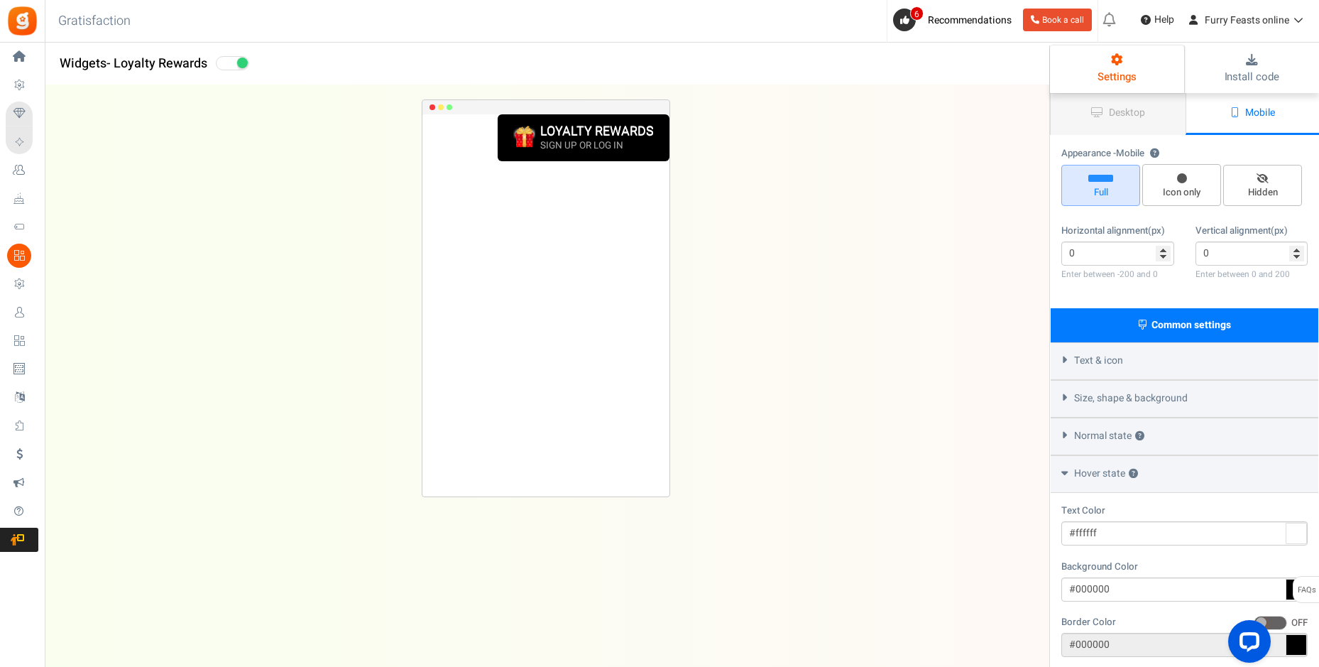
scroll to position [142, 0]
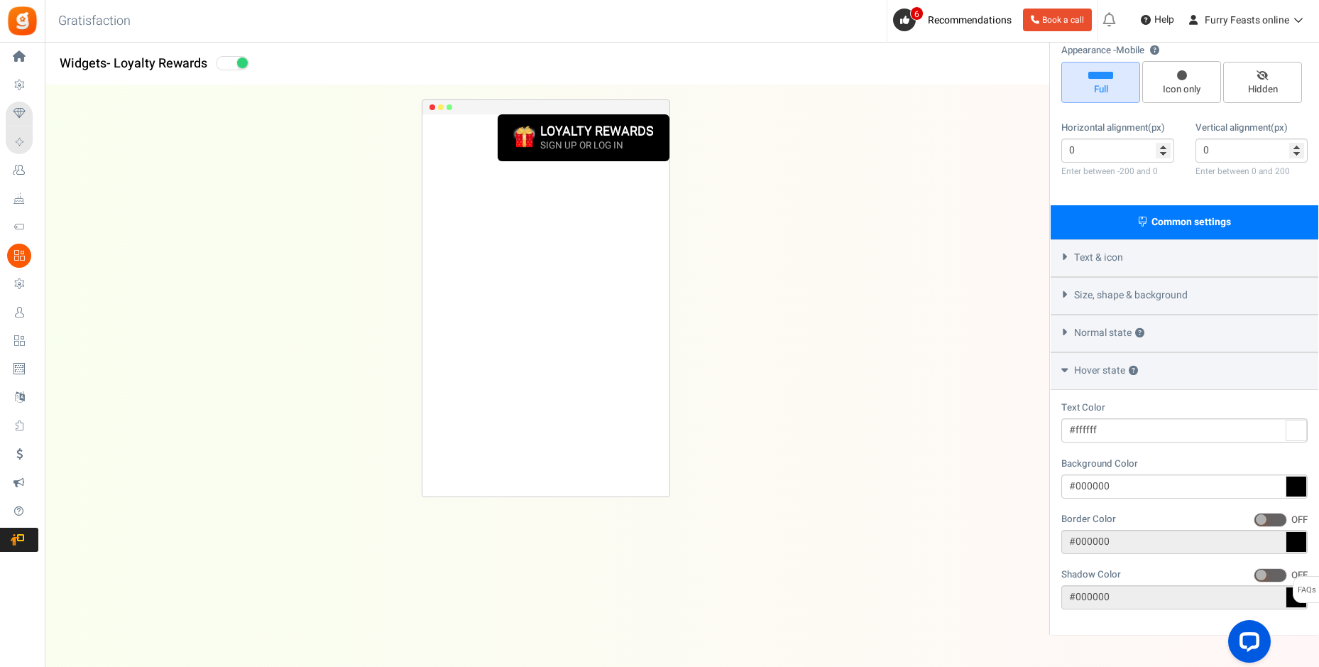
click at [1112, 299] on span "Size, shape & background" at bounding box center [1131, 295] width 114 height 14
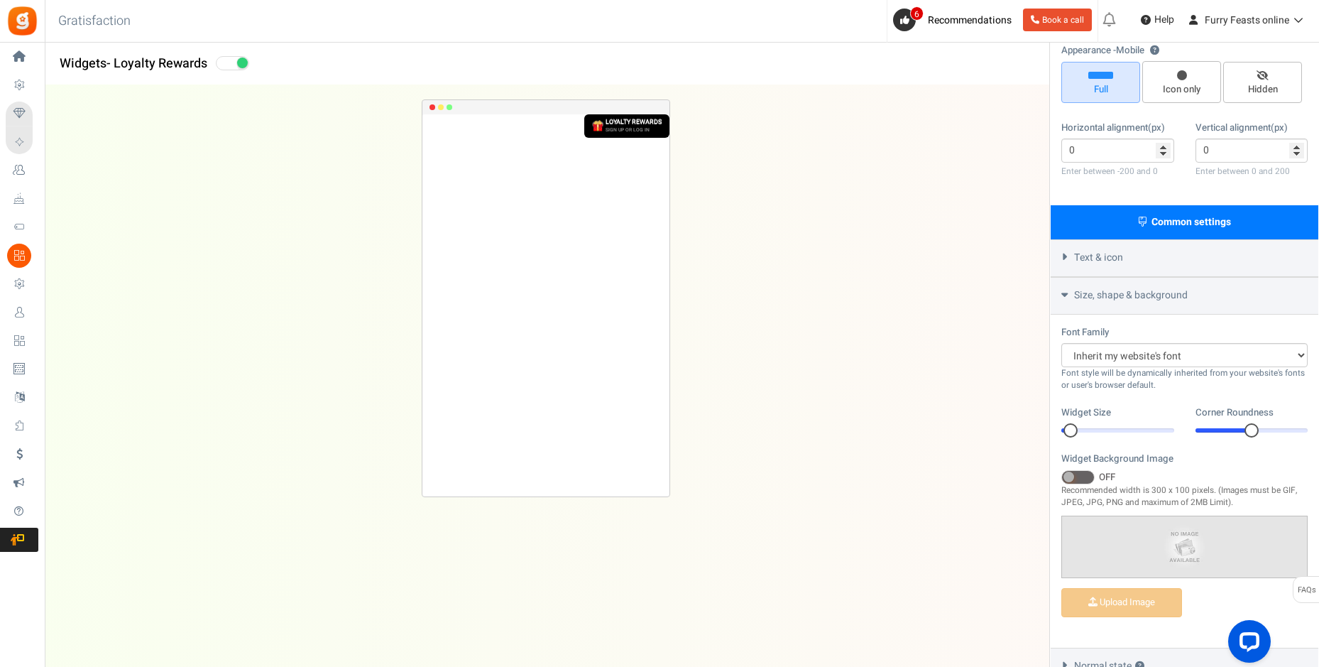
drag, startPoint x: 1153, startPoint y: 428, endPoint x: 1074, endPoint y: 422, distance: 79.0
click at [1074, 422] on div "Widget Size 9 9" at bounding box center [1117, 421] width 113 height 32
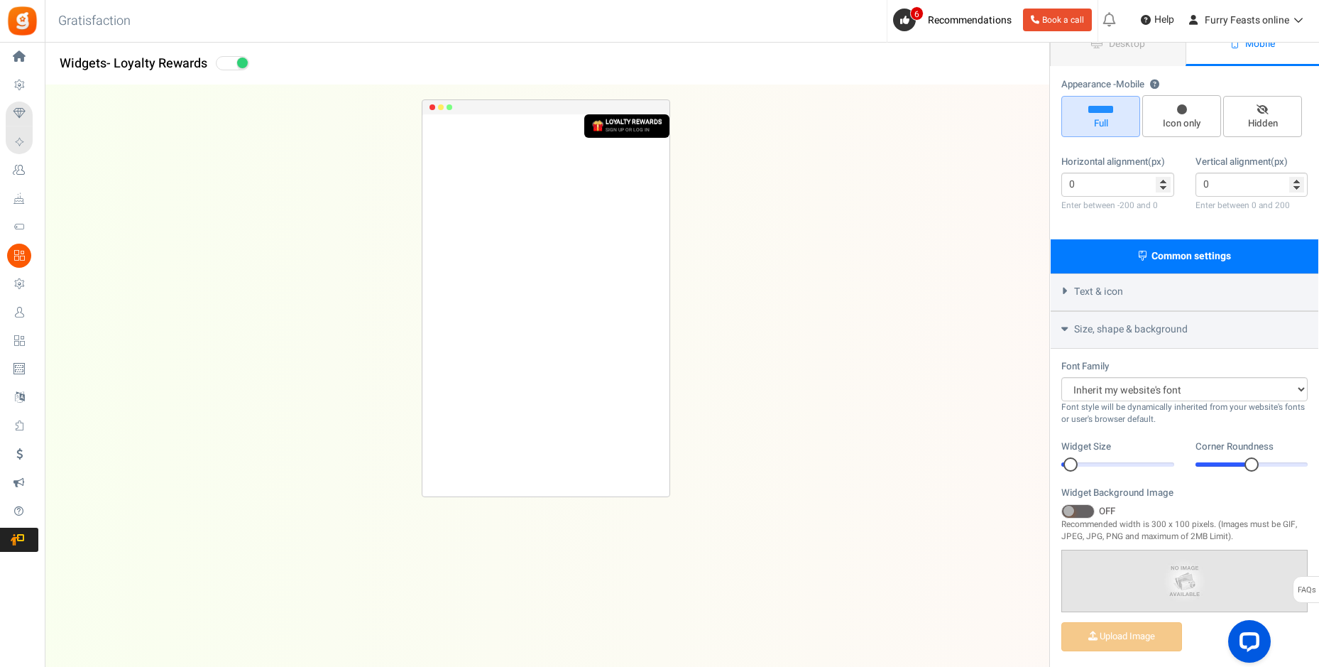
scroll to position [57, 0]
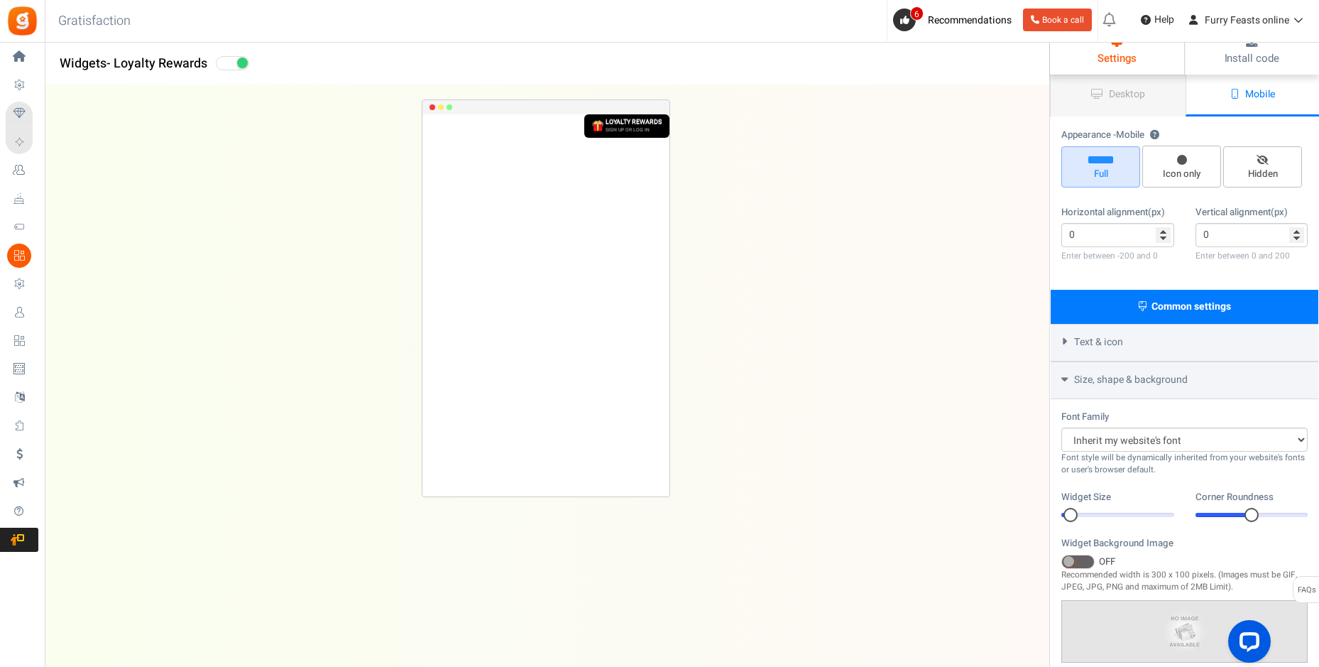
click at [1112, 342] on span "Text & icon" at bounding box center [1098, 342] width 49 height 14
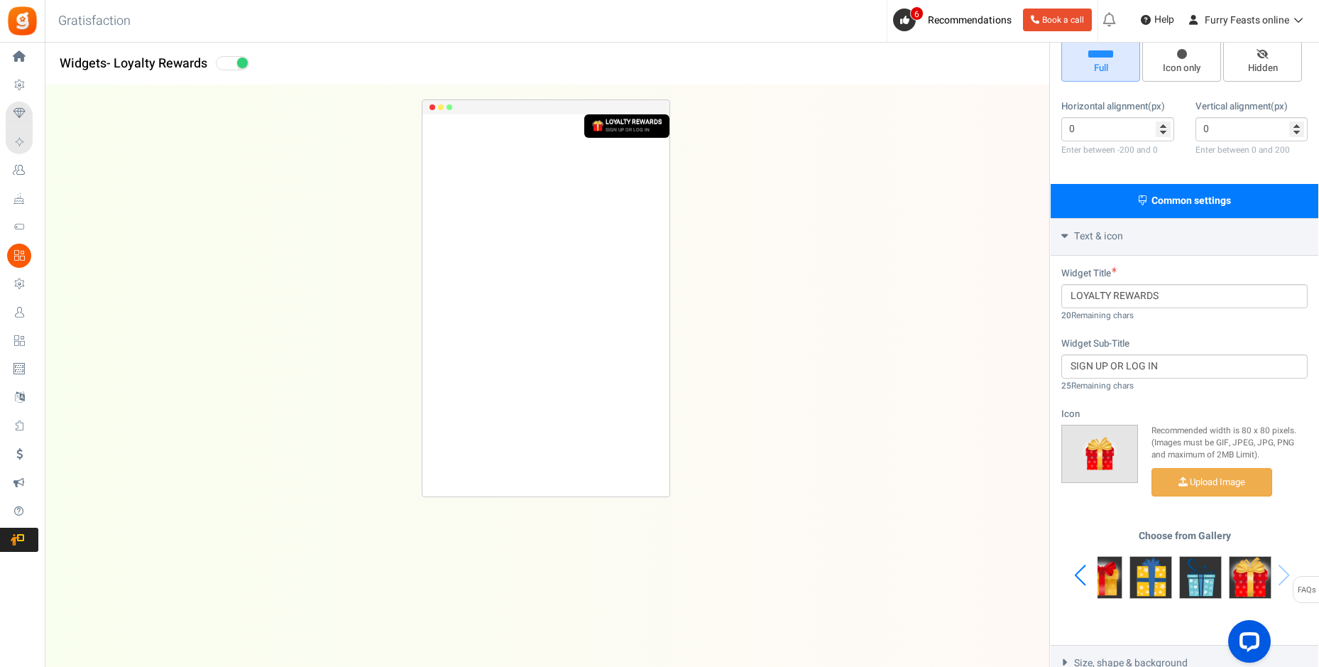
scroll to position [284, 0]
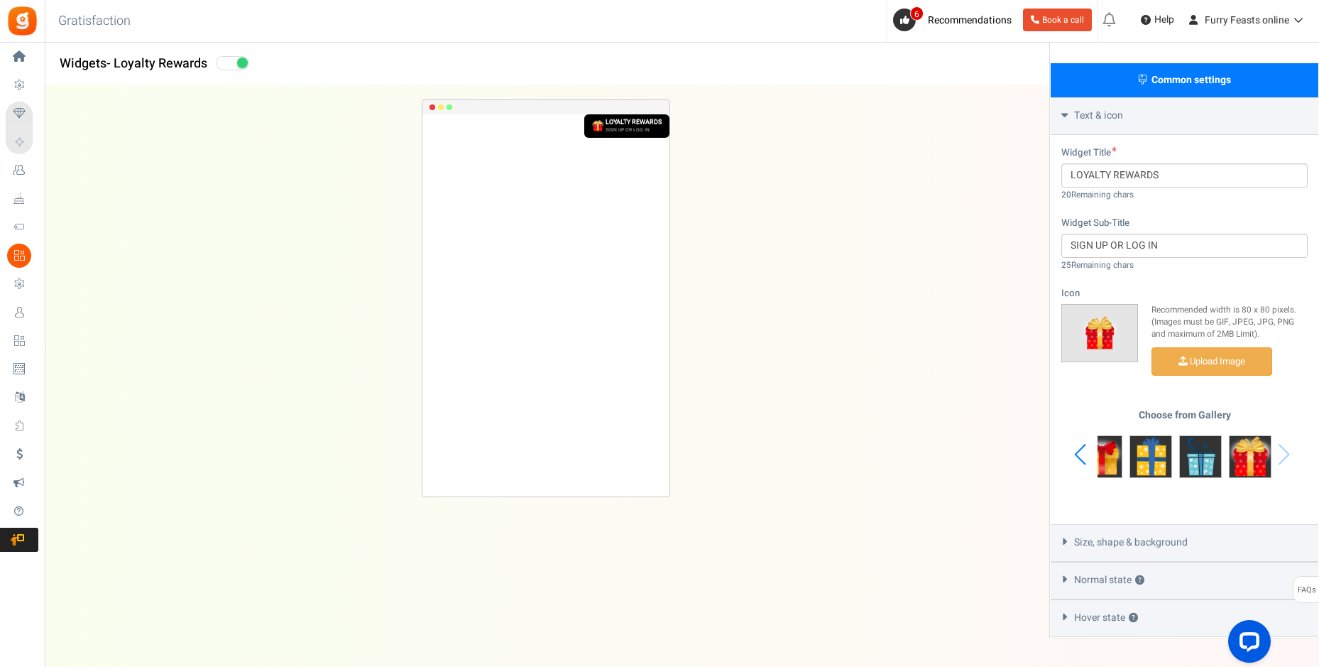
click at [1106, 581] on span "Normal state ?" at bounding box center [1109, 580] width 70 height 14
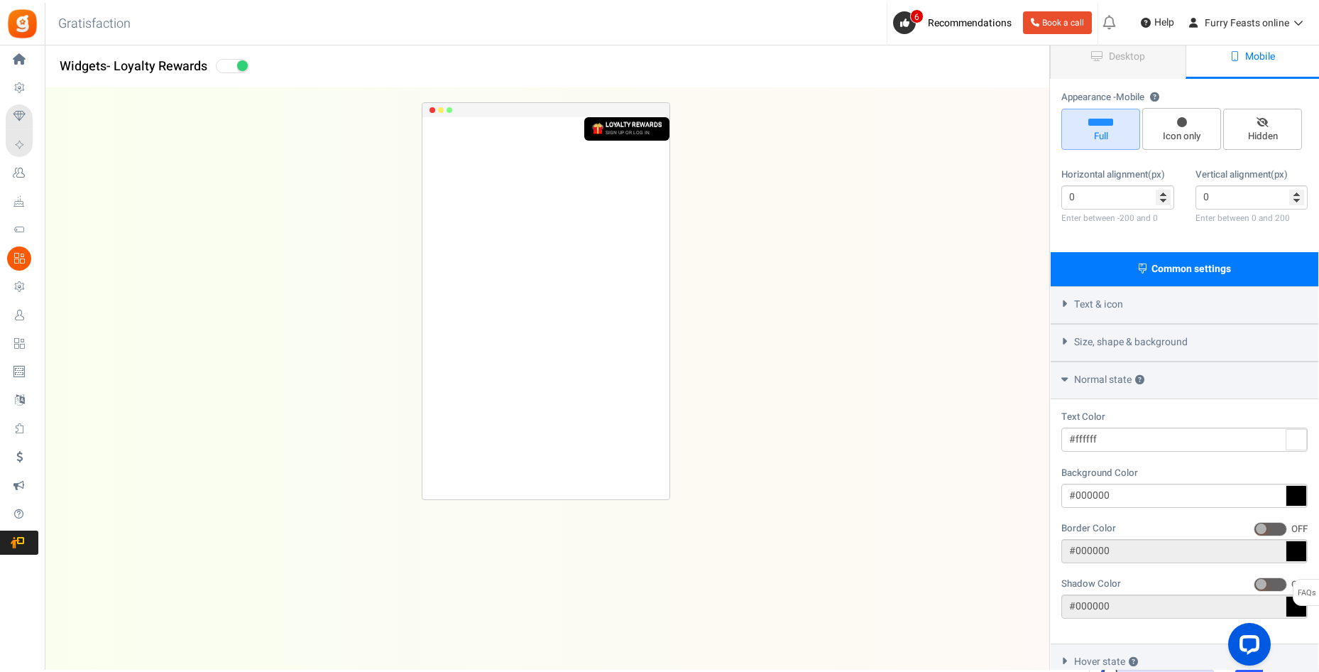
scroll to position [0, 0]
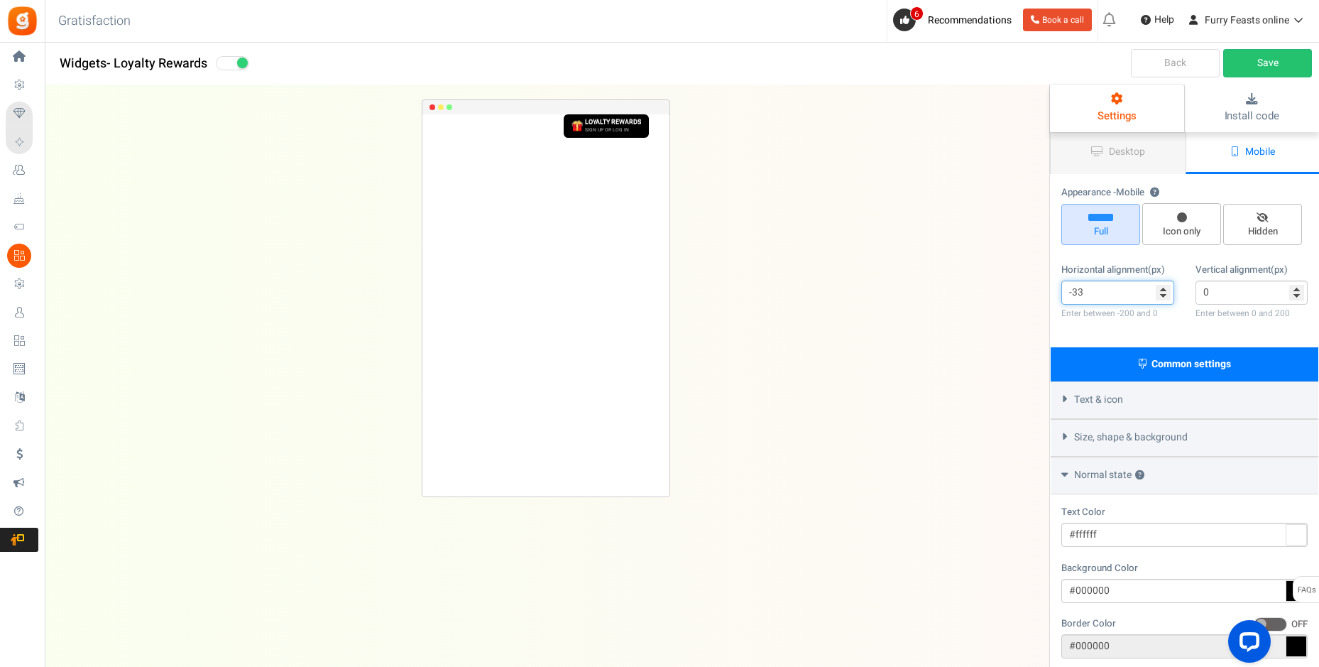
type input "-33"
click at [1165, 297] on input "-33" at bounding box center [1117, 292] width 113 height 24
click at [1296, 296] on input "0" at bounding box center [1251, 292] width 113 height 24
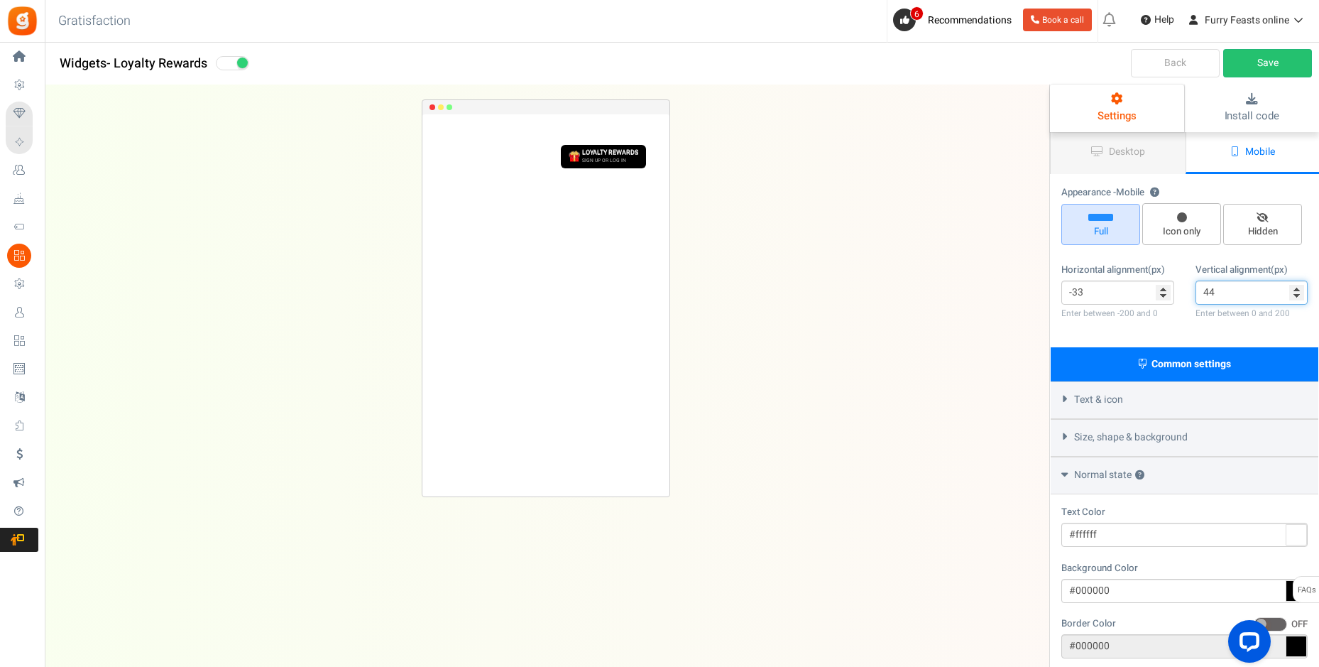
type input "44"
click at [1298, 289] on input "44" at bounding box center [1251, 292] width 113 height 24
click at [1270, 52] on link "Save" at bounding box center [1267, 63] width 89 height 28
click at [1165, 288] on input "-24" at bounding box center [1117, 292] width 113 height 24
click at [1165, 288] on input "-23" at bounding box center [1117, 292] width 113 height 24
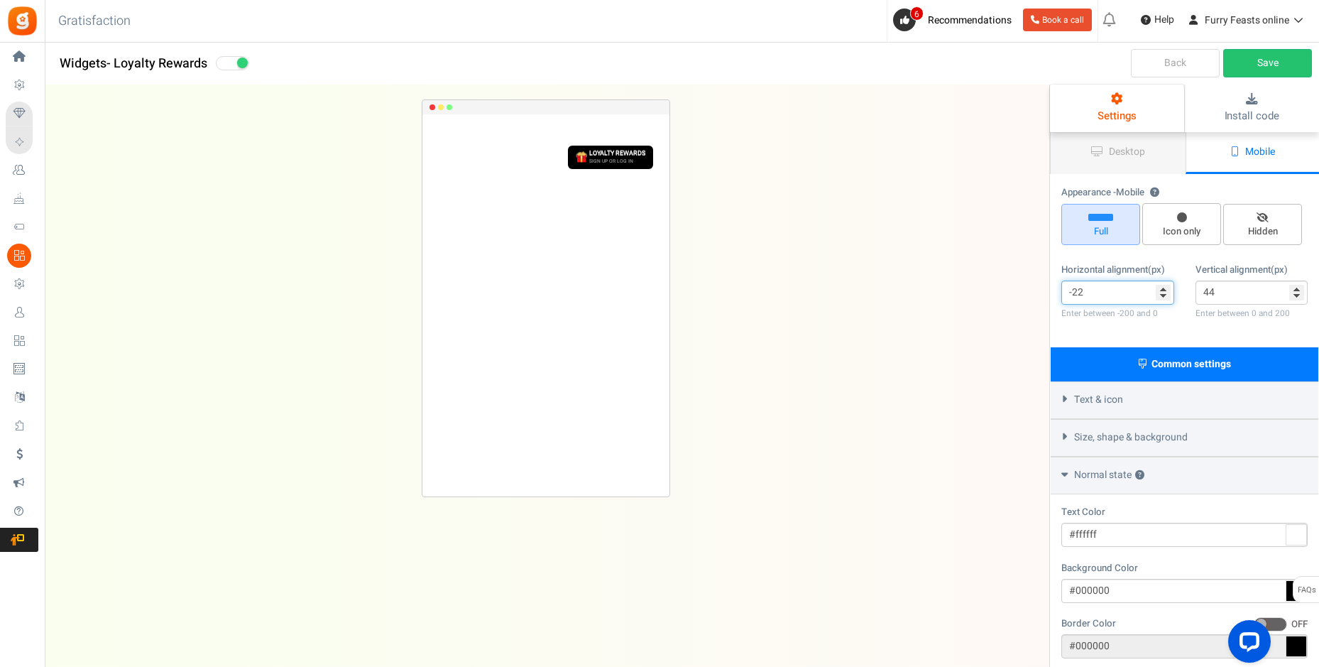
type input "-22"
click at [1165, 288] on input "-22" at bounding box center [1117, 292] width 113 height 24
click at [1295, 288] on input "51" at bounding box center [1251, 292] width 113 height 24
click at [1295, 288] on input "52" at bounding box center [1251, 292] width 113 height 24
click at [1295, 288] on input "53" at bounding box center [1251, 292] width 113 height 24
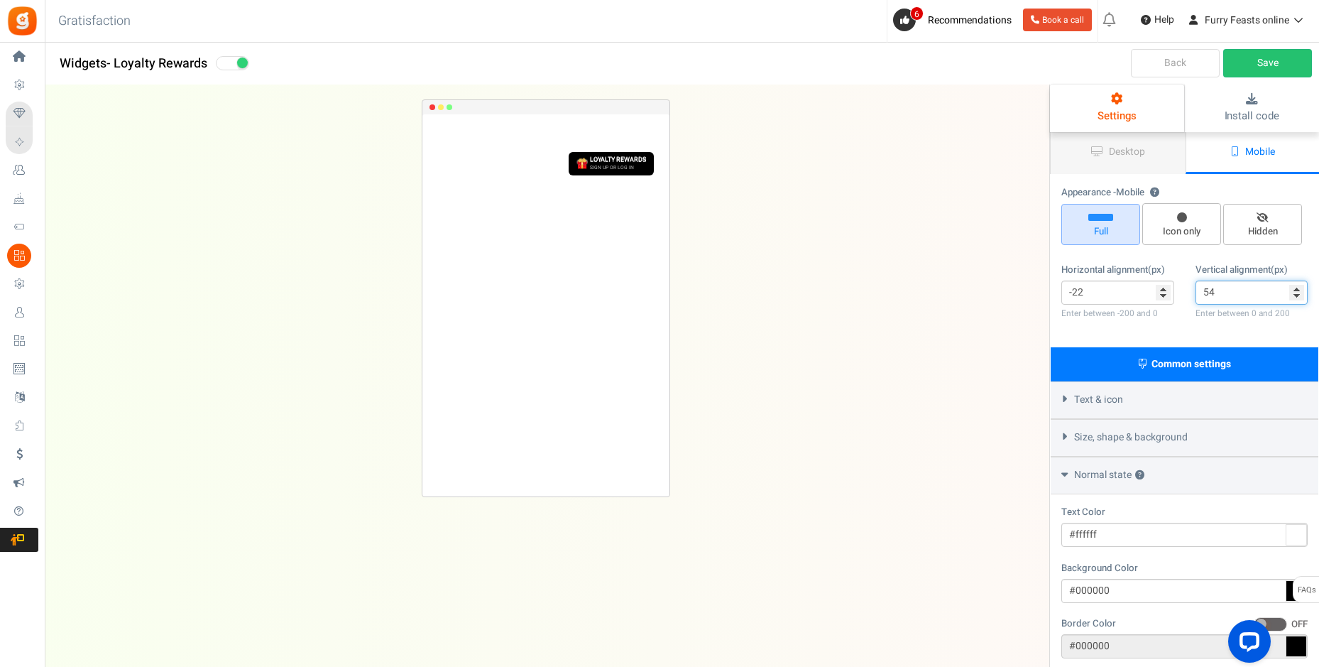
click at [1295, 288] on input "54" at bounding box center [1251, 292] width 113 height 24
click at [1295, 288] on input "55" at bounding box center [1251, 292] width 113 height 24
click at [1295, 288] on input "56" at bounding box center [1251, 292] width 113 height 24
click at [1295, 288] on input "67" at bounding box center [1251, 292] width 113 height 24
type input "103"
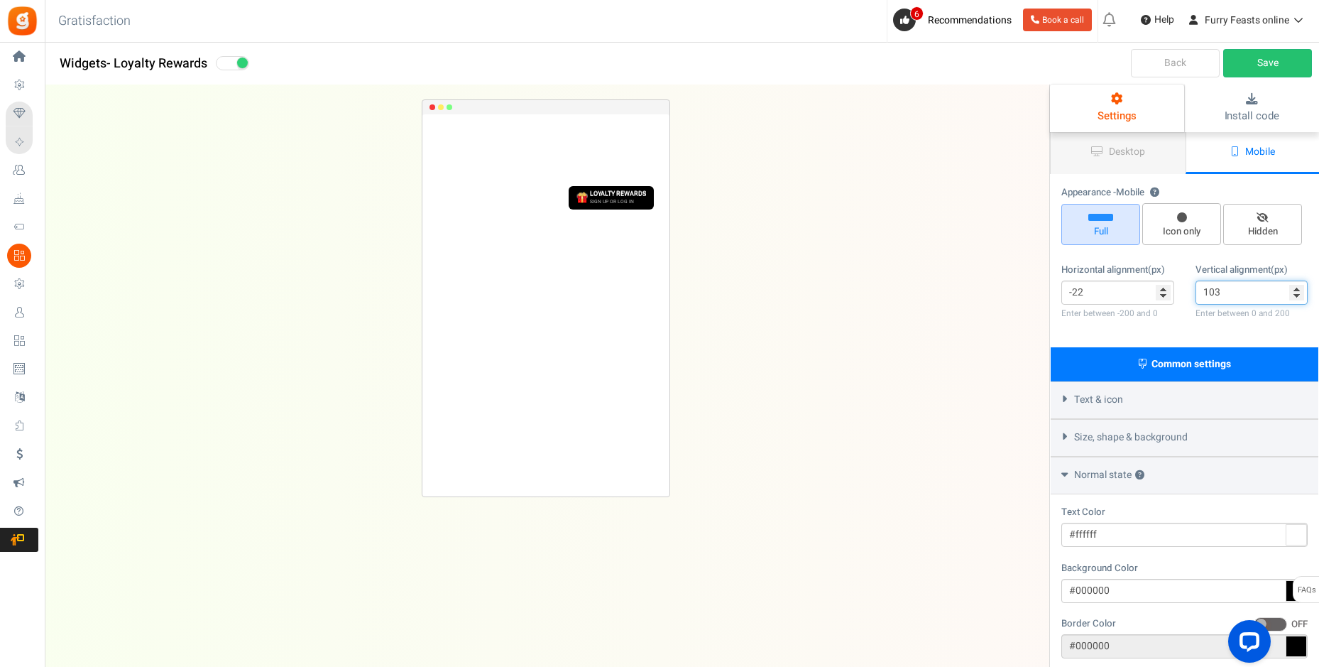
click at [1295, 288] on input "103" at bounding box center [1251, 292] width 113 height 24
click at [1266, 62] on link "Save" at bounding box center [1267, 63] width 89 height 28
click at [1141, 155] on span "Desktop" at bounding box center [1127, 151] width 36 height 15
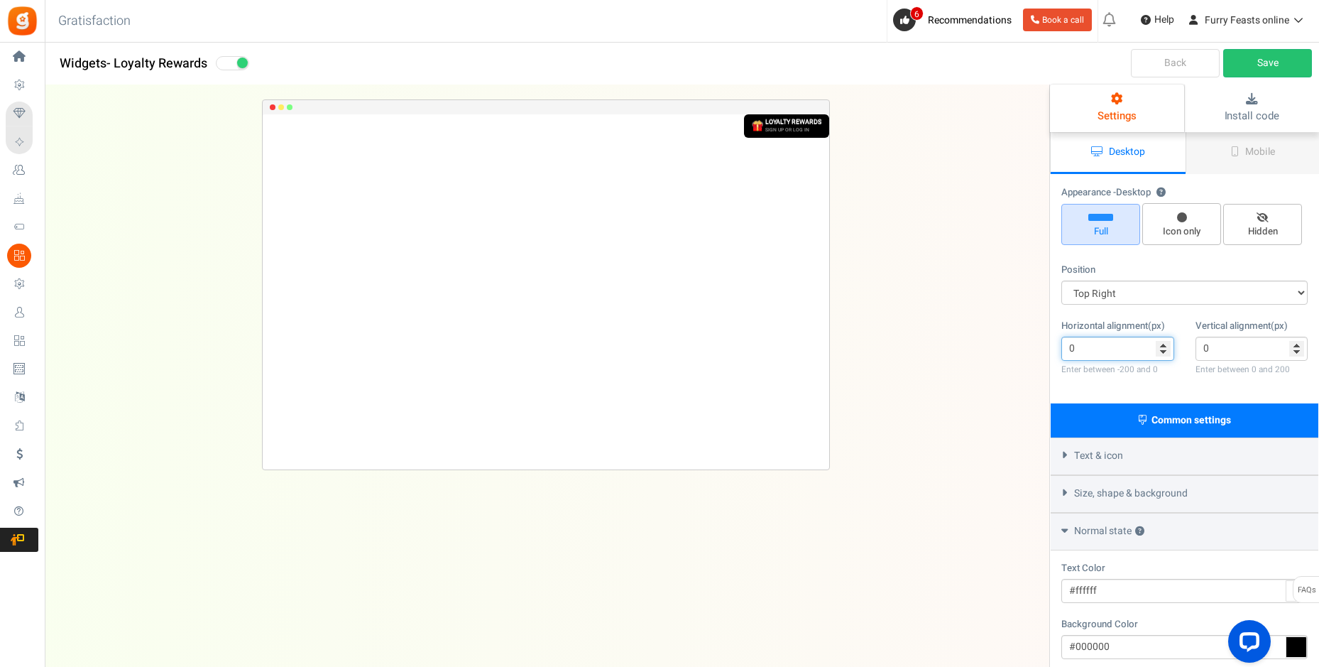
click at [1165, 341] on input "0" at bounding box center [1117, 348] width 113 height 24
type input "-85"
click at [1164, 350] on input "-85" at bounding box center [1117, 348] width 113 height 24
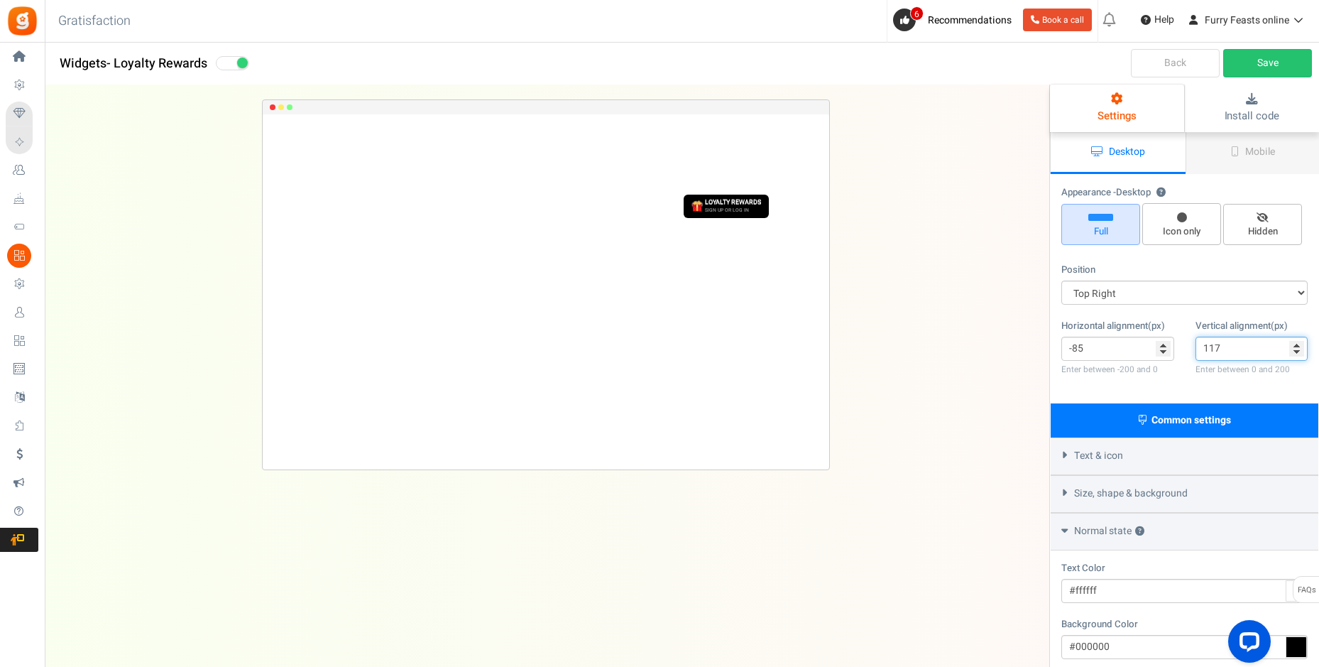
type input "117"
click at [1296, 342] on input "117" at bounding box center [1251, 348] width 113 height 24
click at [1251, 64] on link "Save" at bounding box center [1267, 63] width 89 height 28
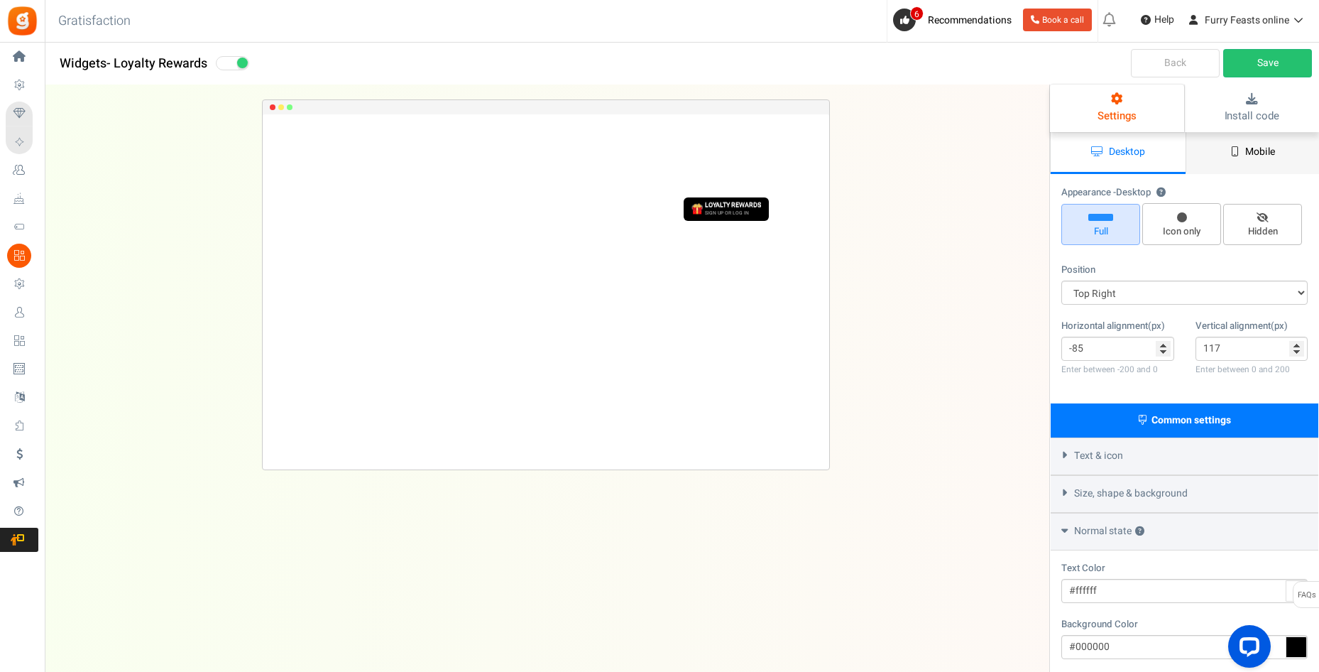
click at [1235, 139] on link "Mobile" at bounding box center [1252, 153] width 135 height 42
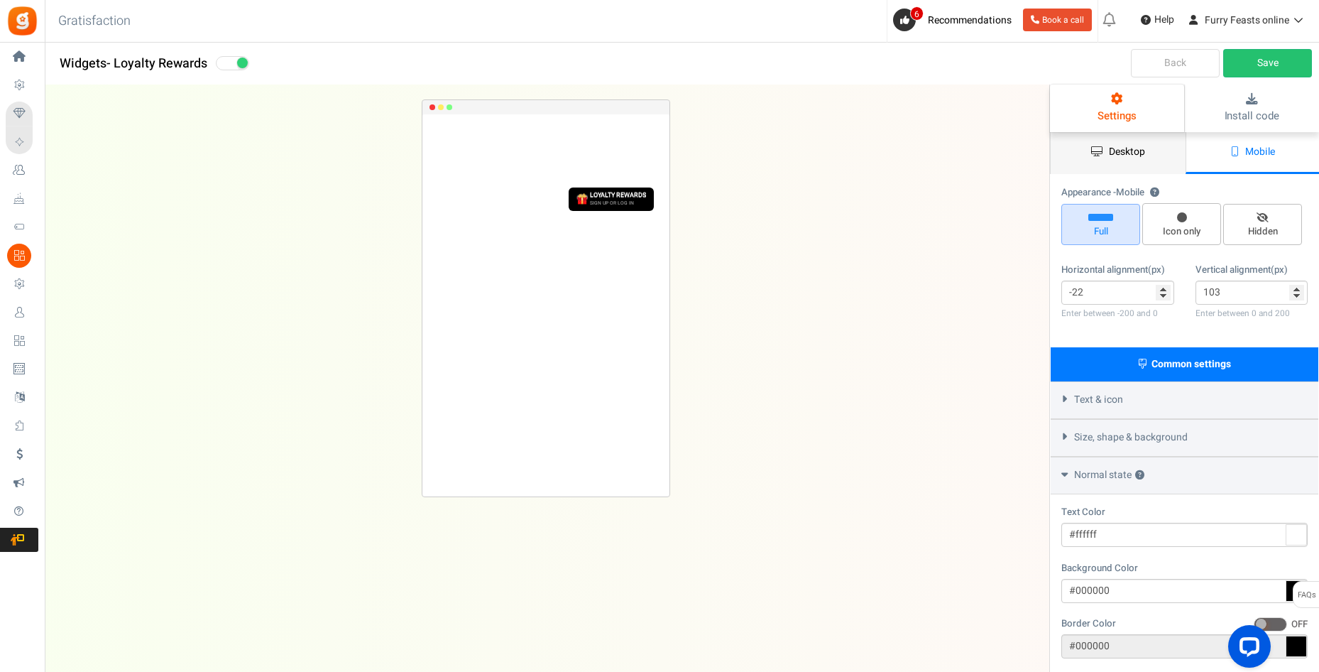
click at [1112, 143] on link "Desktop" at bounding box center [1118, 153] width 135 height 42
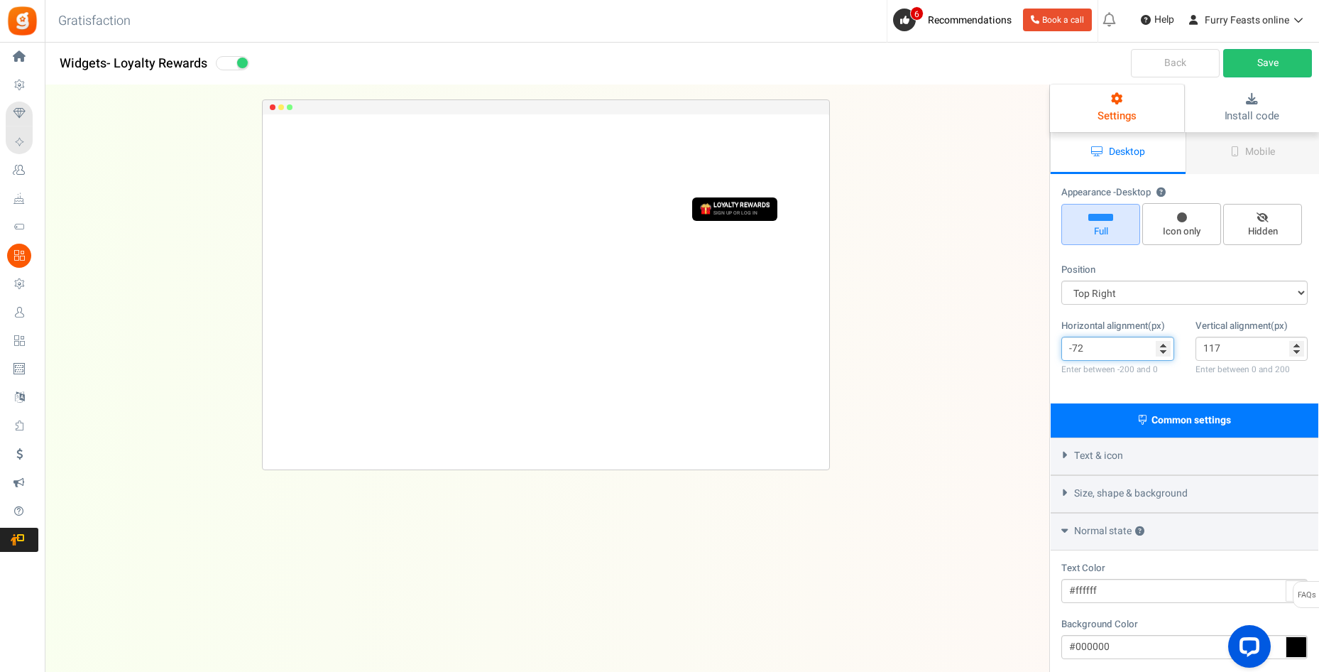
click at [1163, 344] on input "-72" at bounding box center [1117, 348] width 113 height 24
type input "-200"
click at [1162, 353] on input "-200" at bounding box center [1117, 348] width 113 height 24
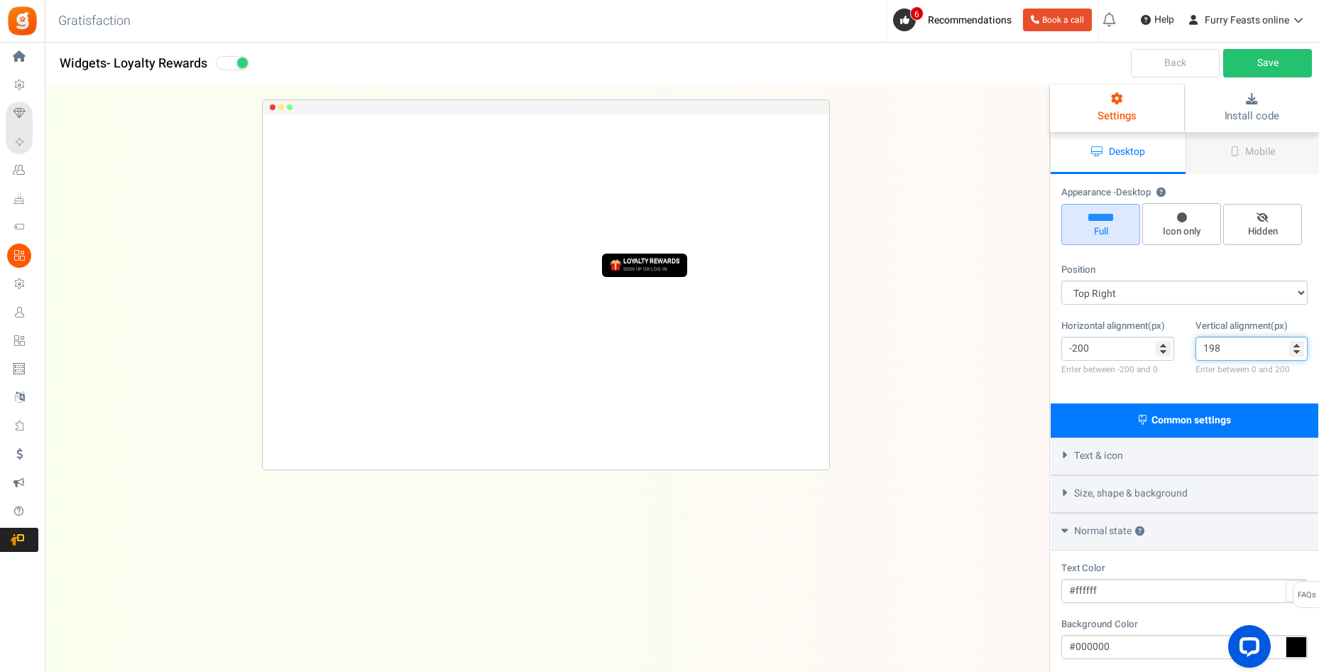
type input "198"
click at [1297, 343] on input "198" at bounding box center [1251, 348] width 113 height 24
click at [1263, 57] on link "Save" at bounding box center [1267, 63] width 89 height 28
click at [1158, 287] on select "Mid Right Mid Left Top Bar Top Left Top Right Top Center Bottom Bar Bottom Left…" at bounding box center [1184, 292] width 246 height 24
select select "side-drawer"
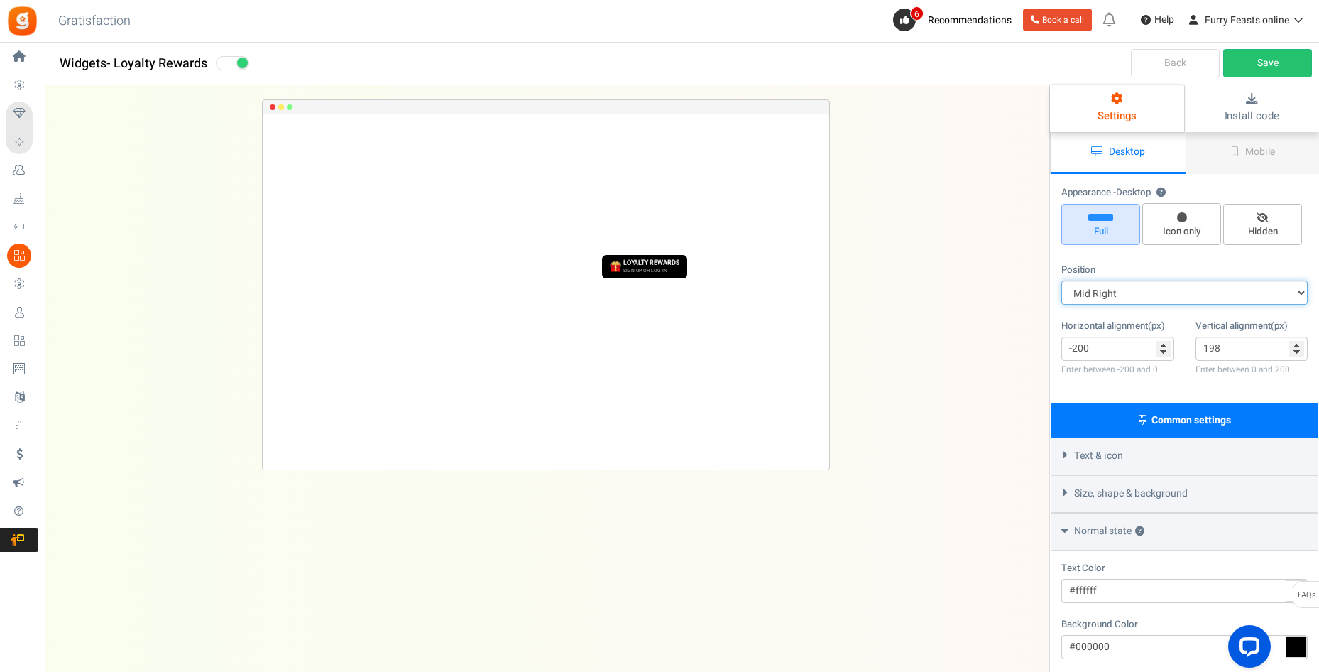
click at [1061, 280] on select "Mid Right Mid Left Top Bar Top Left Top Right Top Center Bottom Bar Bottom Left…" at bounding box center [1184, 292] width 246 height 24
type input "0"
click at [1116, 293] on select "Mid Right Mid Left Top Bar Top Left Top Right Top Center Bottom Bar Bottom Left…" at bounding box center [1184, 292] width 246 height 24
click at [1061, 280] on select "Mid Right Mid Left Top Bar Top Left Top Right Top Center Bottom Bar Bottom Left…" at bounding box center [1184, 292] width 246 height 24
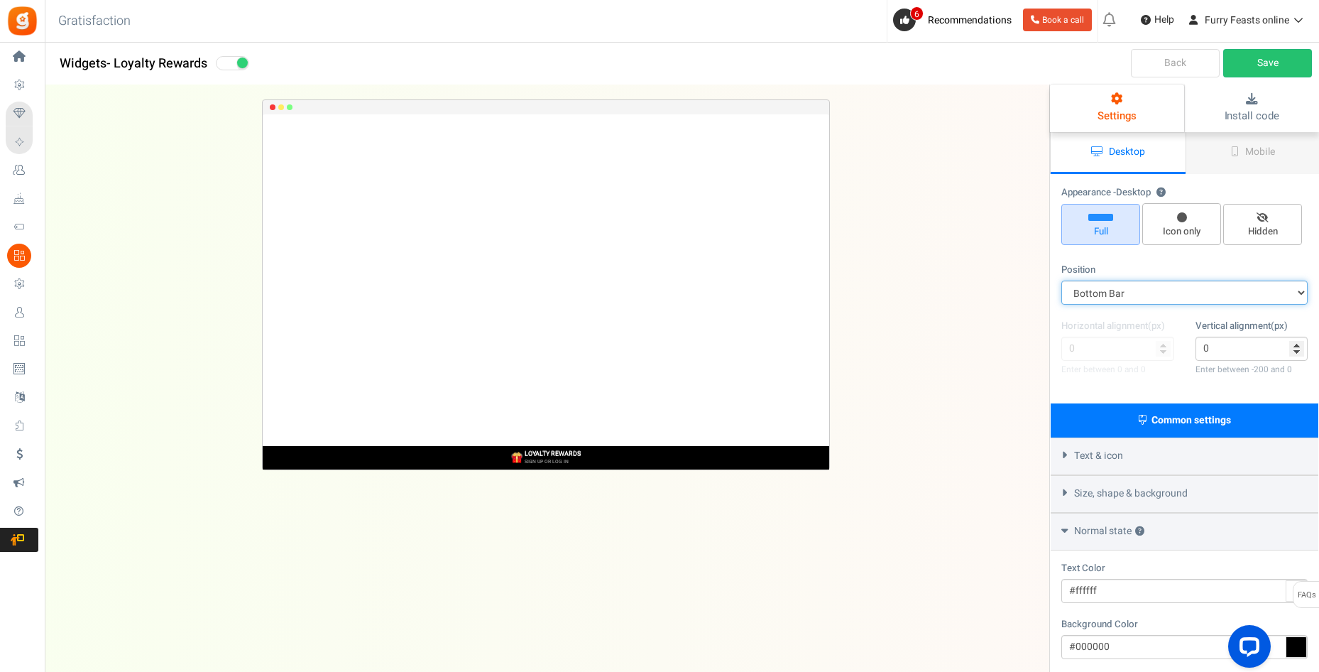
click at [1144, 296] on select "Mid Right Mid Left Top Bar Top Left Top Right Top Center Bottom Bar Bottom Left…" at bounding box center [1184, 292] width 246 height 24
select select "top-bar"
click at [1061, 280] on select "Mid Right Mid Left Top Bar Top Left Top Right Top Center Bottom Bar Bottom Left…" at bounding box center [1184, 292] width 246 height 24
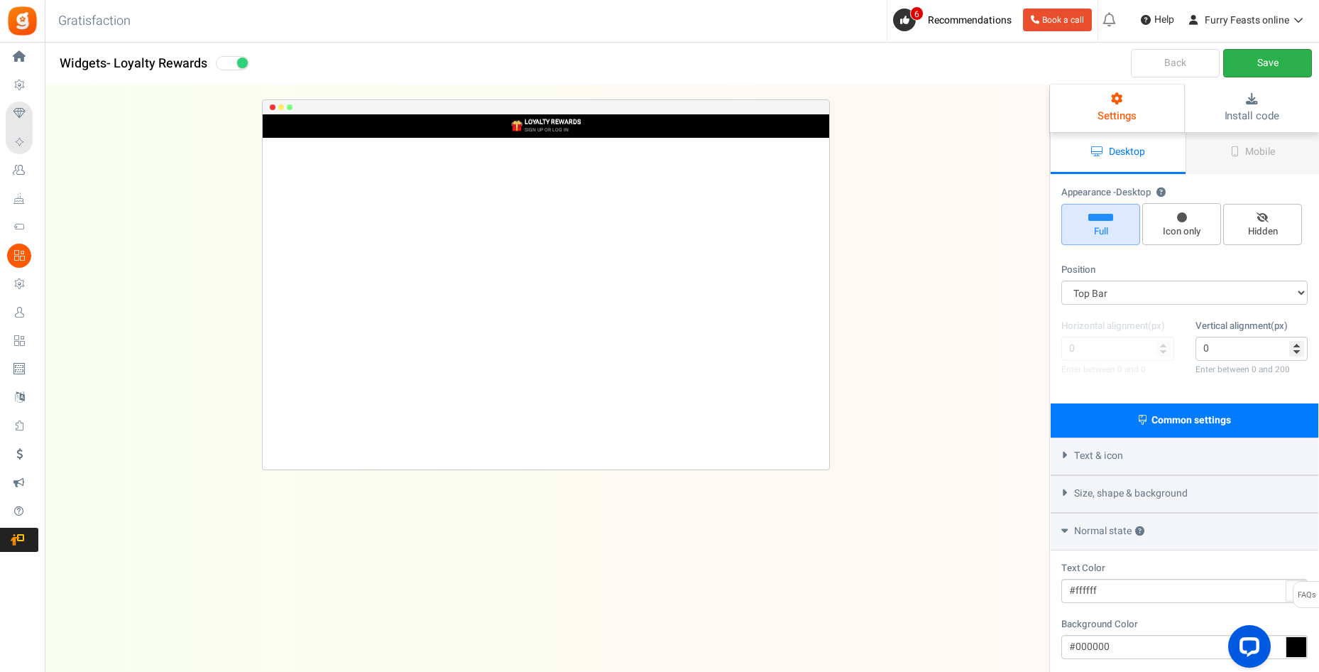
click at [1240, 60] on link "Save" at bounding box center [1267, 63] width 89 height 28
click at [1127, 495] on span "Size, shape & background" at bounding box center [1131, 493] width 114 height 14
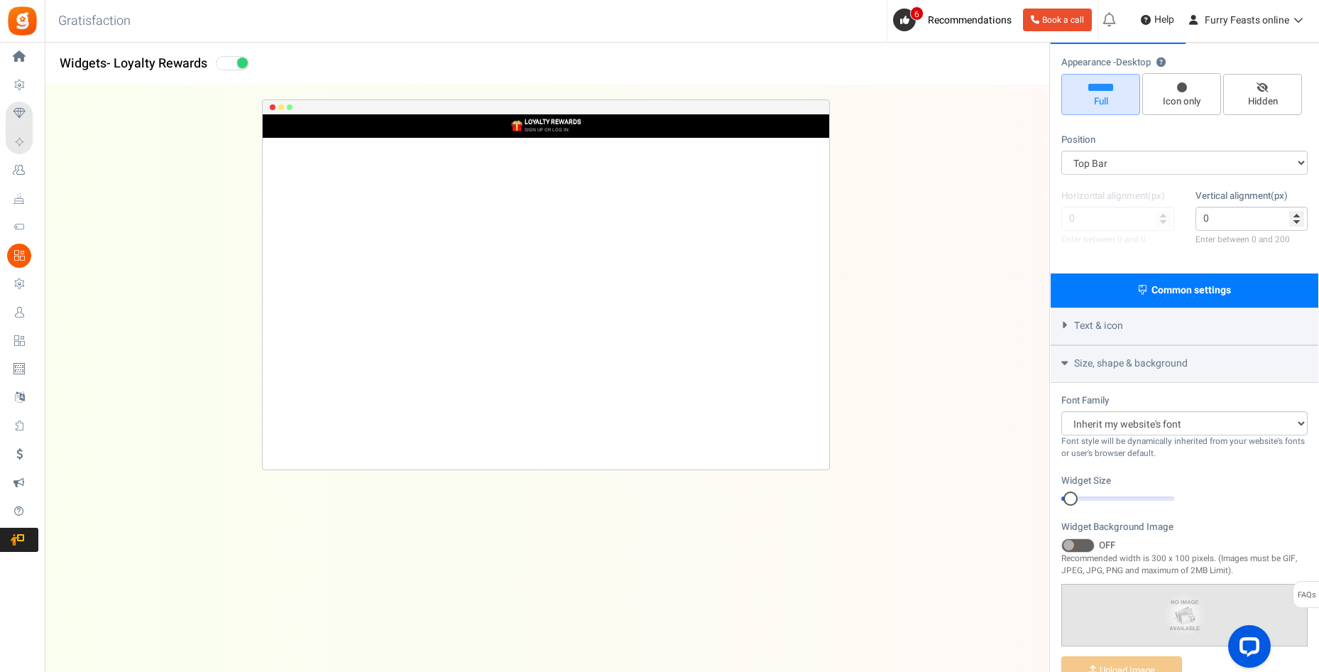
scroll to position [142, 0]
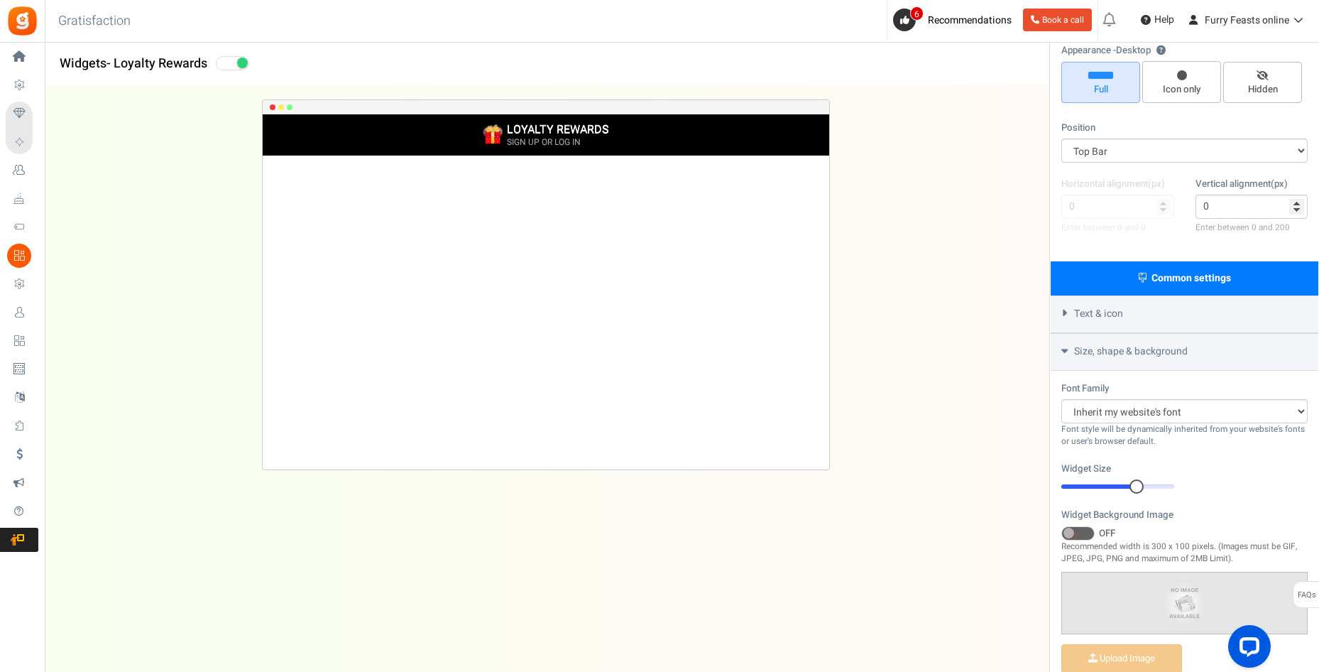
drag, startPoint x: 1074, startPoint y: 486, endPoint x: 1134, endPoint y: 486, distance: 60.3
click at [1134, 486] on div at bounding box center [1136, 486] width 14 height 14
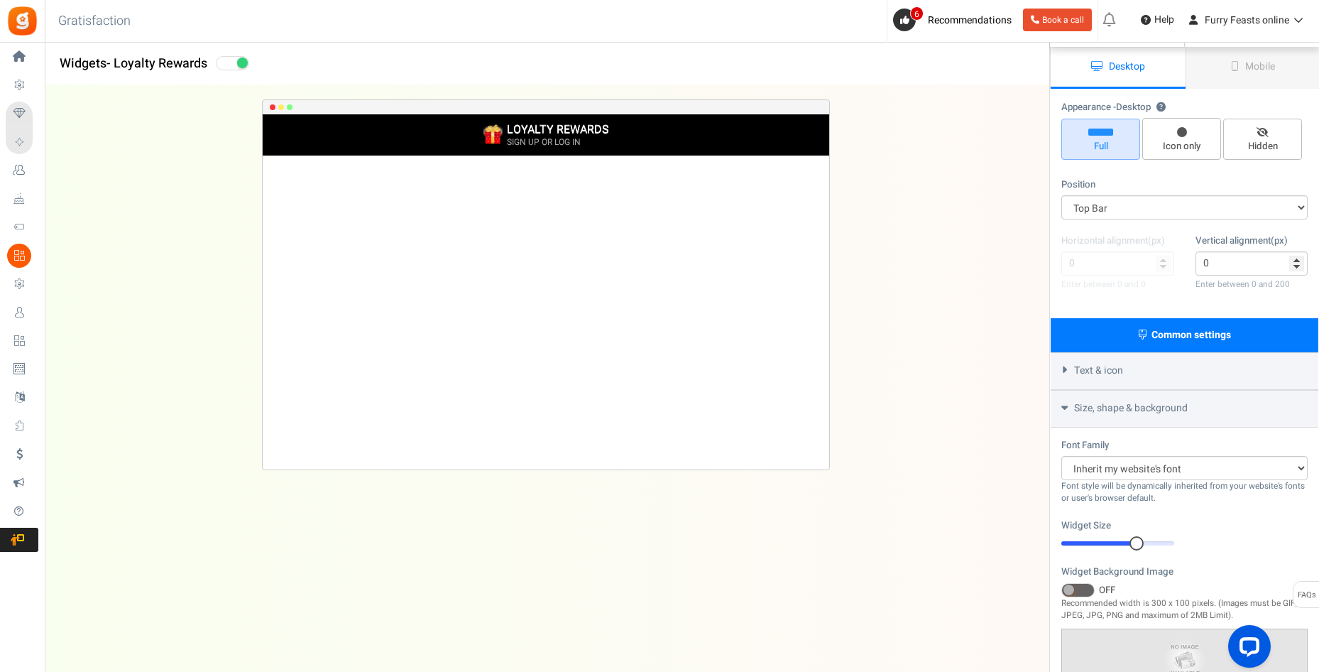
scroll to position [0, 0]
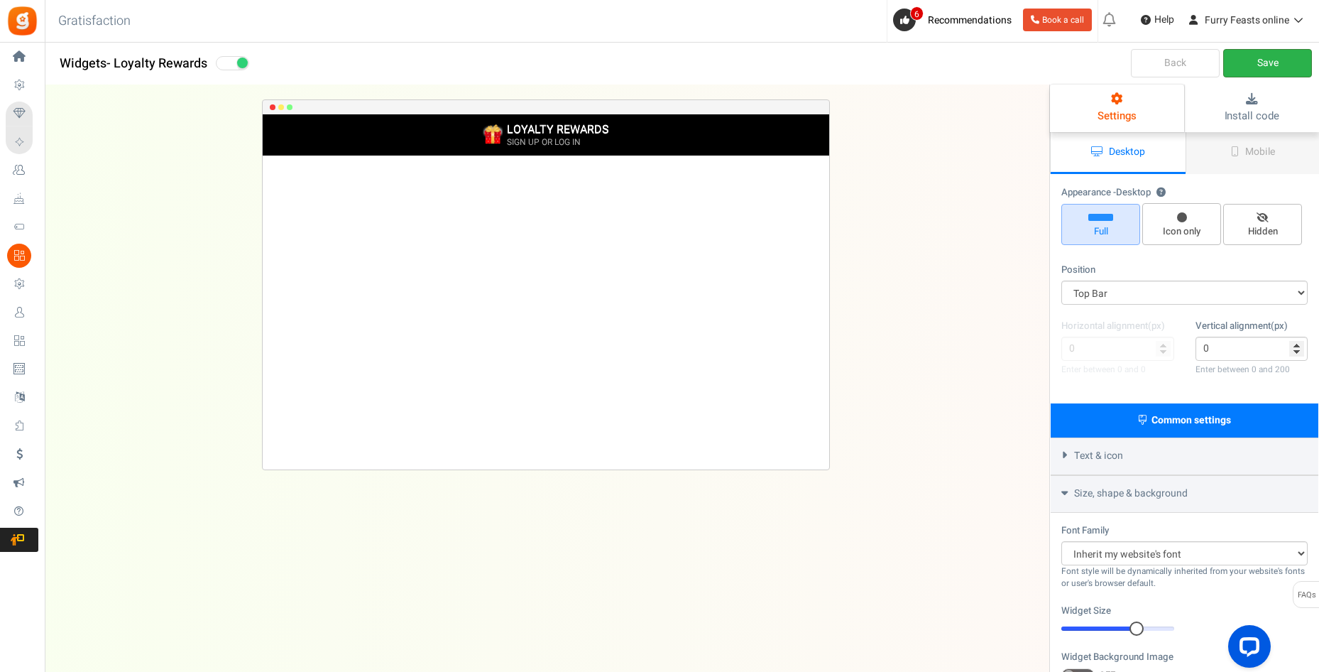
click at [1244, 61] on link "Save" at bounding box center [1267, 63] width 89 height 28
click at [1146, 495] on span "Size, shape & background" at bounding box center [1131, 493] width 114 height 14
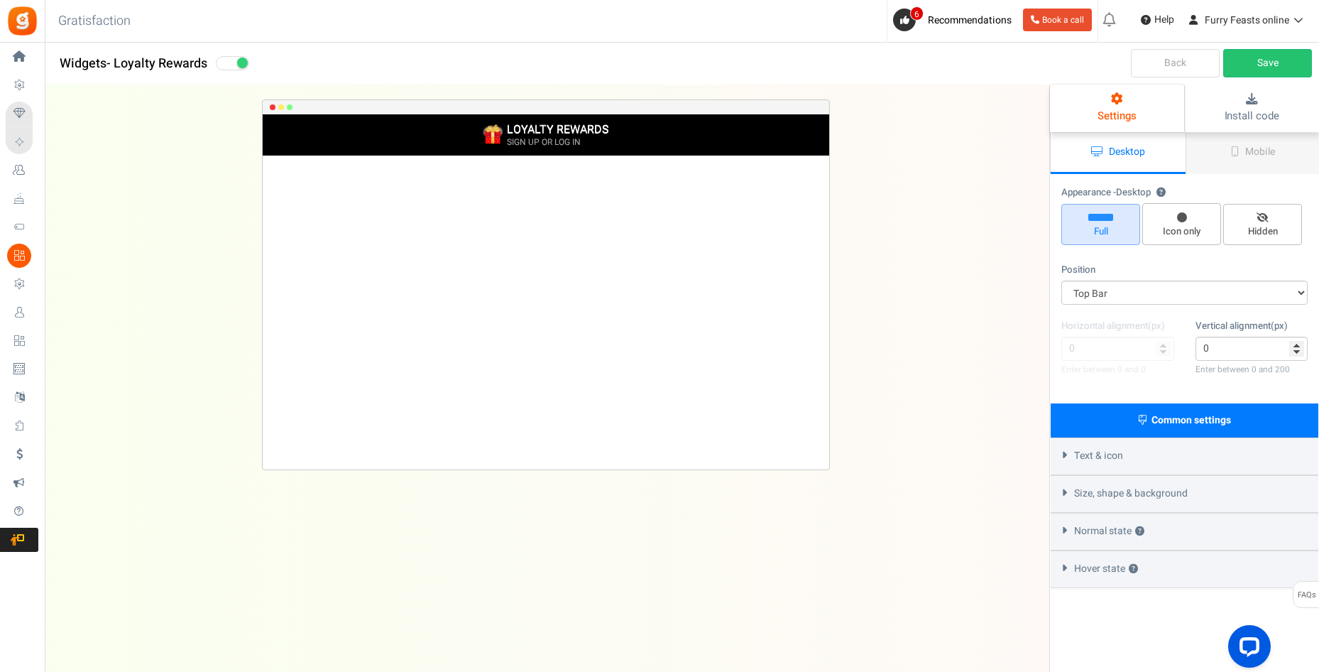
click at [1146, 495] on span "Size, shape & background" at bounding box center [1131, 493] width 114 height 14
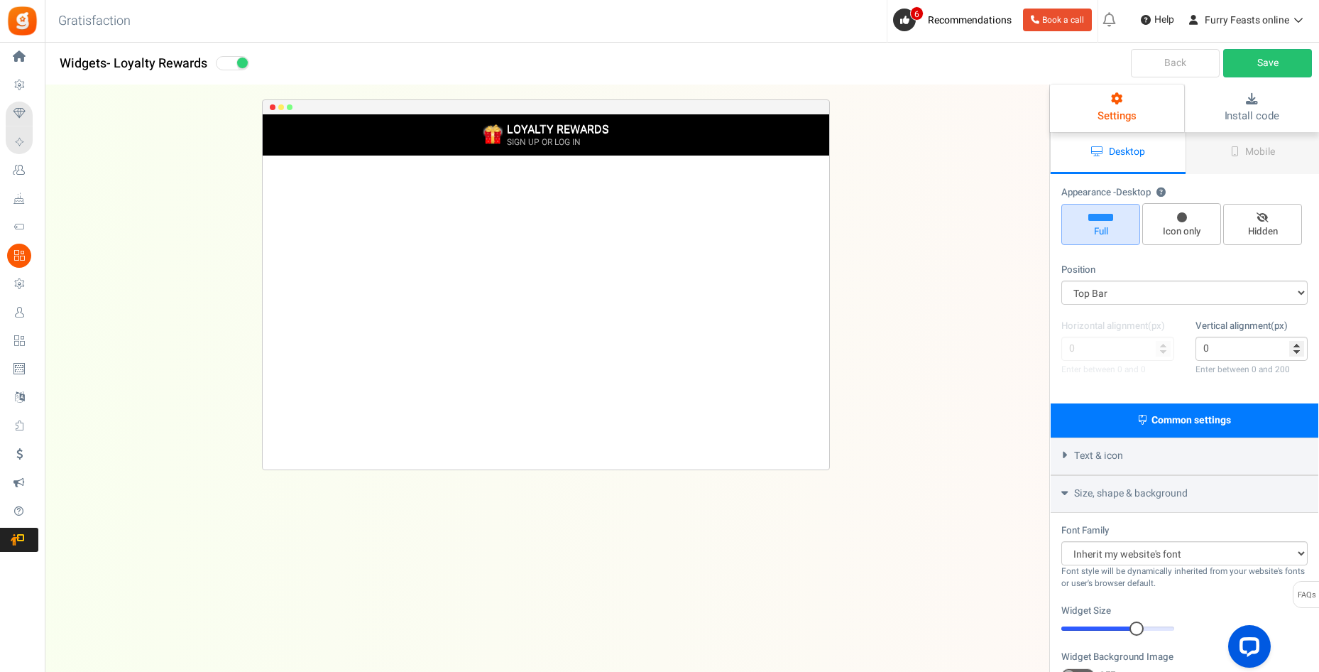
click at [1139, 457] on div "Text & icon" at bounding box center [1185, 456] width 268 height 38
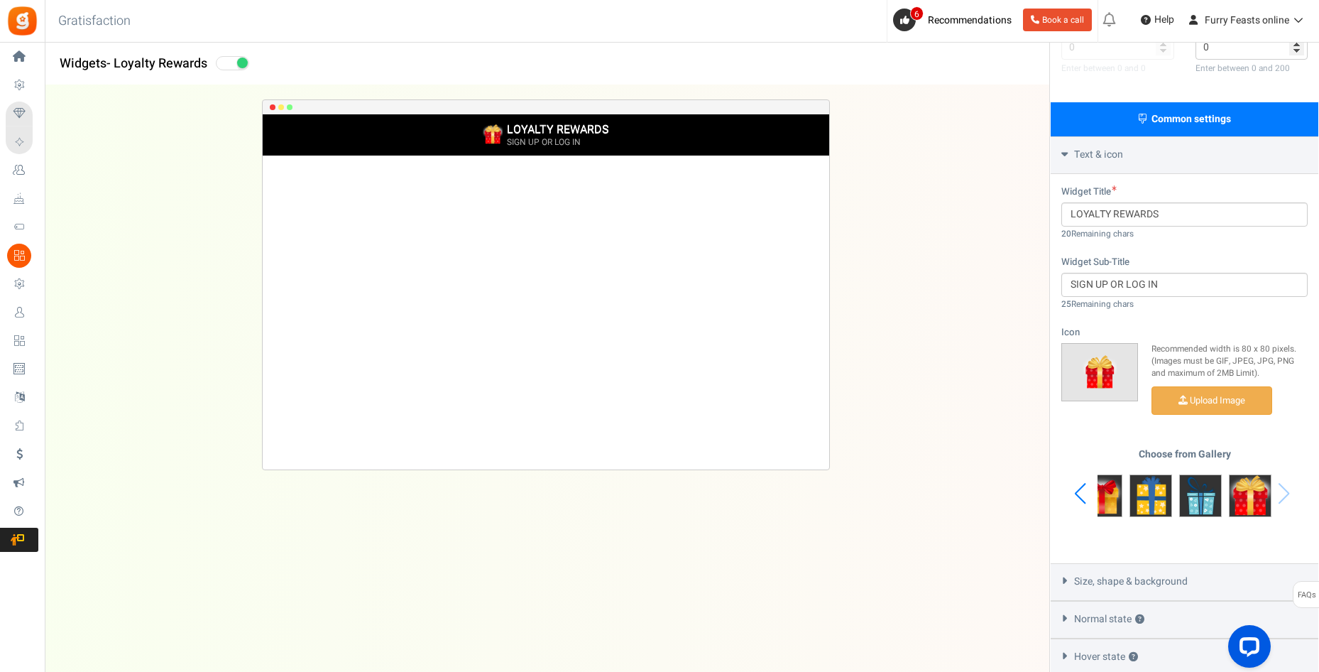
scroll to position [378, 0]
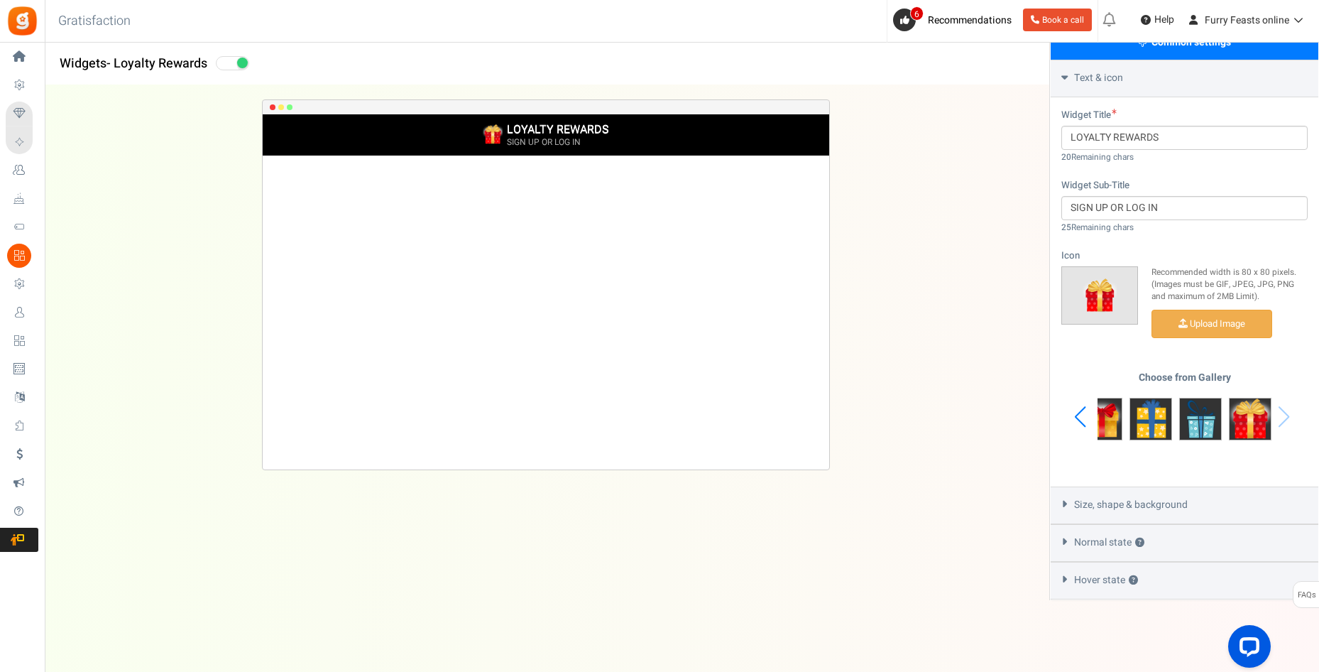
click at [1176, 502] on span "Size, shape & background" at bounding box center [1131, 505] width 114 height 14
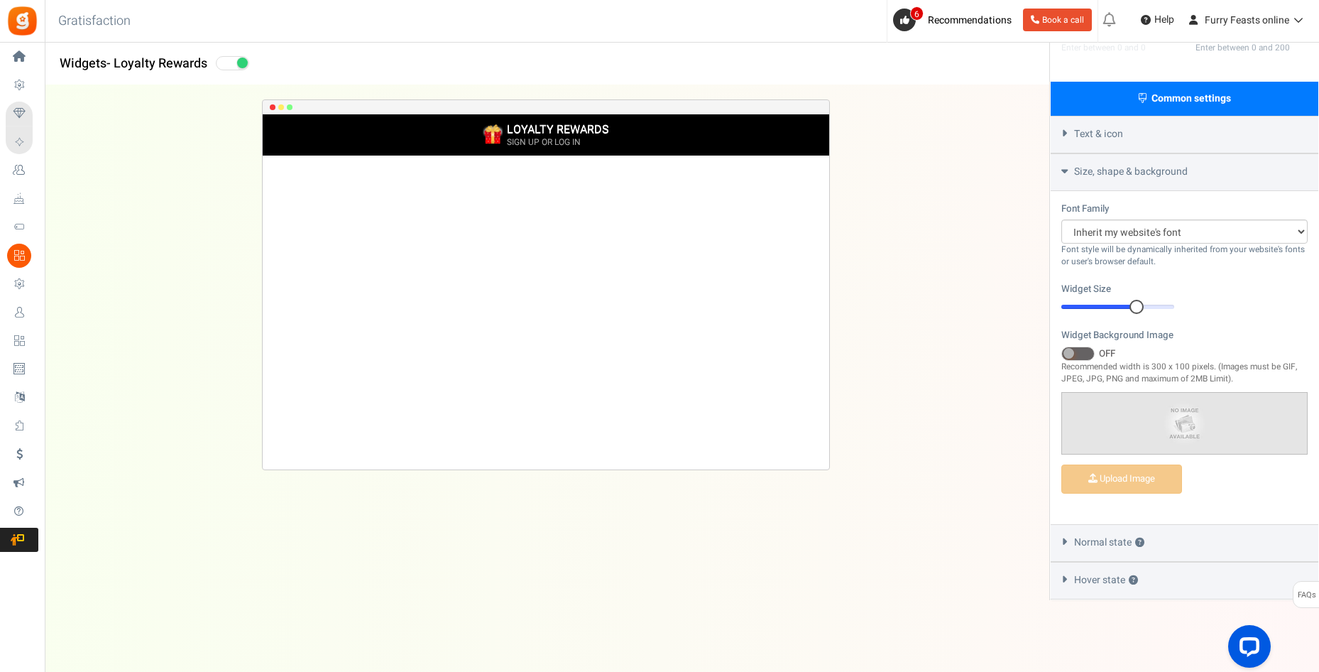
scroll to position [322, 0]
click at [1178, 542] on div "Normal state ?" at bounding box center [1185, 543] width 268 height 38
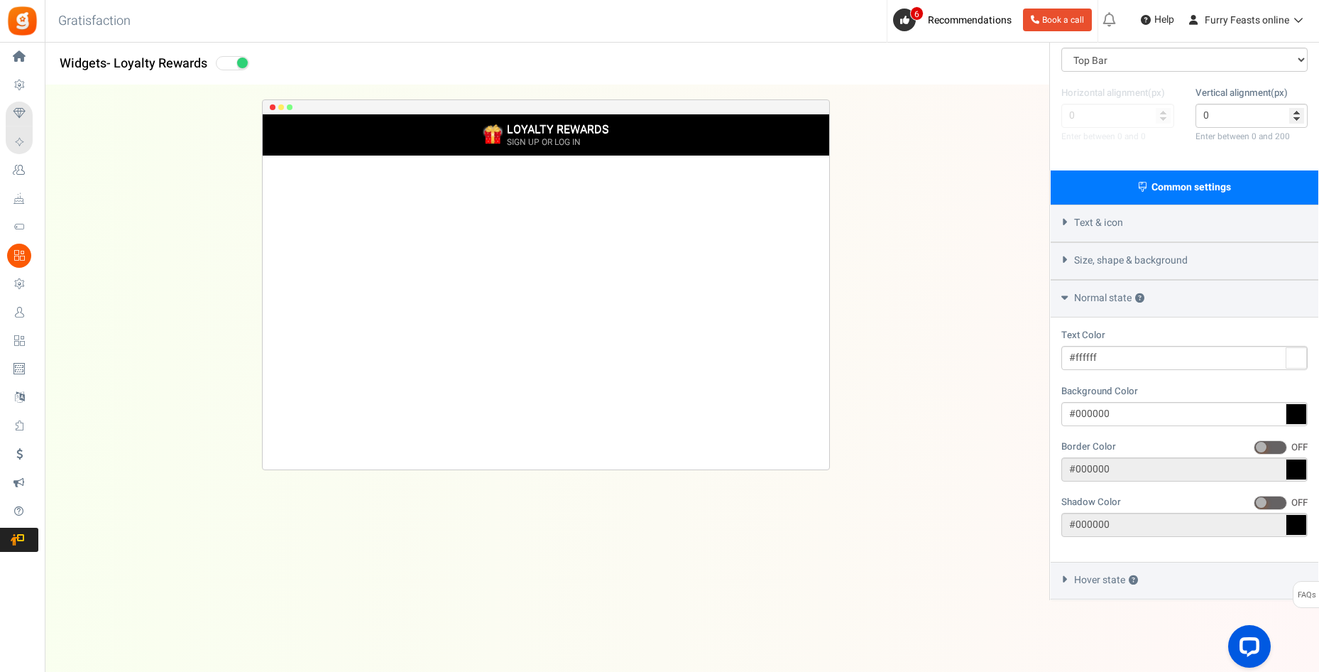
scroll to position [233, 0]
click at [1162, 588] on div "Hover state ?" at bounding box center [1185, 580] width 268 height 38
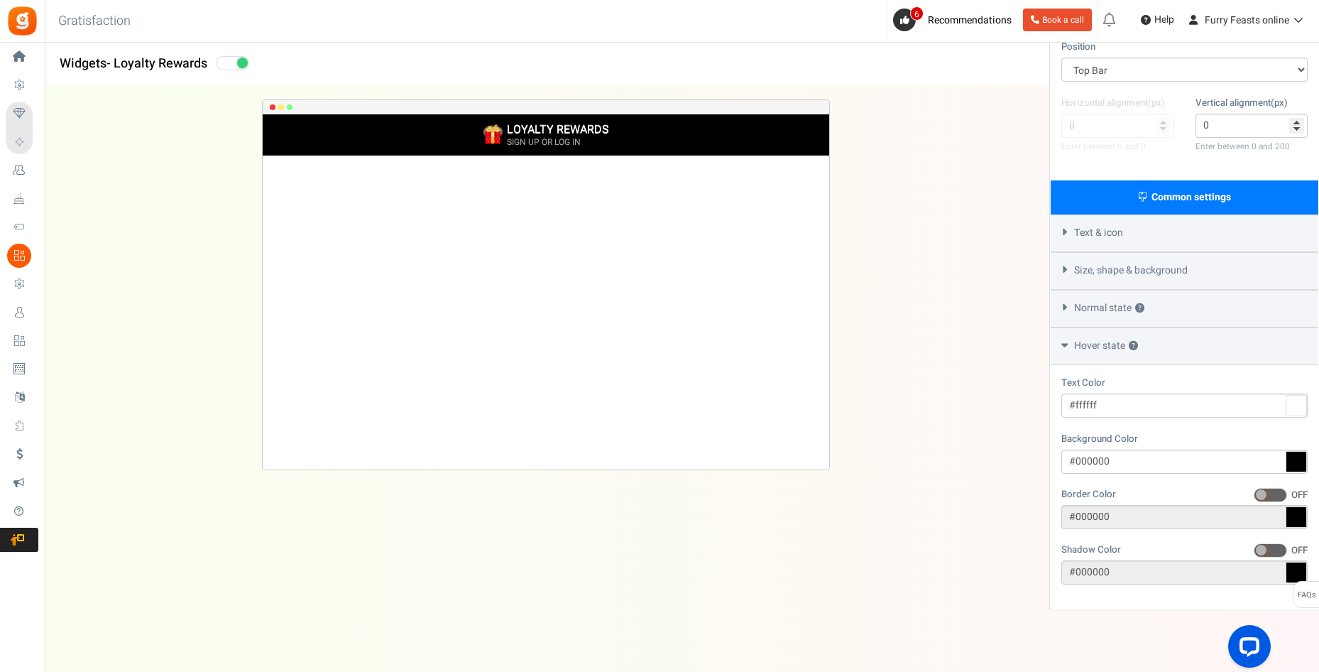
scroll to position [0, 0]
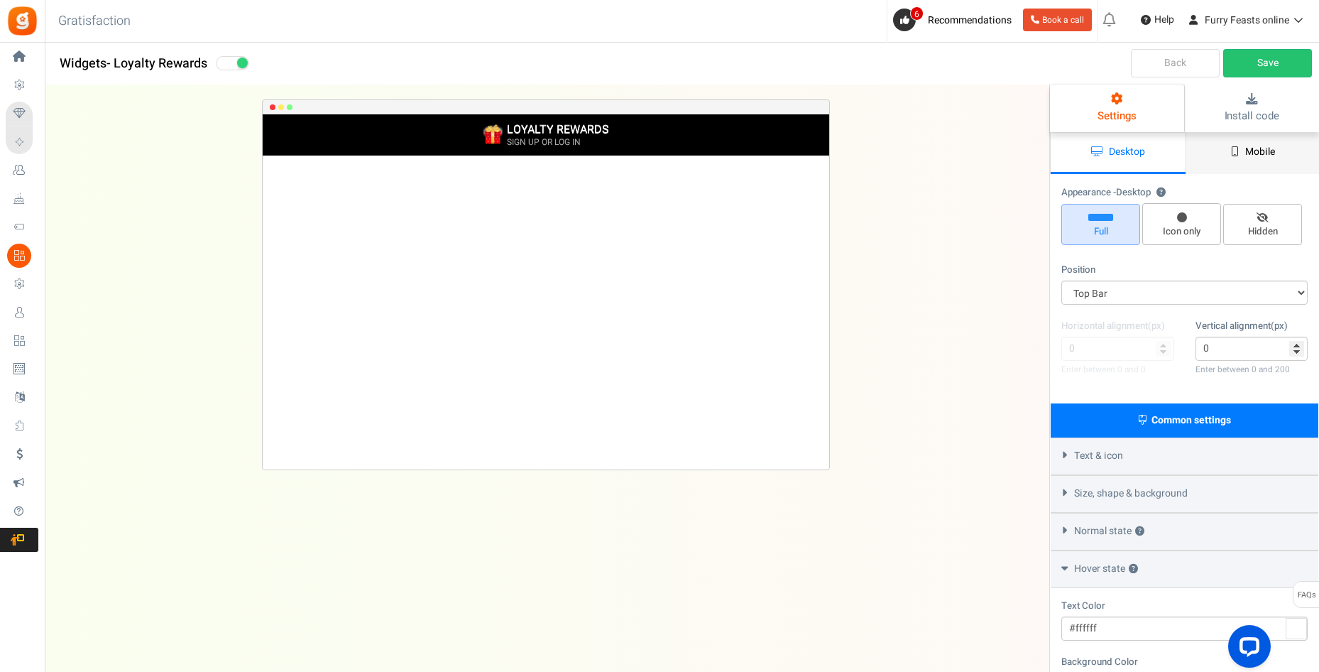
click at [1229, 148] on link "Mobile" at bounding box center [1252, 153] width 135 height 42
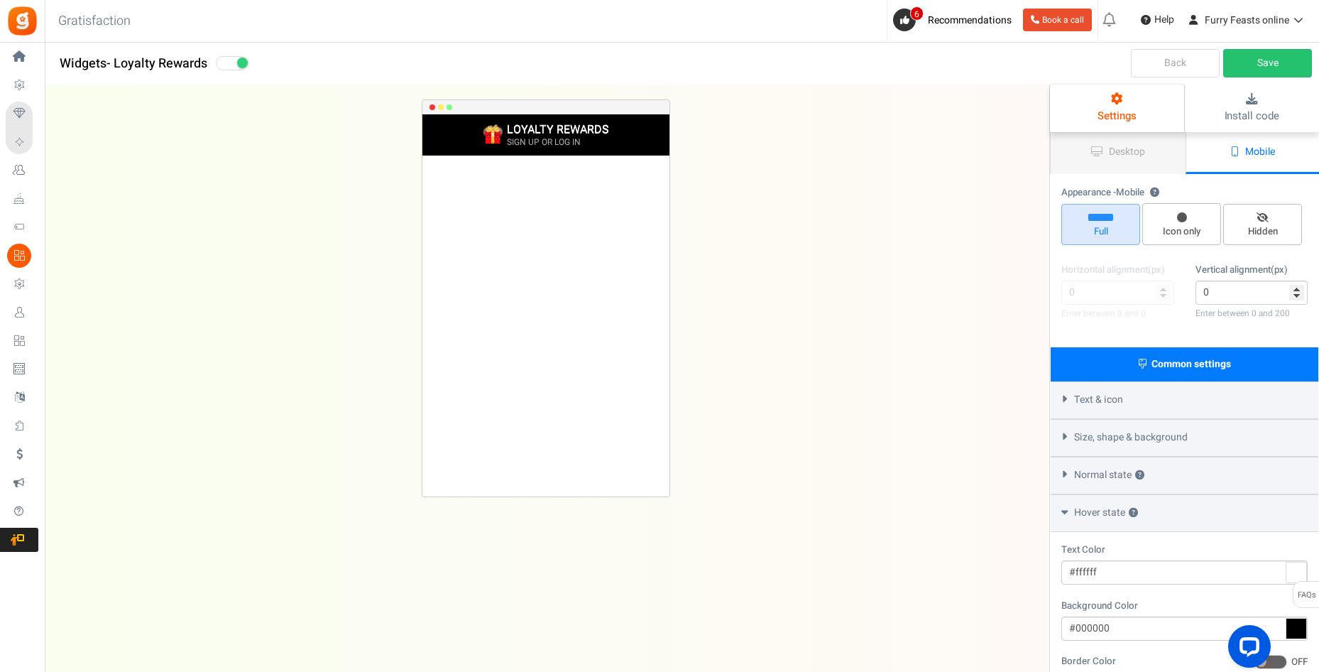
click at [1234, 148] on icon at bounding box center [1235, 151] width 8 height 10
click at [1141, 145] on span "Desktop" at bounding box center [1127, 151] width 36 height 15
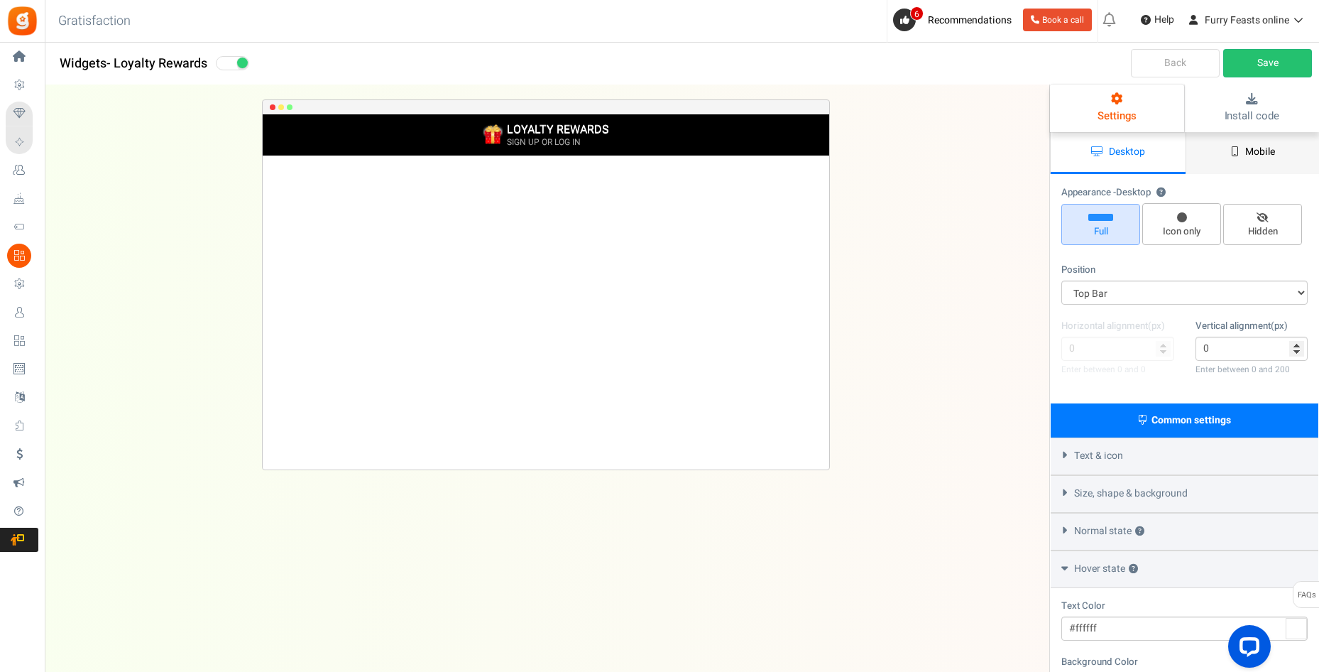
click at [1232, 150] on icon at bounding box center [1235, 151] width 8 height 10
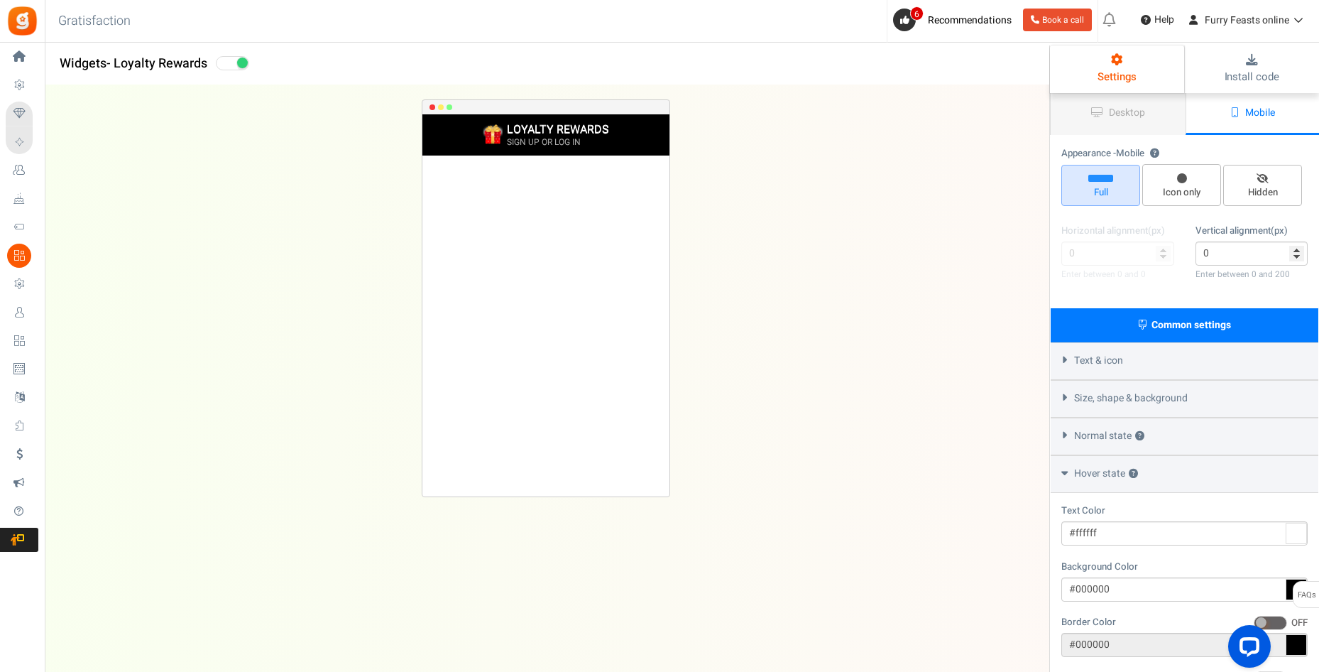
scroll to position [177, 0]
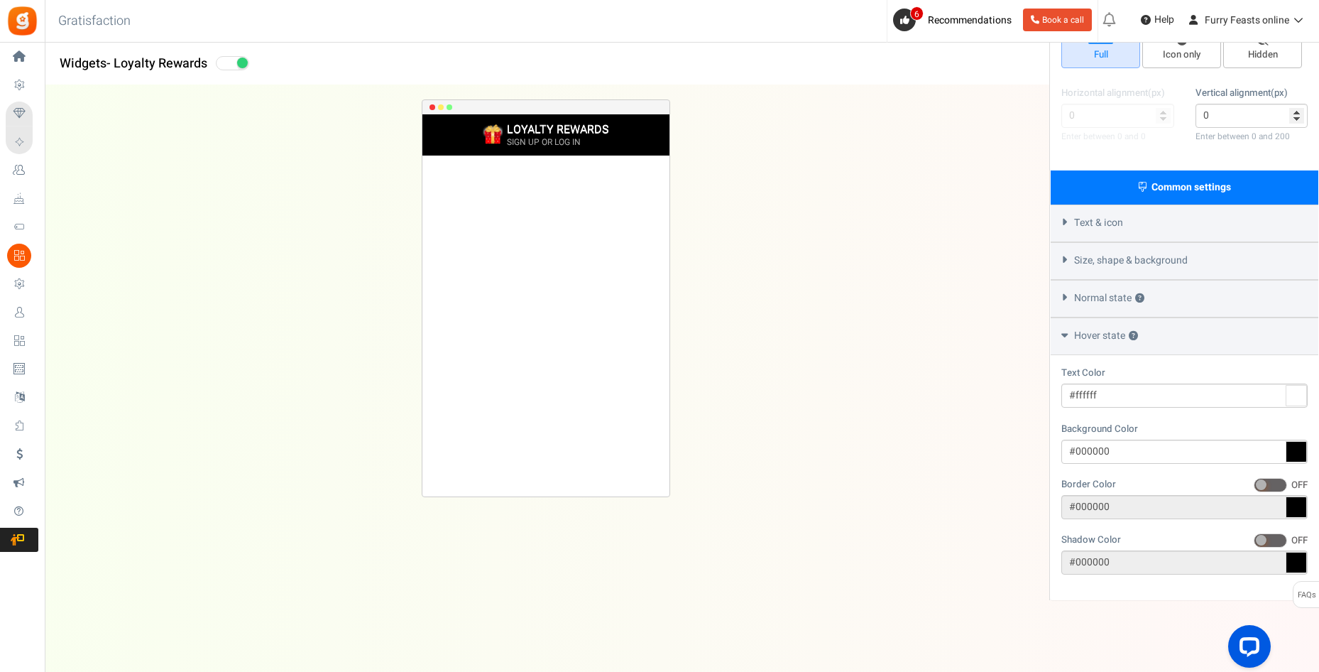
click at [1107, 257] on span "Size, shape & background" at bounding box center [1131, 260] width 114 height 14
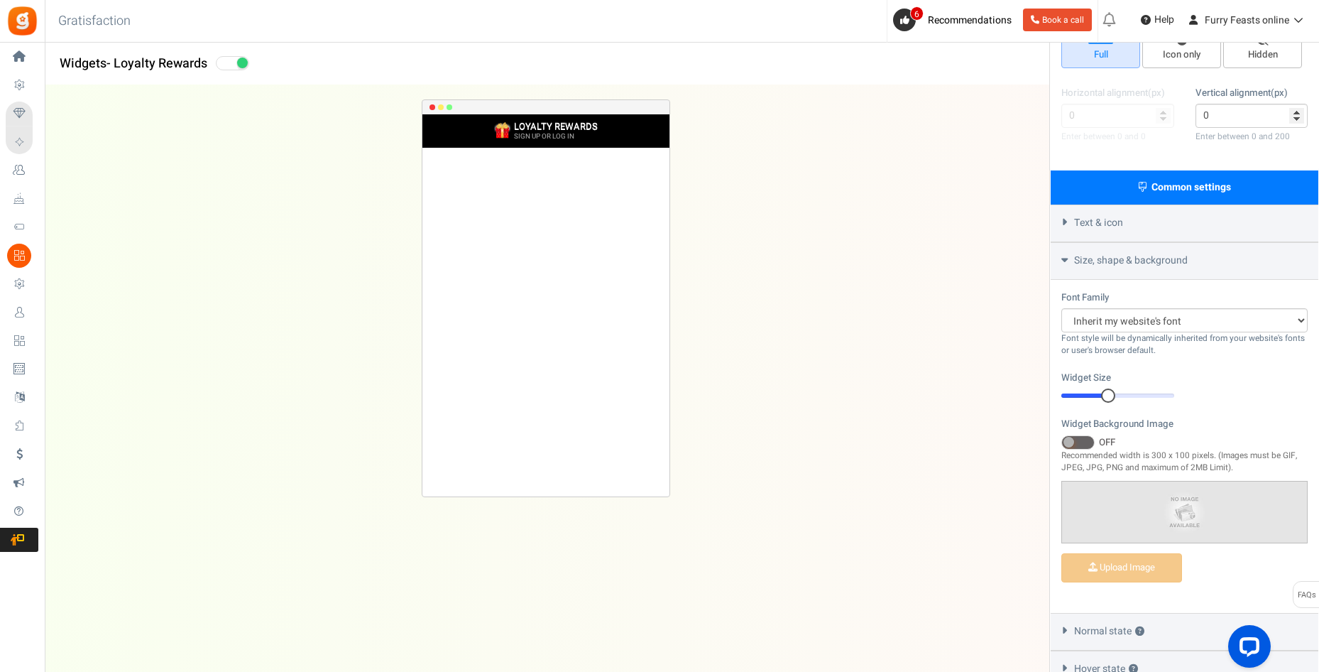
drag, startPoint x: 1135, startPoint y: 393, endPoint x: 1112, endPoint y: 393, distance: 23.4
click at [1112, 393] on div at bounding box center [1108, 395] width 14 height 14
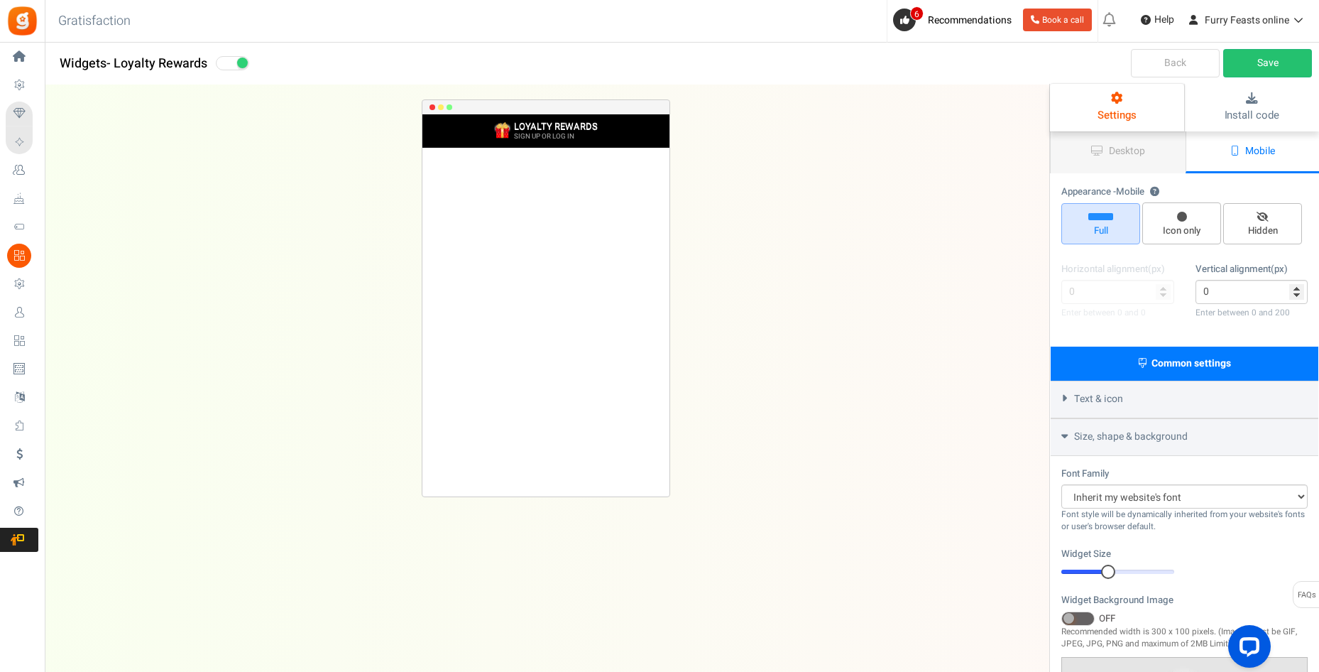
scroll to position [0, 0]
click at [1270, 60] on link "Save" at bounding box center [1267, 63] width 89 height 28
